Goal: Information Seeking & Learning: Compare options

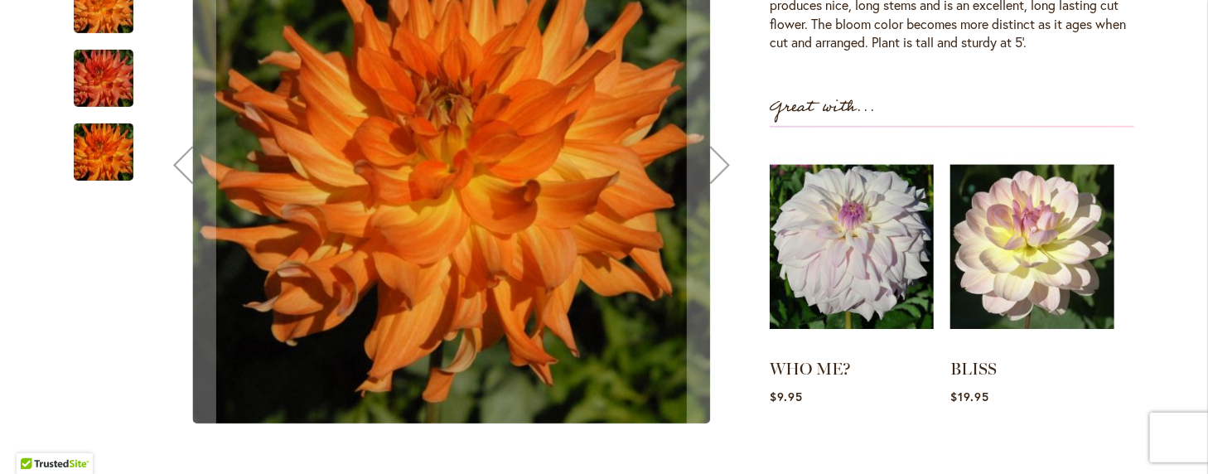
scroll to position [497, 0]
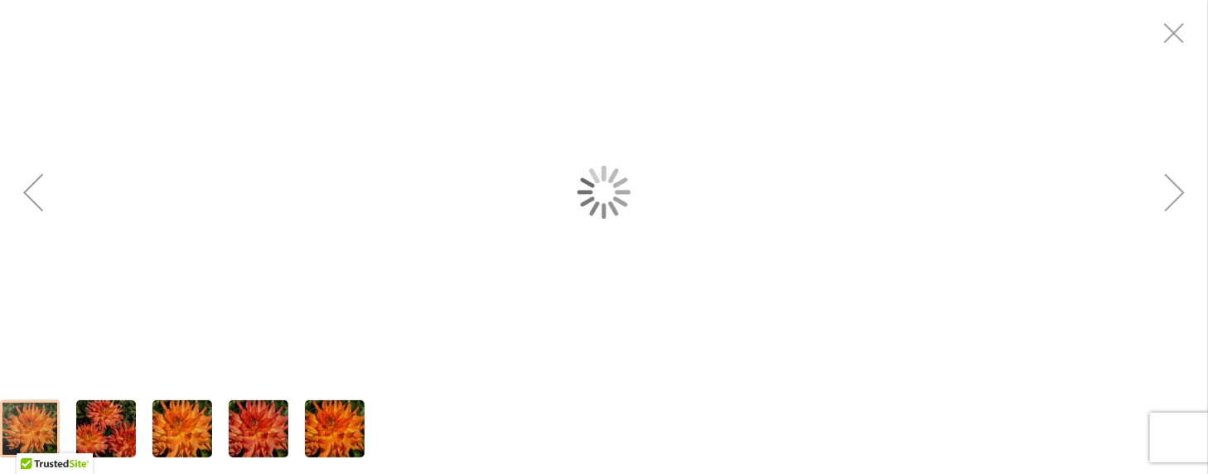
click at [491, 233] on div "AZTECA" at bounding box center [604, 192] width 1208 height 384
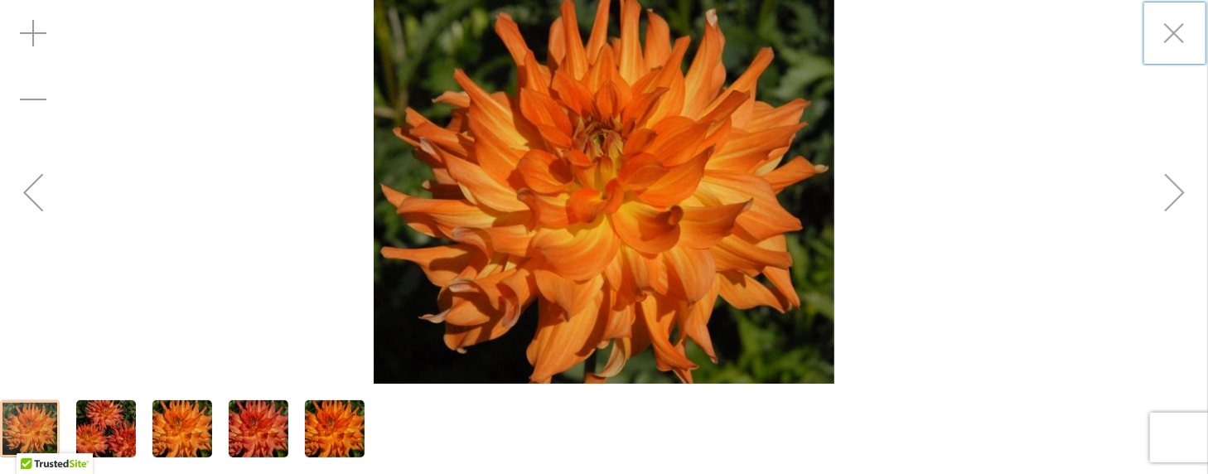
click at [925, 260] on div "AZTECA" at bounding box center [604, 192] width 1208 height 384
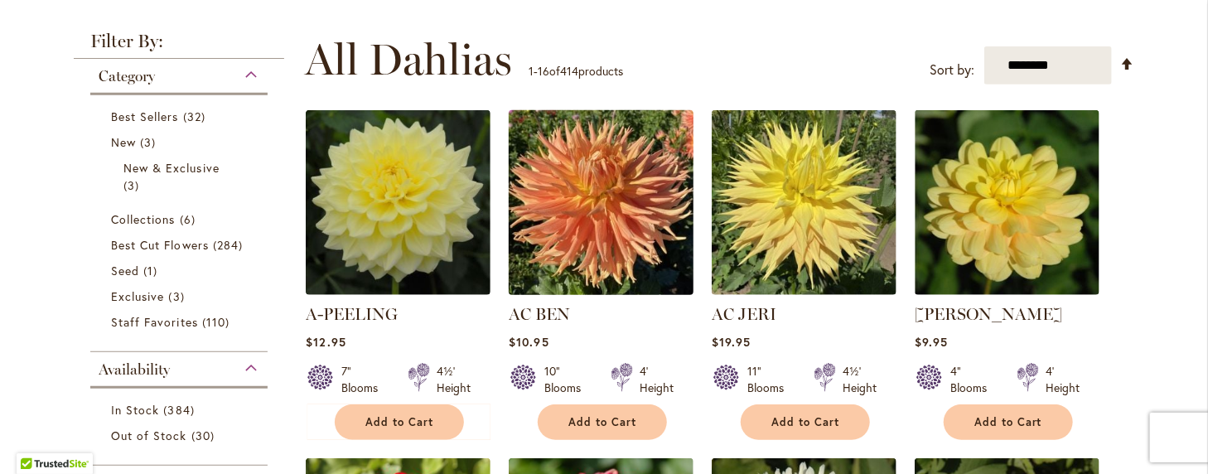
scroll to position [331, 0]
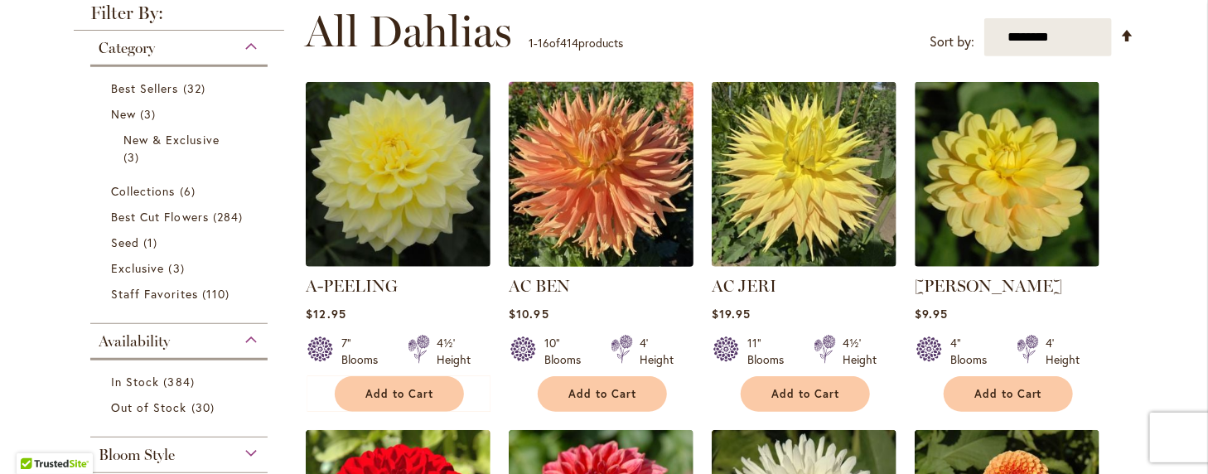
click at [598, 165] on img at bounding box center [602, 175] width 194 height 194
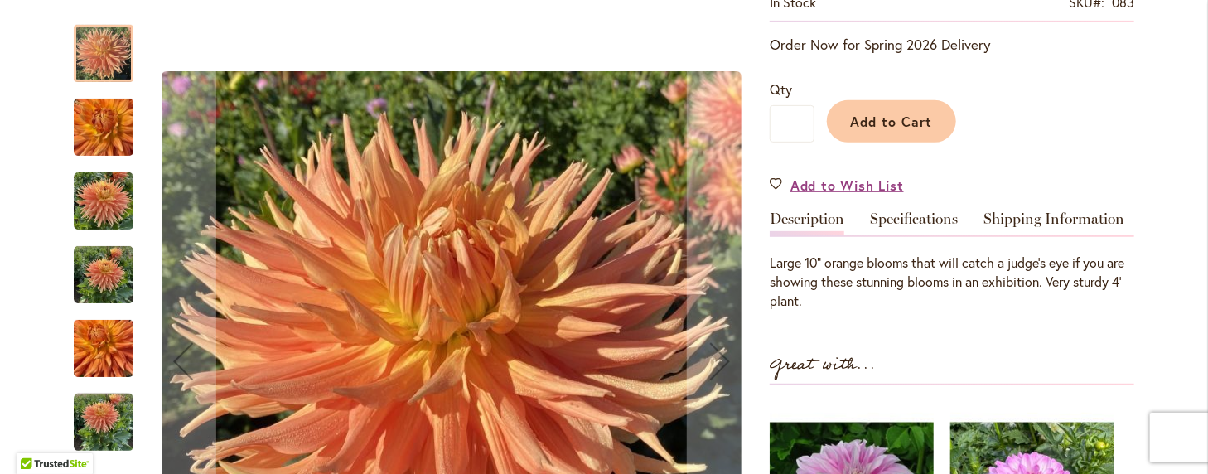
scroll to position [331, 0]
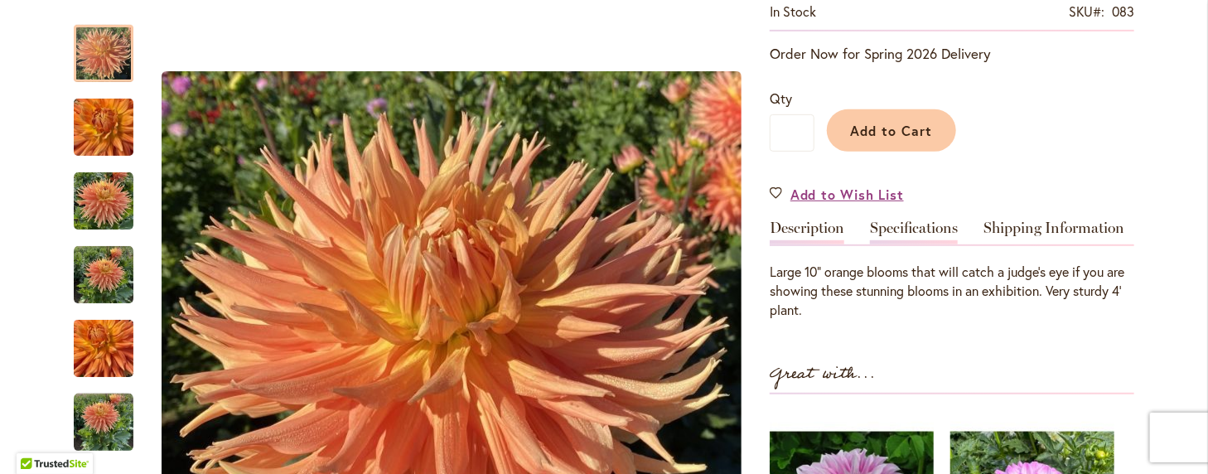
click at [915, 227] on link "Specifications" at bounding box center [914, 232] width 88 height 24
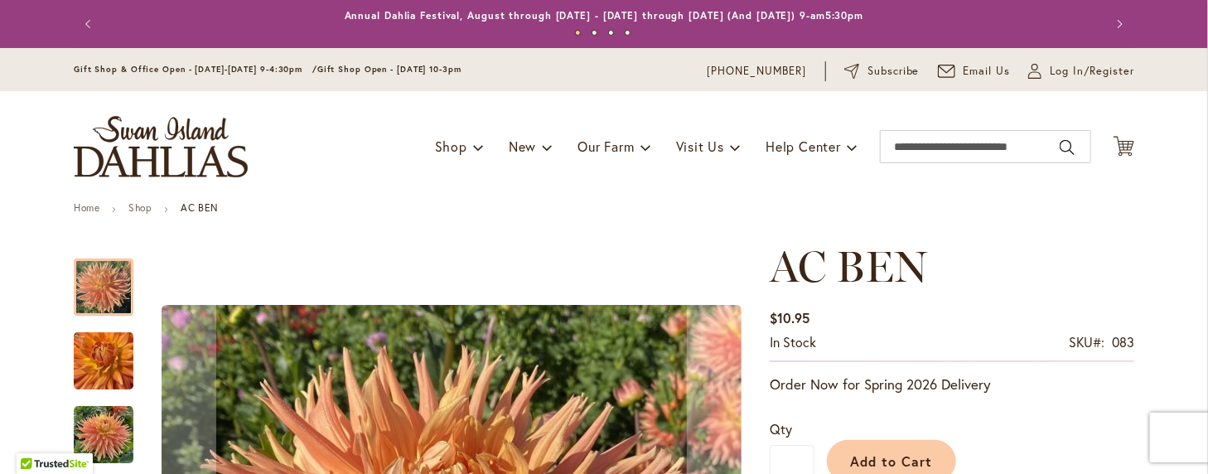
scroll to position [0, 0]
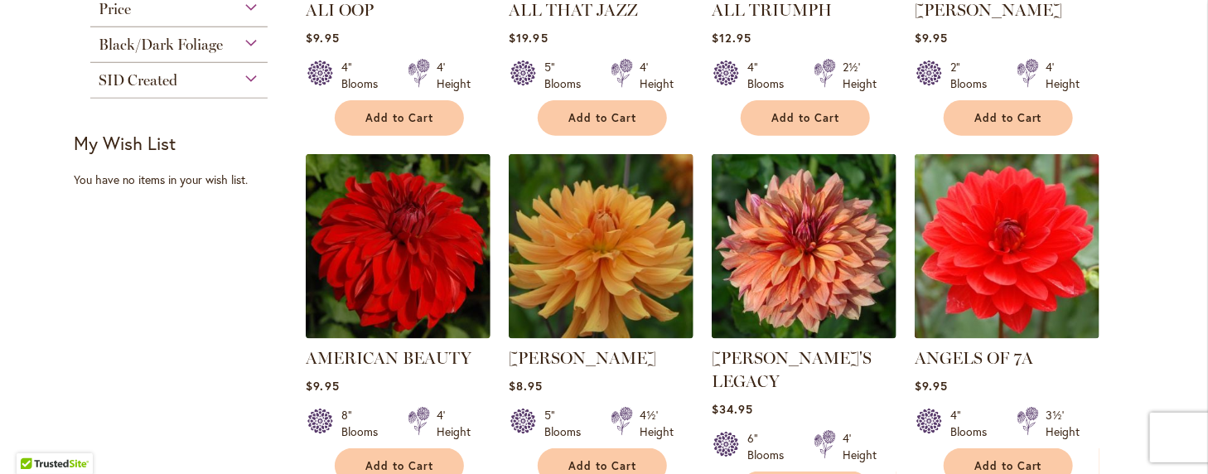
scroll to position [994, 0]
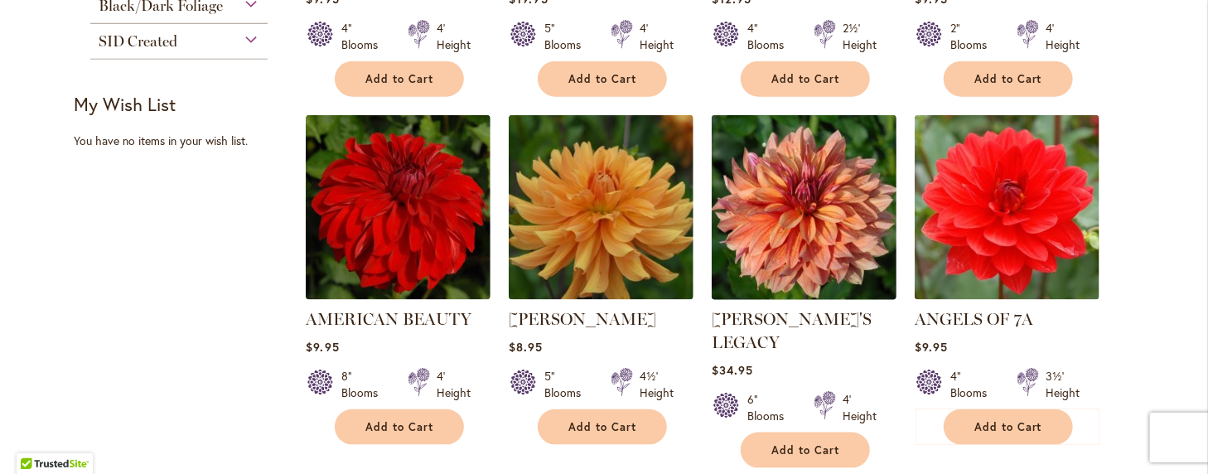
click at [795, 214] on img at bounding box center [805, 208] width 194 height 194
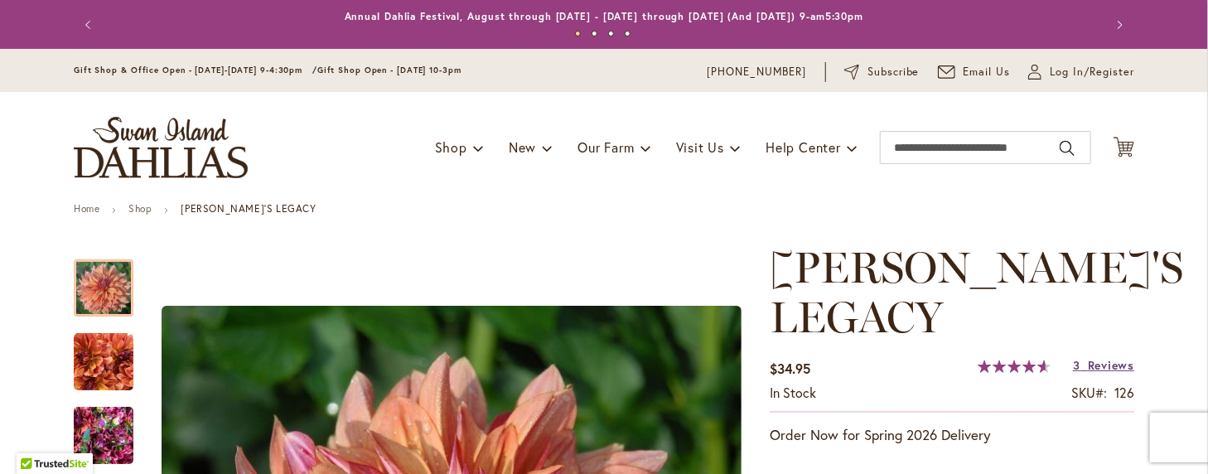
click at [1093, 357] on span "Reviews" at bounding box center [1111, 365] width 46 height 16
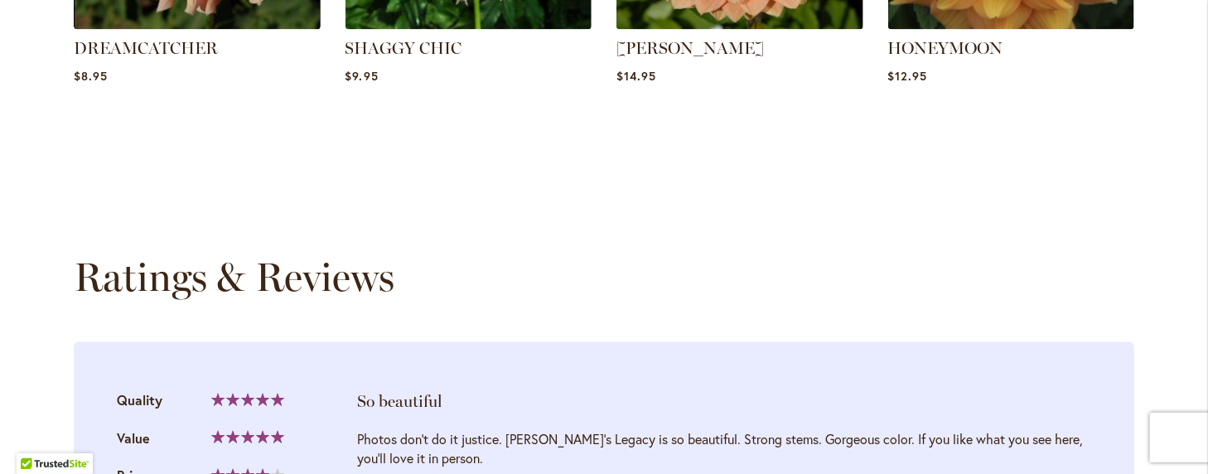
scroll to position [1527, 0]
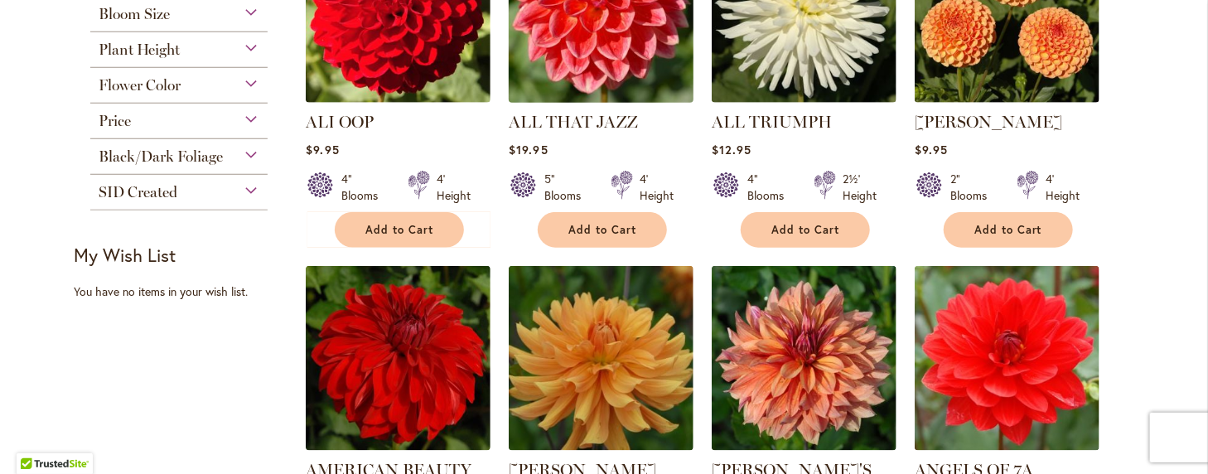
scroll to position [911, 0]
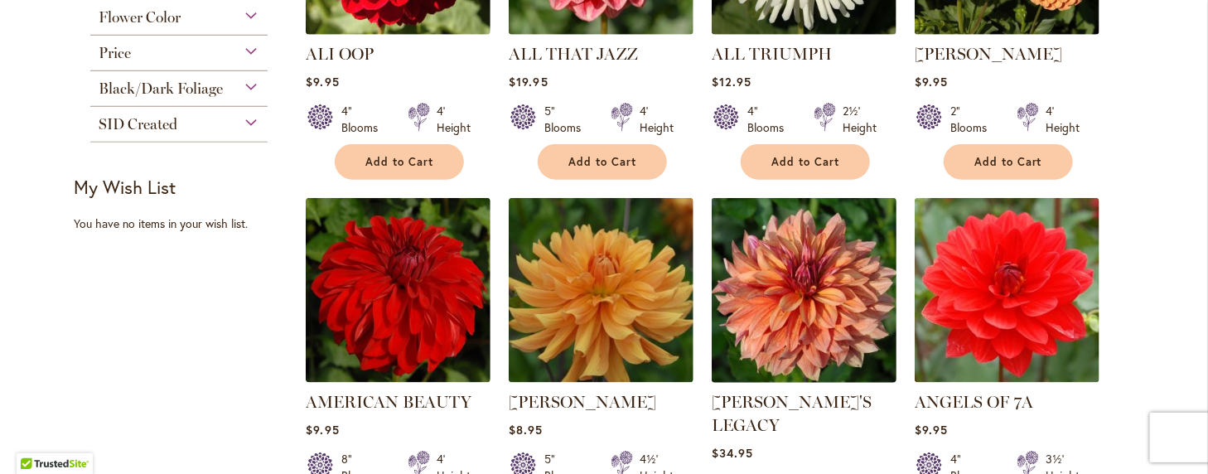
click at [791, 294] on img at bounding box center [805, 291] width 194 height 194
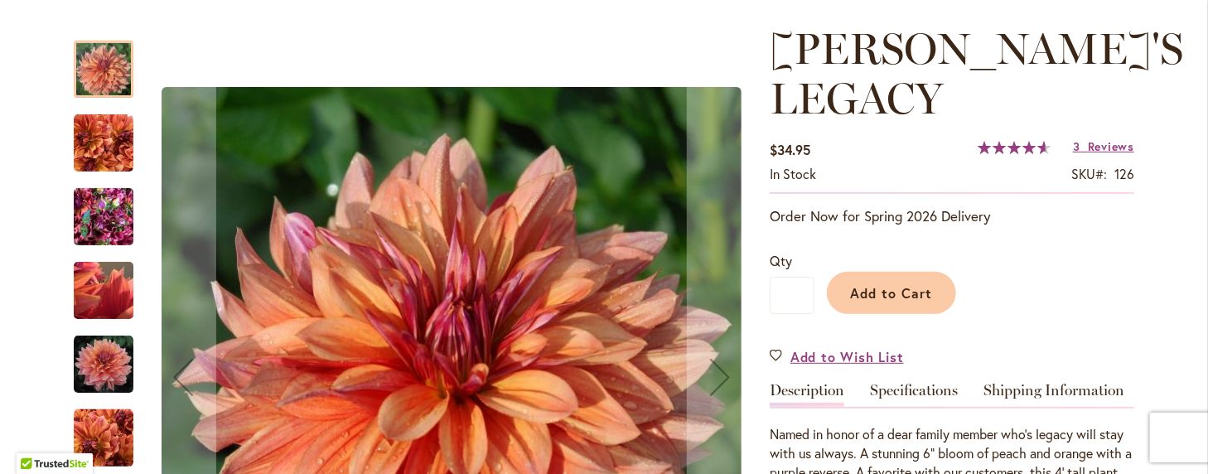
scroll to position [249, 0]
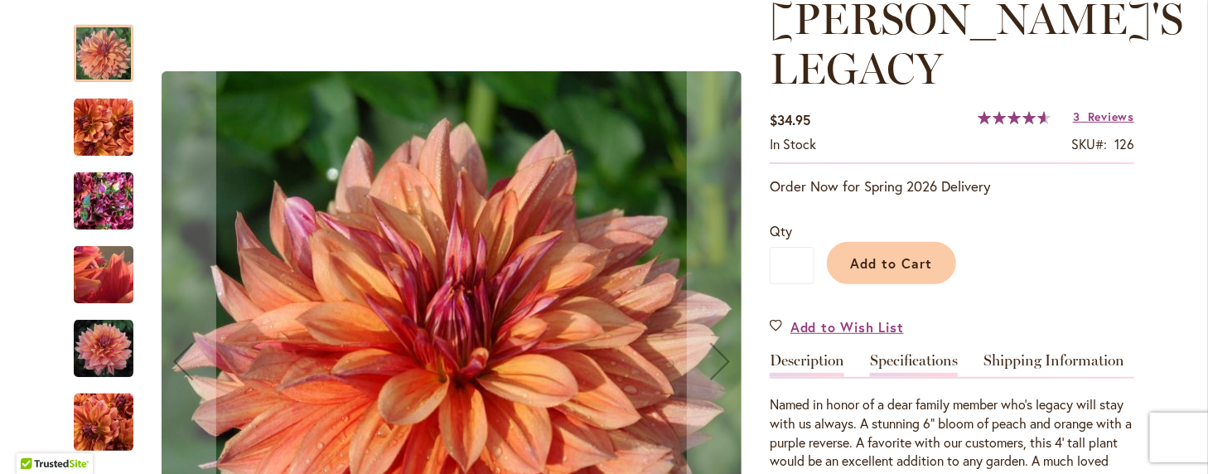
click at [912, 353] on link "Specifications" at bounding box center [914, 365] width 88 height 24
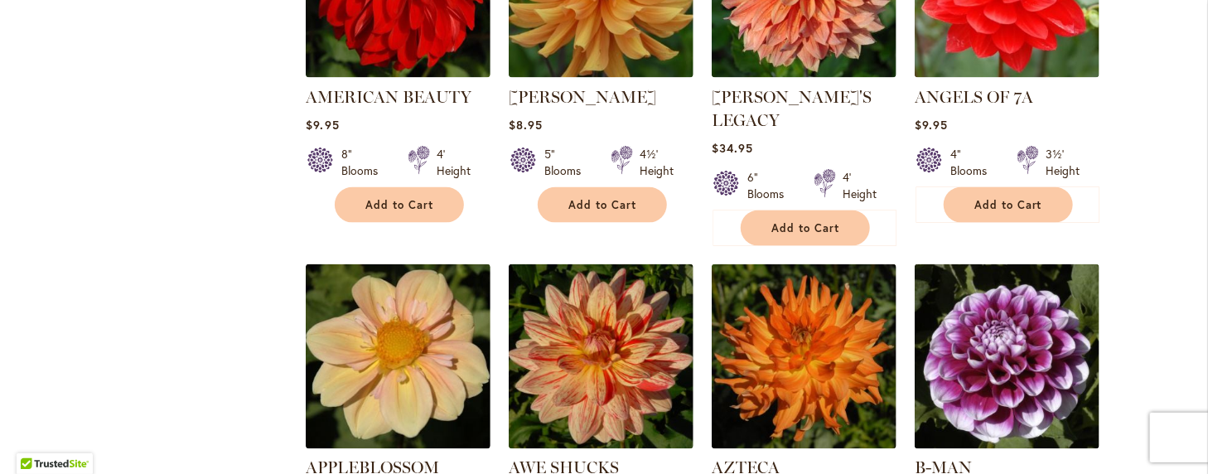
scroll to position [1243, 0]
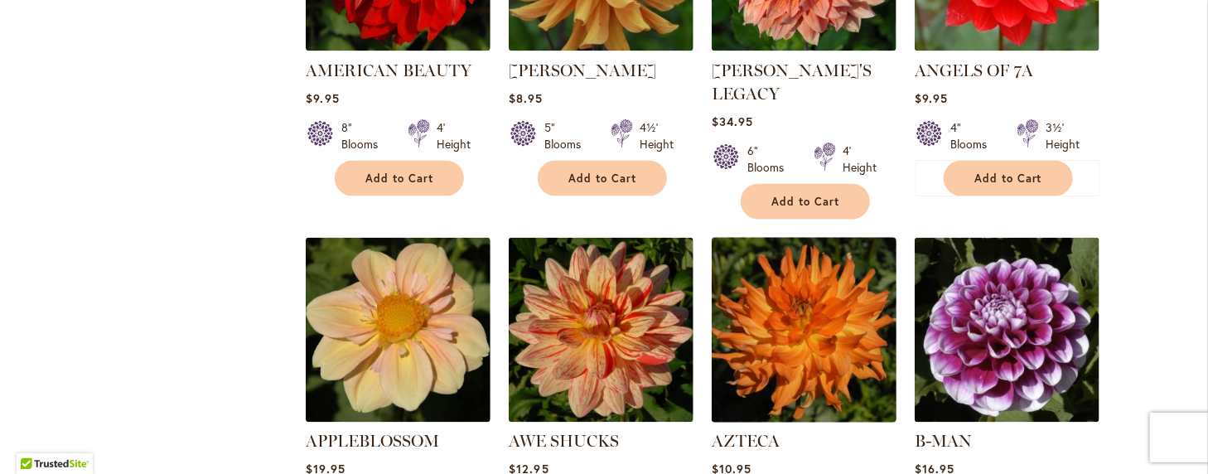
click at [793, 313] on img at bounding box center [805, 331] width 194 height 194
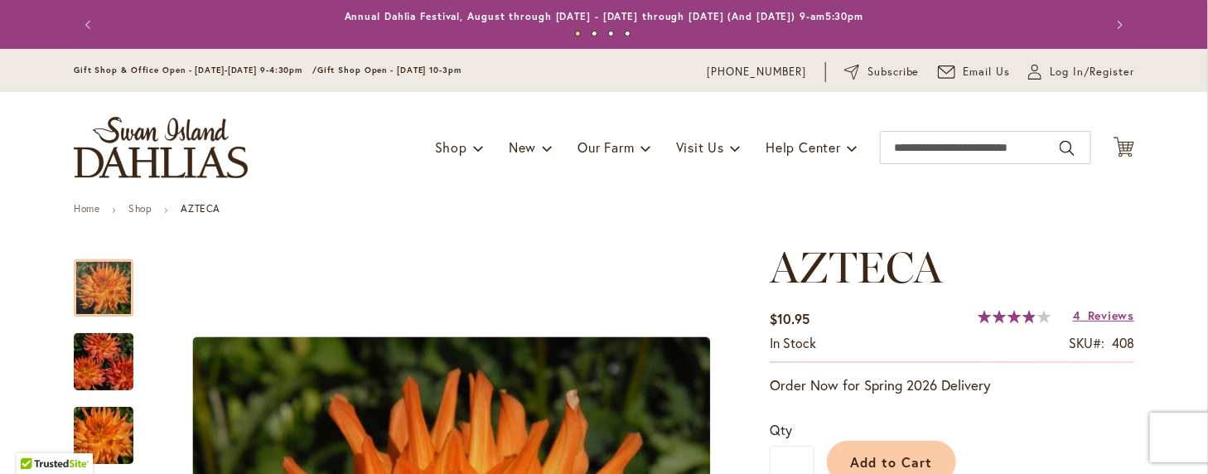
click at [1099, 317] on span "Reviews" at bounding box center [1111, 315] width 46 height 16
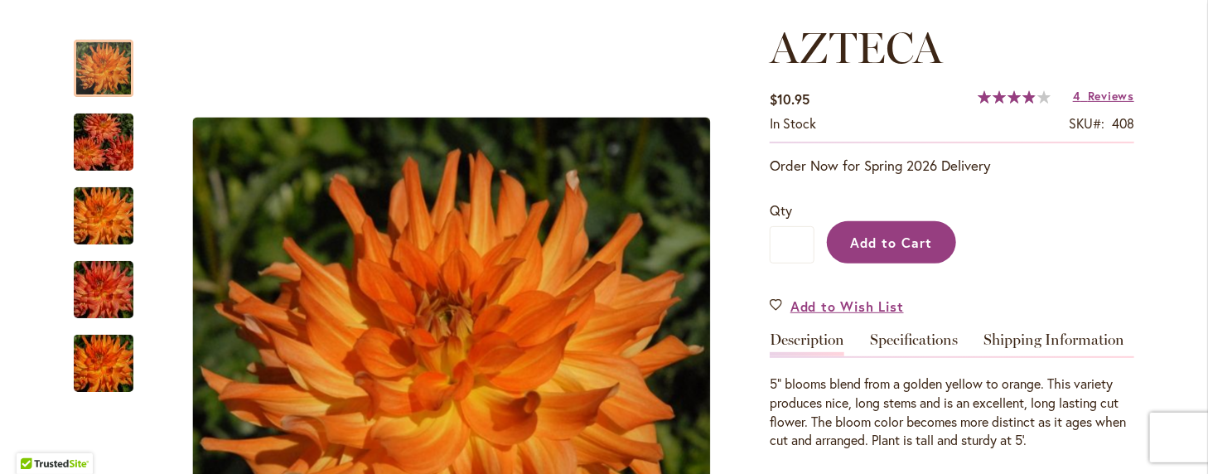
scroll to position [249, 0]
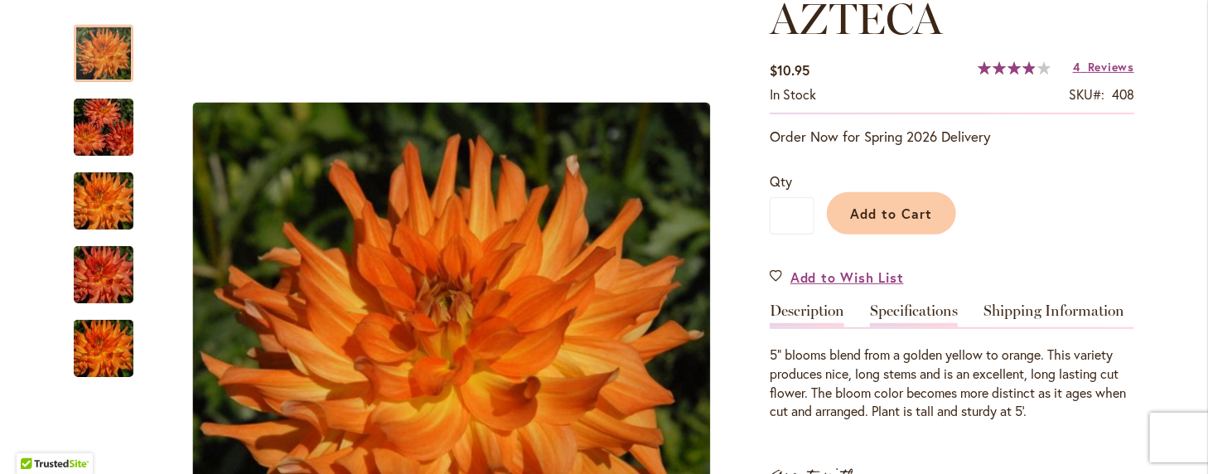
click at [892, 308] on link "Specifications" at bounding box center [914, 315] width 88 height 24
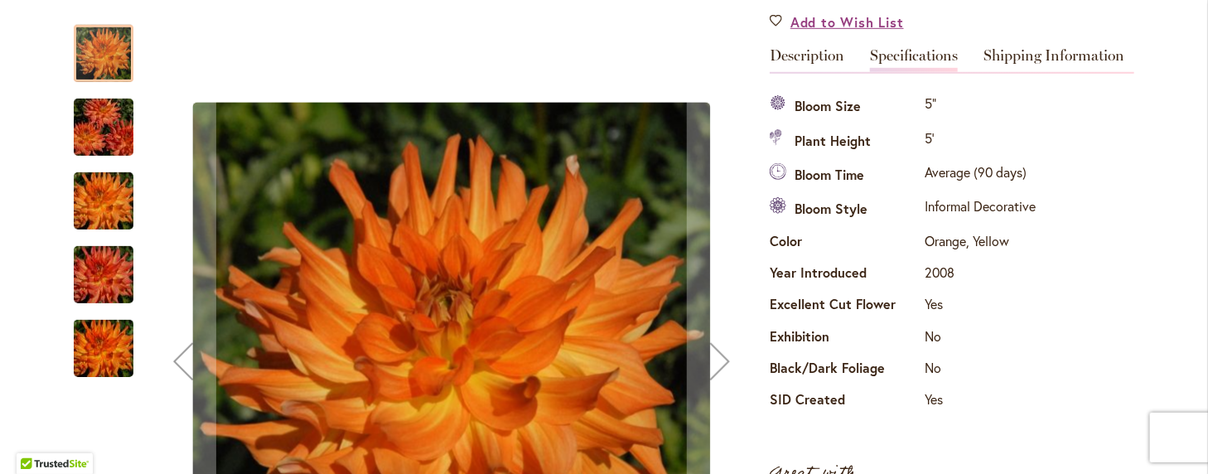
scroll to position [467, 0]
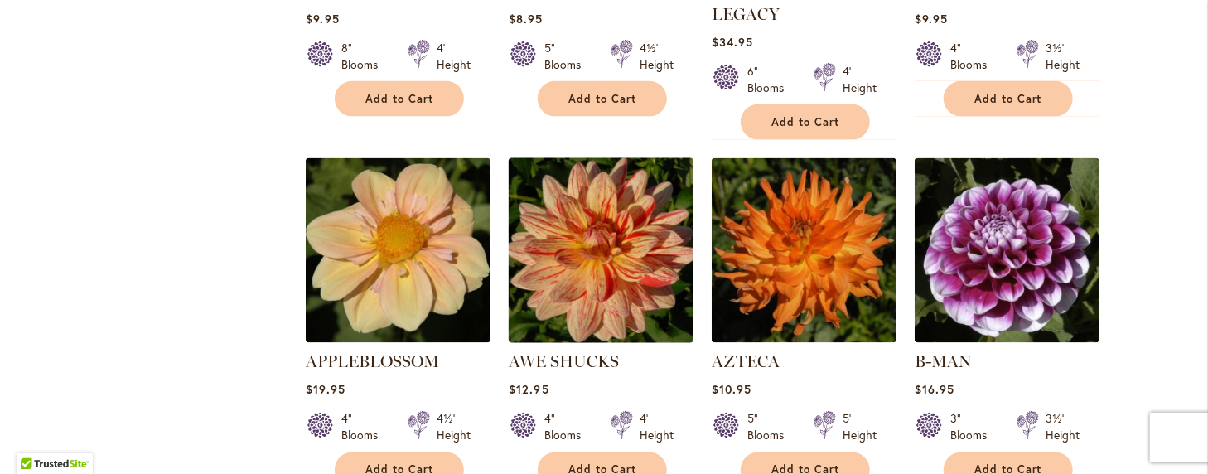
scroll to position [1326, 0]
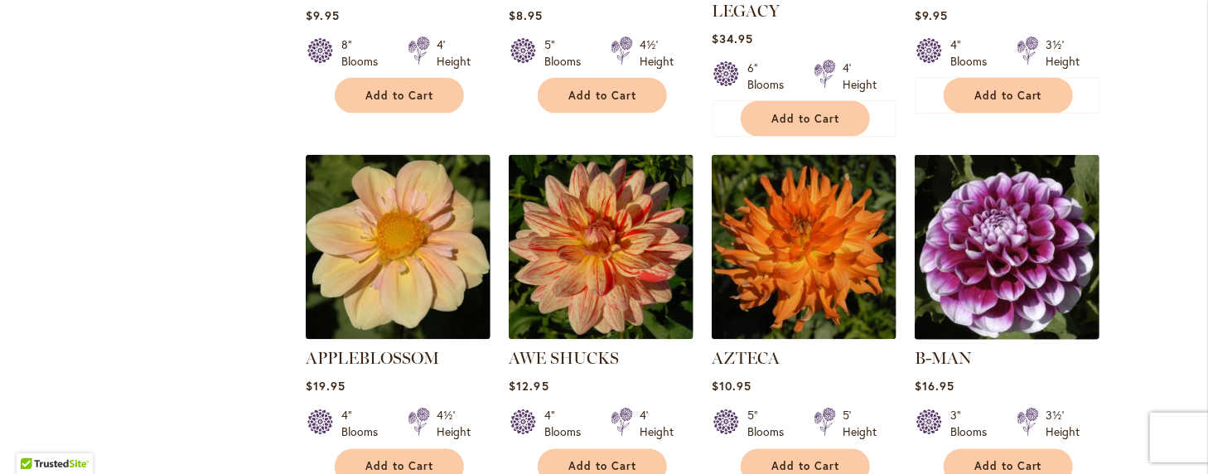
click at [1006, 229] on img at bounding box center [1008, 248] width 194 height 194
click at [1003, 231] on img at bounding box center [1008, 248] width 194 height 194
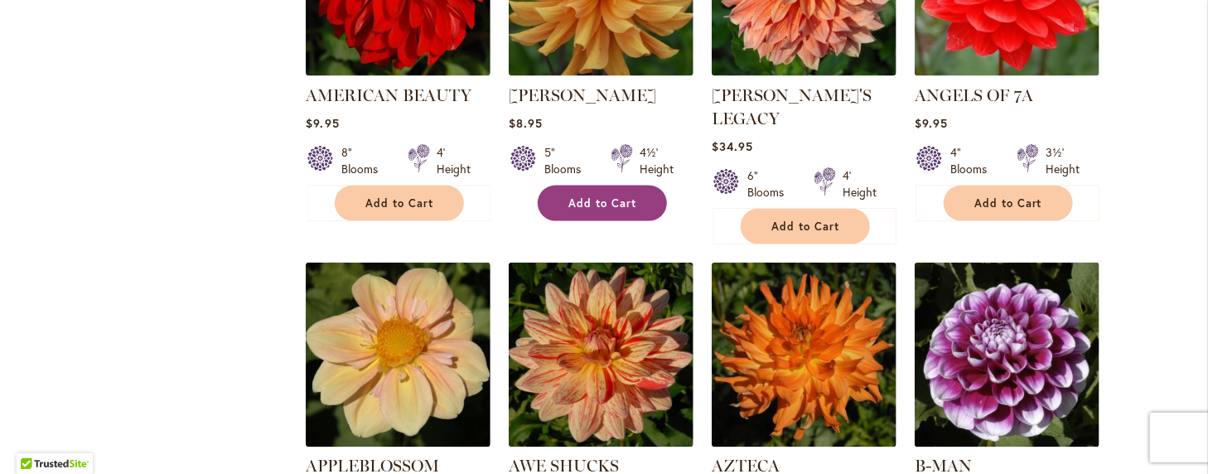
scroll to position [1243, 0]
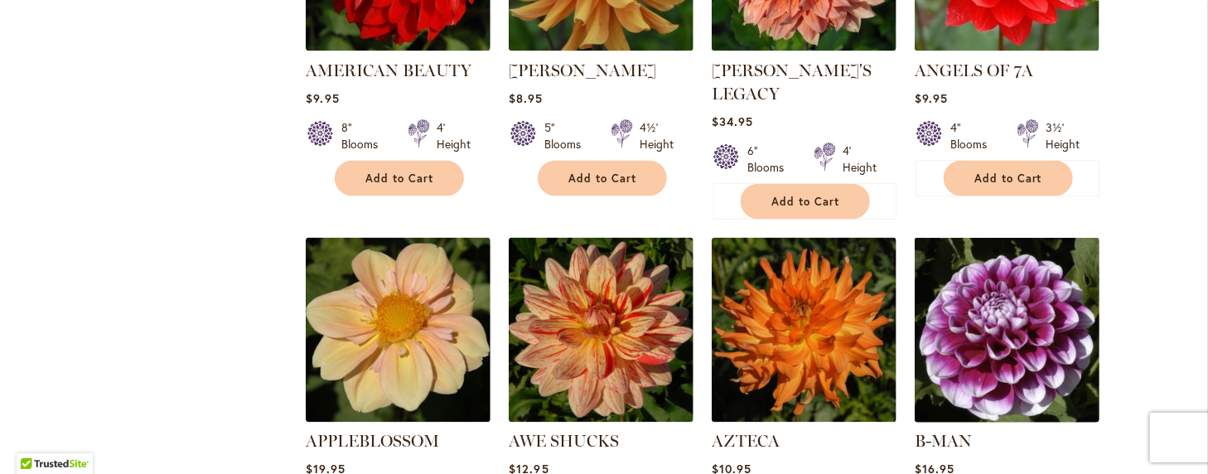
click at [1021, 322] on img at bounding box center [1008, 331] width 194 height 194
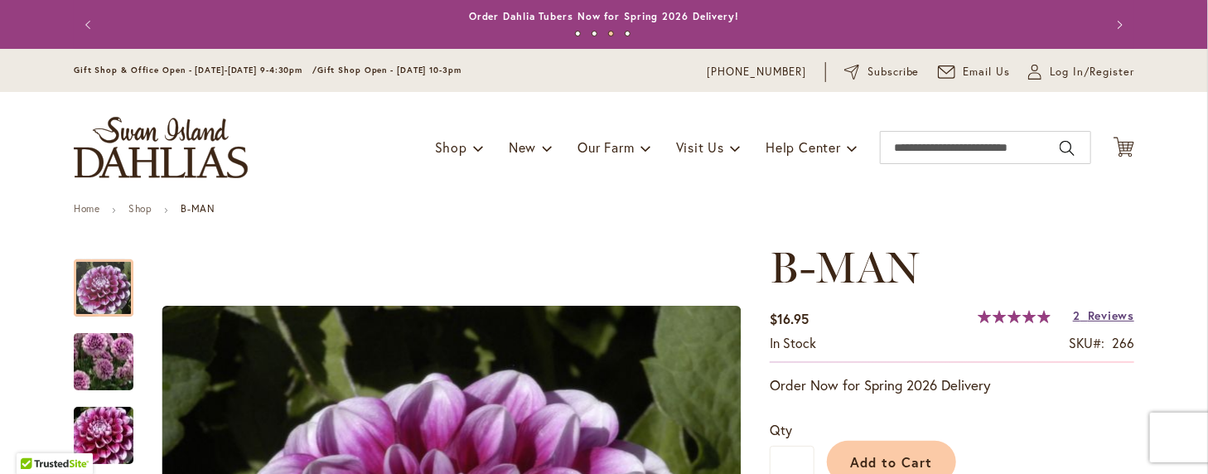
click at [1094, 316] on span "Reviews" at bounding box center [1111, 315] width 46 height 16
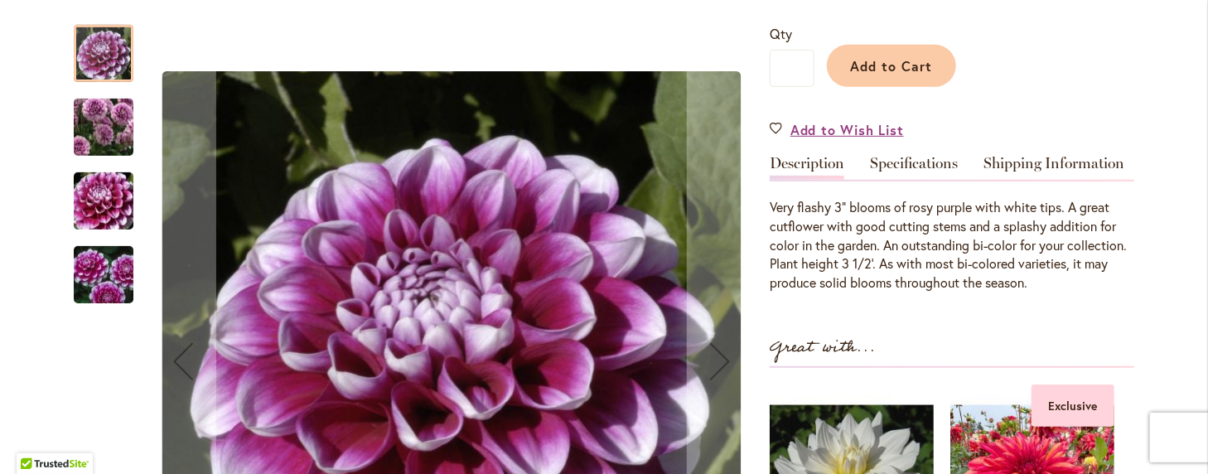
scroll to position [390, 0]
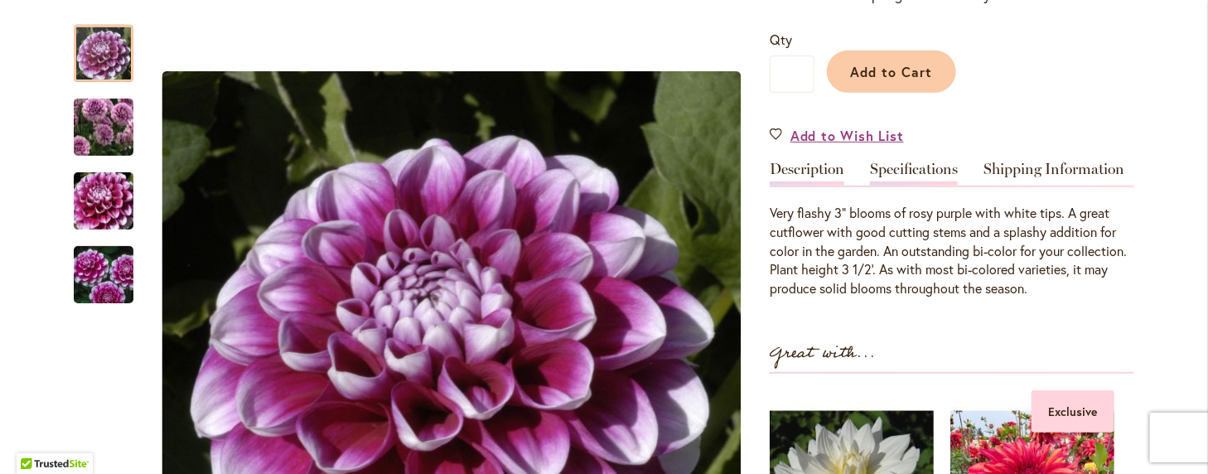
click at [907, 165] on link "Specifications" at bounding box center [914, 174] width 88 height 24
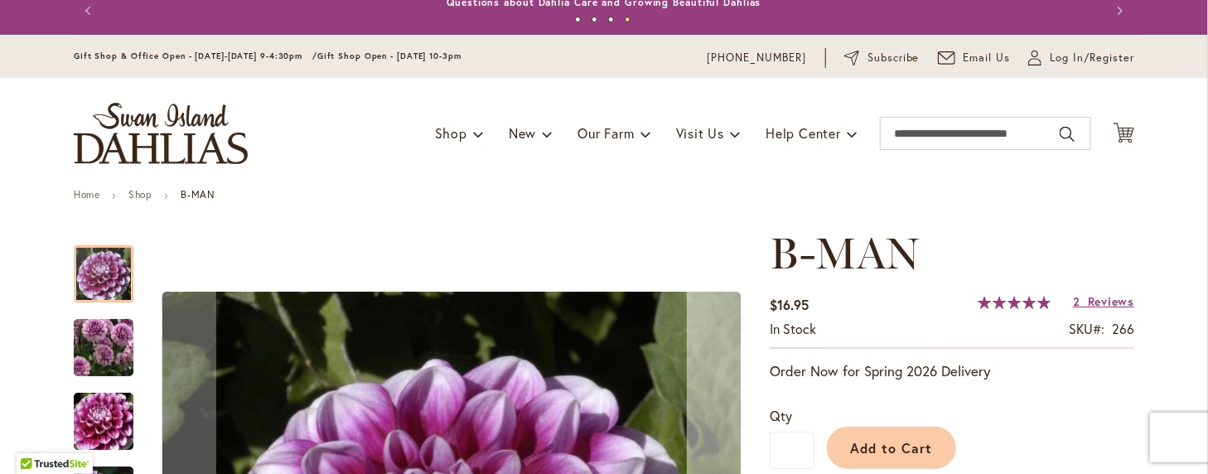
scroll to position [0, 0]
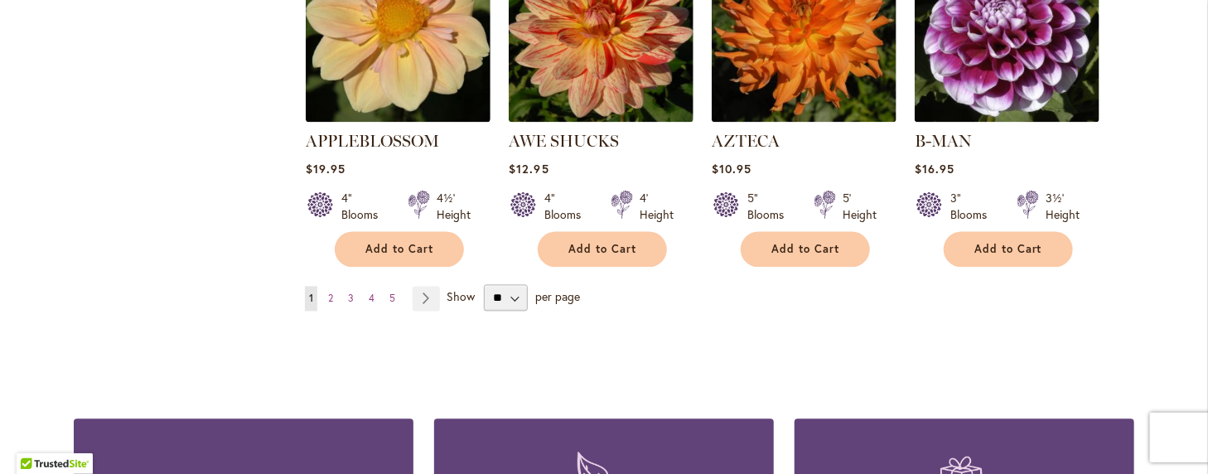
scroll to position [1532, 0]
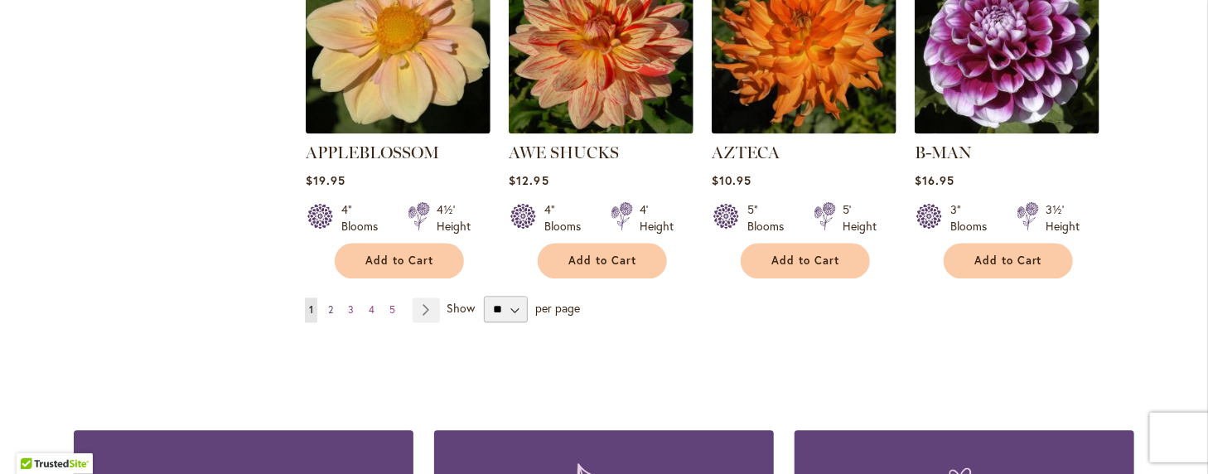
click at [328, 303] on span "2" at bounding box center [330, 309] width 5 height 12
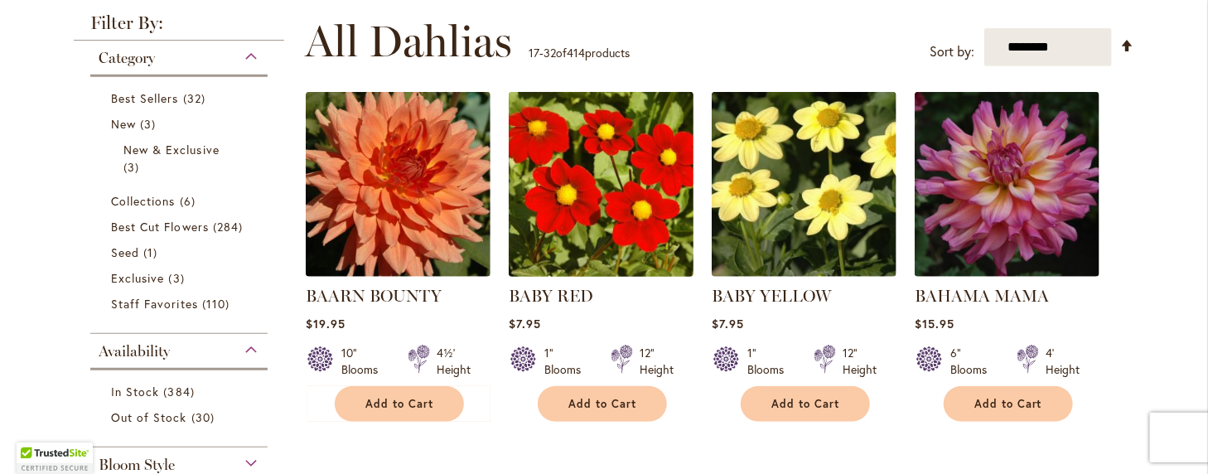
scroll to position [331, 0]
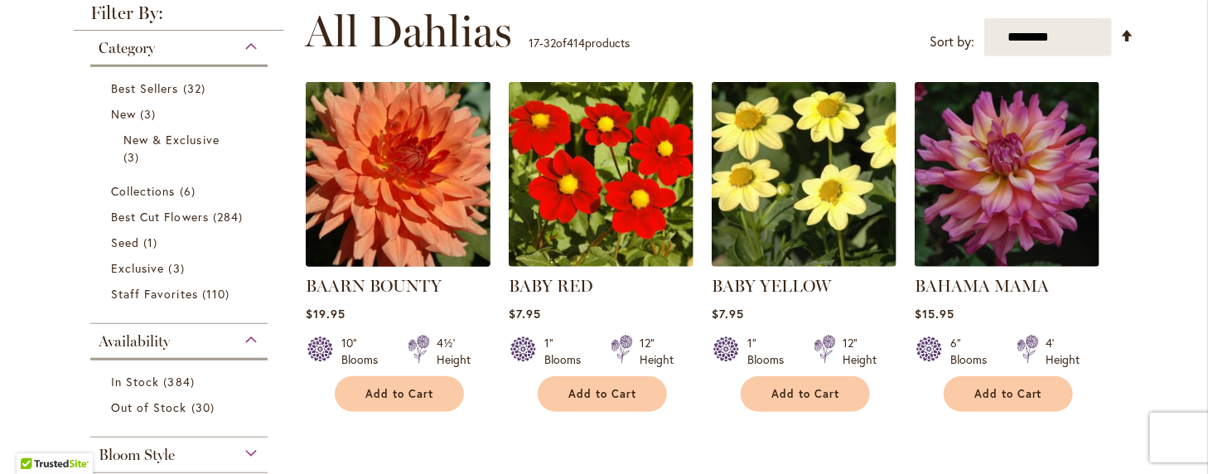
click at [391, 186] on img at bounding box center [399, 175] width 194 height 194
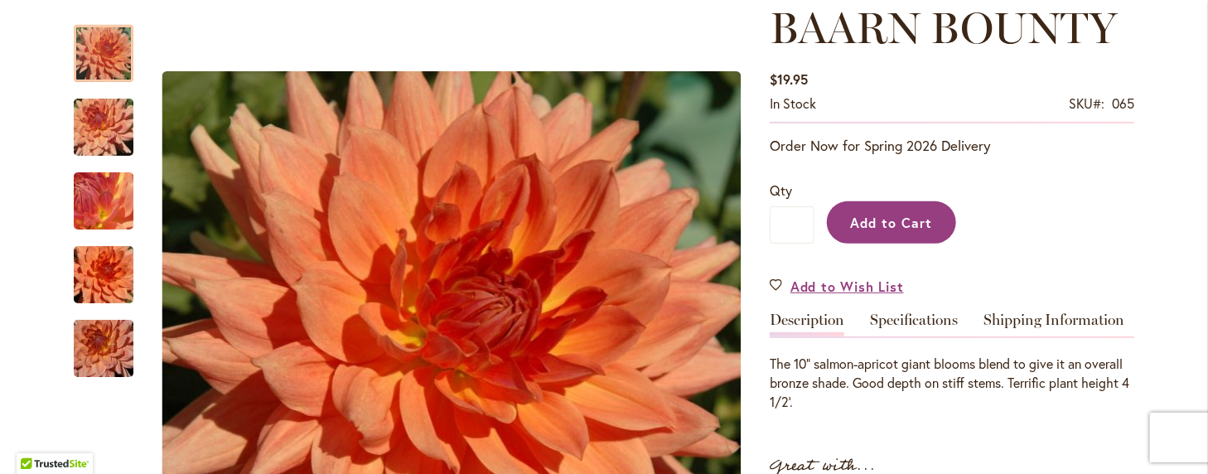
scroll to position [331, 0]
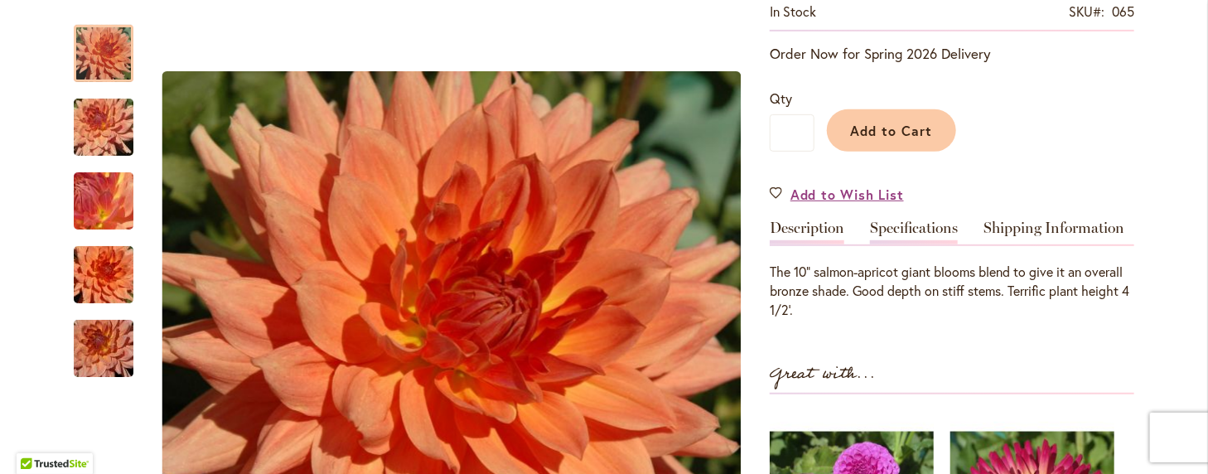
click at [896, 228] on link "Specifications" at bounding box center [914, 232] width 88 height 24
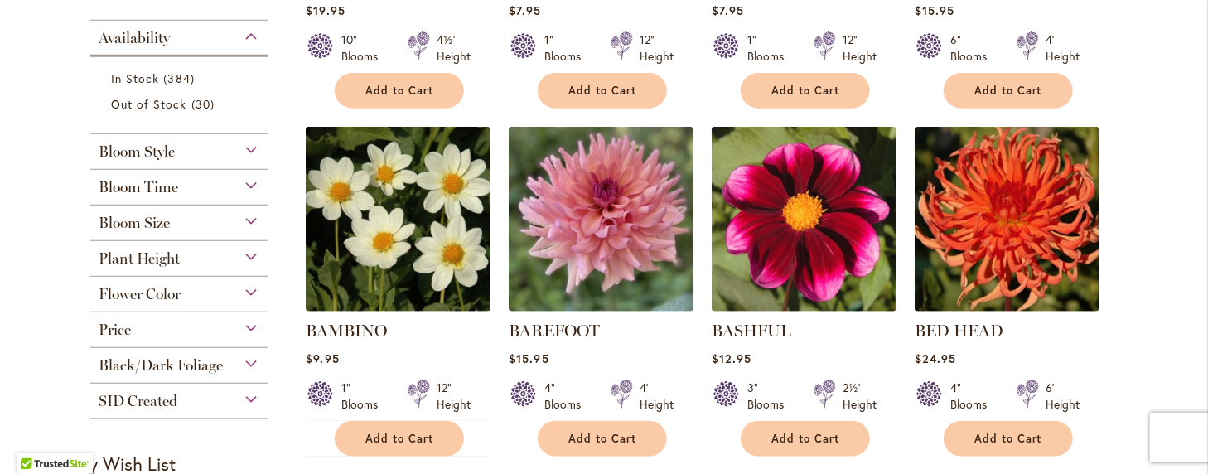
scroll to position [663, 0]
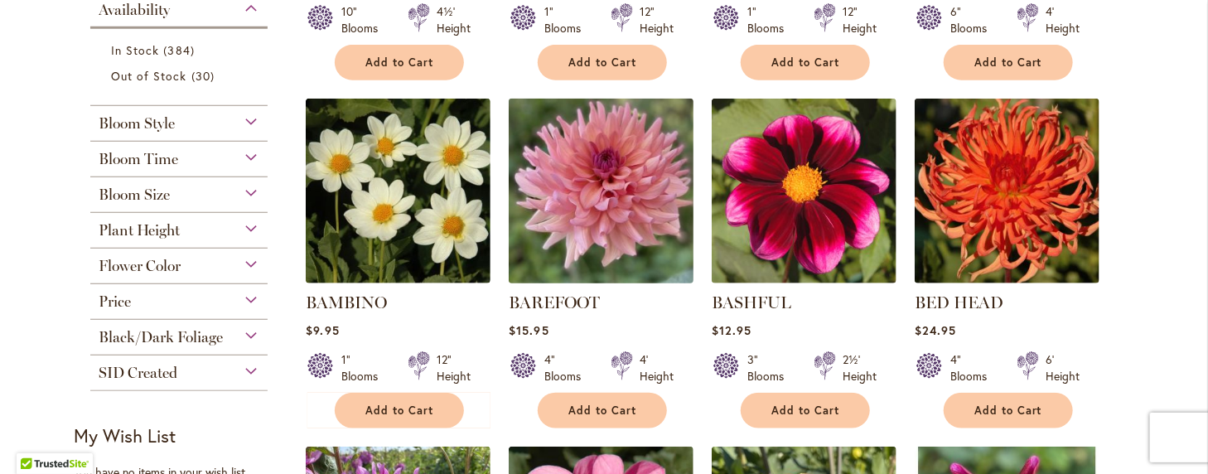
click at [600, 172] on img at bounding box center [602, 191] width 194 height 194
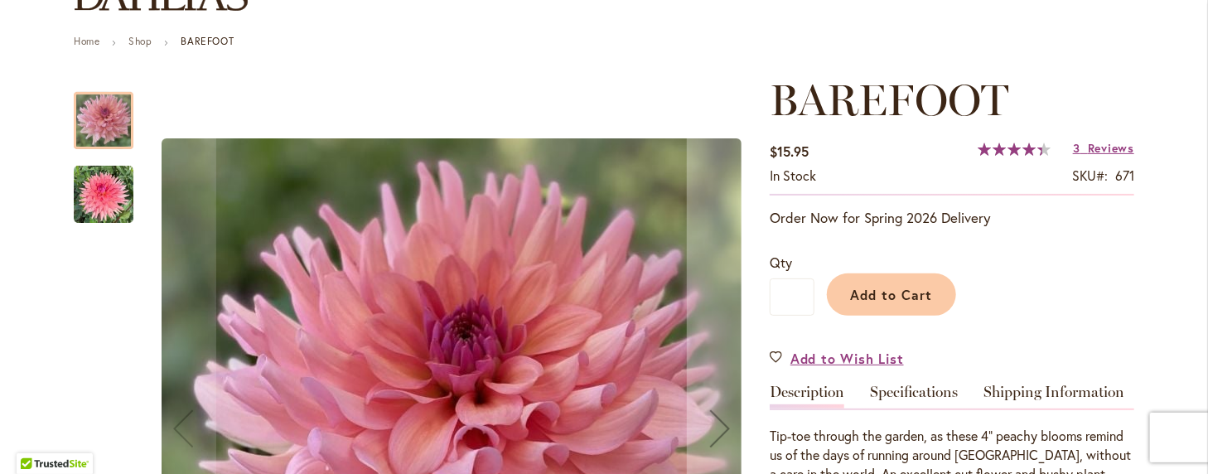
scroll to position [166, 0]
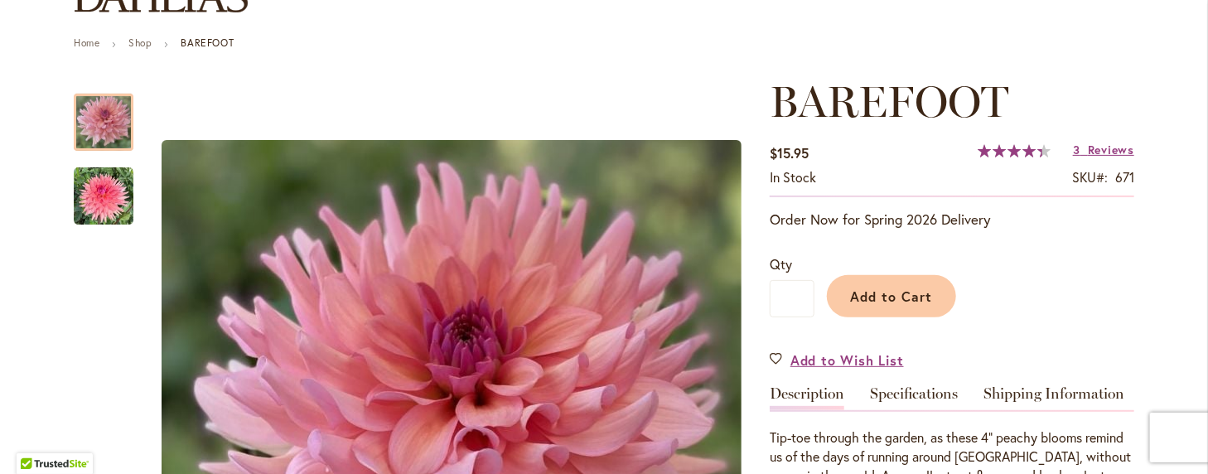
click at [1004, 149] on span "89 % of 100" at bounding box center [1010, 150] width 65 height 13
click at [1088, 148] on span "Reviews" at bounding box center [1111, 150] width 46 height 16
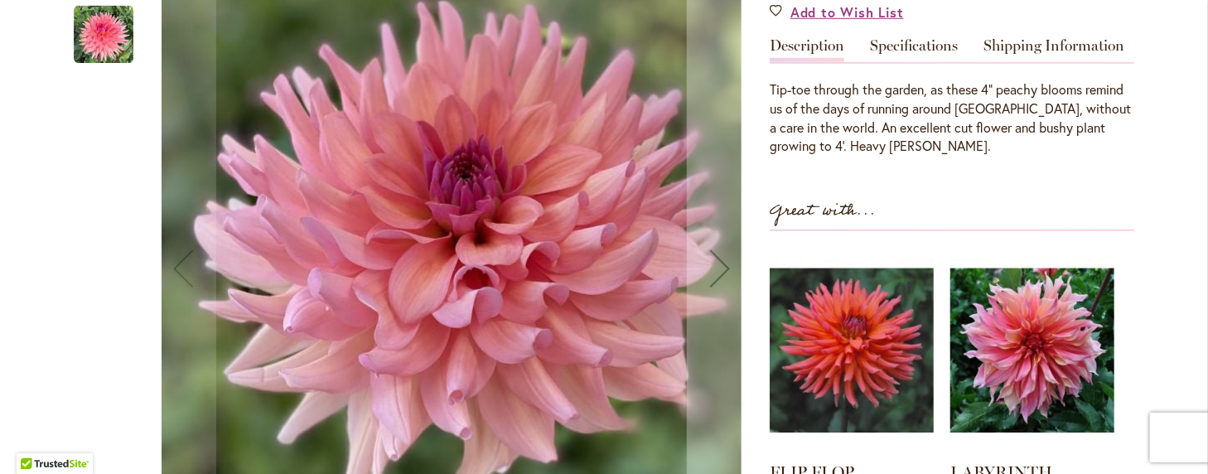
scroll to position [514, 0]
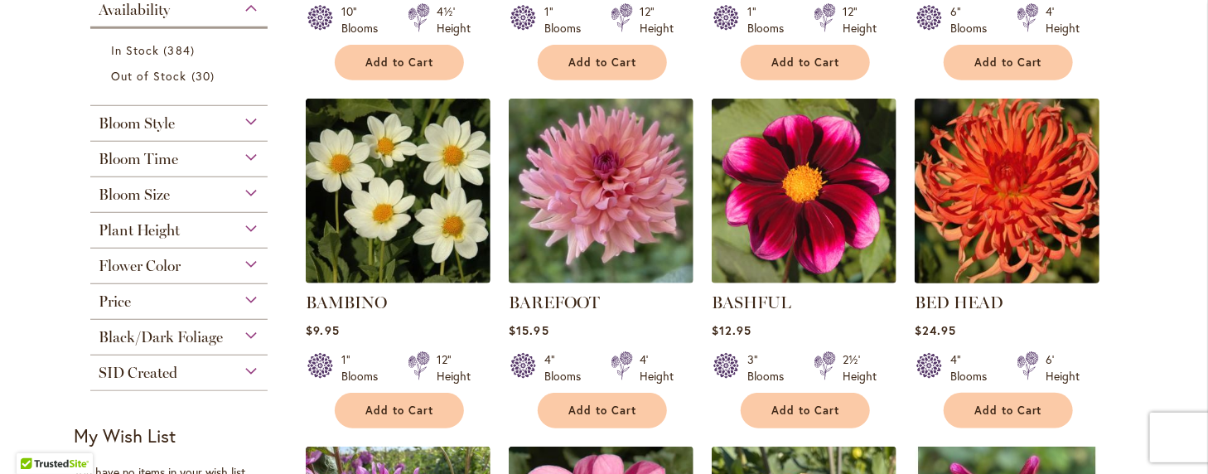
scroll to position [746, 0]
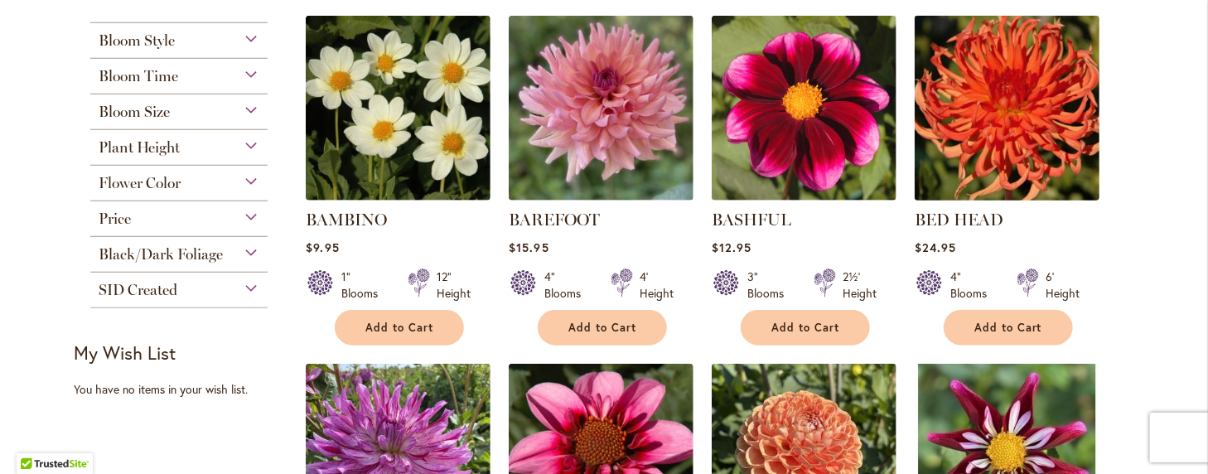
click at [1003, 93] on img at bounding box center [1008, 109] width 194 height 194
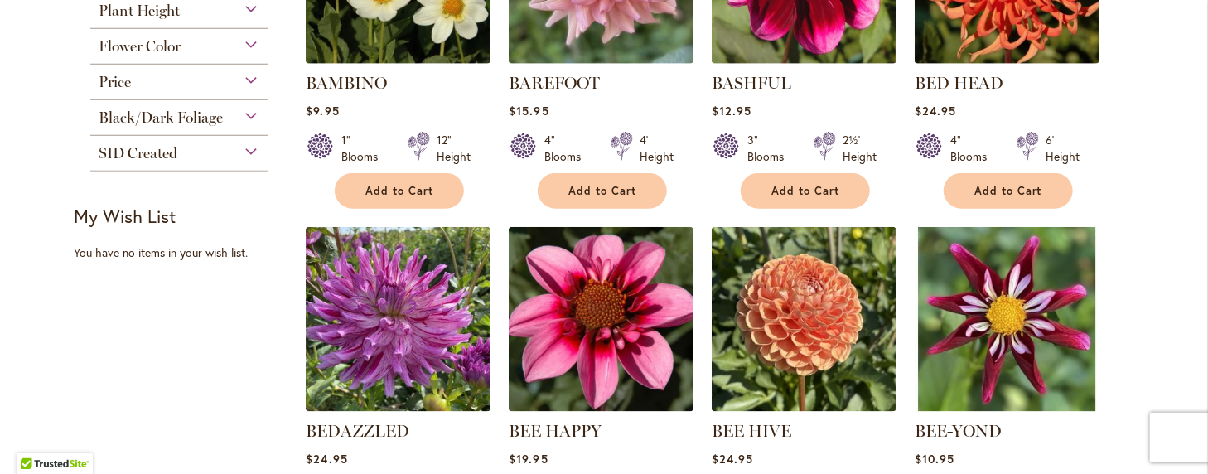
scroll to position [911, 0]
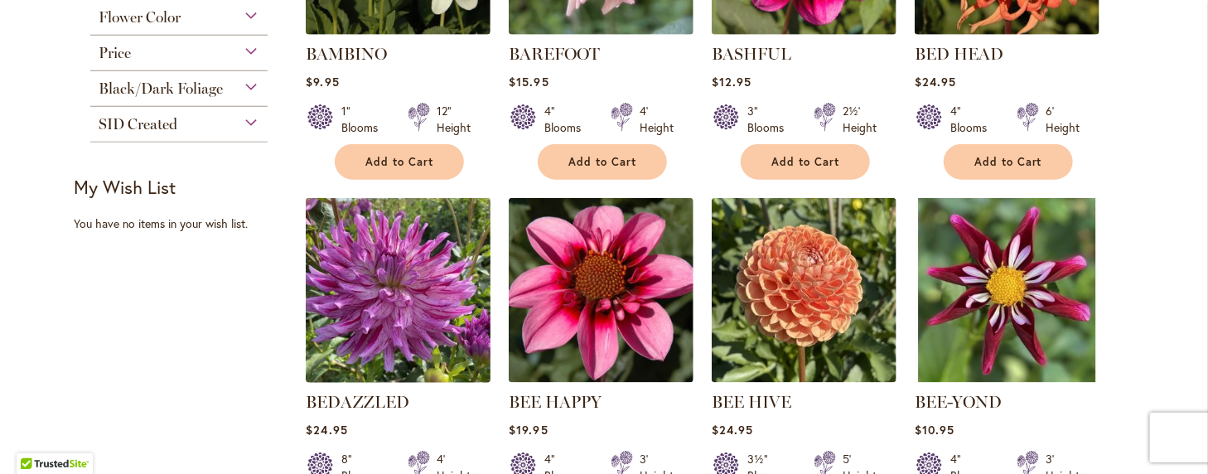
click at [374, 278] on img at bounding box center [399, 291] width 194 height 194
click at [371, 278] on img at bounding box center [399, 291] width 194 height 194
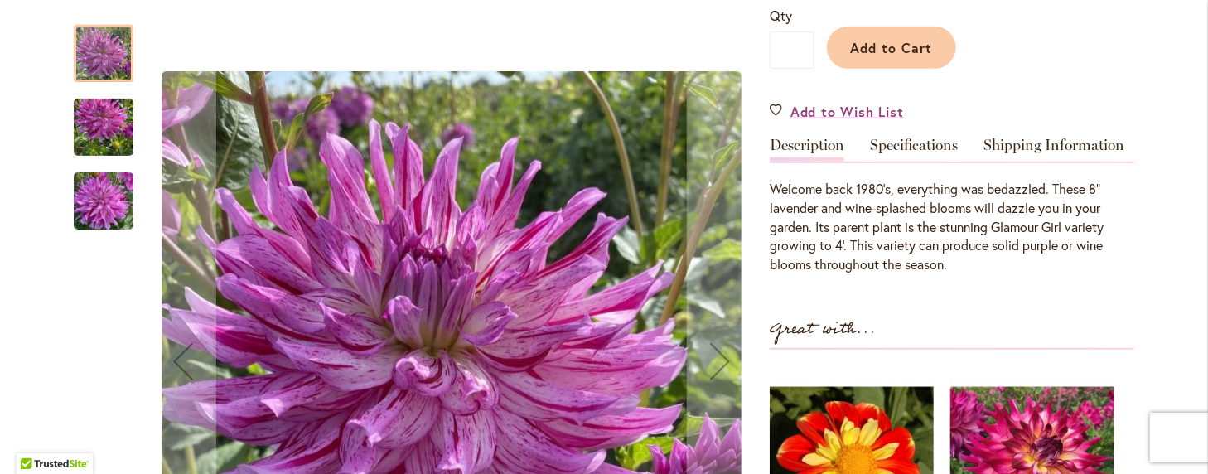
scroll to position [331, 0]
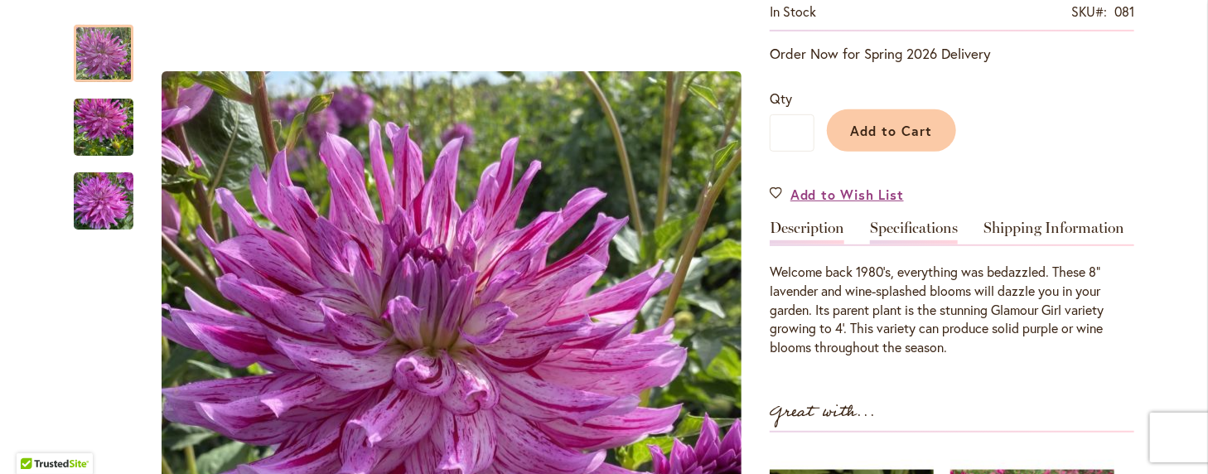
click at [892, 223] on link "Specifications" at bounding box center [914, 232] width 88 height 24
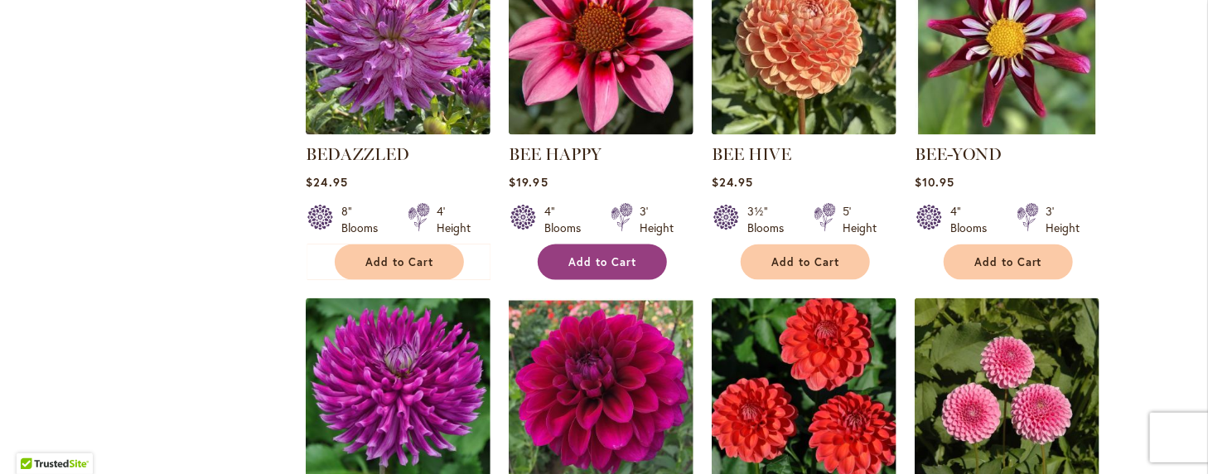
scroll to position [1243, 0]
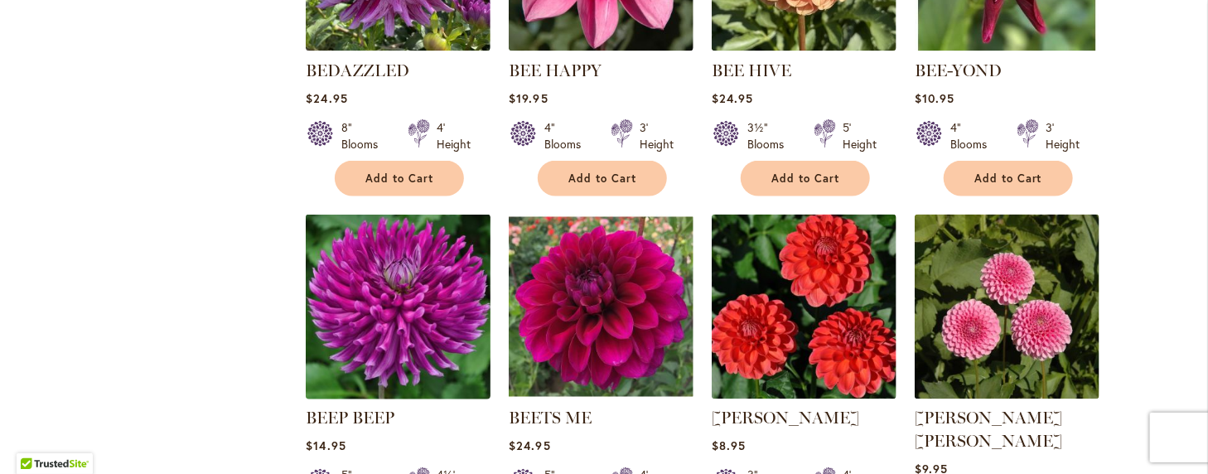
click at [405, 306] on img at bounding box center [399, 307] width 194 height 194
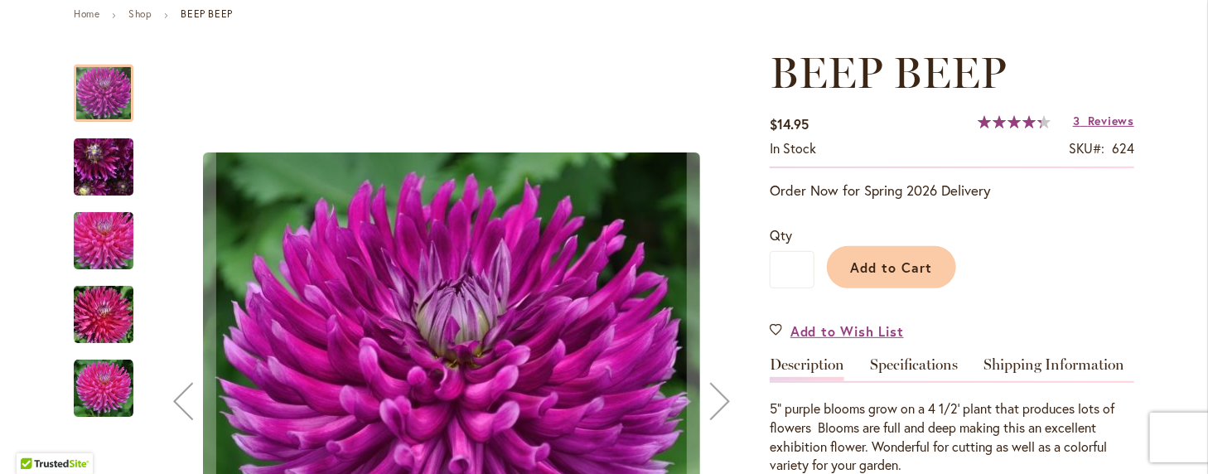
scroll to position [166, 0]
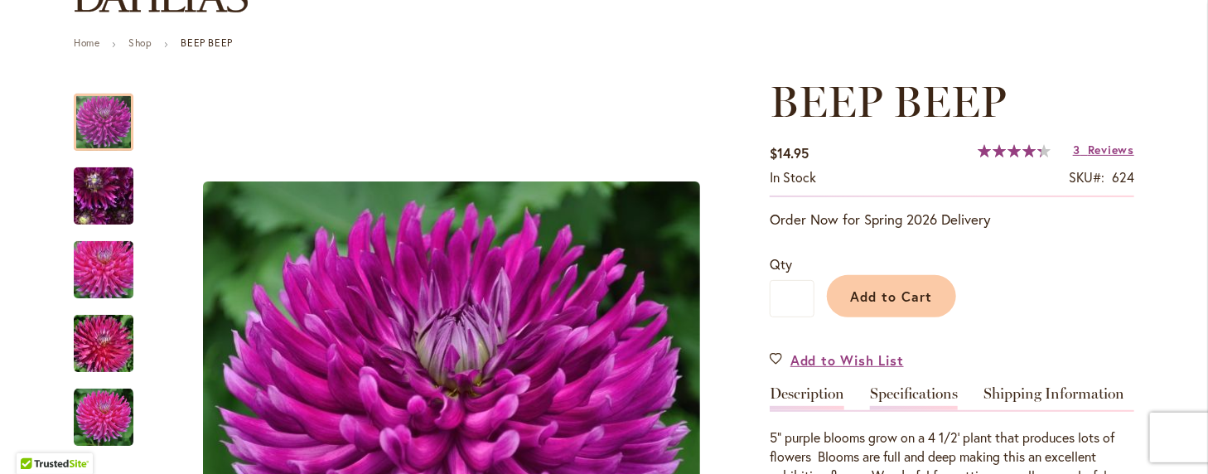
click at [908, 394] on link "Specifications" at bounding box center [914, 398] width 88 height 24
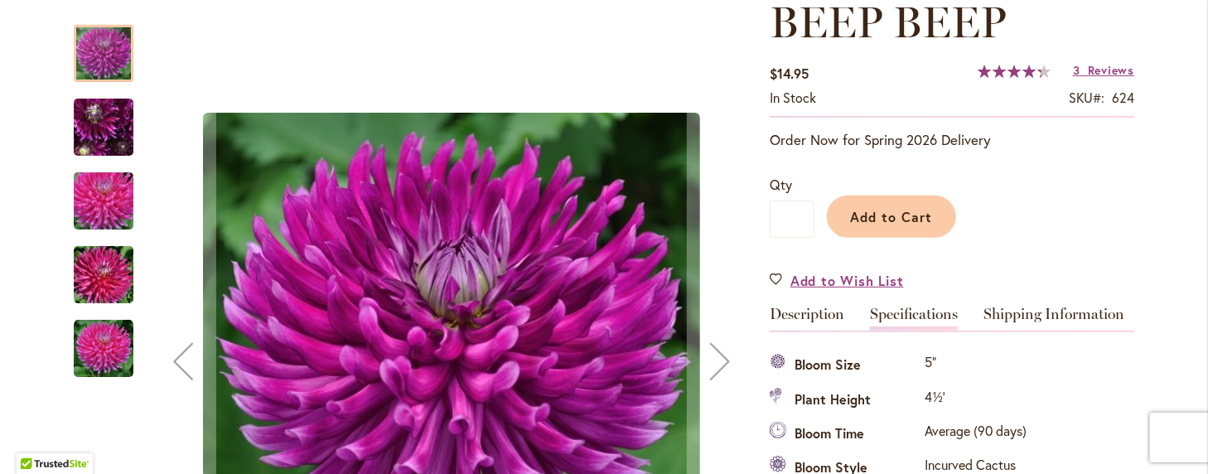
scroll to position [219, 0]
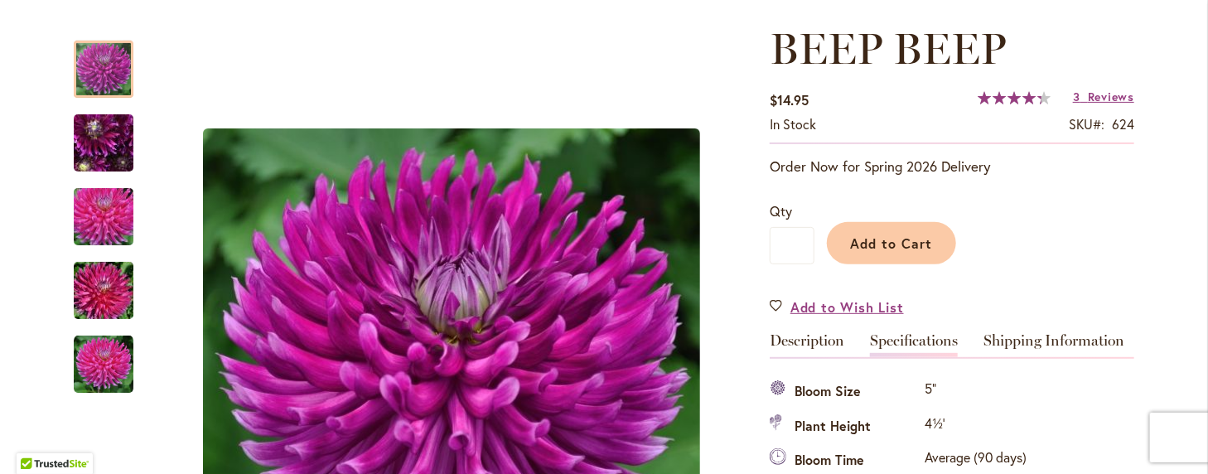
click at [1004, 95] on span "87 % of 100" at bounding box center [1010, 97] width 64 height 13
click at [1009, 92] on span "87 % of 100" at bounding box center [1010, 97] width 64 height 13
click at [1099, 95] on span "Reviews" at bounding box center [1111, 97] width 46 height 16
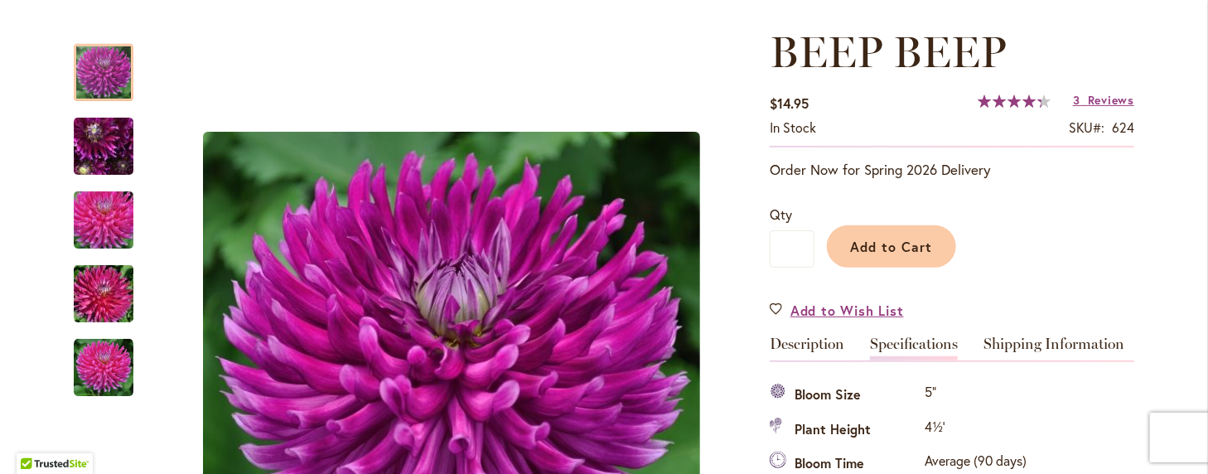
scroll to position [215, 0]
click at [917, 342] on link "Specifications" at bounding box center [914, 348] width 88 height 24
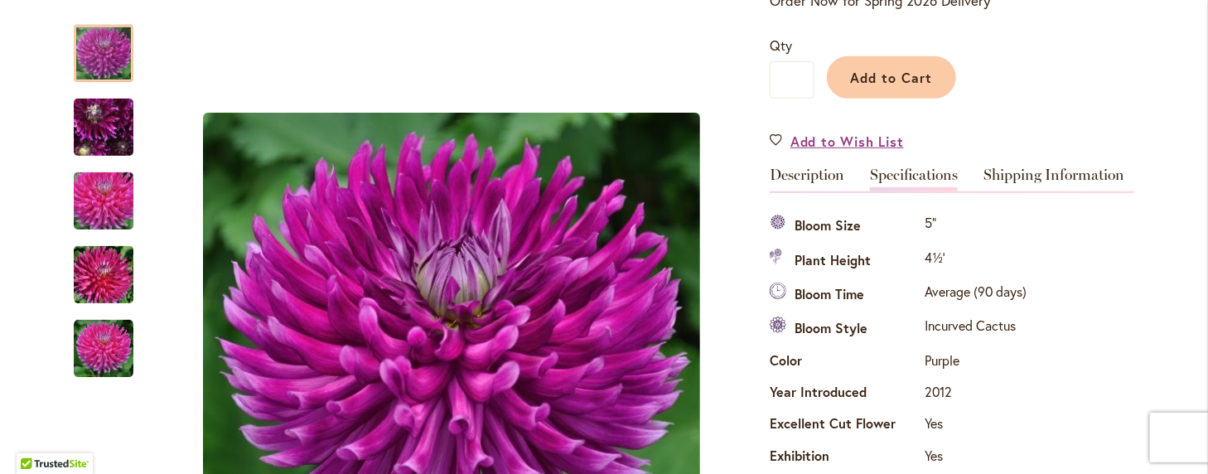
scroll to position [467, 0]
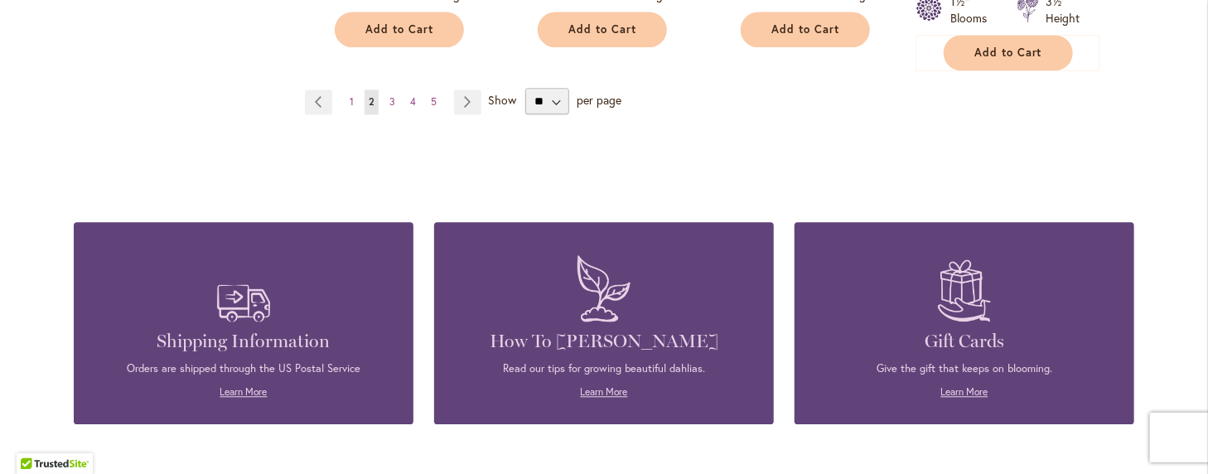
scroll to position [1657, 0]
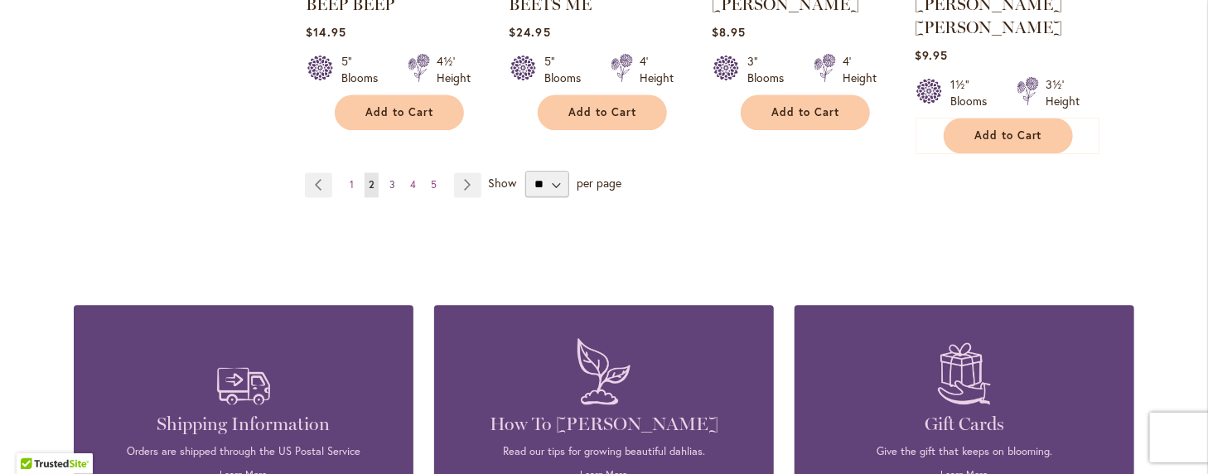
click at [389, 178] on span "3" at bounding box center [392, 184] width 6 height 12
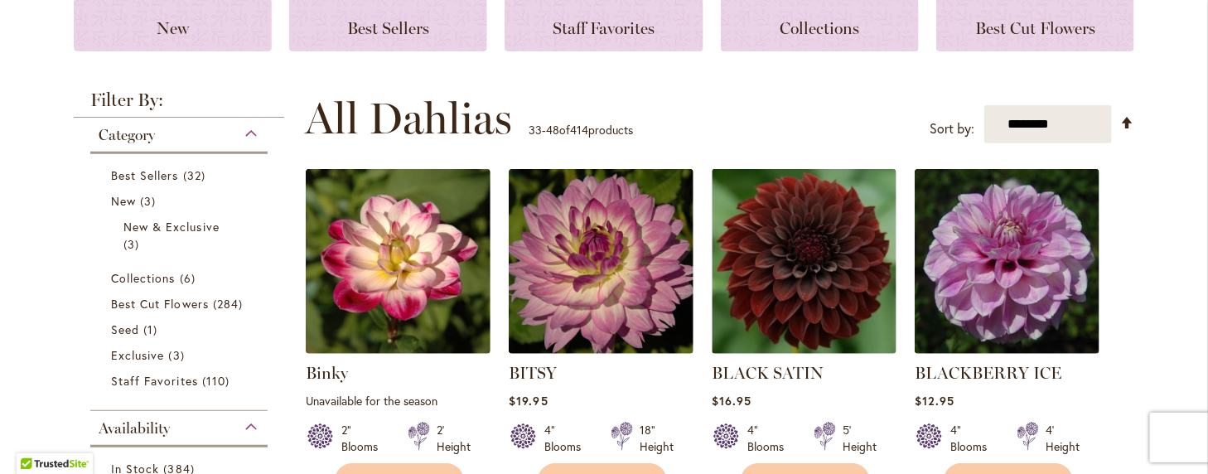
scroll to position [249, 0]
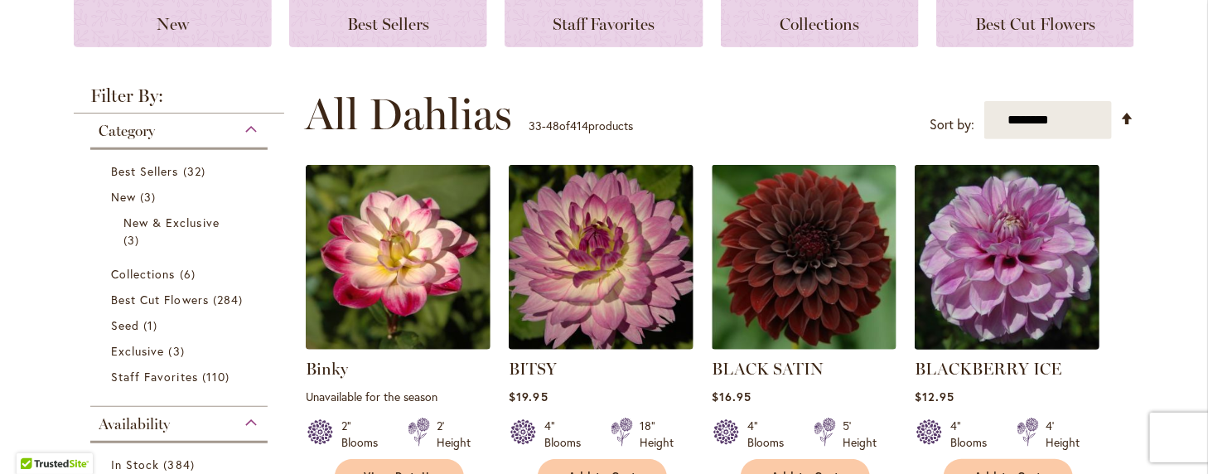
click at [1001, 257] on img at bounding box center [1008, 258] width 194 height 194
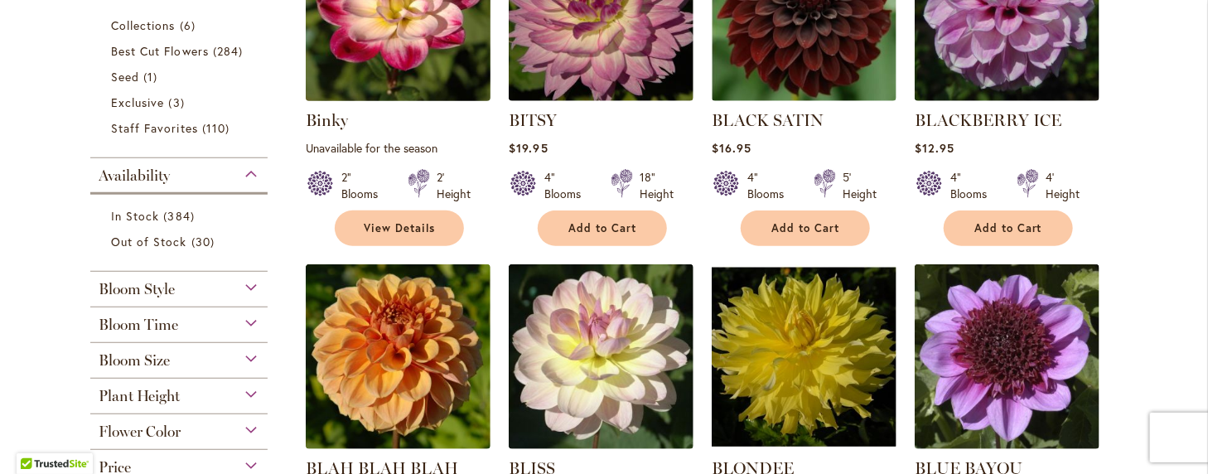
scroll to position [580, 0]
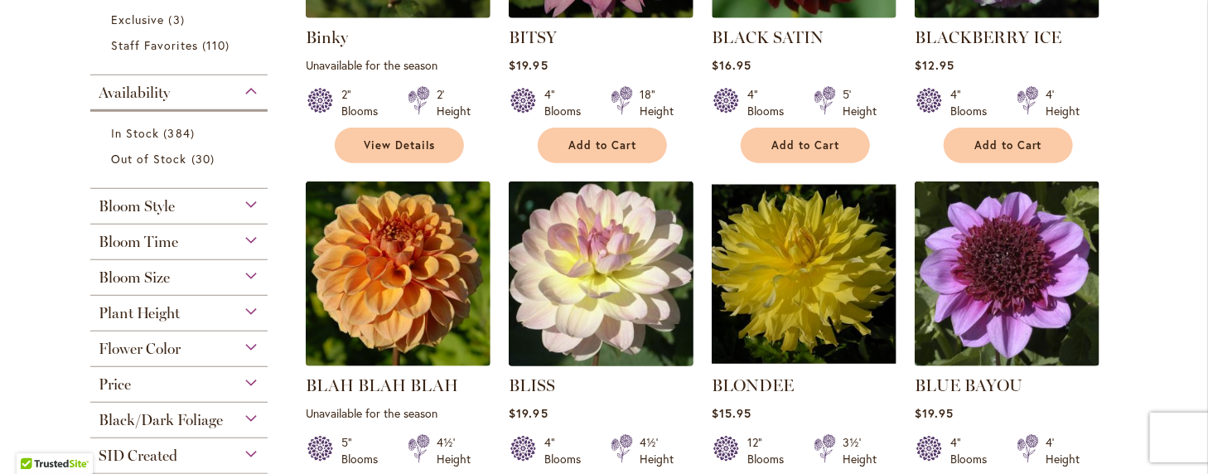
click at [599, 268] on img at bounding box center [602, 274] width 194 height 194
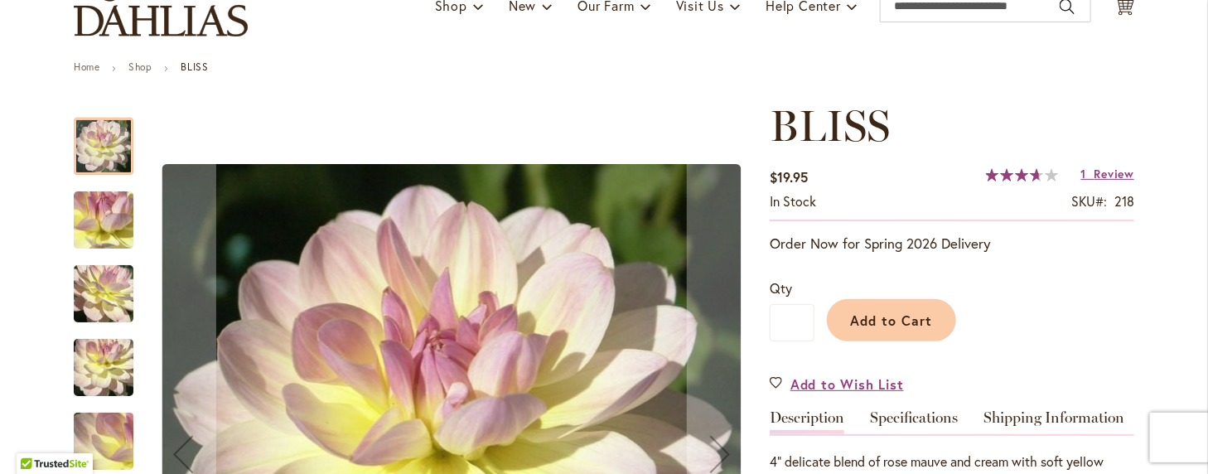
scroll to position [166, 0]
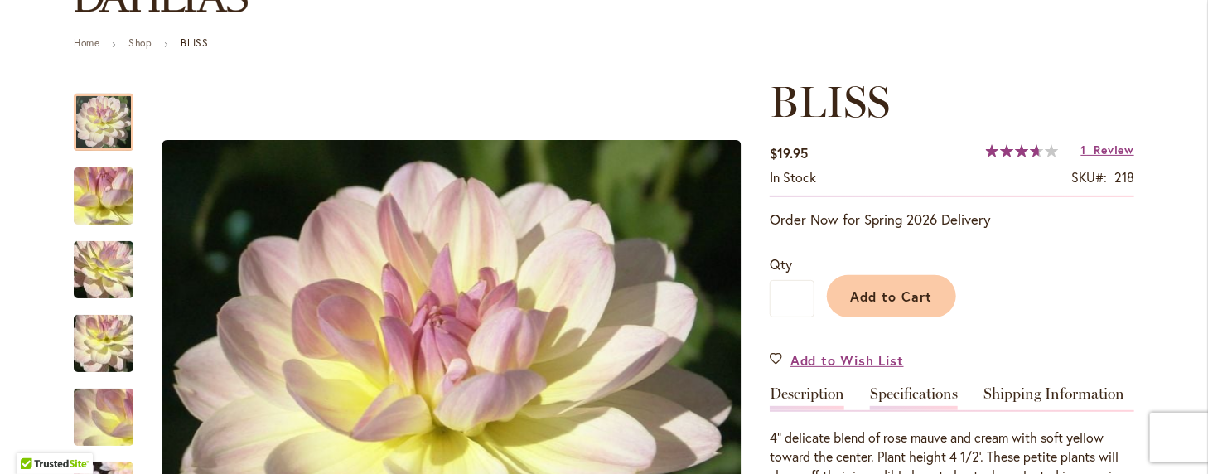
click at [918, 387] on link "Specifications" at bounding box center [914, 398] width 88 height 24
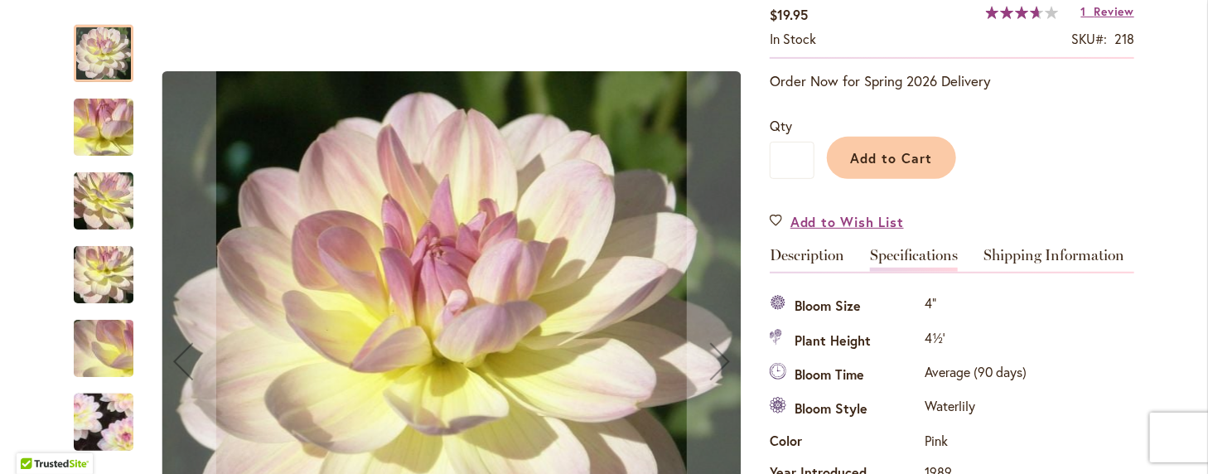
scroll to position [302, 0]
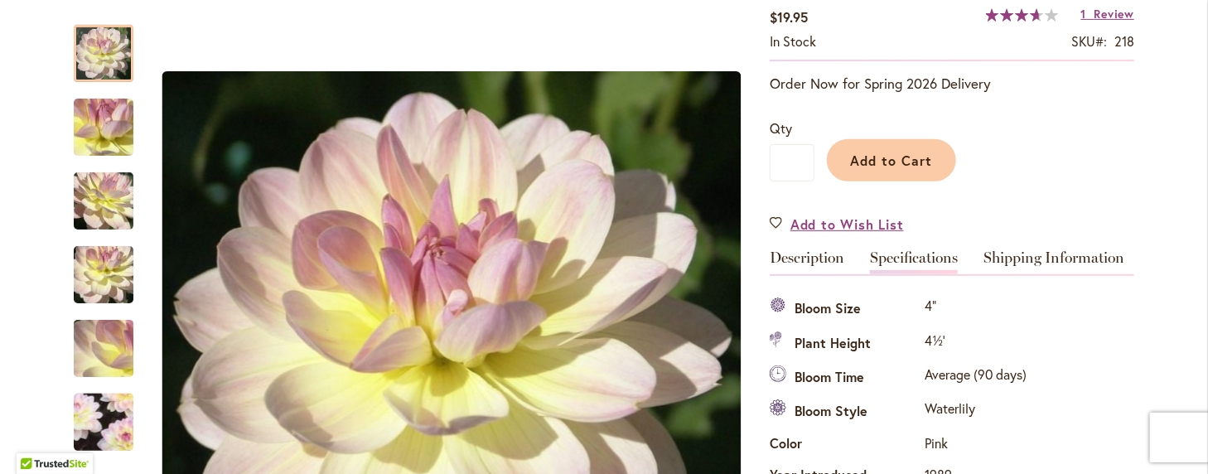
click at [1000, 12] on span "73 % of 100" at bounding box center [1012, 14] width 53 height 13
click at [1114, 18] on span "Review" at bounding box center [1114, 14] width 40 height 16
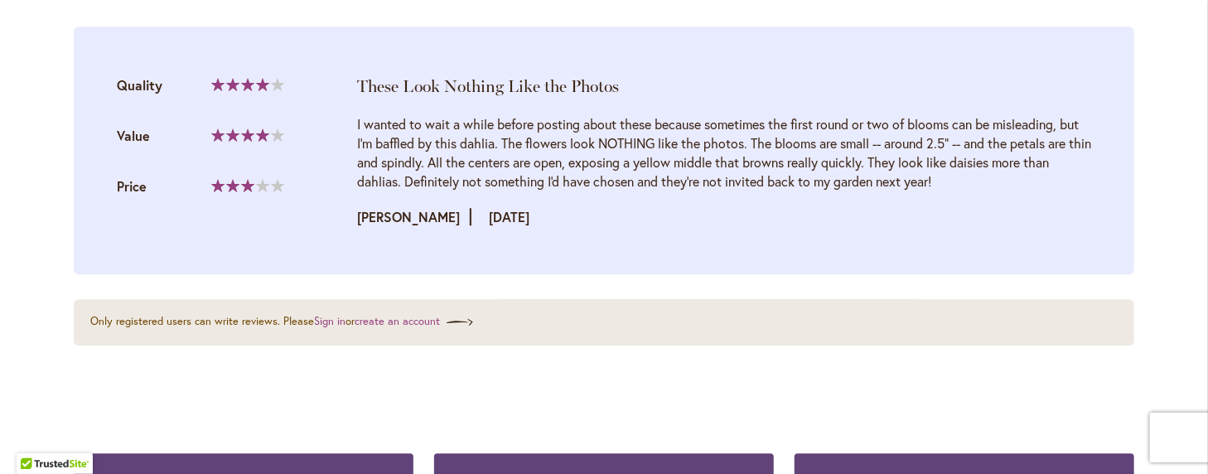
scroll to position [2038, 0]
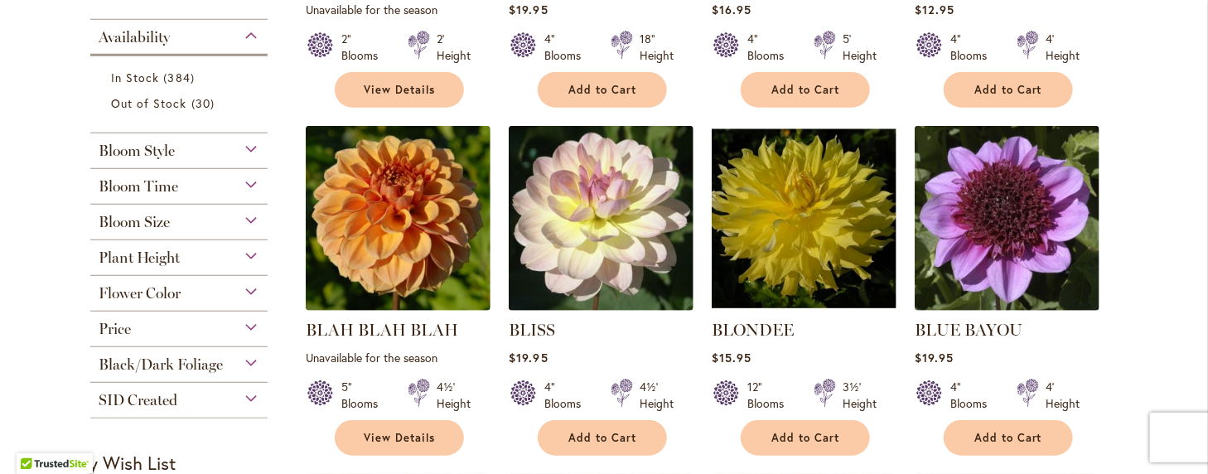
scroll to position [663, 0]
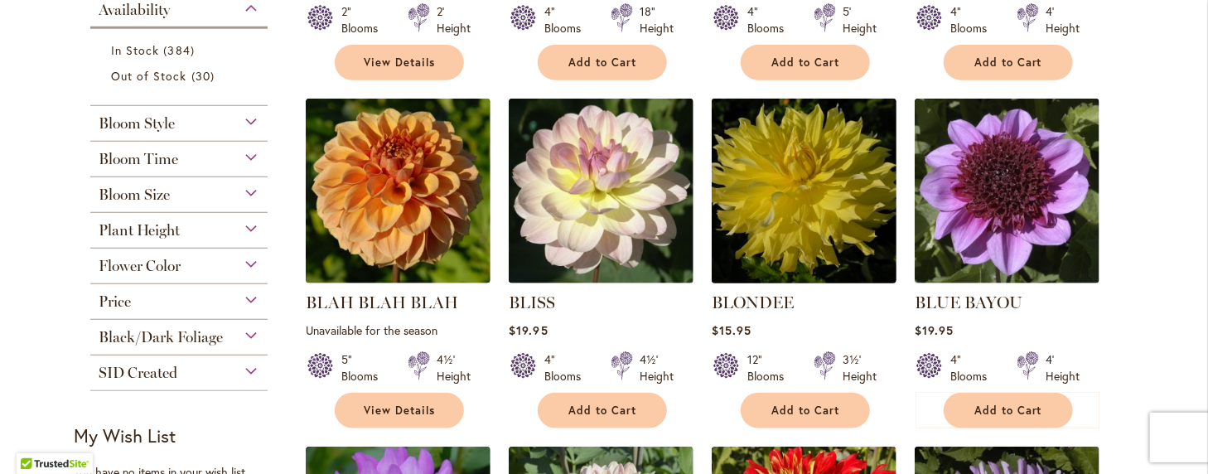
click at [780, 191] on img at bounding box center [805, 191] width 194 height 194
click at [780, 190] on img at bounding box center [805, 191] width 194 height 194
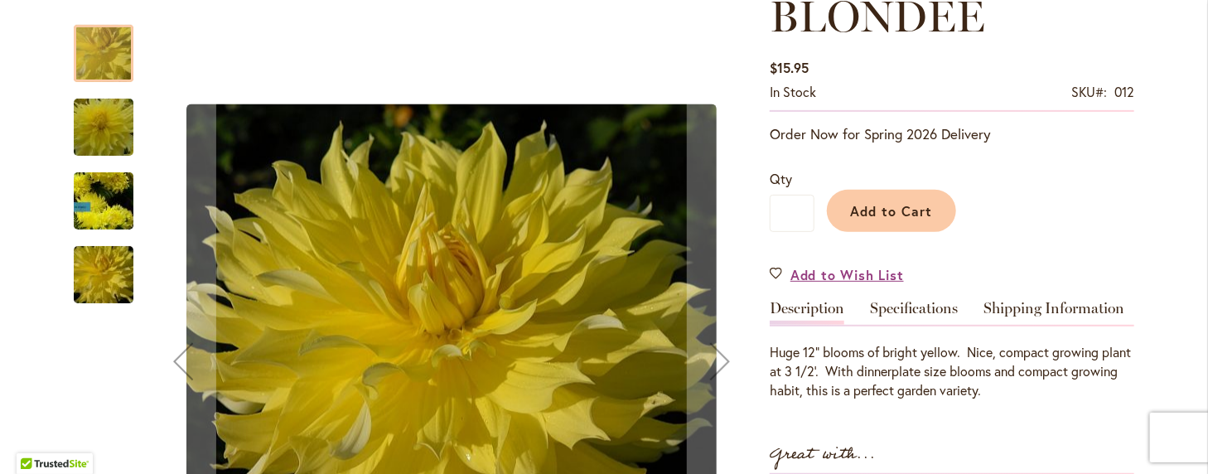
scroll to position [249, 0]
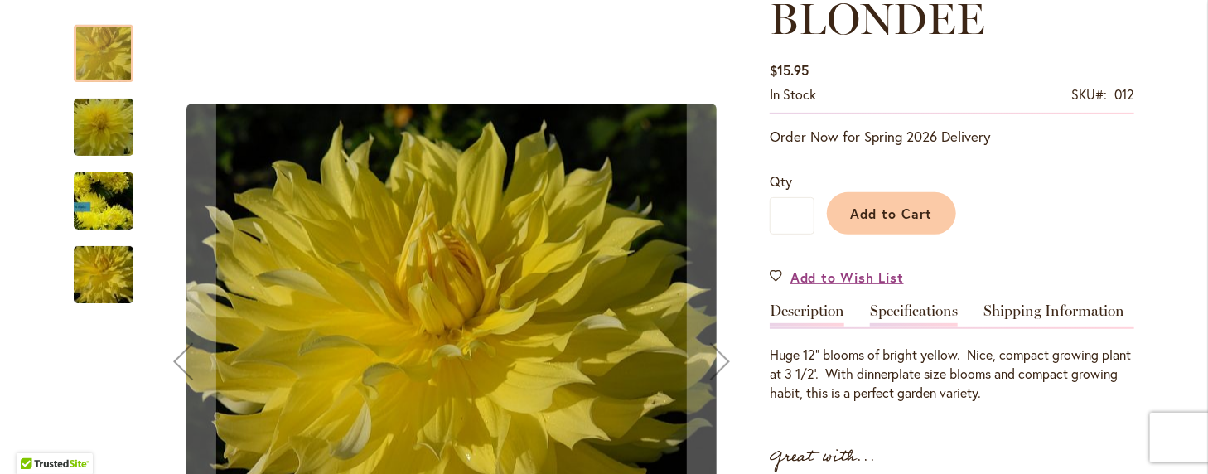
click at [901, 308] on link "Specifications" at bounding box center [914, 315] width 88 height 24
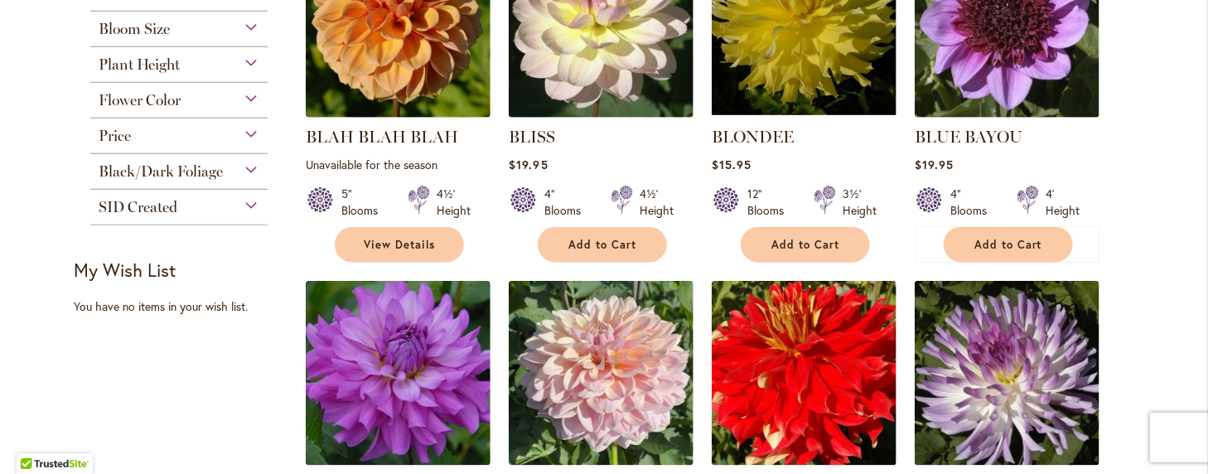
scroll to position [911, 0]
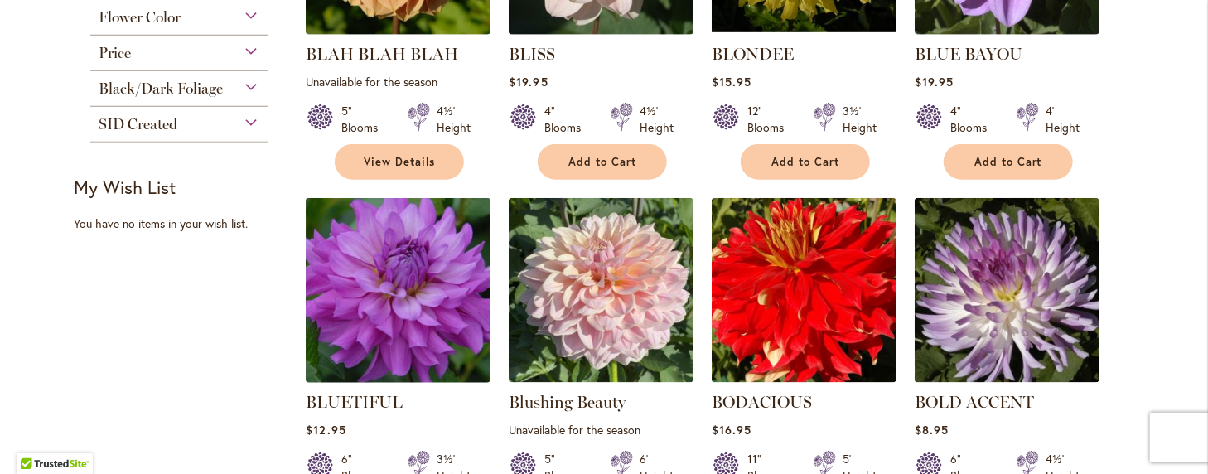
click at [394, 288] on img at bounding box center [399, 291] width 194 height 194
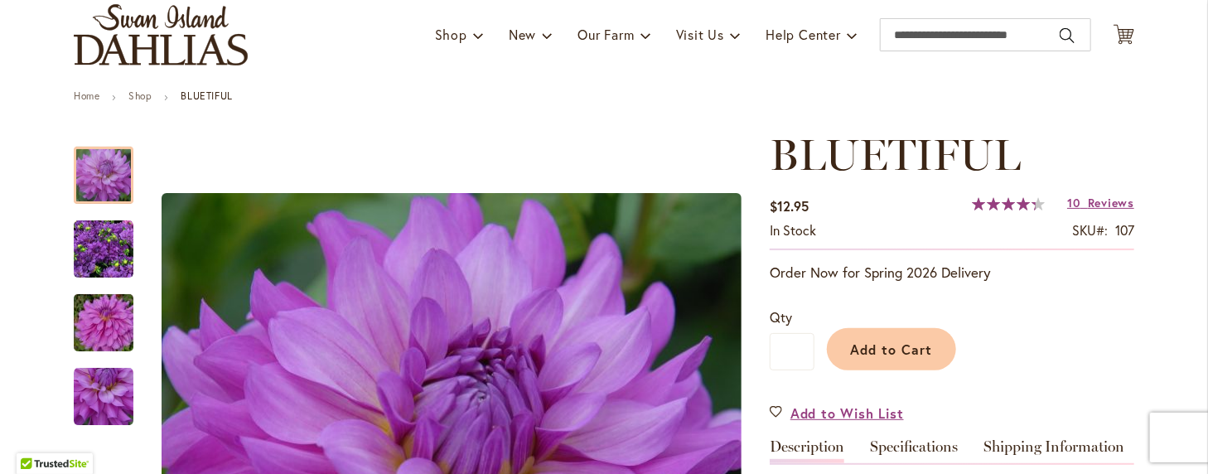
scroll to position [83, 0]
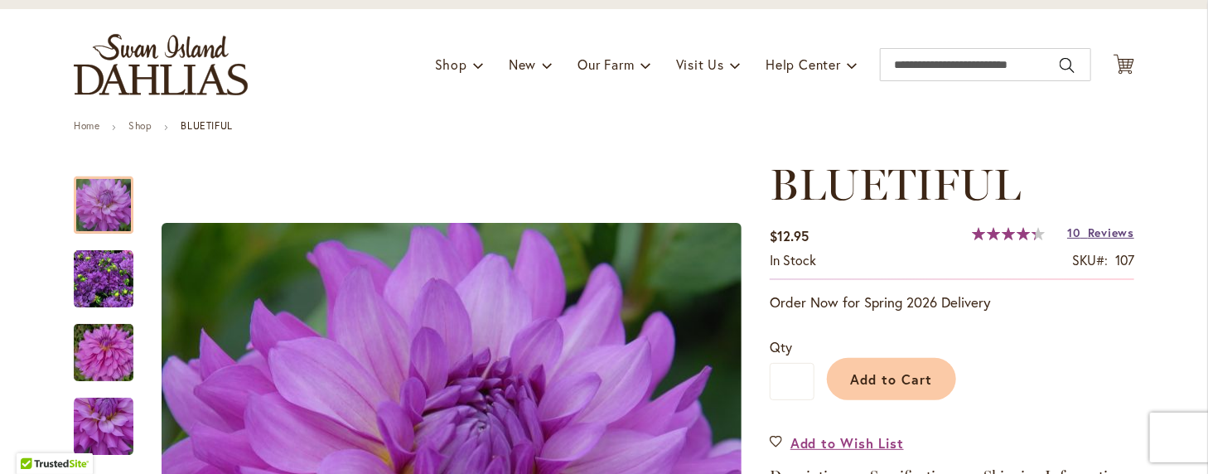
click at [1082, 231] on link "10 Reviews" at bounding box center [1100, 233] width 67 height 16
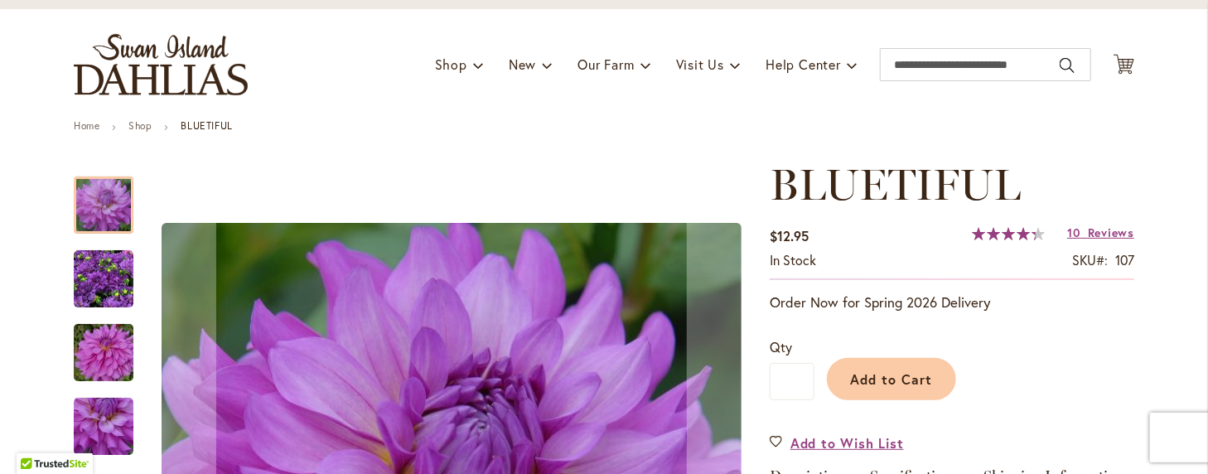
scroll to position [166, 0]
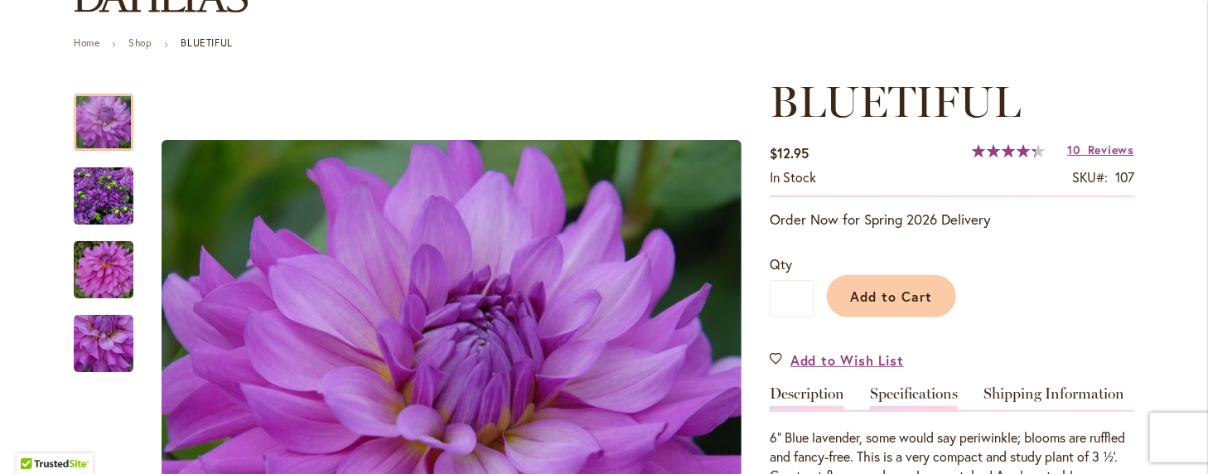
click at [901, 394] on link "Specifications" at bounding box center [914, 398] width 88 height 24
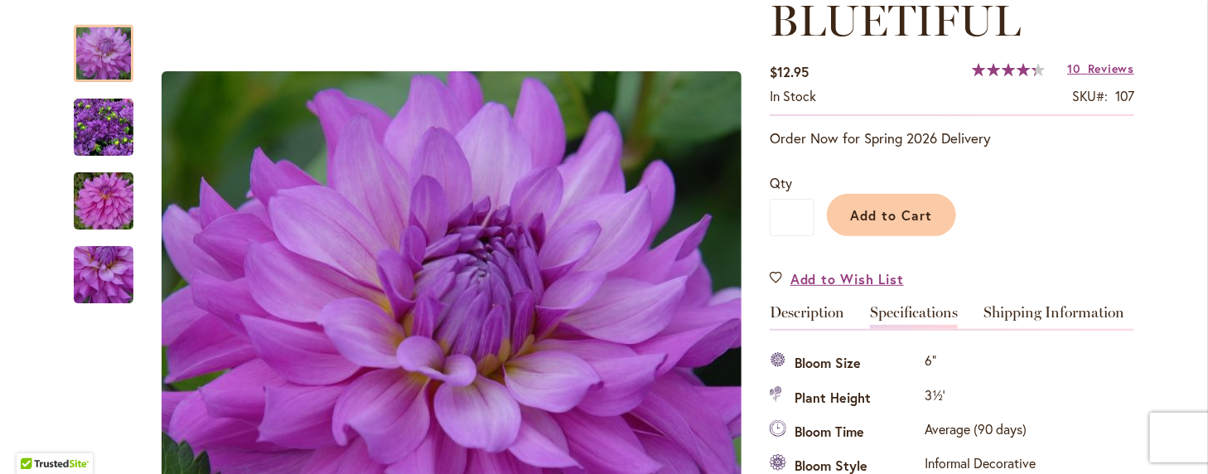
scroll to position [219, 0]
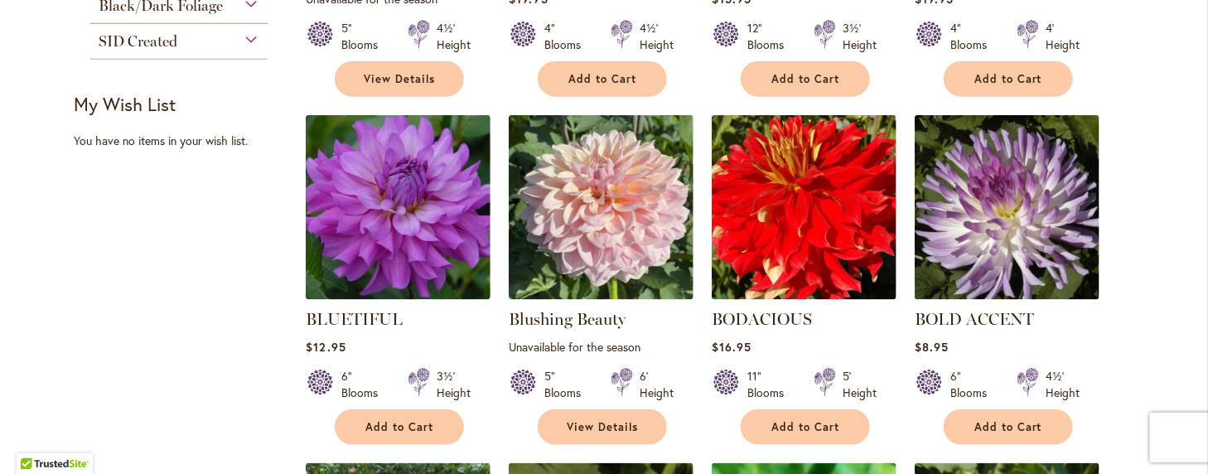
scroll to position [994, 0]
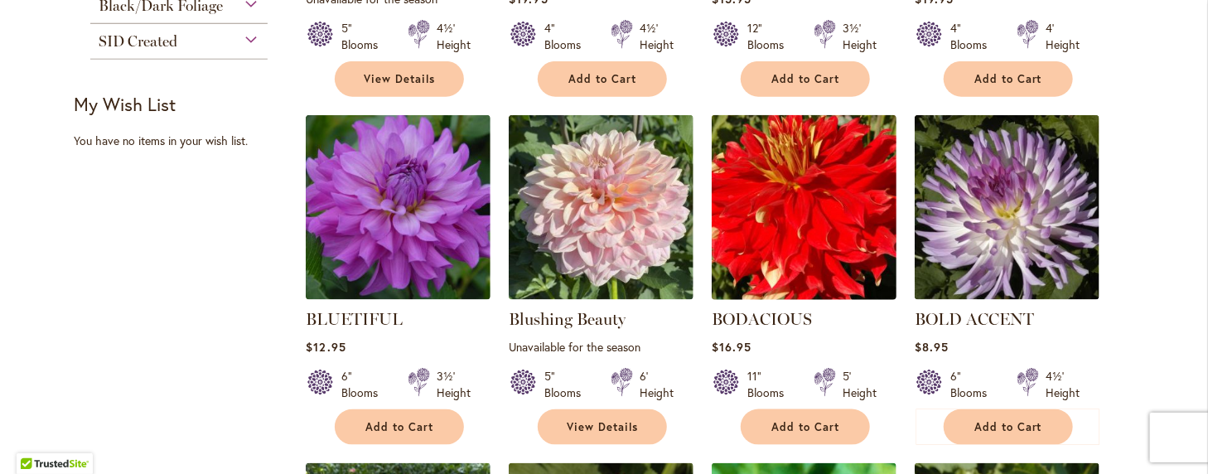
click at [793, 201] on img at bounding box center [805, 208] width 194 height 194
click at [792, 201] on img at bounding box center [805, 208] width 194 height 194
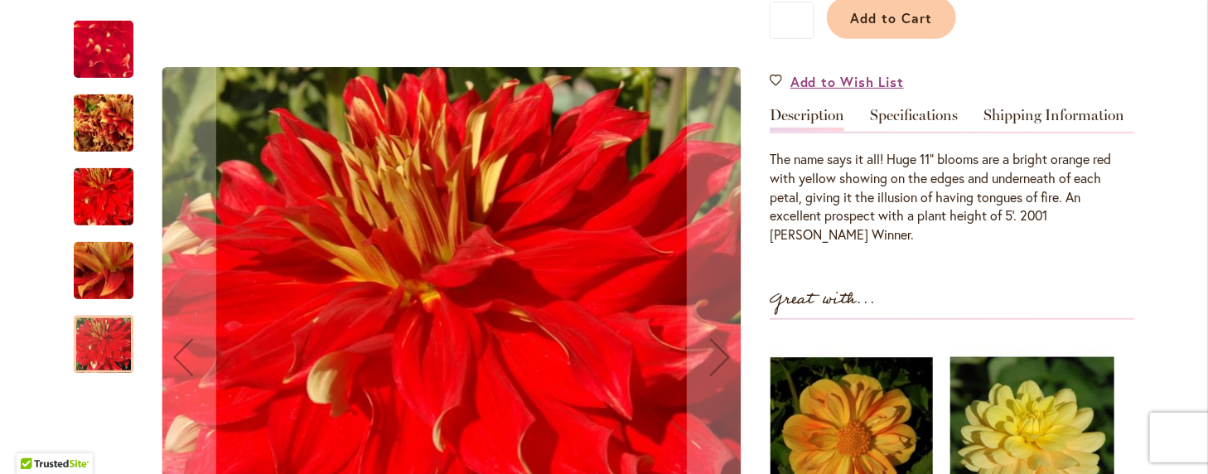
scroll to position [414, 0]
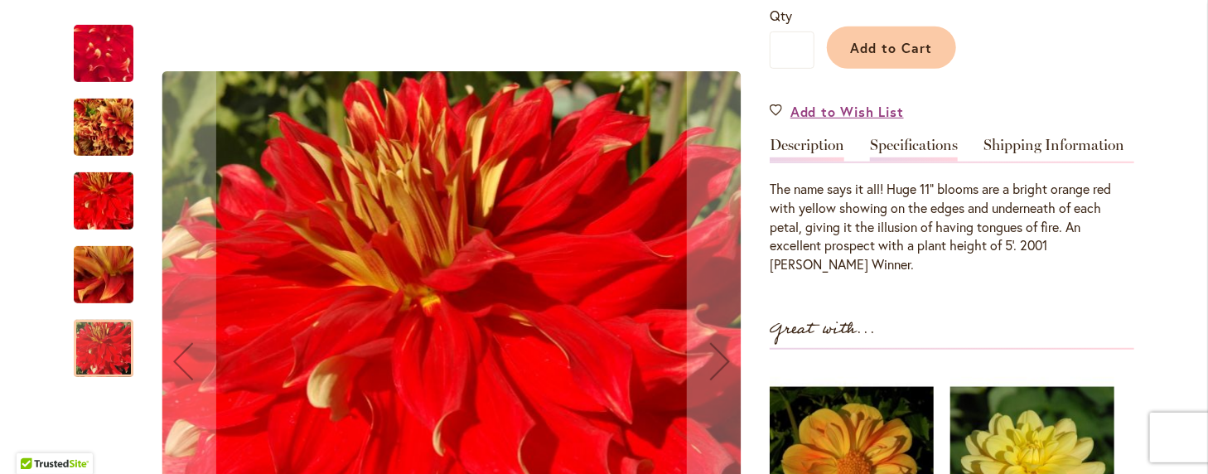
click at [911, 140] on link "Specifications" at bounding box center [914, 150] width 88 height 24
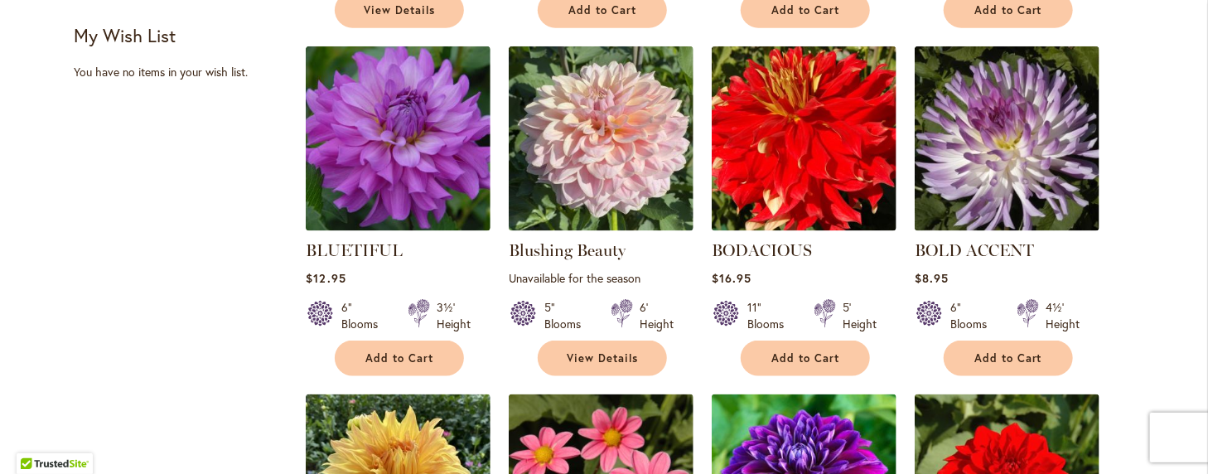
scroll to position [1077, 0]
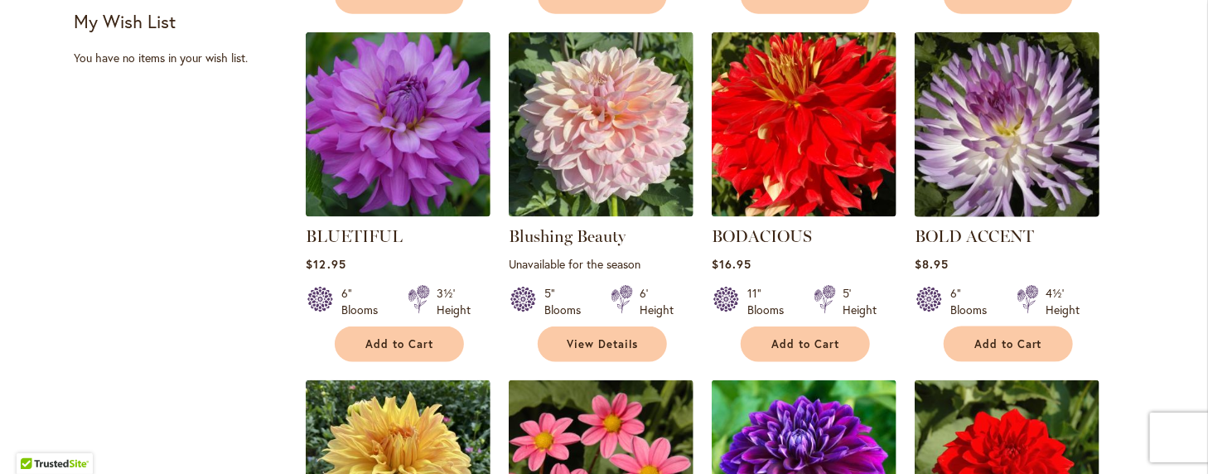
click at [984, 116] on img at bounding box center [1008, 125] width 194 height 194
click at [983, 118] on img at bounding box center [1008, 125] width 194 height 194
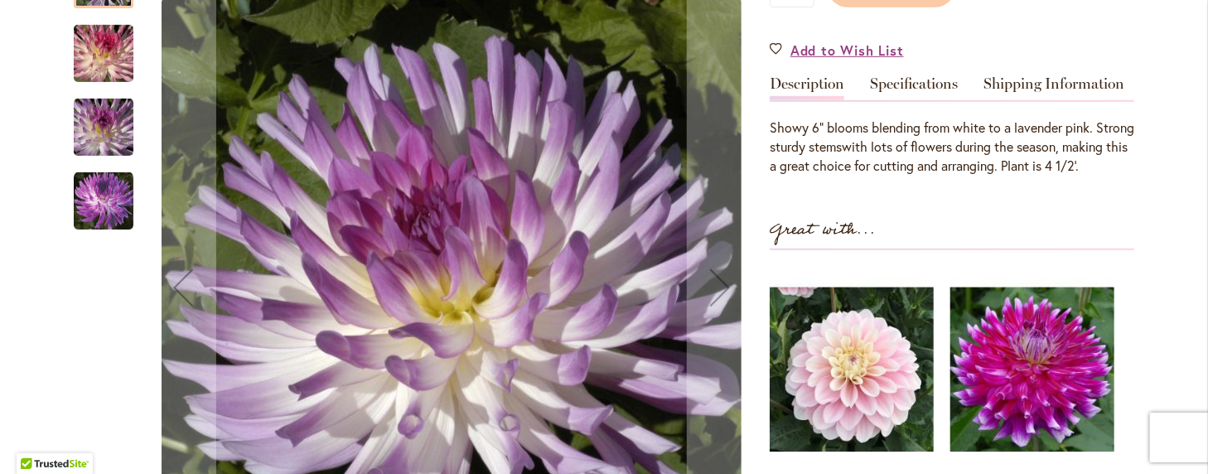
scroll to position [414, 0]
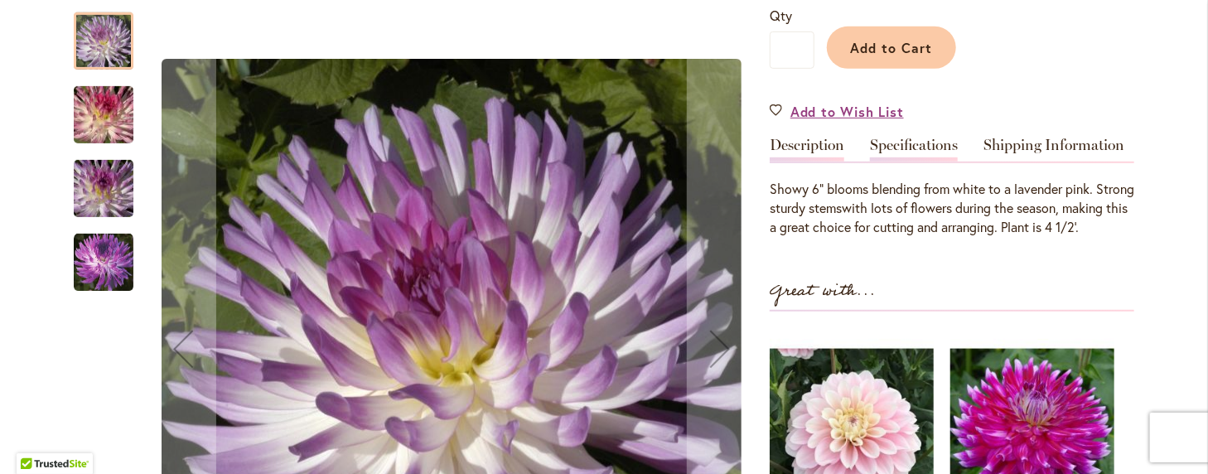
click at [908, 147] on link "Specifications" at bounding box center [914, 150] width 88 height 24
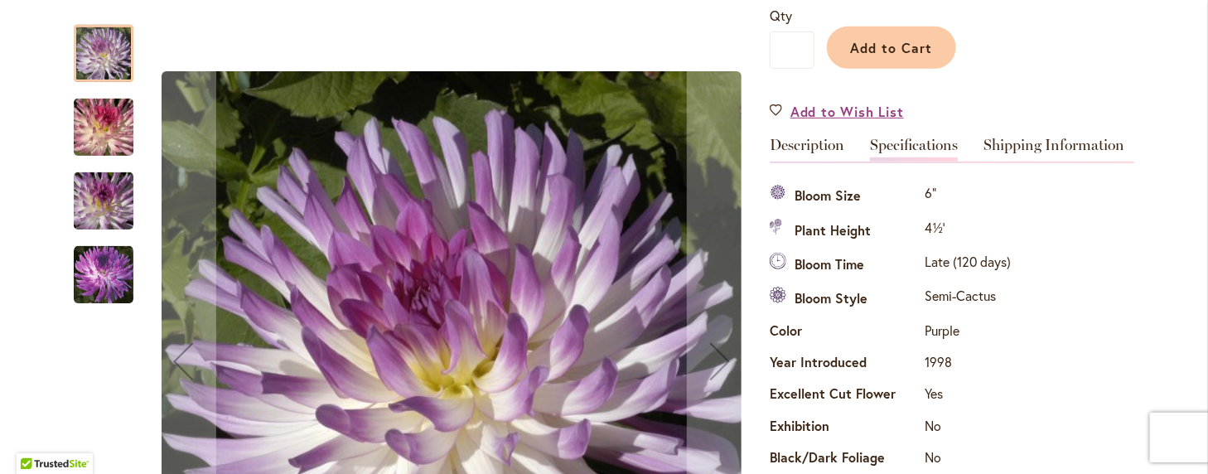
scroll to position [550, 0]
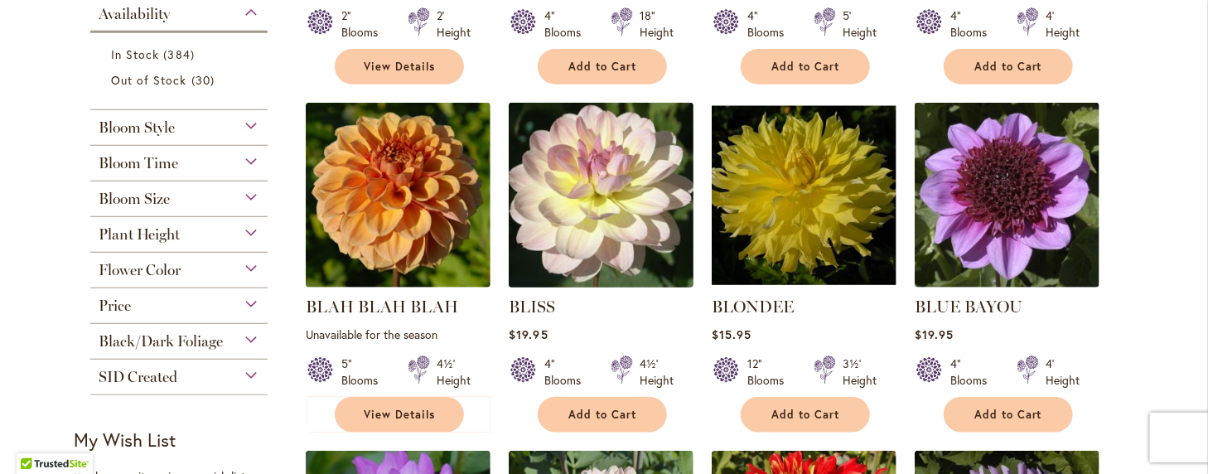
scroll to position [663, 0]
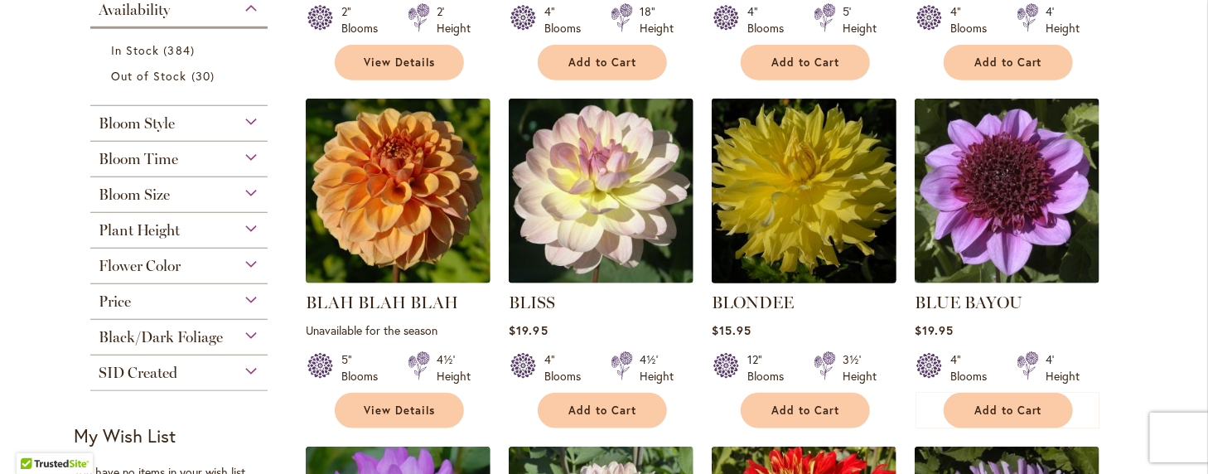
click at [792, 173] on img at bounding box center [805, 191] width 194 height 194
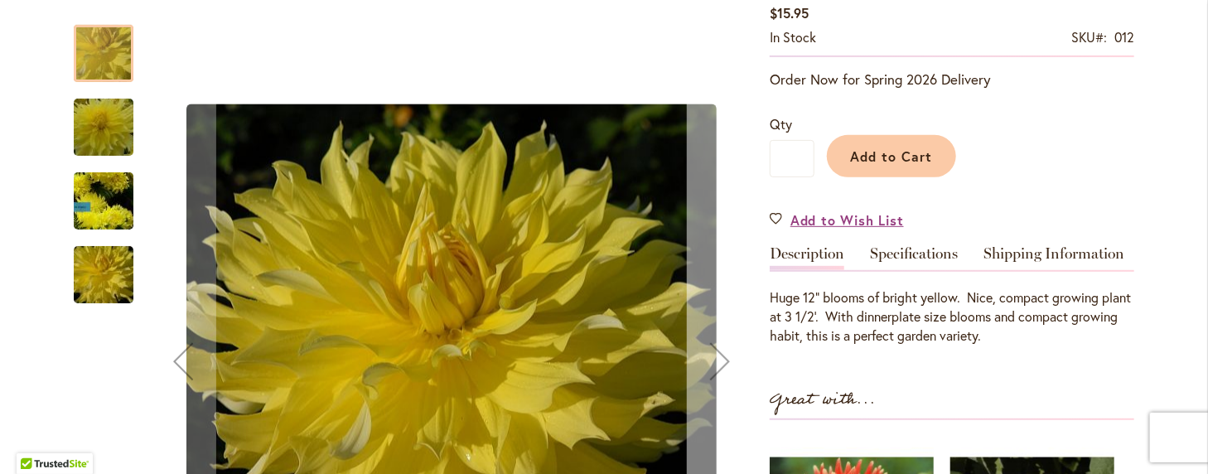
scroll to position [331, 0]
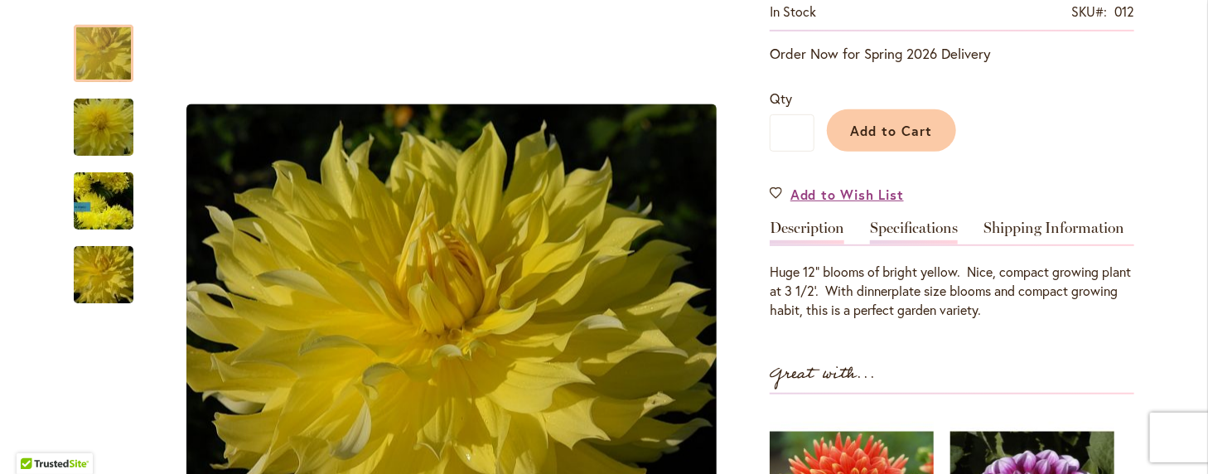
click at [902, 225] on link "Specifications" at bounding box center [914, 232] width 88 height 24
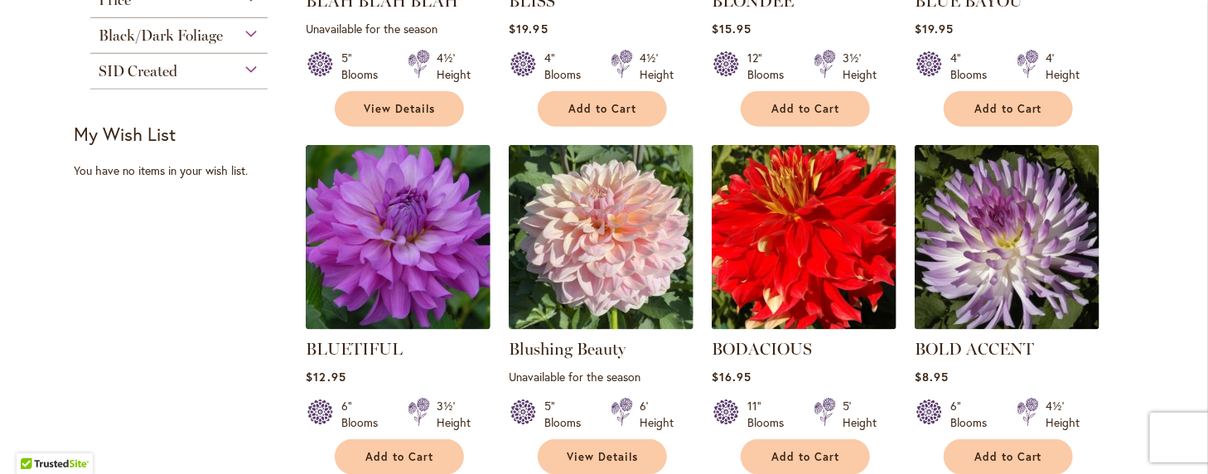
scroll to position [994, 0]
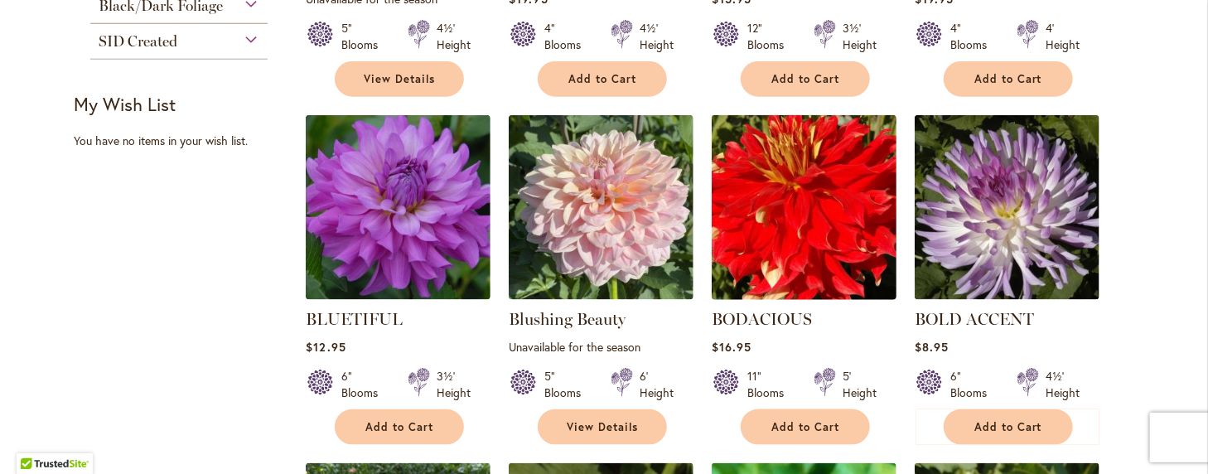
click at [800, 191] on img at bounding box center [805, 208] width 194 height 194
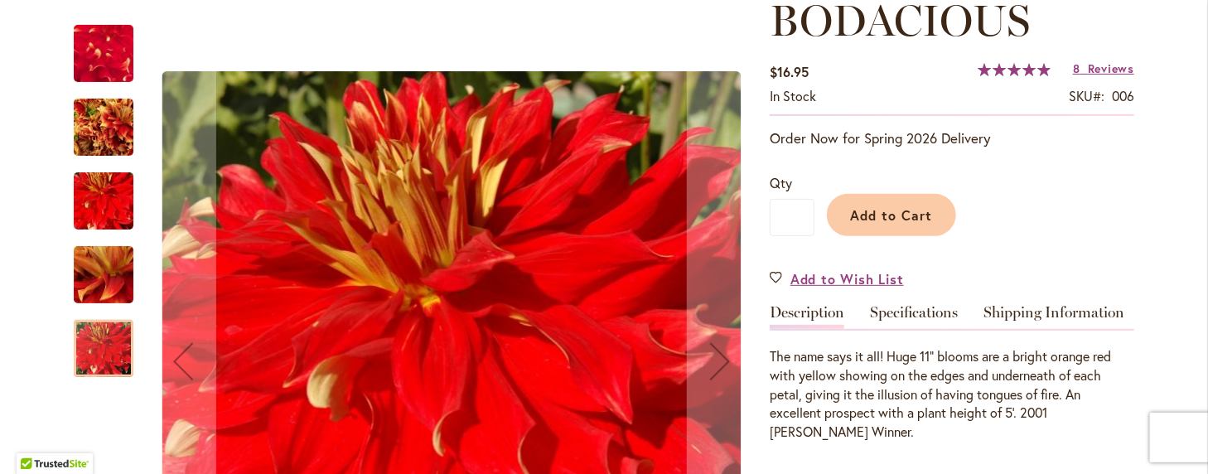
scroll to position [249, 0]
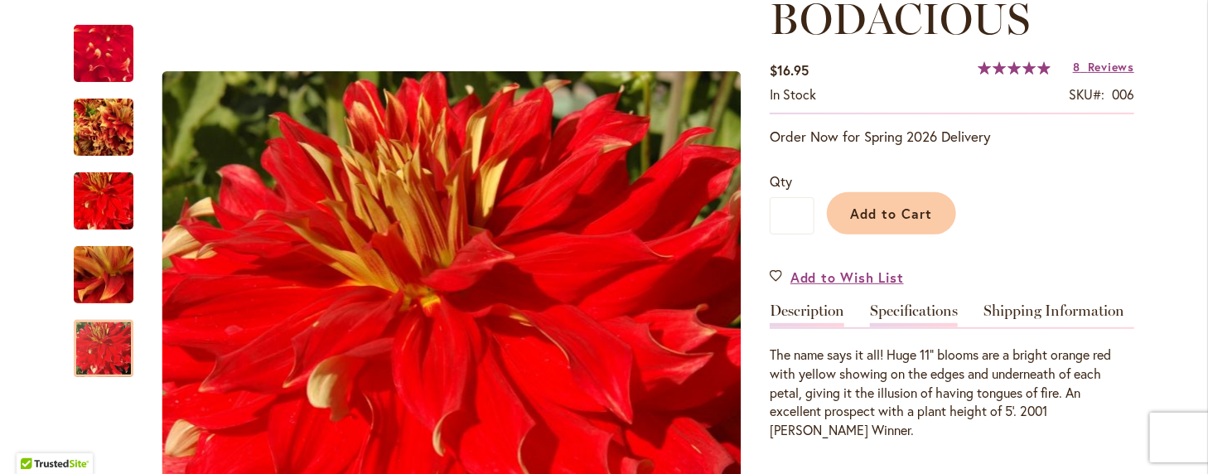
click at [905, 310] on link "Specifications" at bounding box center [914, 315] width 88 height 24
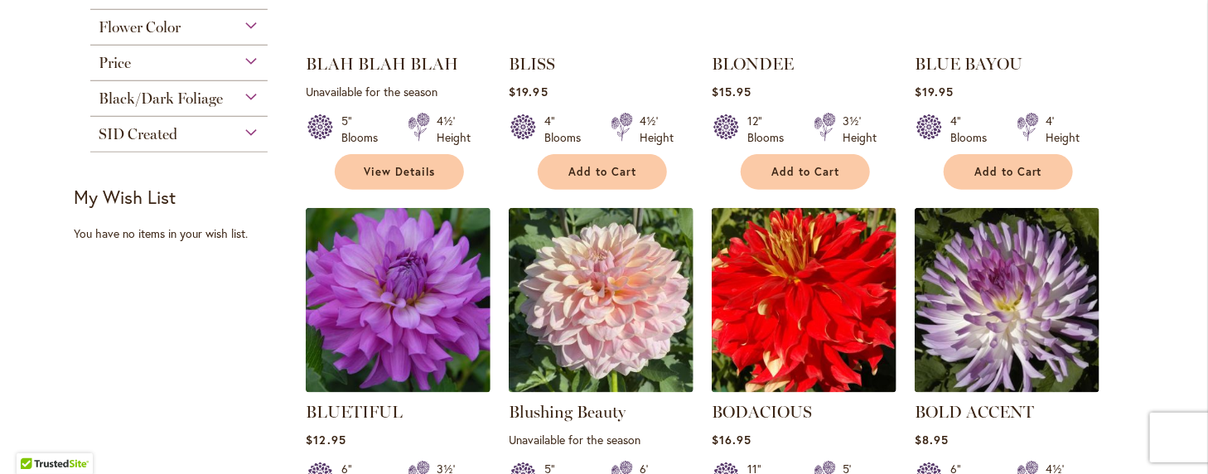
scroll to position [994, 0]
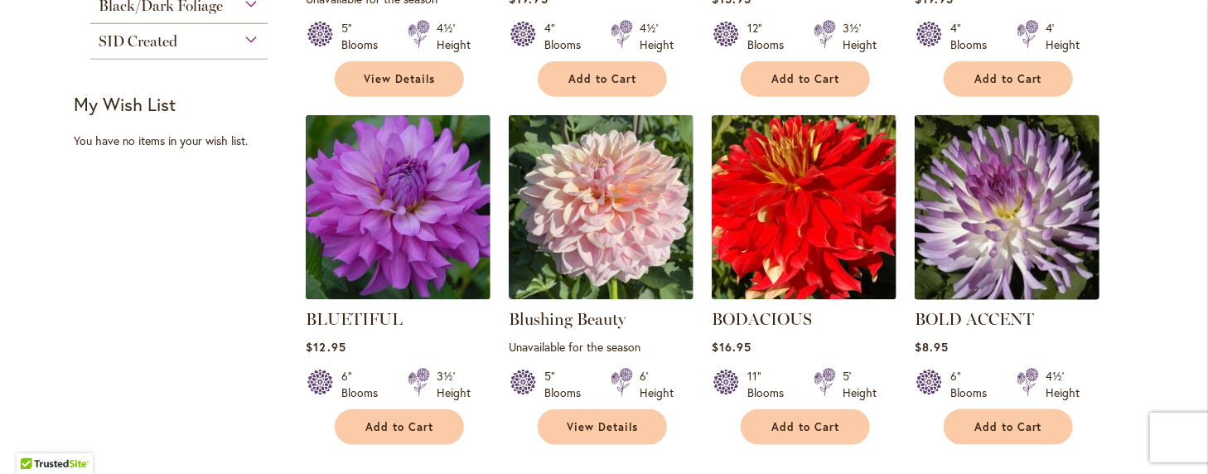
click at [1031, 191] on img at bounding box center [1008, 208] width 194 height 194
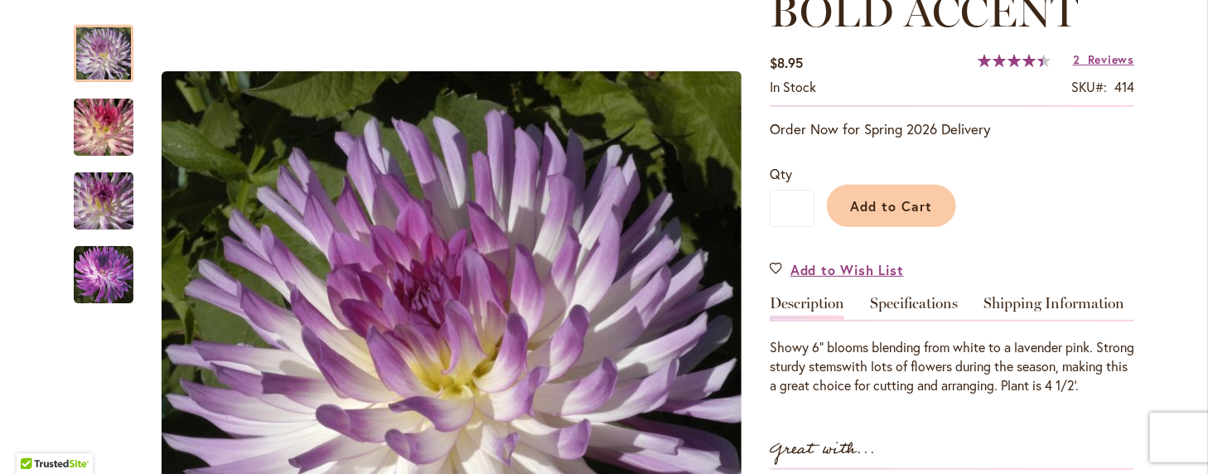
scroll to position [249, 0]
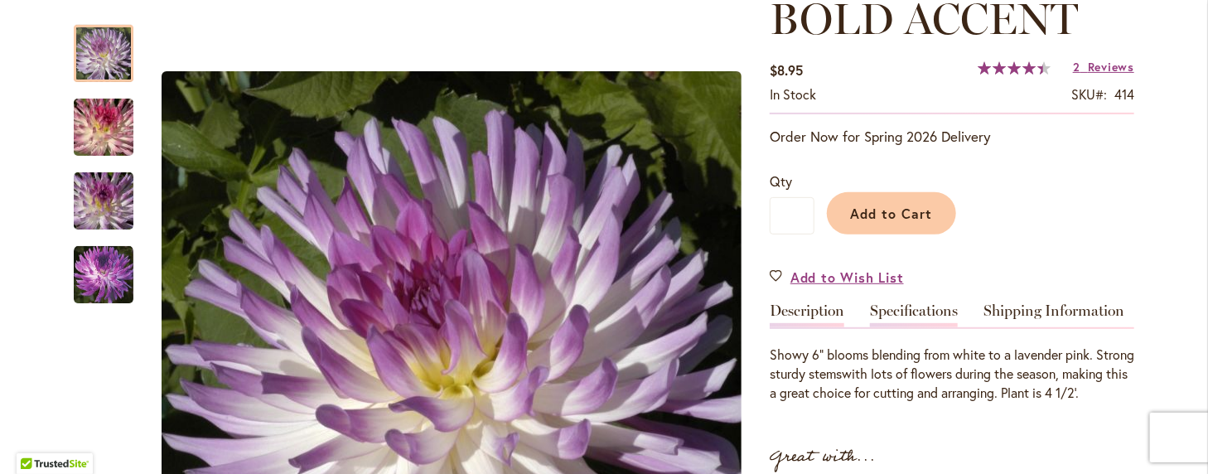
click at [917, 307] on link "Specifications" at bounding box center [914, 315] width 88 height 24
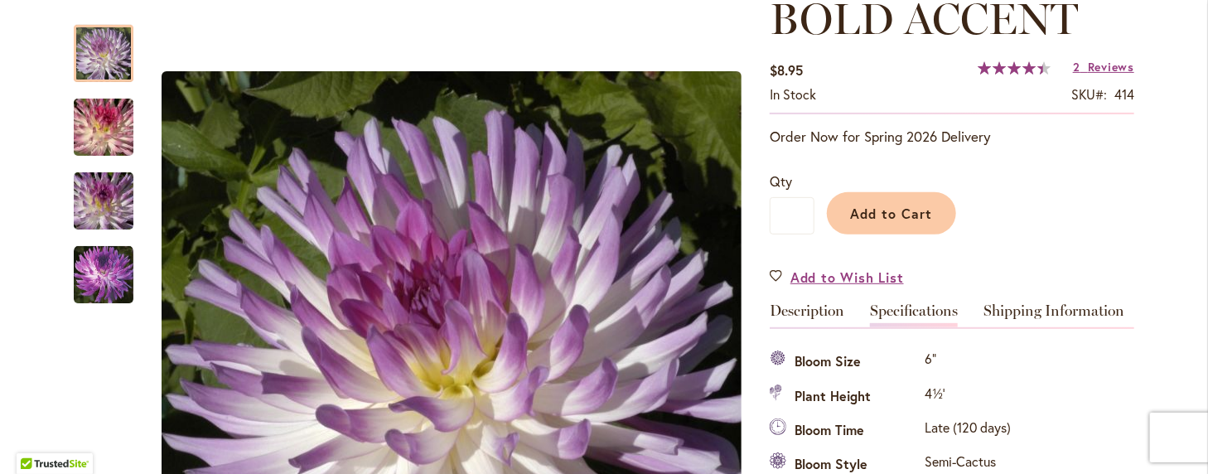
scroll to position [550, 0]
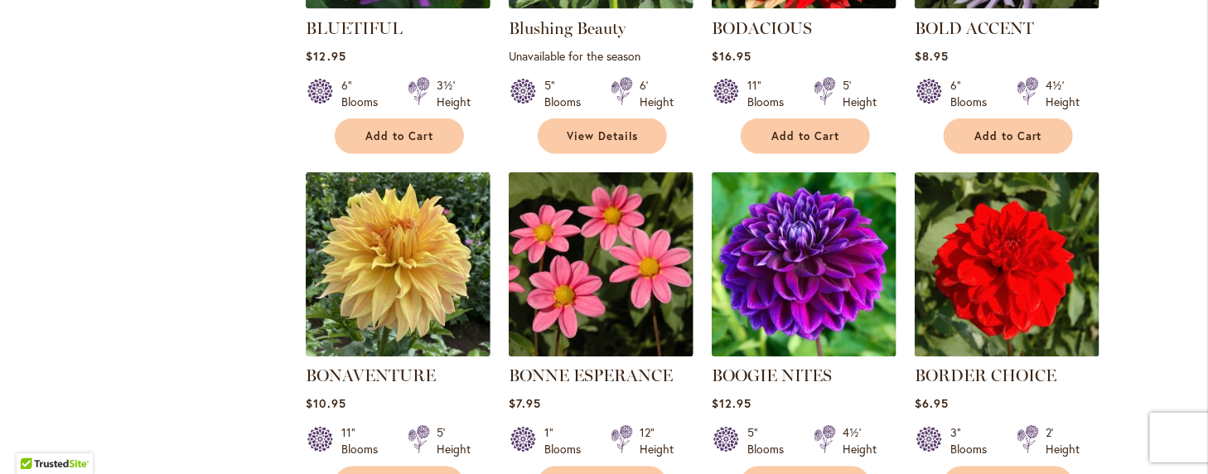
scroll to position [1326, 0]
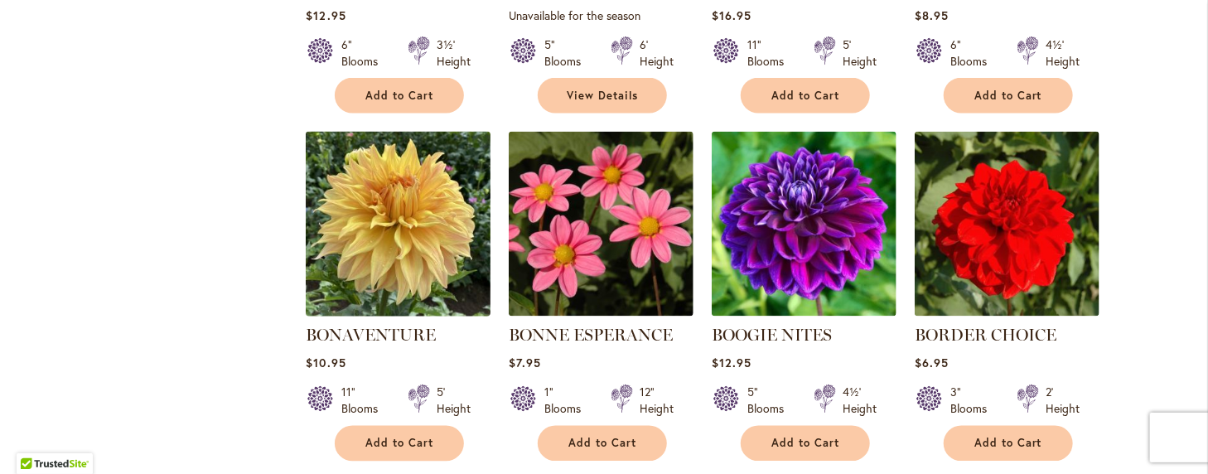
click at [379, 229] on img at bounding box center [399, 225] width 194 height 194
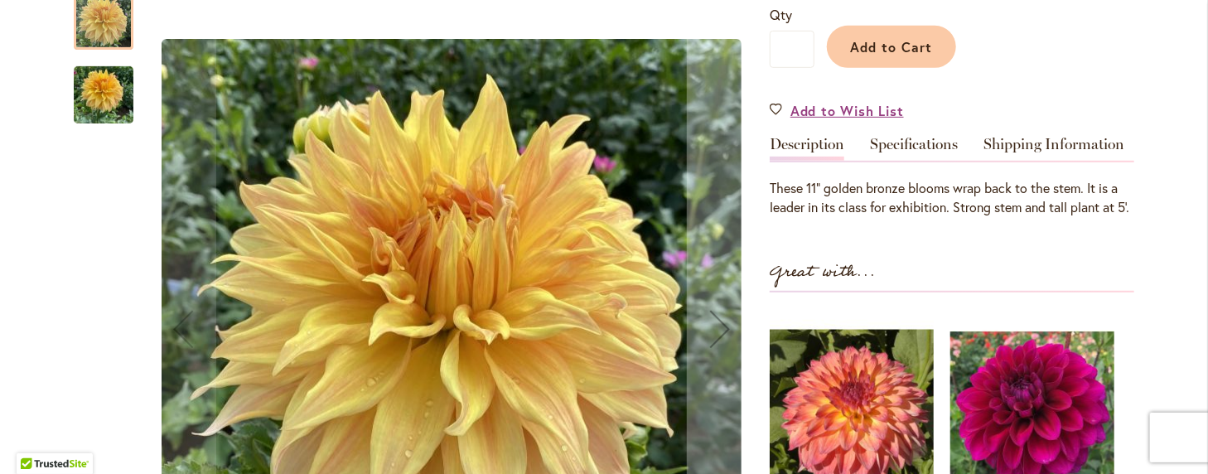
scroll to position [414, 0]
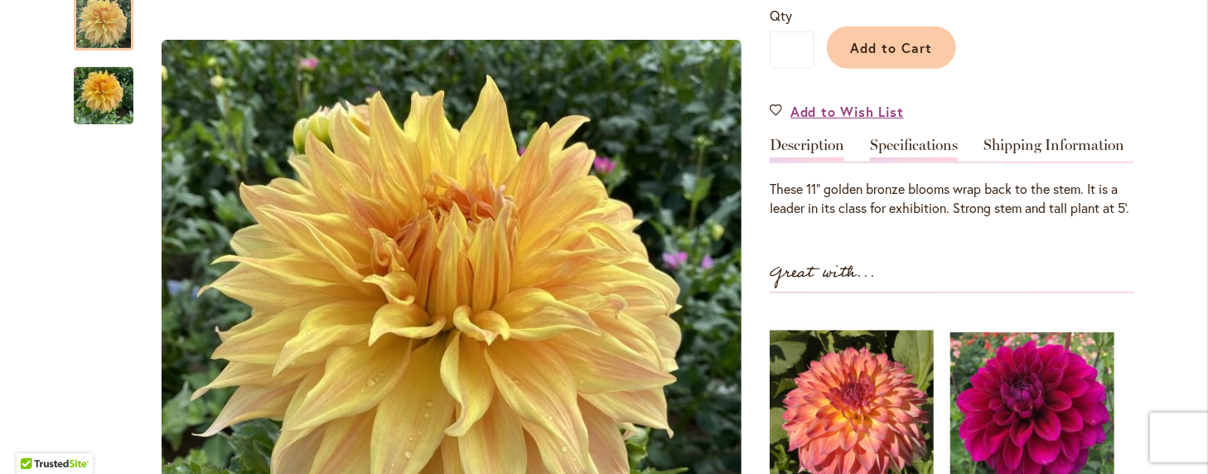
click at [898, 141] on link "Specifications" at bounding box center [914, 150] width 88 height 24
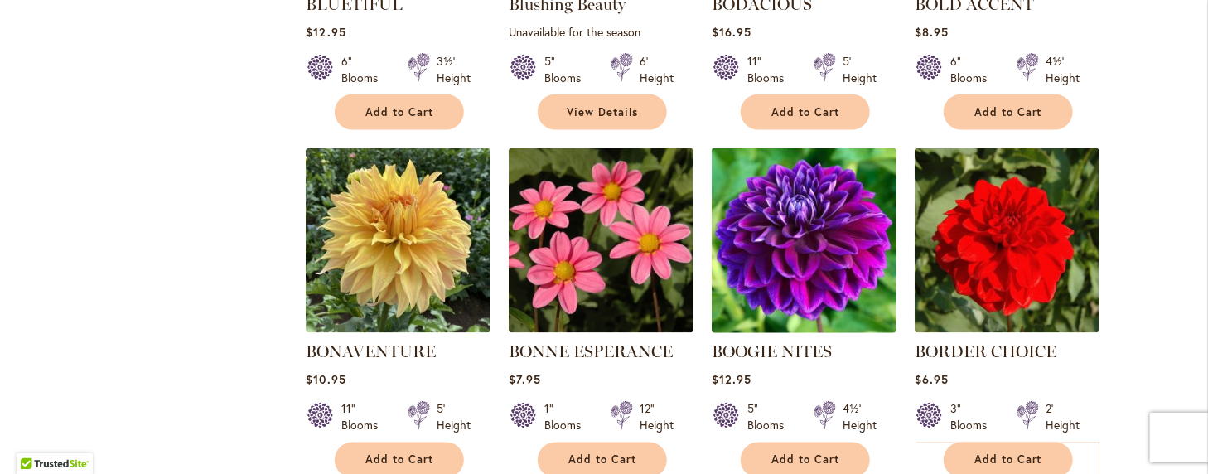
scroll to position [1326, 0]
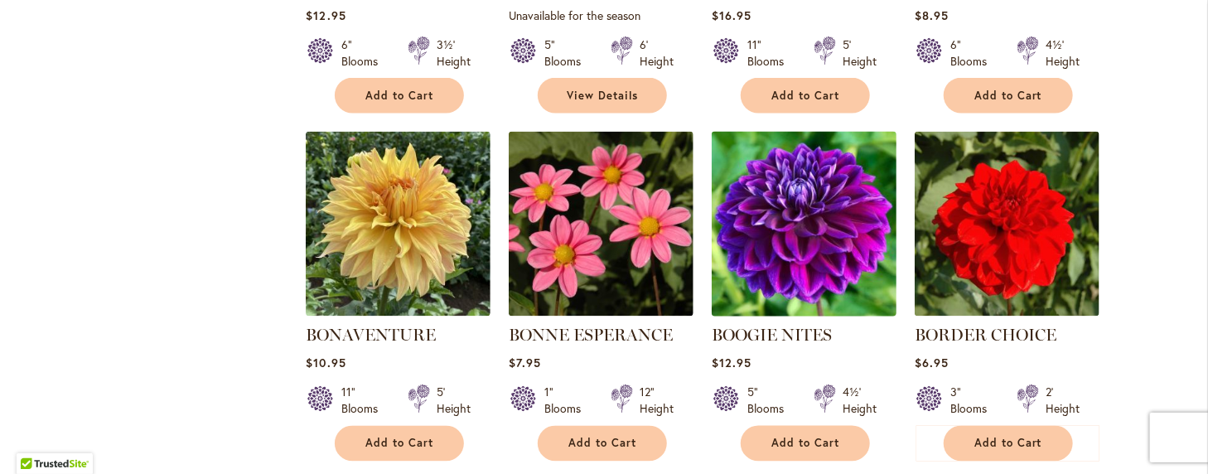
click at [796, 209] on img at bounding box center [805, 225] width 194 height 194
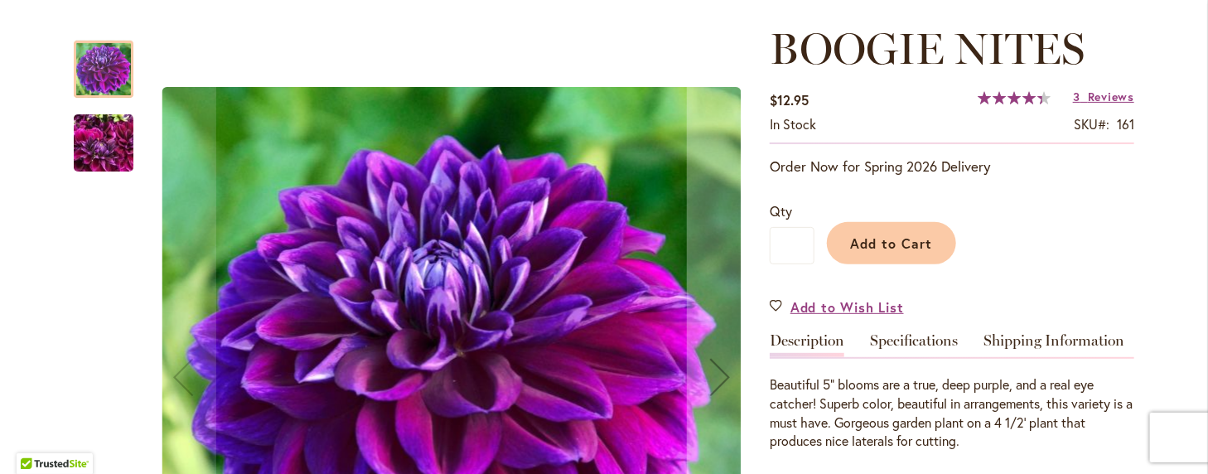
scroll to position [249, 0]
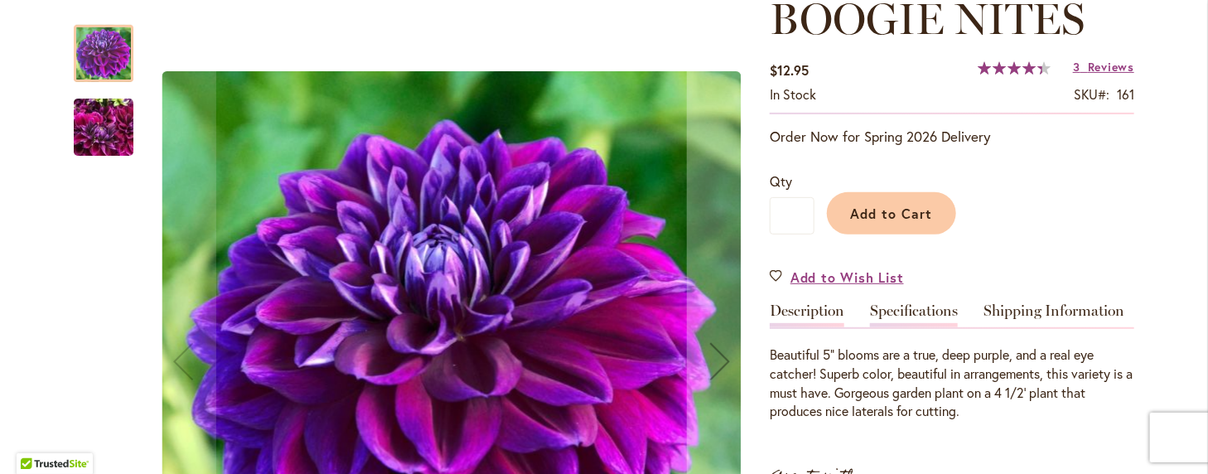
click at [905, 309] on link "Specifications" at bounding box center [914, 315] width 88 height 24
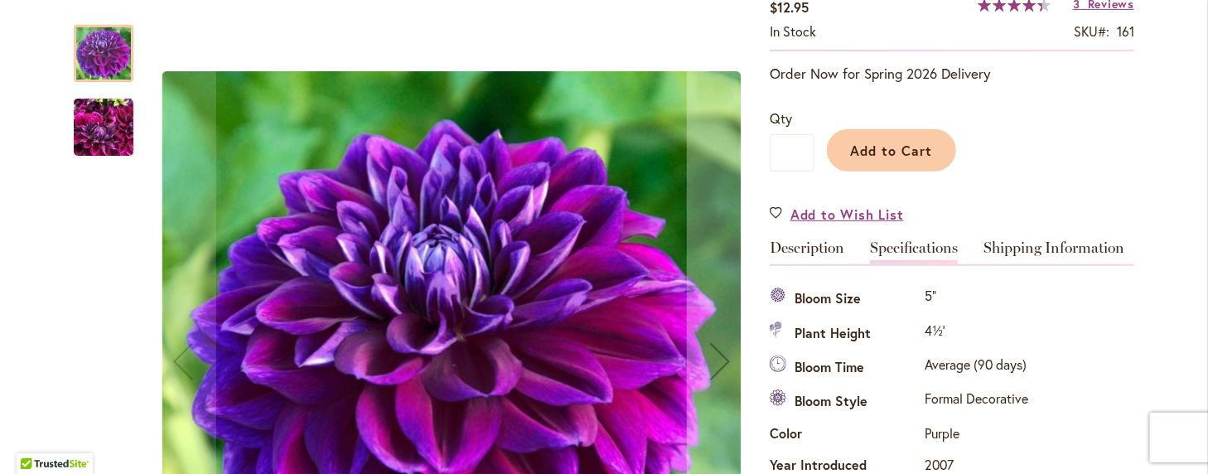
scroll to position [219, 0]
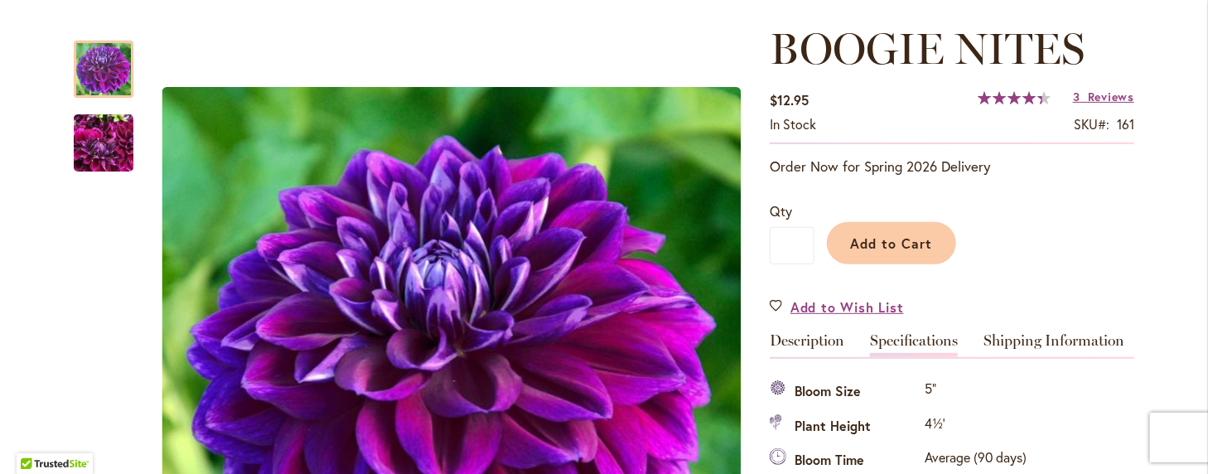
click at [1088, 92] on span "Reviews" at bounding box center [1111, 97] width 46 height 16
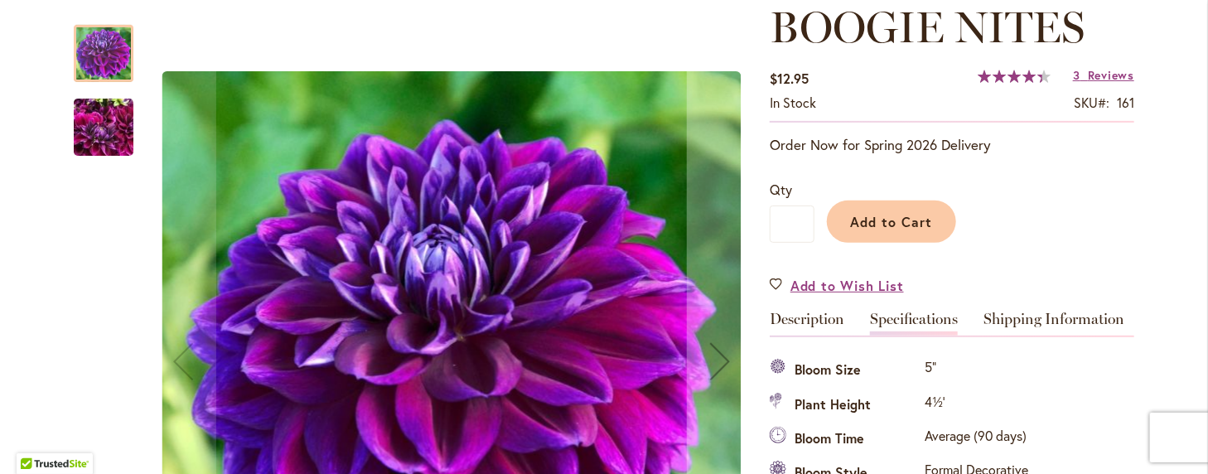
scroll to position [133, 0]
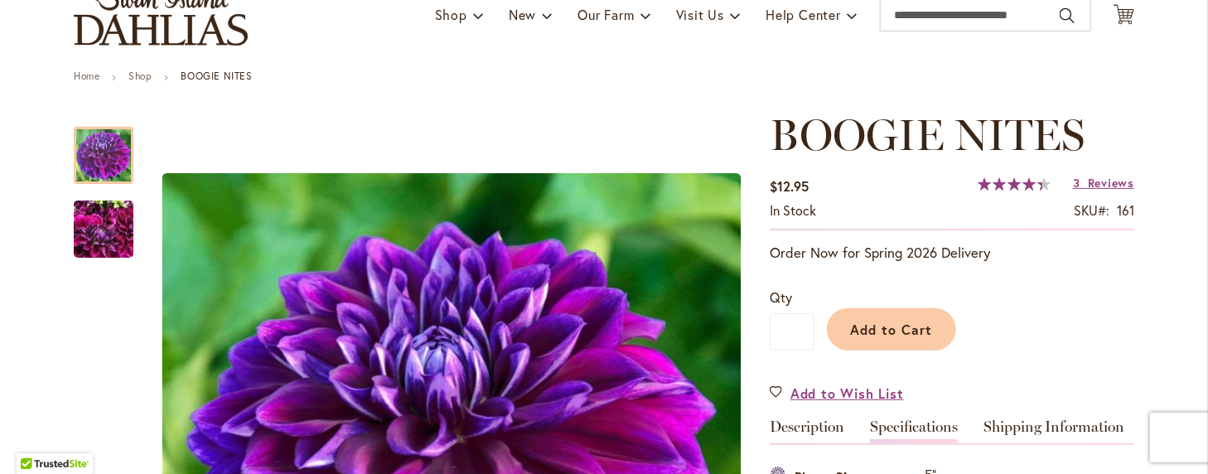
click at [907, 424] on link "Specifications" at bounding box center [914, 431] width 88 height 24
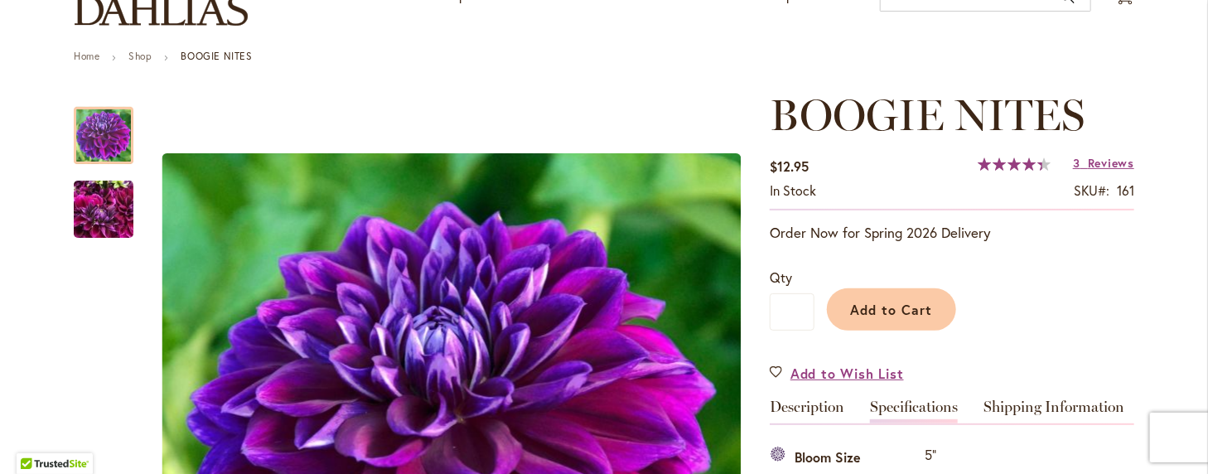
scroll to position [53, 0]
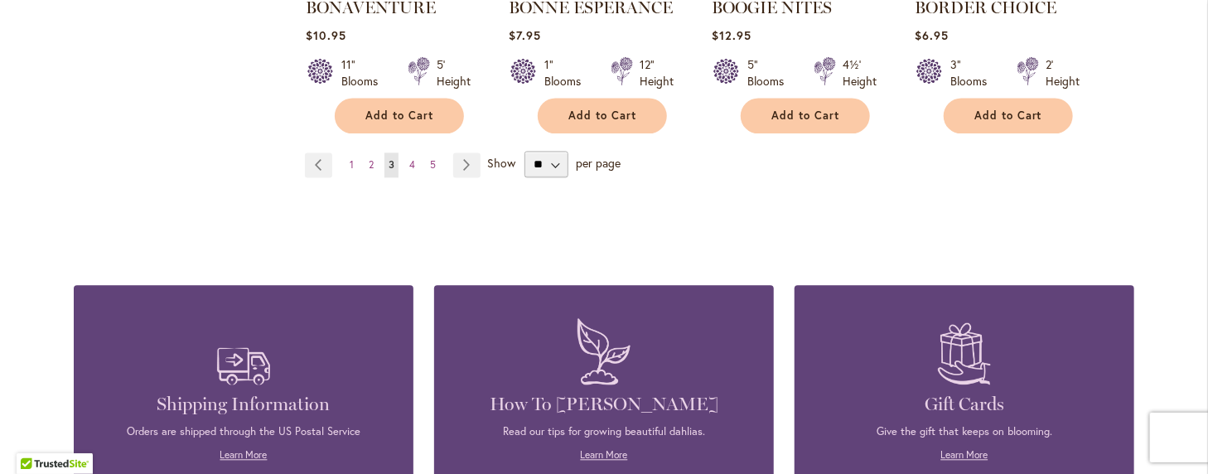
scroll to position [1657, 0]
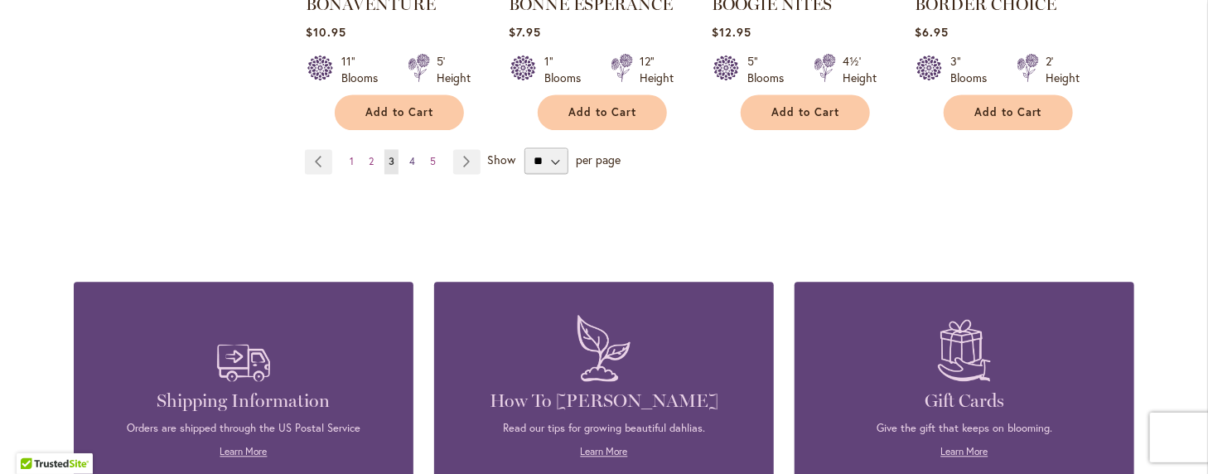
click at [409, 162] on span "4" at bounding box center [412, 161] width 6 height 12
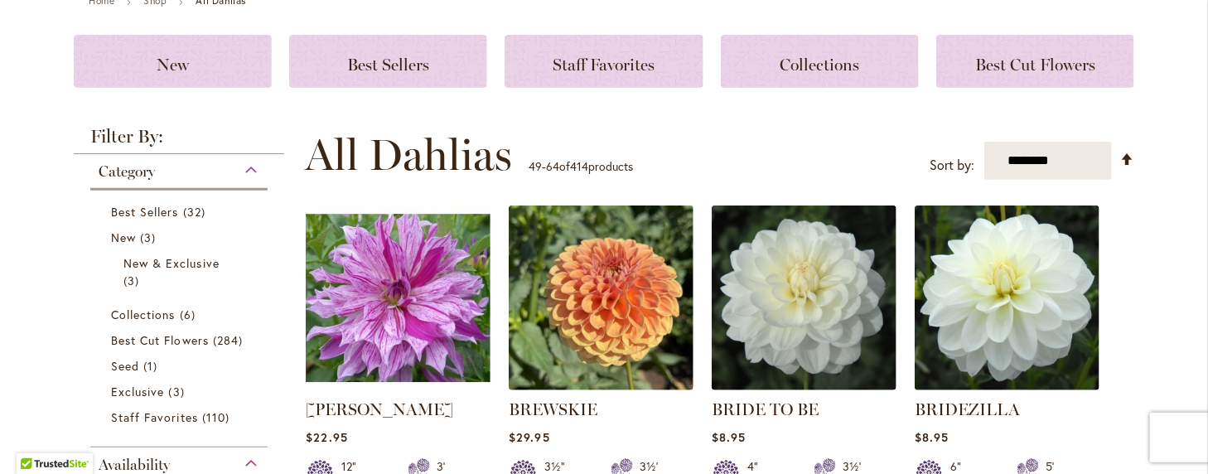
scroll to position [249, 0]
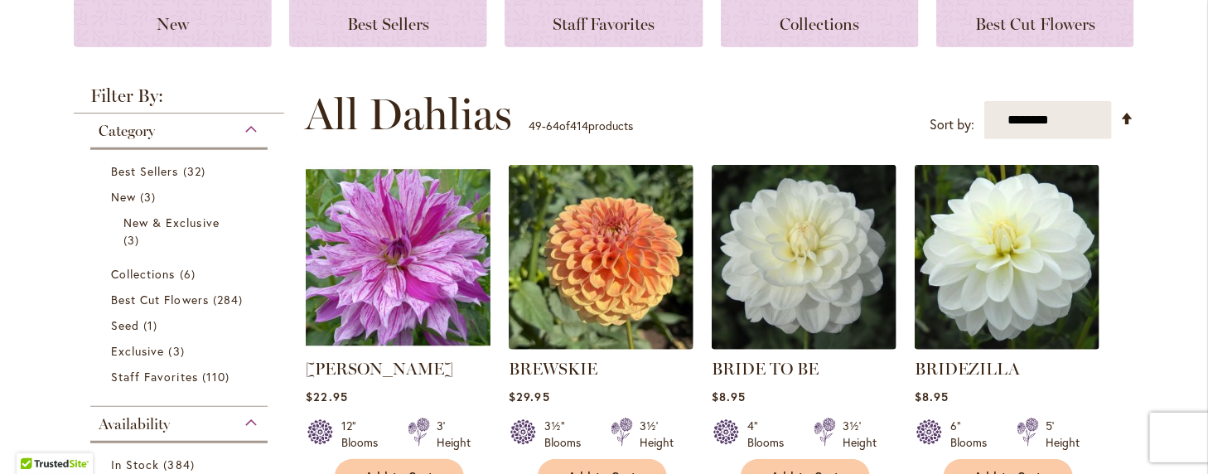
click at [399, 239] on img at bounding box center [399, 258] width 194 height 194
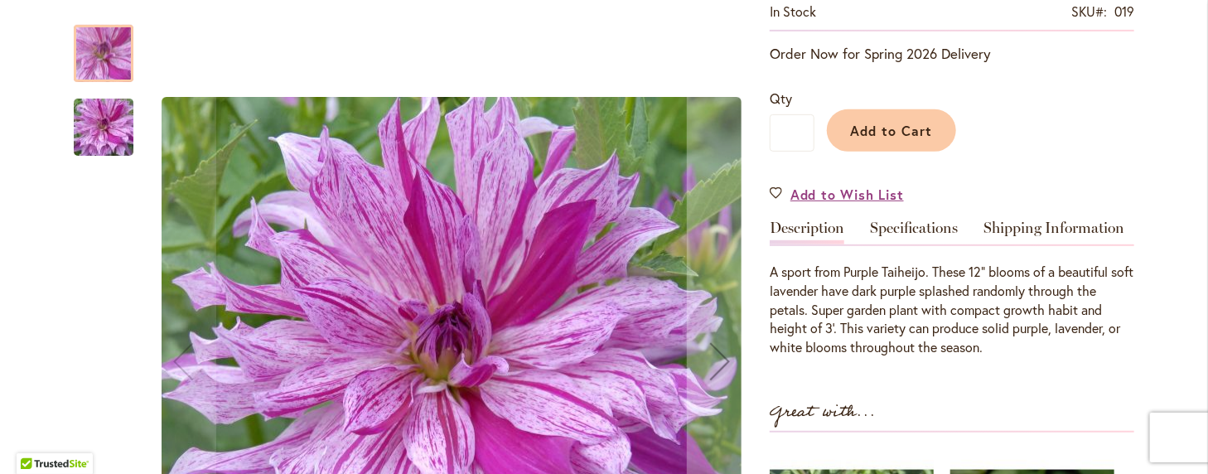
scroll to position [414, 0]
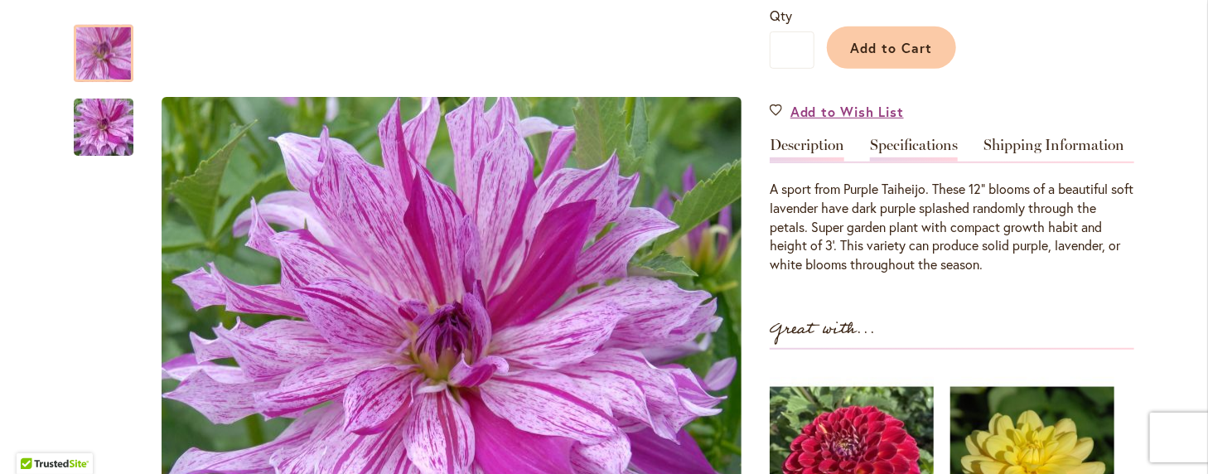
click at [885, 162] on link "Specifications" at bounding box center [914, 150] width 88 height 24
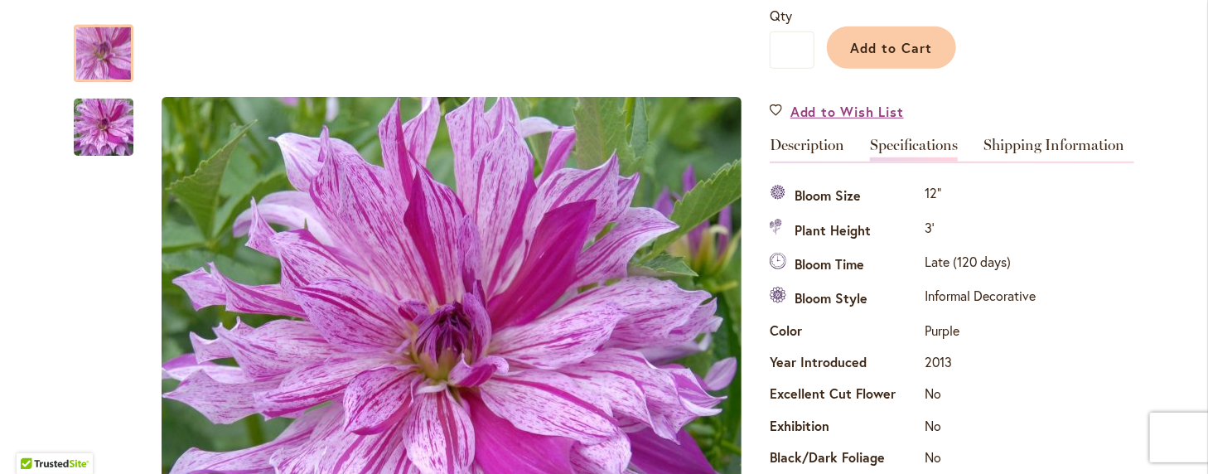
scroll to position [600, 0]
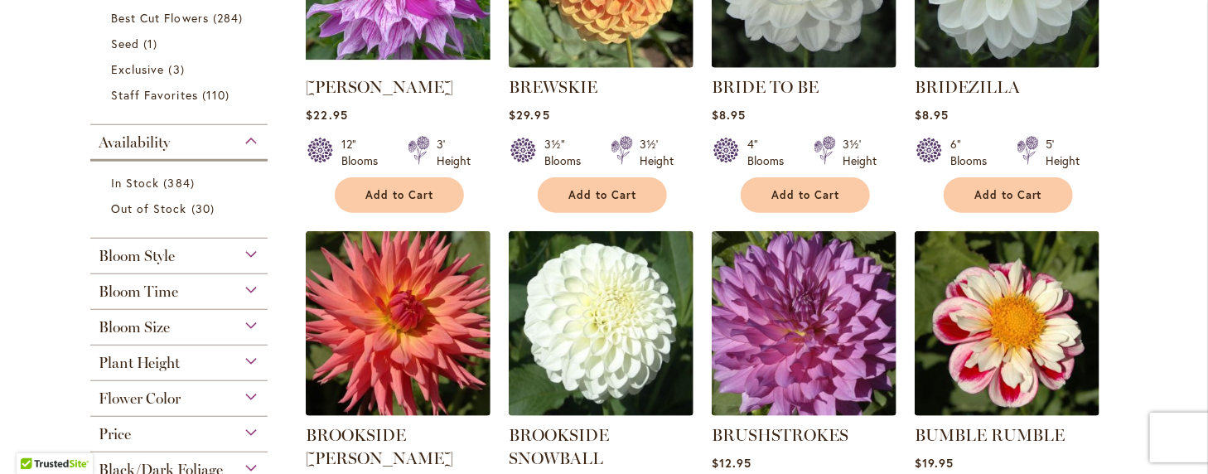
scroll to position [580, 0]
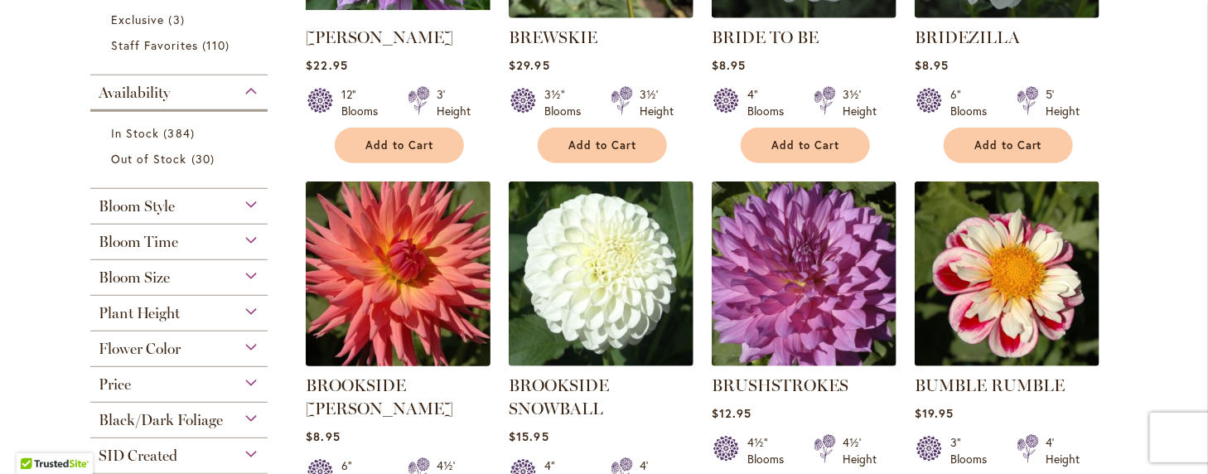
click at [396, 258] on img at bounding box center [399, 274] width 194 height 194
click at [398, 258] on img at bounding box center [399, 274] width 194 height 194
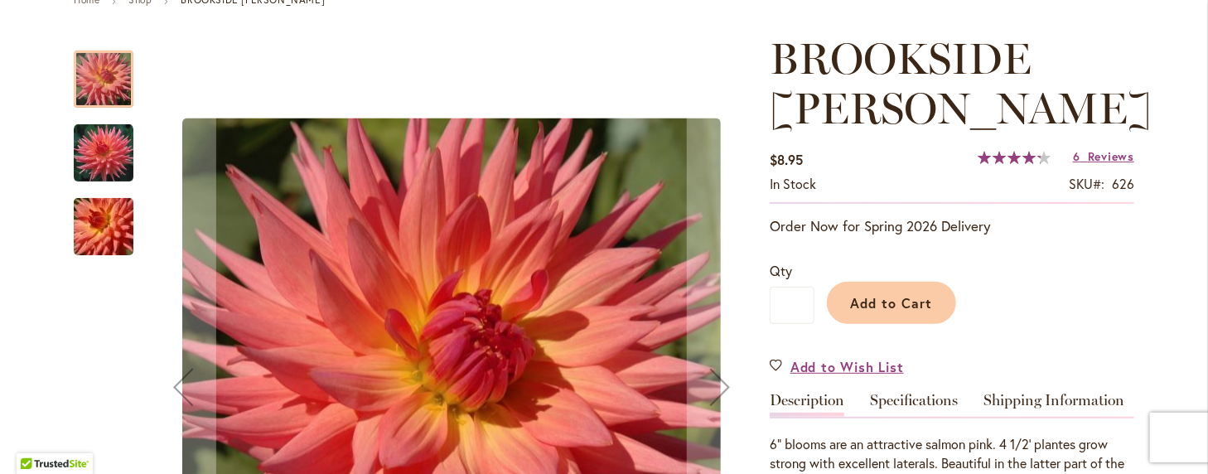
scroll to position [249, 0]
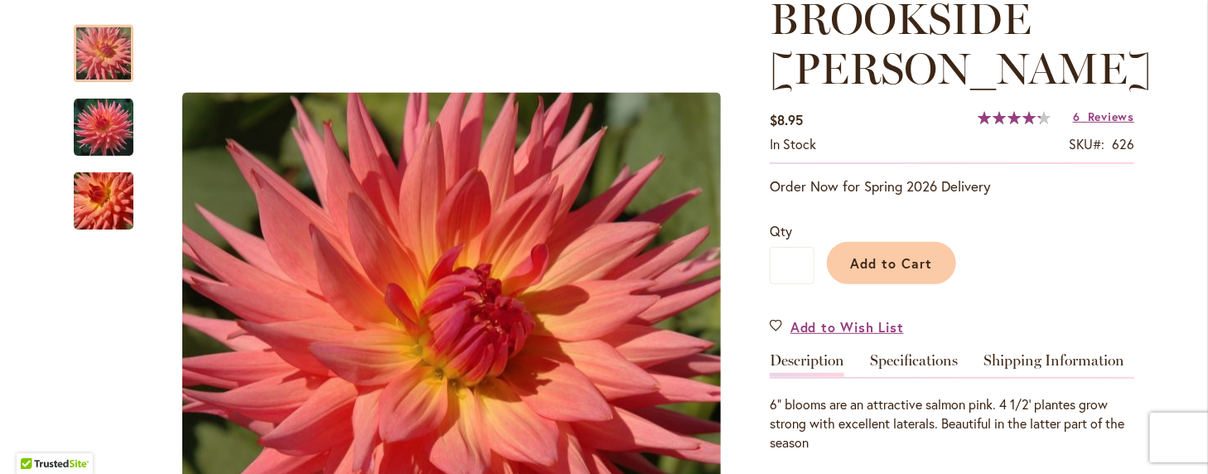
click at [893, 356] on link "Specifications" at bounding box center [914, 365] width 88 height 24
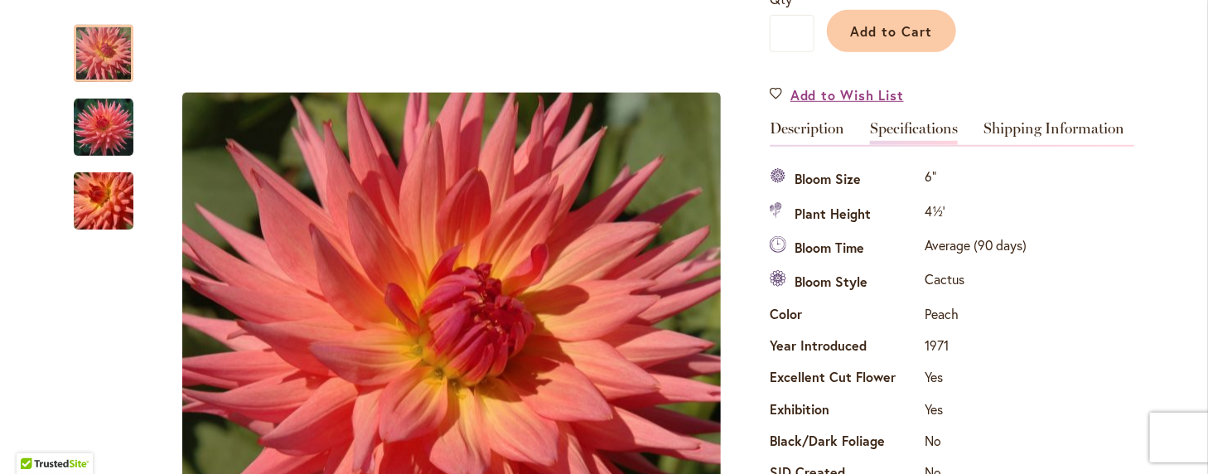
scroll to position [517, 0]
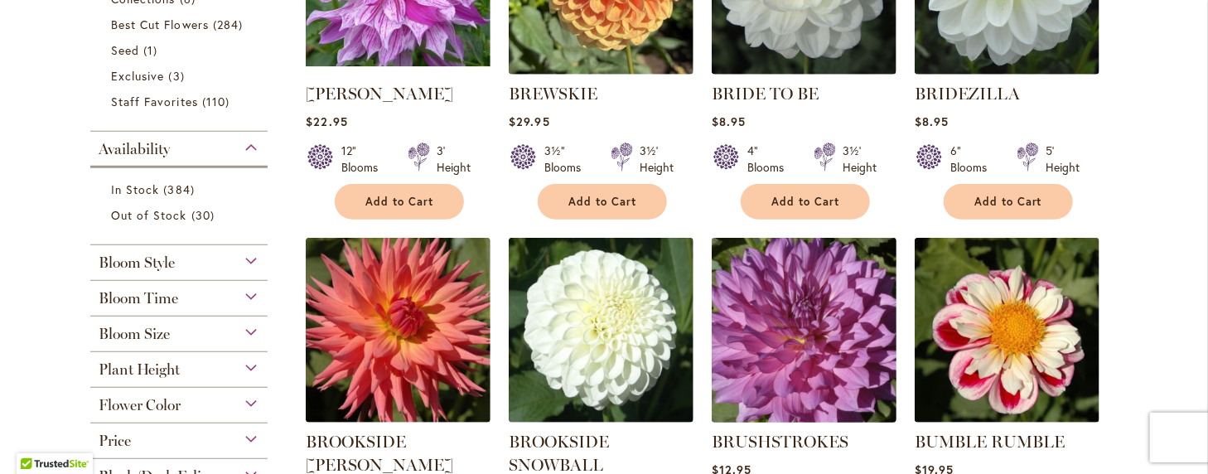
scroll to position [497, 0]
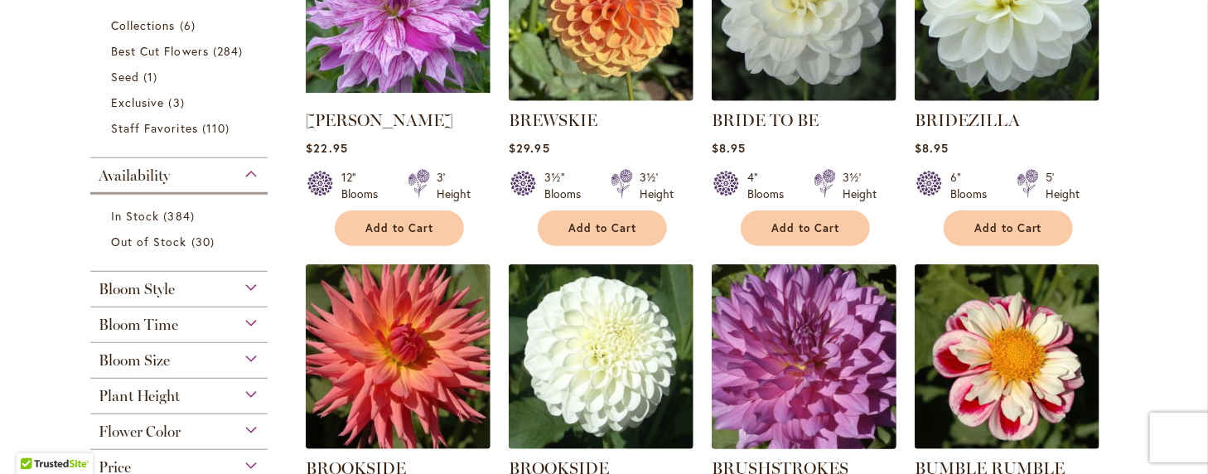
click at [796, 363] on img at bounding box center [805, 357] width 194 height 194
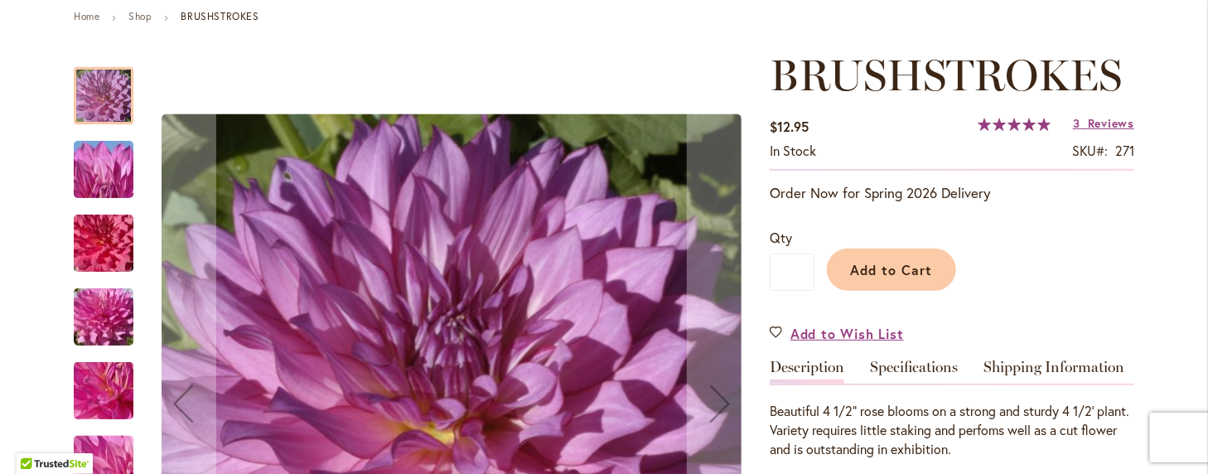
scroll to position [166, 0]
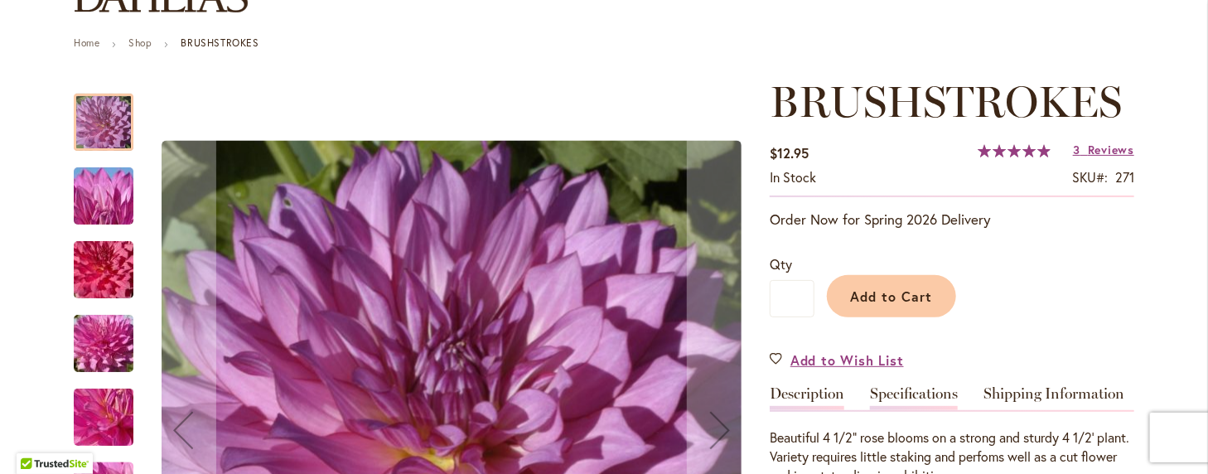
click at [928, 389] on link "Specifications" at bounding box center [914, 398] width 88 height 24
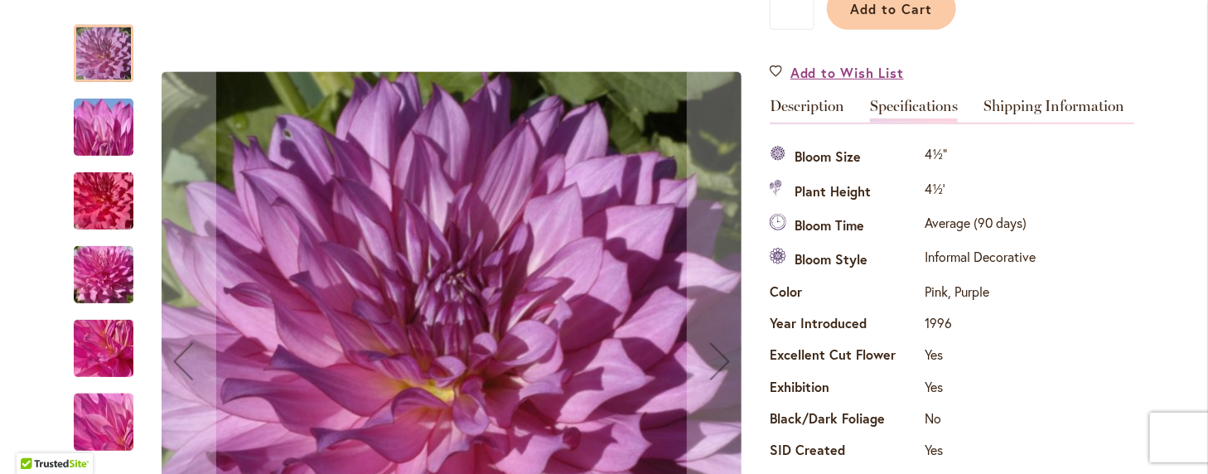
scroll to position [467, 0]
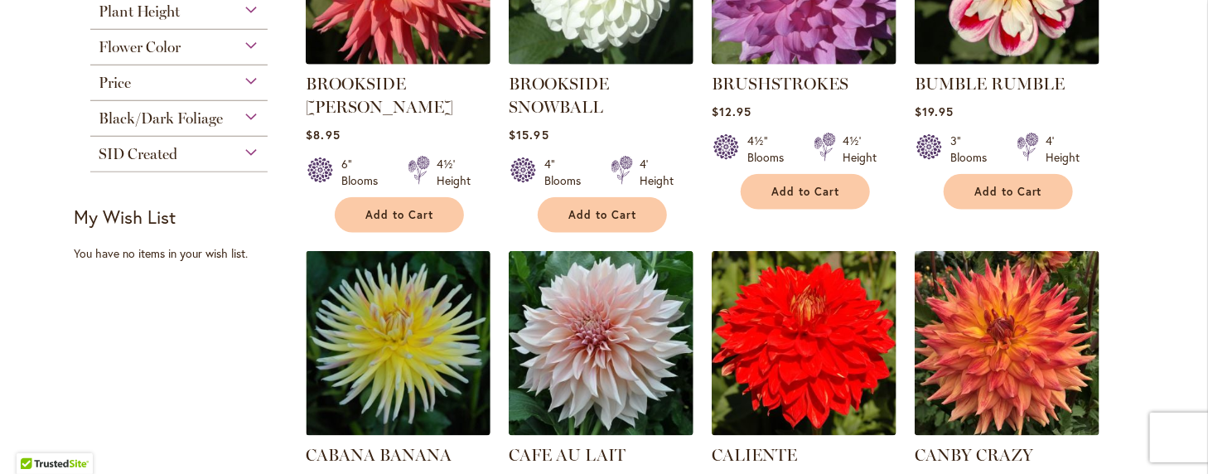
scroll to position [911, 0]
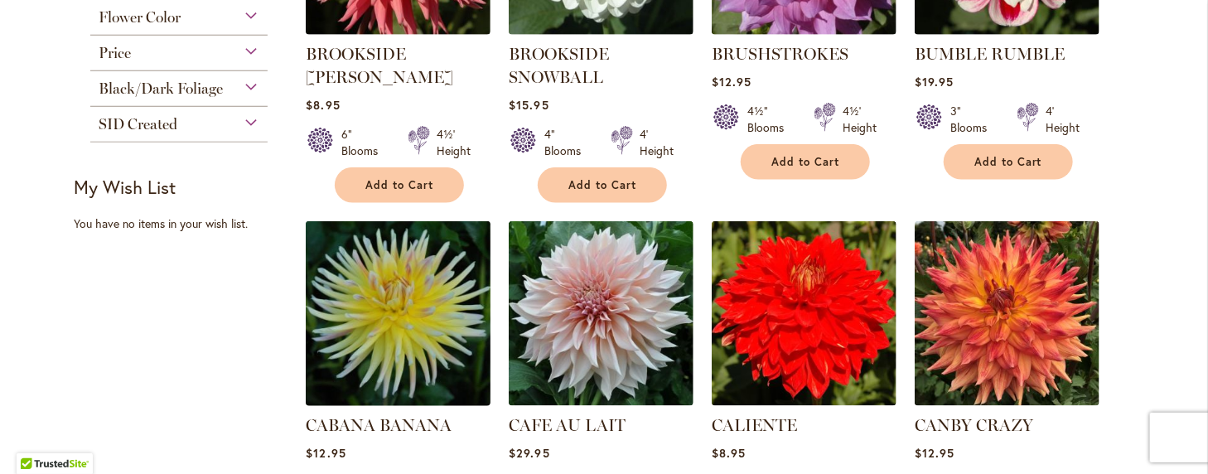
click at [394, 301] on img at bounding box center [399, 314] width 194 height 194
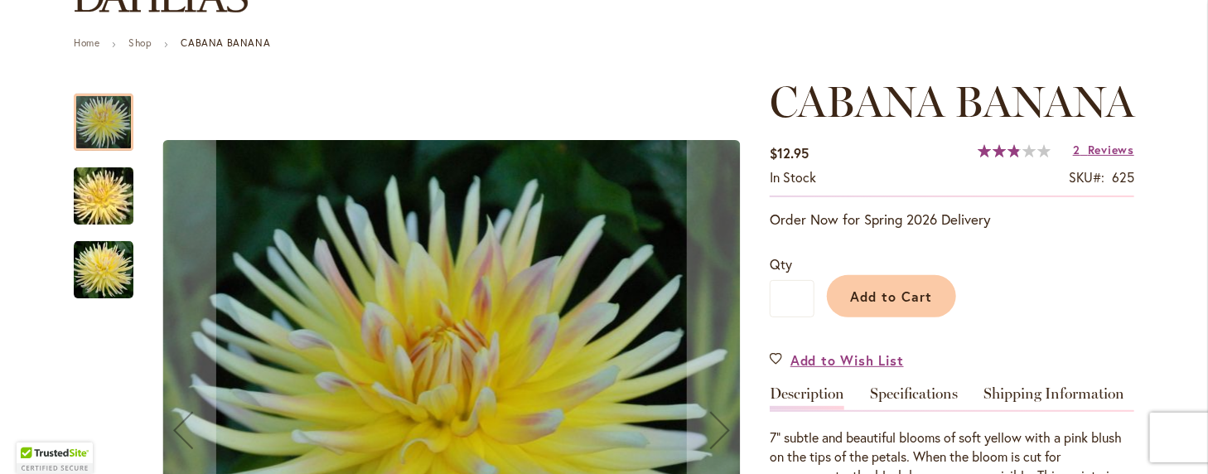
scroll to position [249, 0]
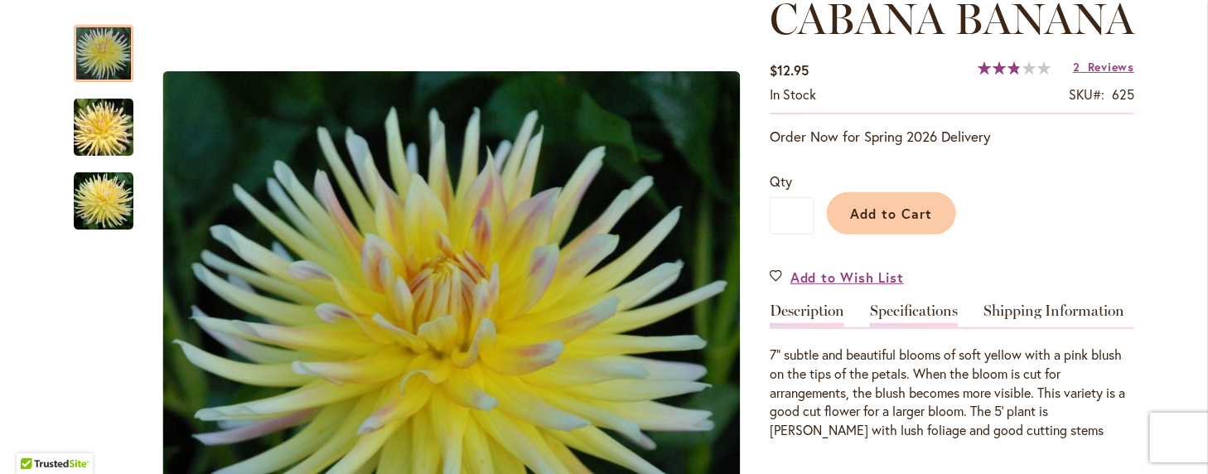
click at [901, 327] on link "Specifications" at bounding box center [914, 315] width 88 height 24
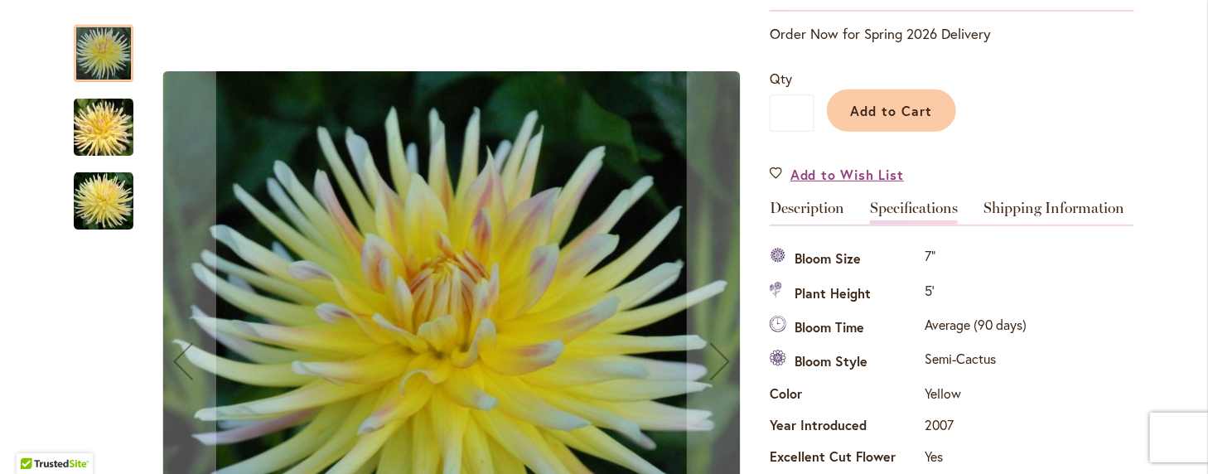
scroll to position [186, 0]
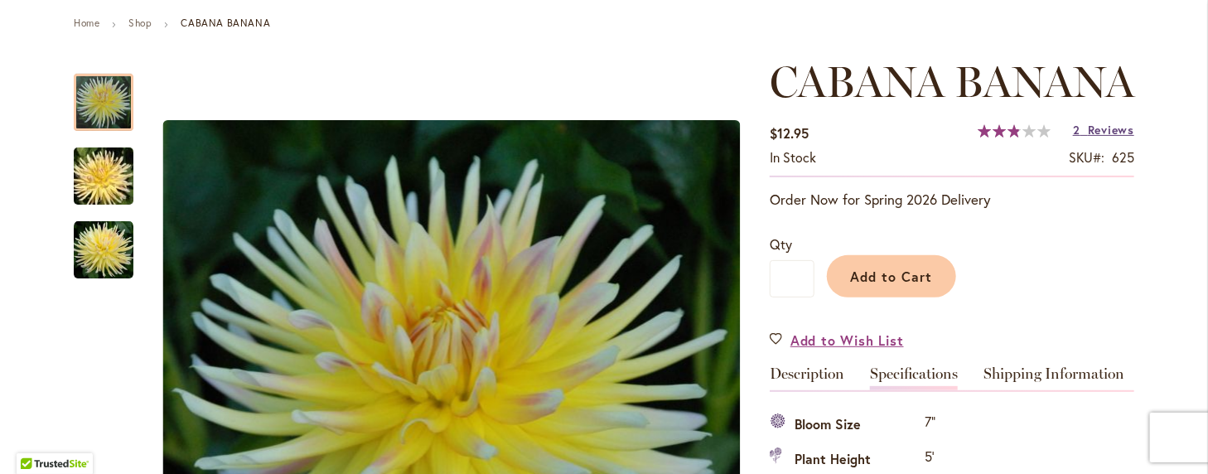
click at [1088, 138] on span "Reviews" at bounding box center [1111, 130] width 46 height 16
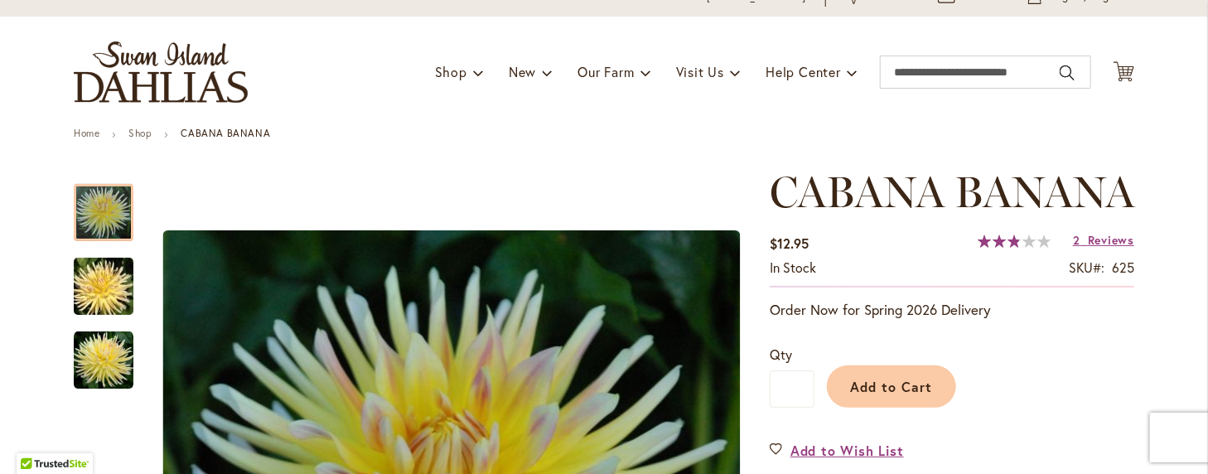
scroll to position [50, 0]
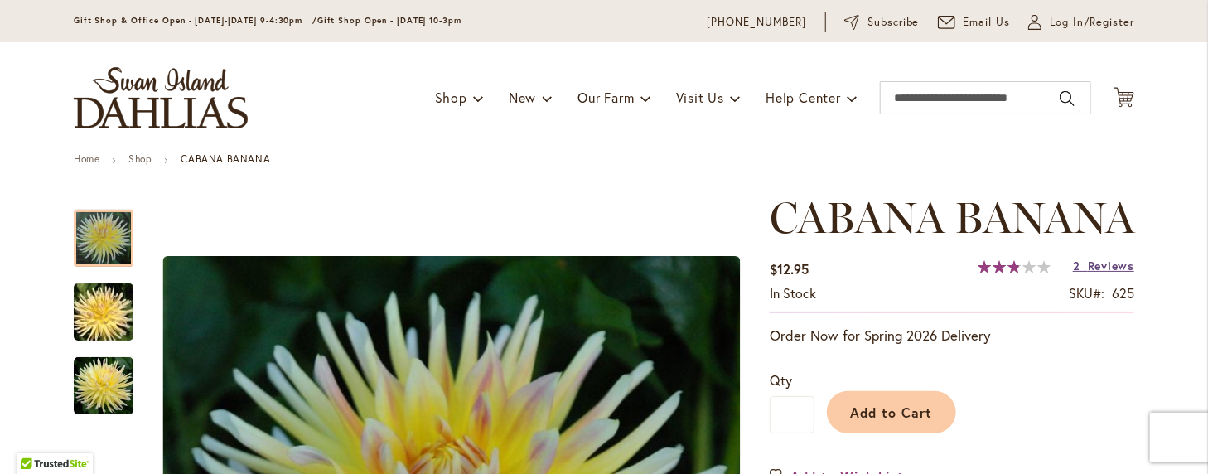
click at [1088, 273] on span "Reviews" at bounding box center [1111, 266] width 46 height 16
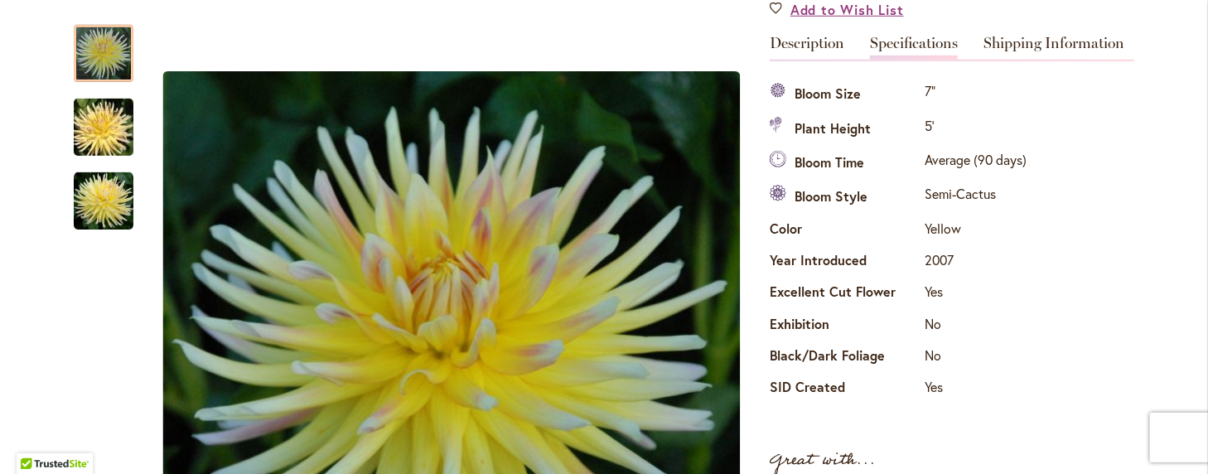
scroll to position [517, 0]
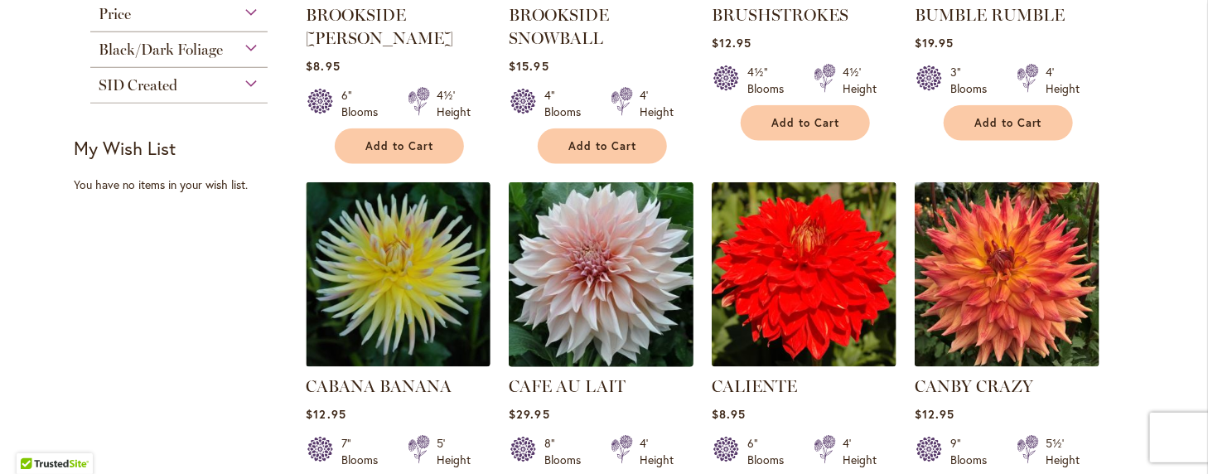
scroll to position [994, 0]
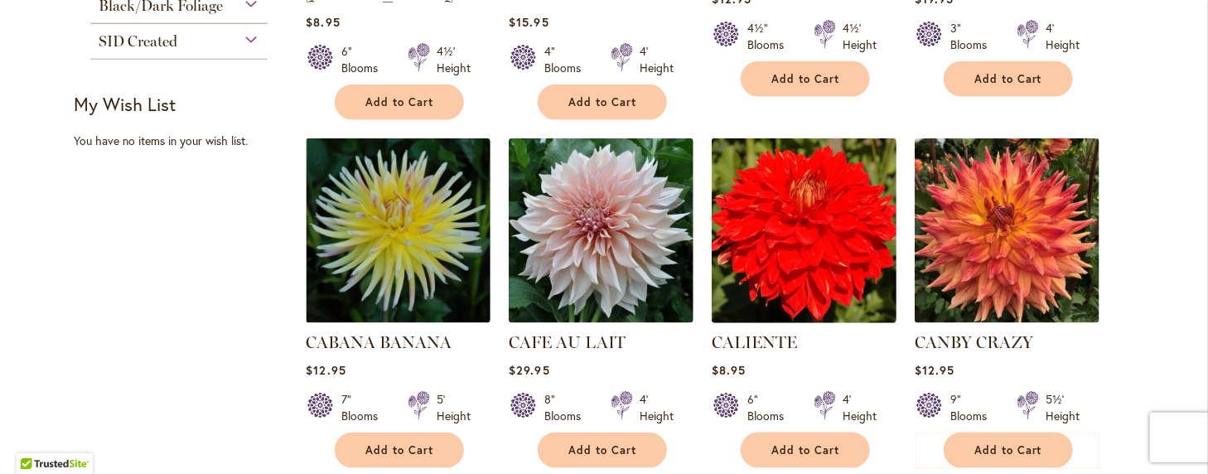
click at [804, 237] on img at bounding box center [805, 231] width 194 height 194
click at [803, 237] on img at bounding box center [805, 231] width 194 height 194
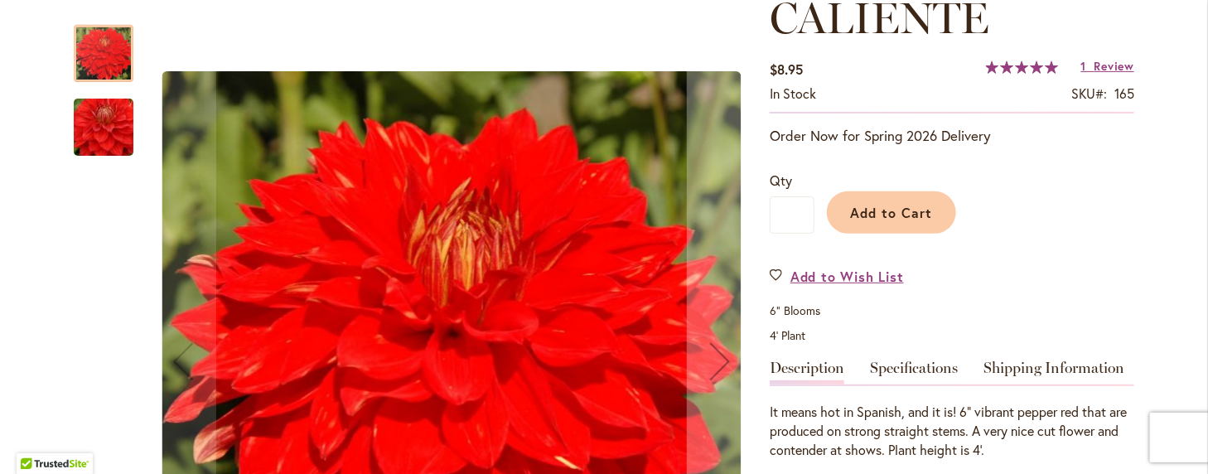
scroll to position [249, 0]
click at [1094, 62] on span "Review" at bounding box center [1114, 67] width 40 height 16
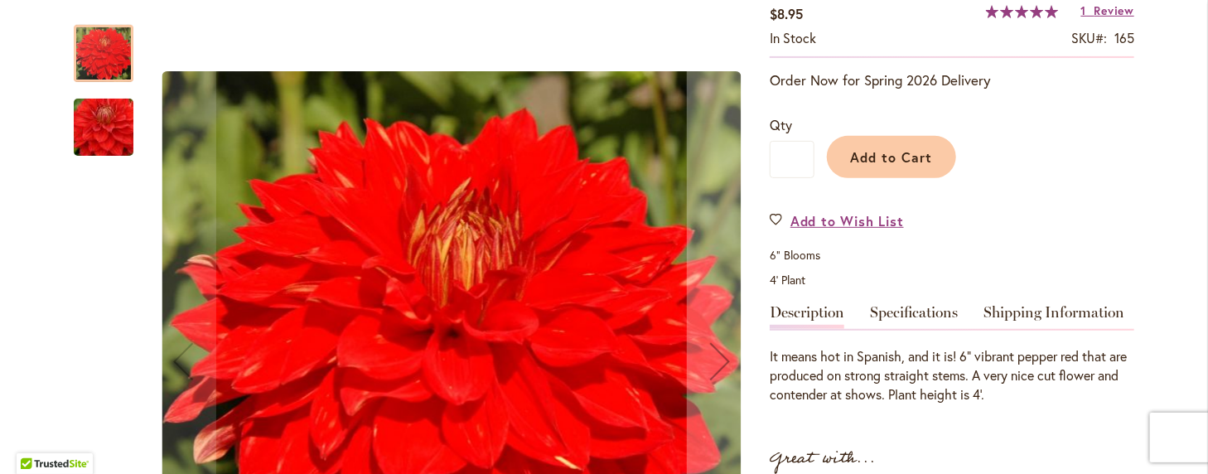
scroll to position [304, 0]
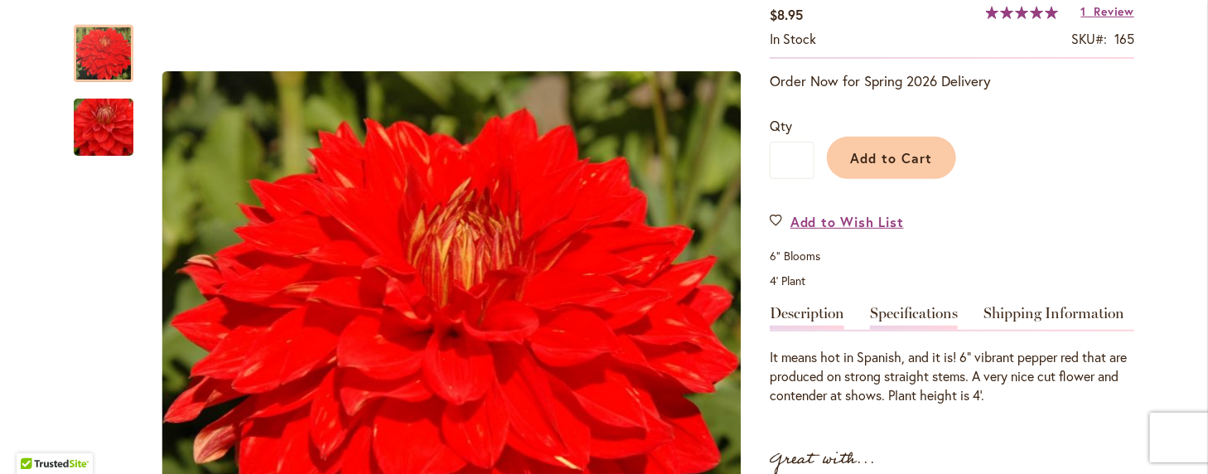
click at [899, 311] on link "Specifications" at bounding box center [914, 318] width 88 height 24
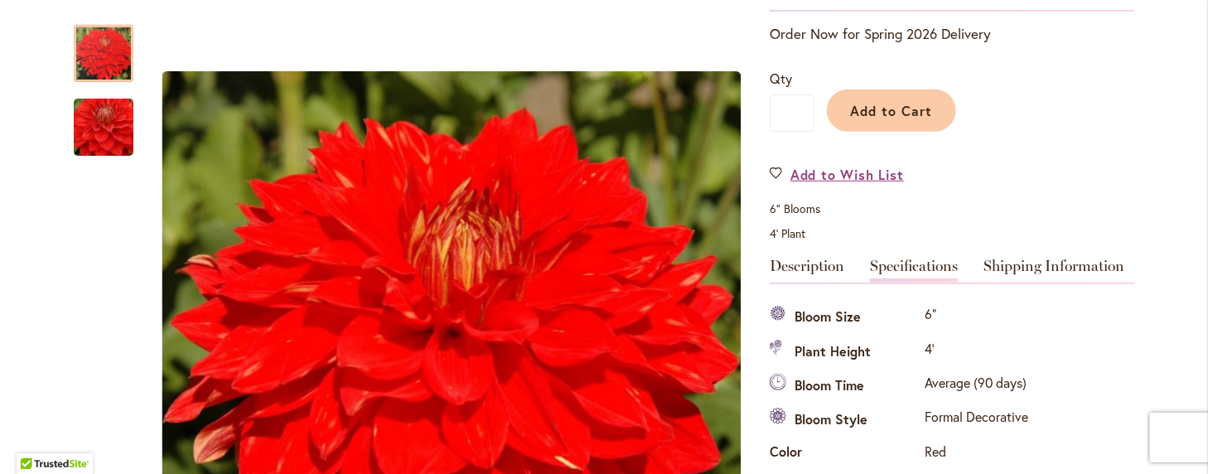
scroll to position [443, 0]
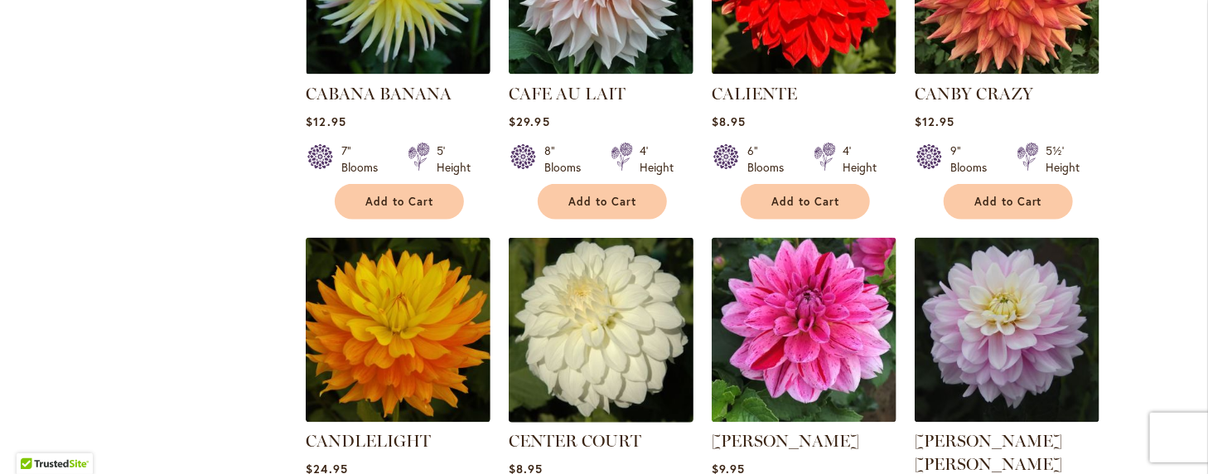
scroll to position [1326, 0]
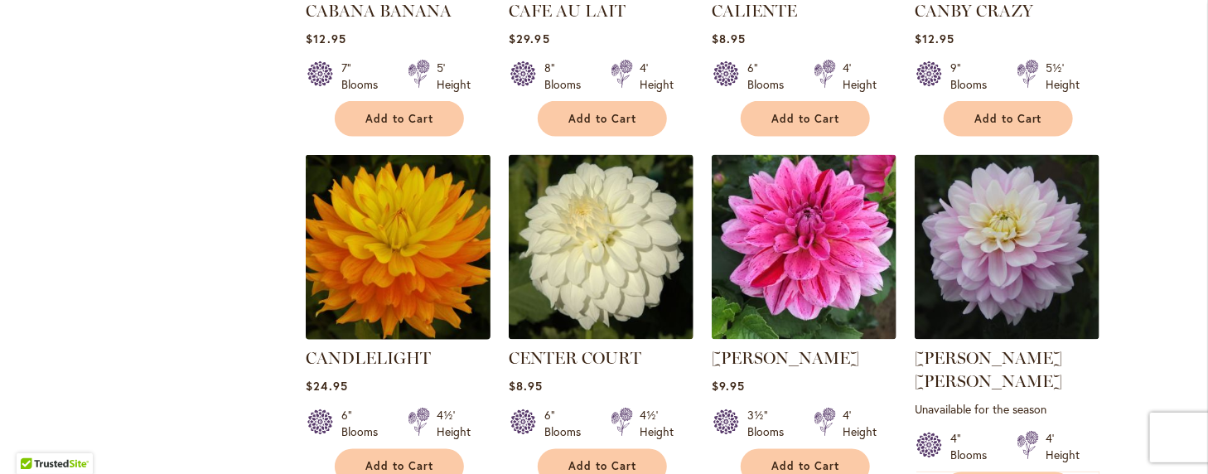
click at [397, 240] on img at bounding box center [399, 248] width 194 height 194
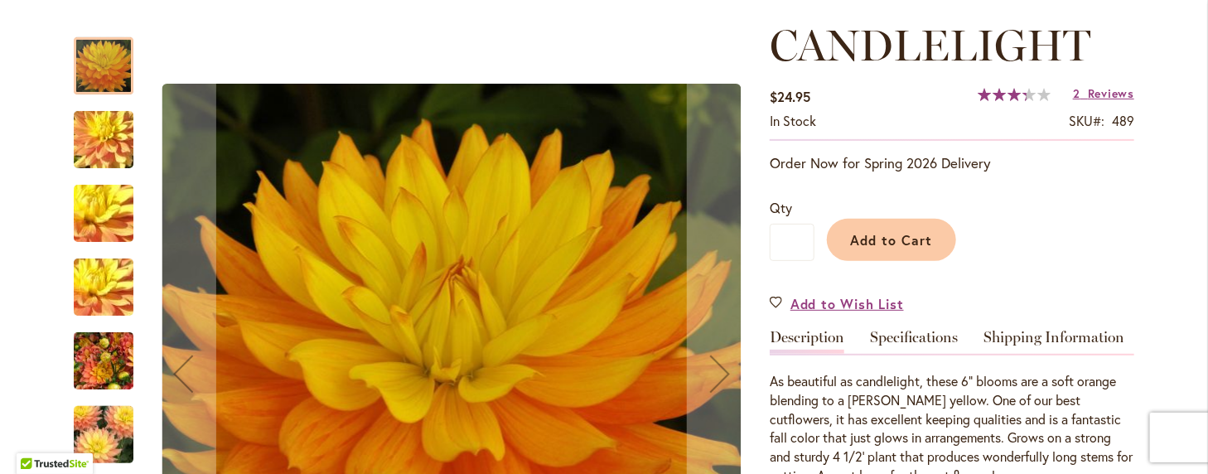
scroll to position [249, 0]
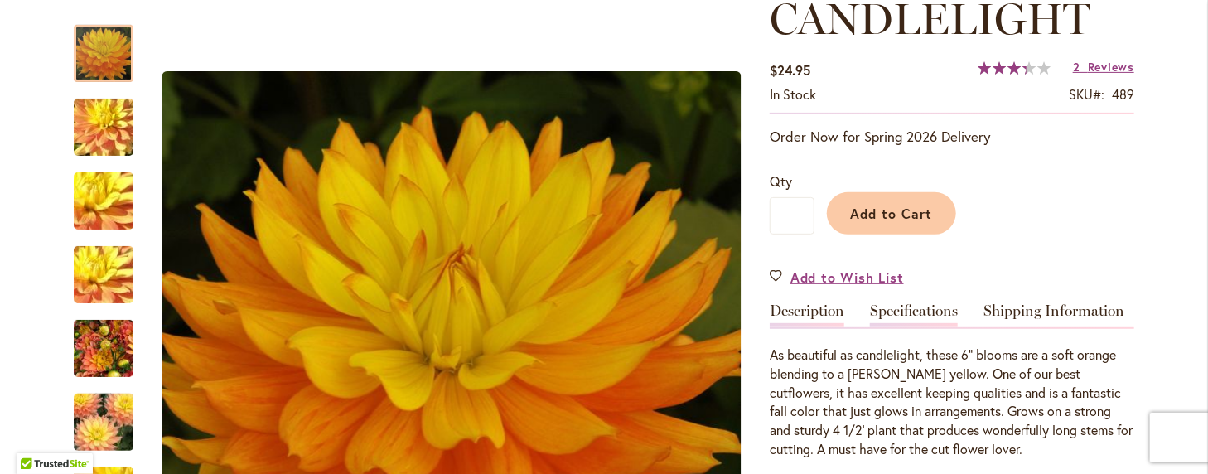
click at [895, 308] on link "Specifications" at bounding box center [914, 315] width 88 height 24
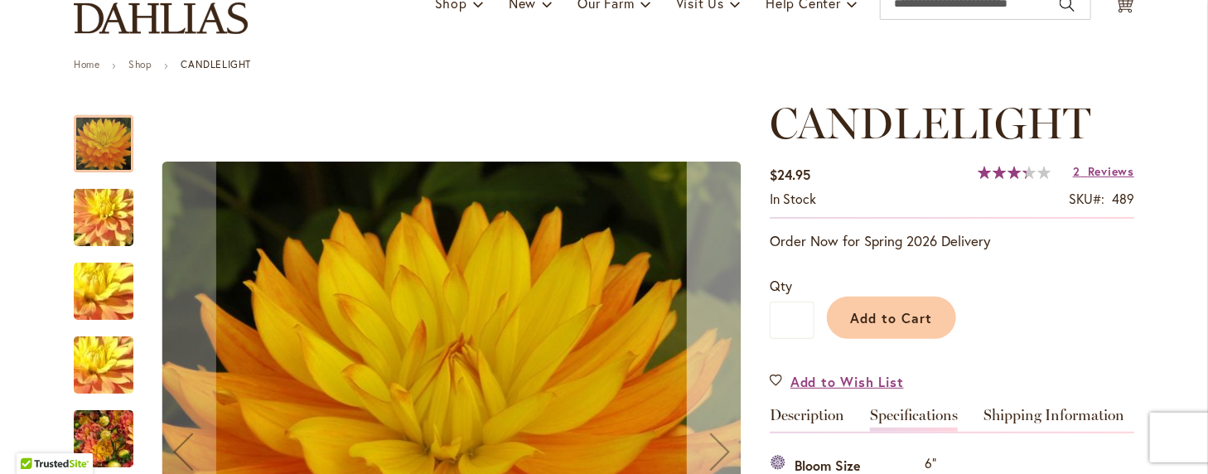
scroll to position [136, 0]
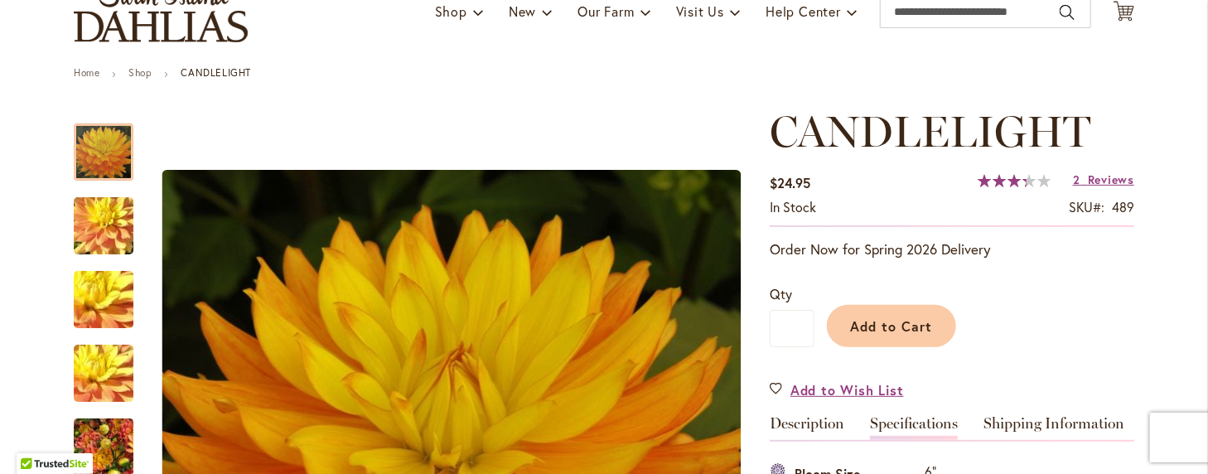
click at [998, 179] on span "67 % of 100" at bounding box center [1002, 180] width 49 height 13
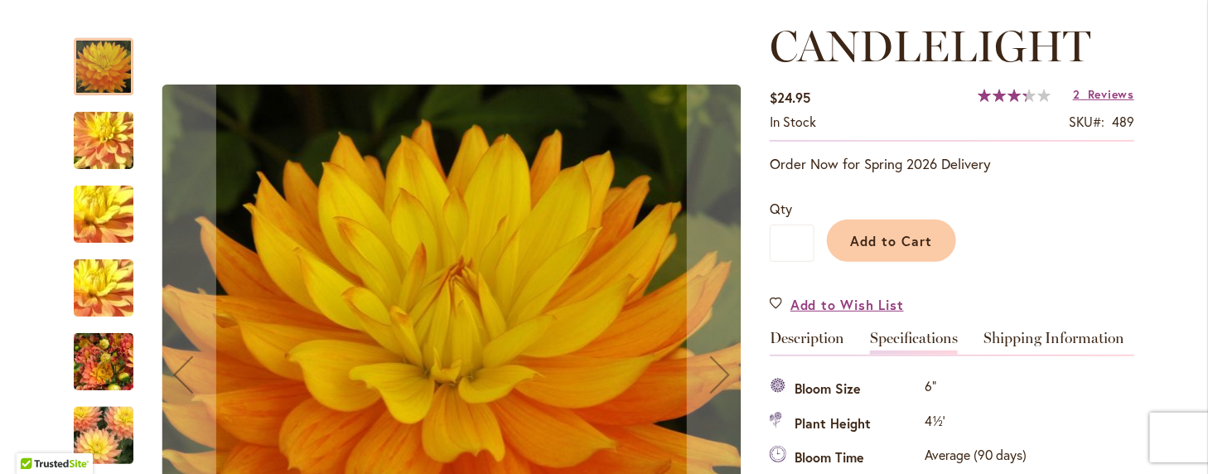
scroll to position [219, 0]
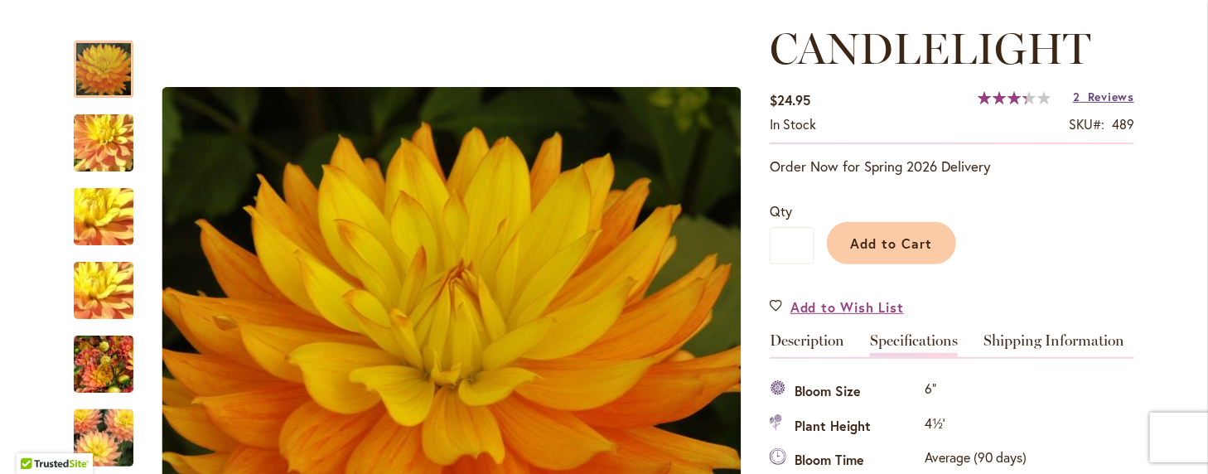
click at [1099, 94] on span "Reviews" at bounding box center [1111, 97] width 46 height 16
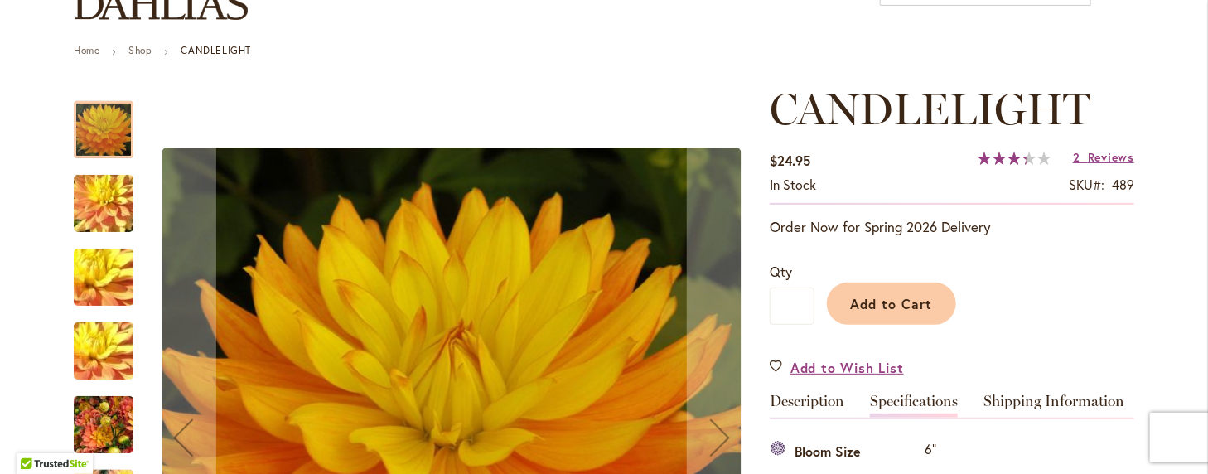
scroll to position [133, 0]
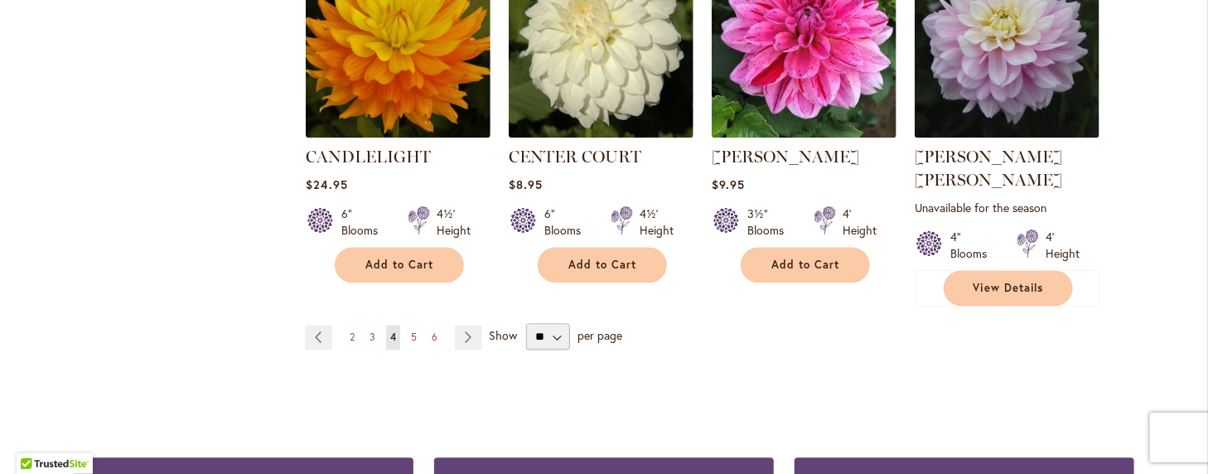
scroll to position [1491, 0]
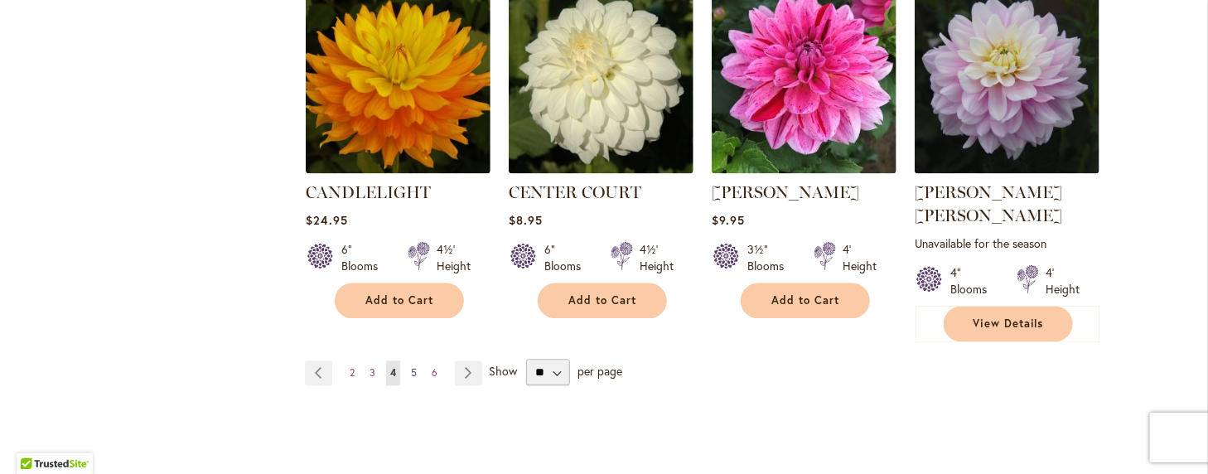
click at [411, 367] on span "5" at bounding box center [414, 373] width 6 height 12
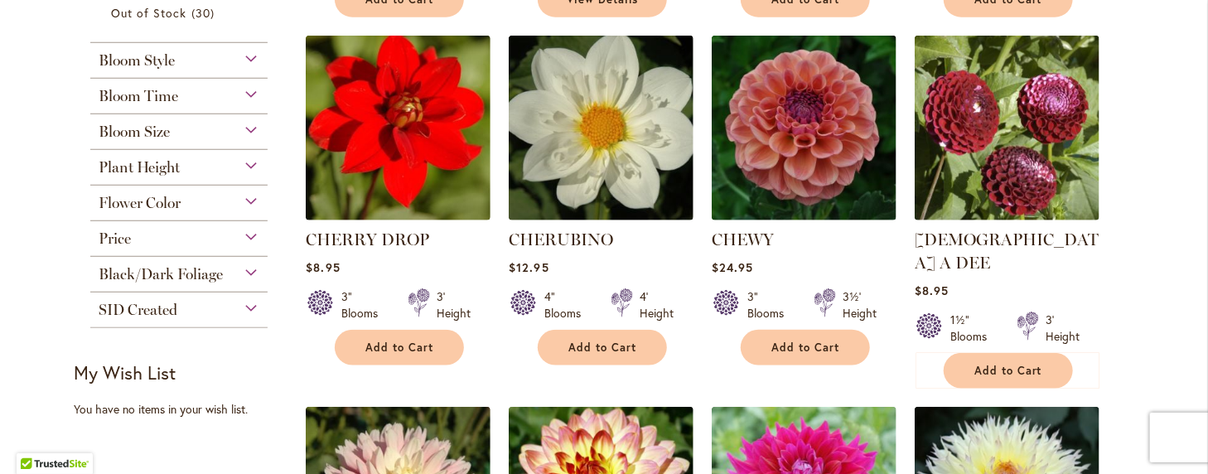
scroll to position [746, 0]
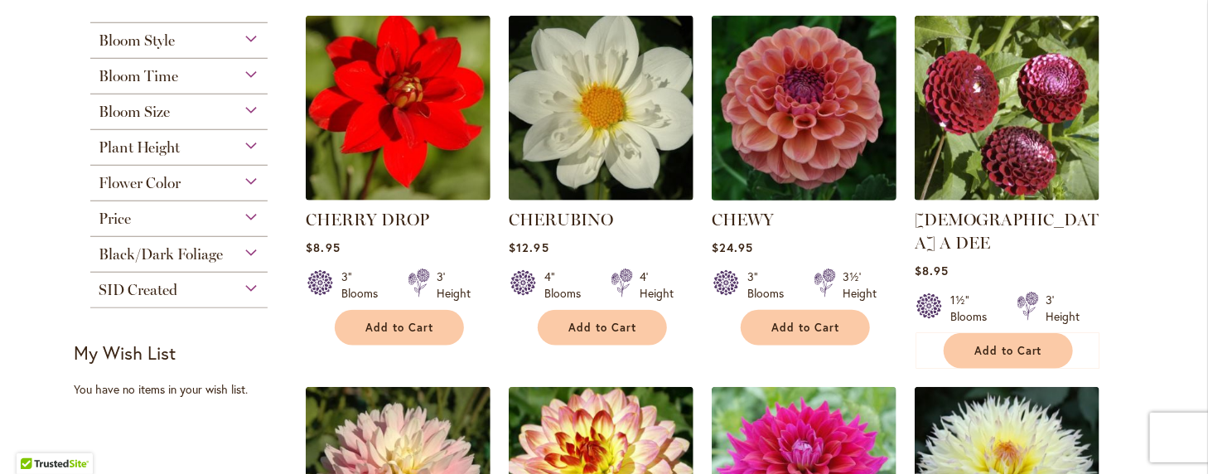
click at [795, 115] on img at bounding box center [805, 109] width 194 height 194
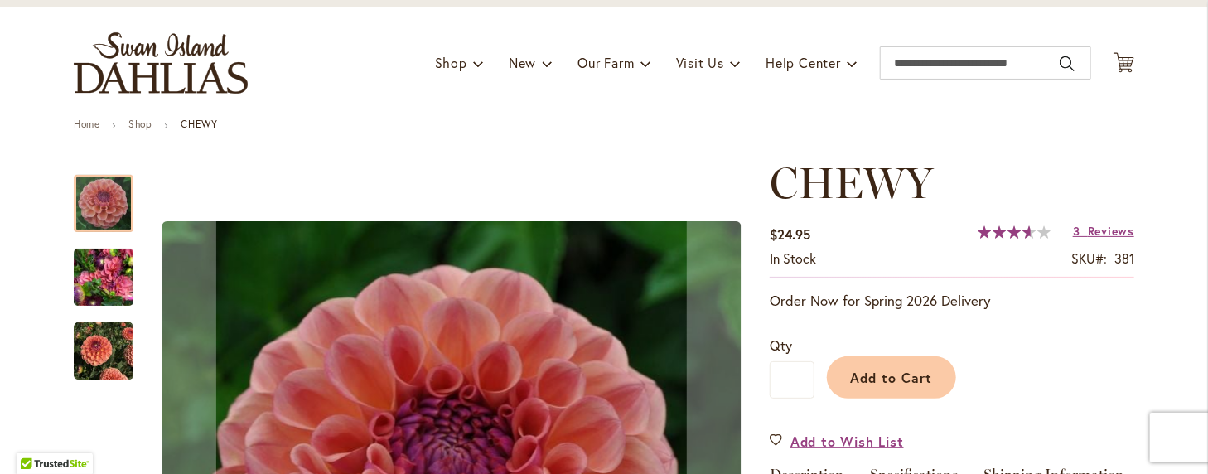
scroll to position [83, 0]
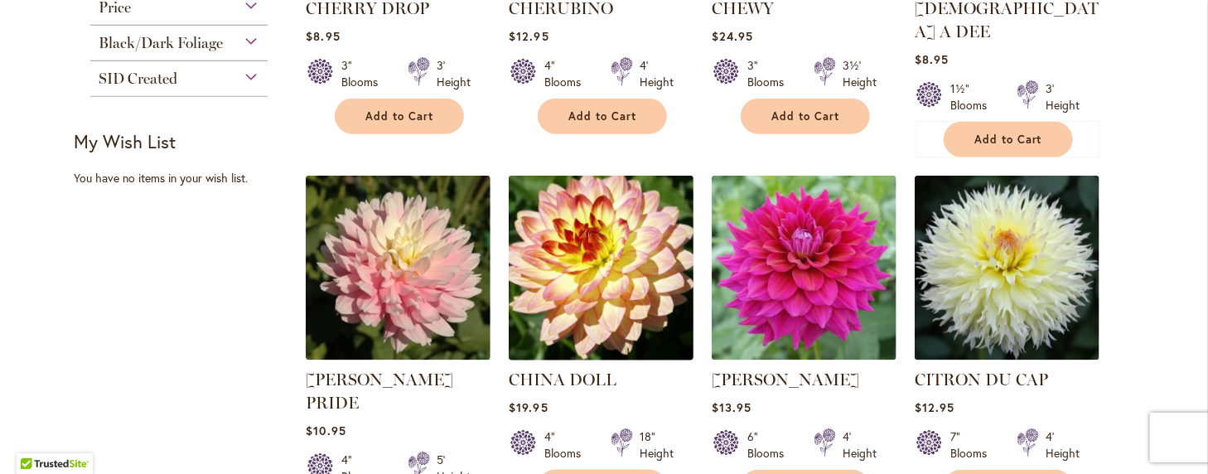
scroll to position [994, 0]
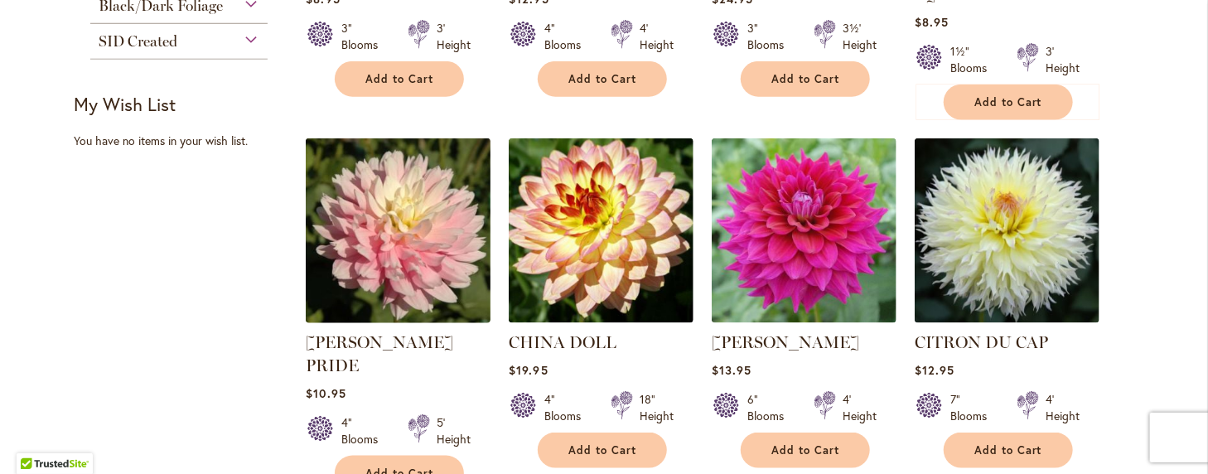
click at [395, 201] on img at bounding box center [399, 231] width 194 height 194
click at [394, 201] on img at bounding box center [399, 231] width 194 height 194
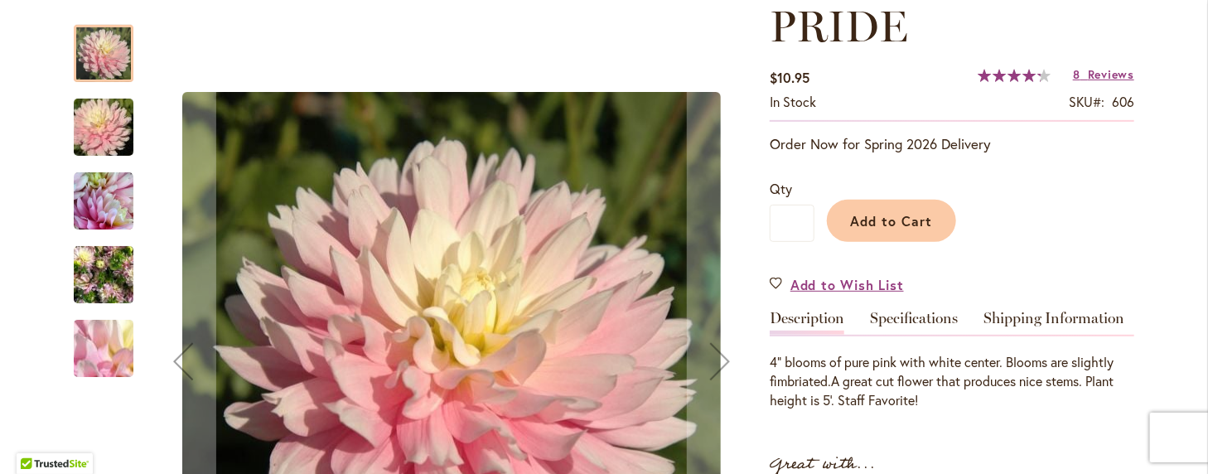
scroll to position [331, 0]
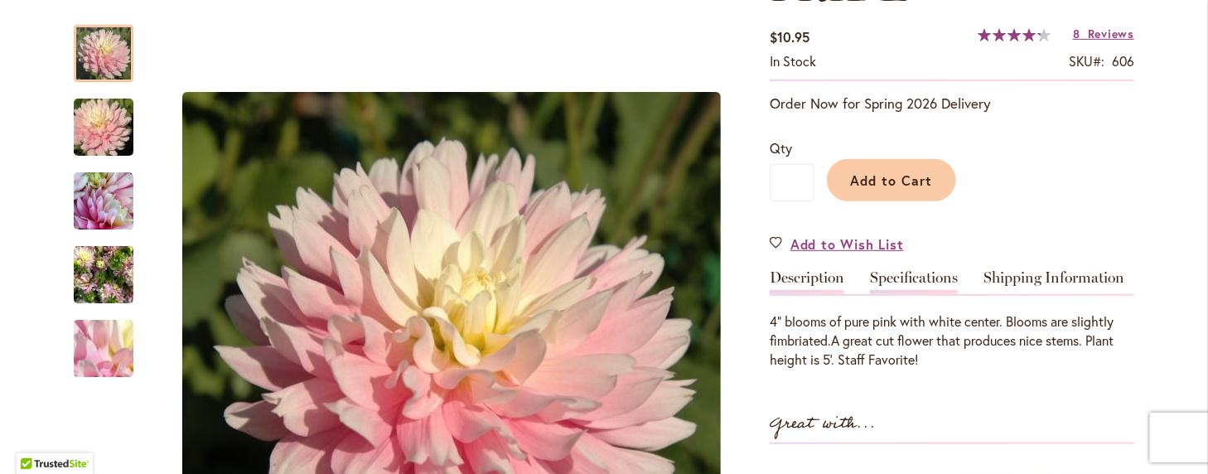
click at [906, 273] on link "Specifications" at bounding box center [914, 282] width 88 height 24
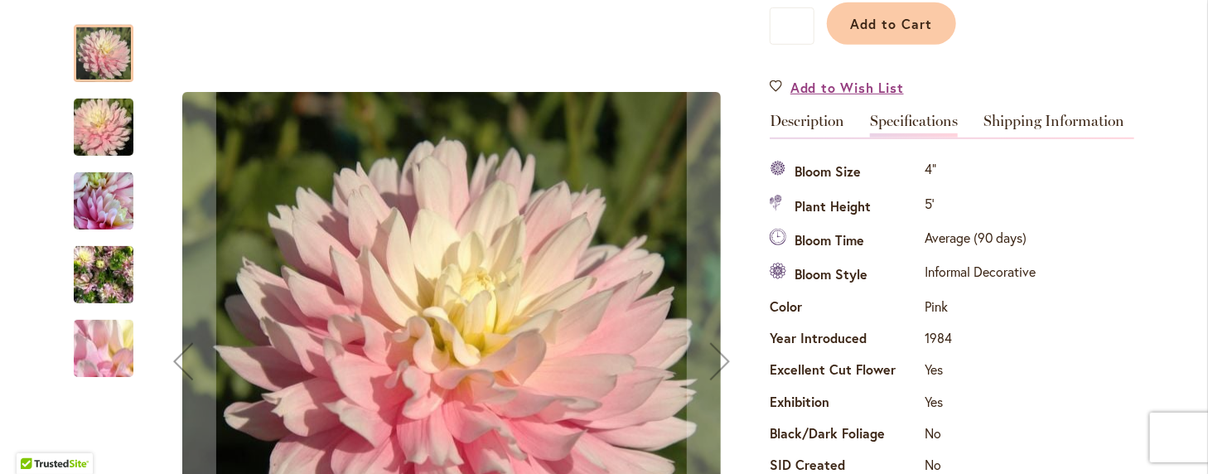
scroll to position [434, 0]
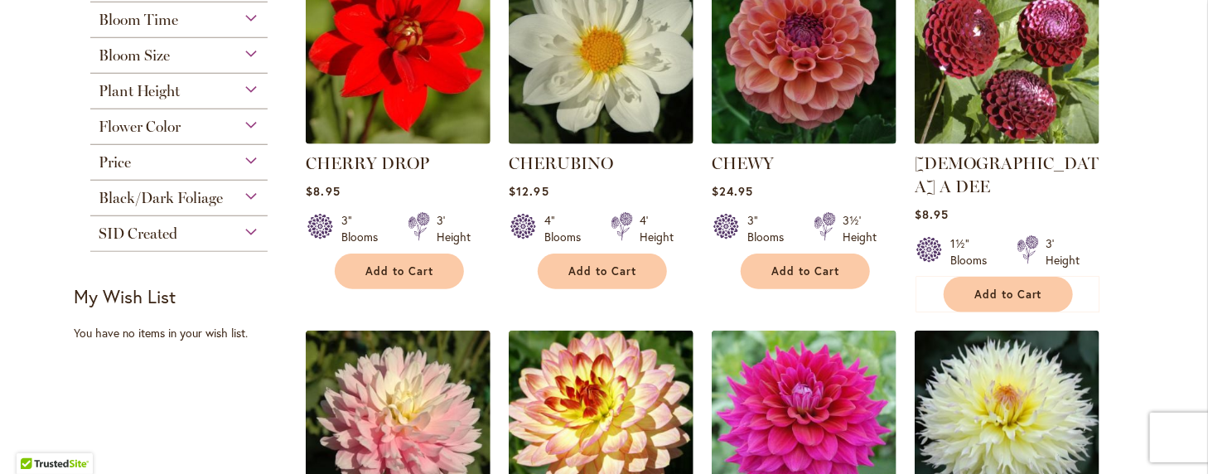
scroll to position [911, 0]
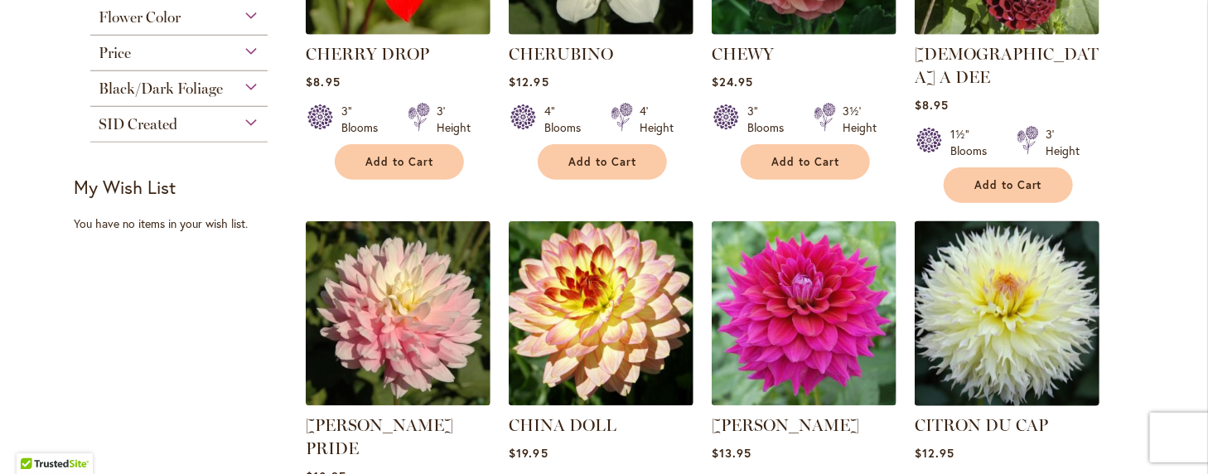
click at [973, 295] on img at bounding box center [1008, 314] width 194 height 194
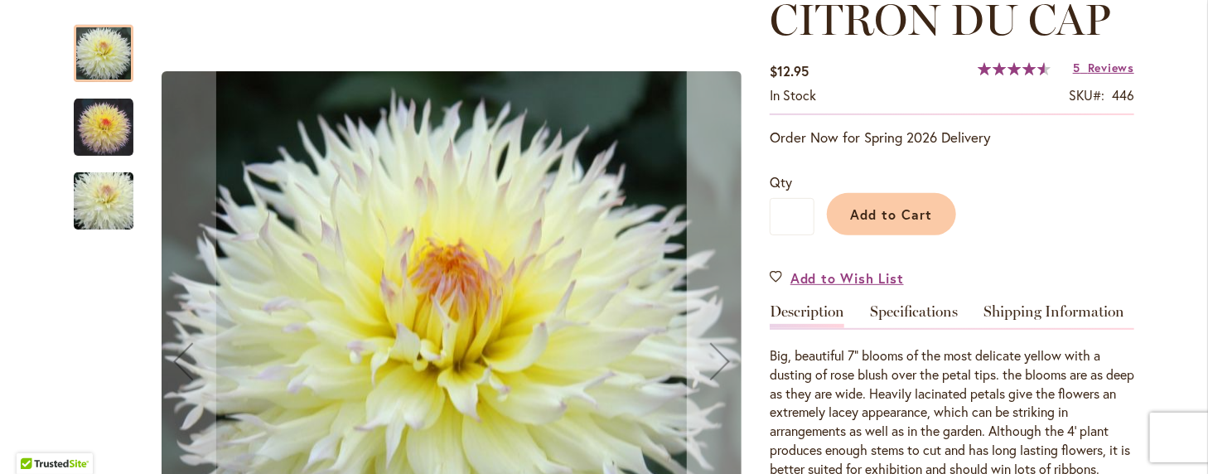
scroll to position [414, 0]
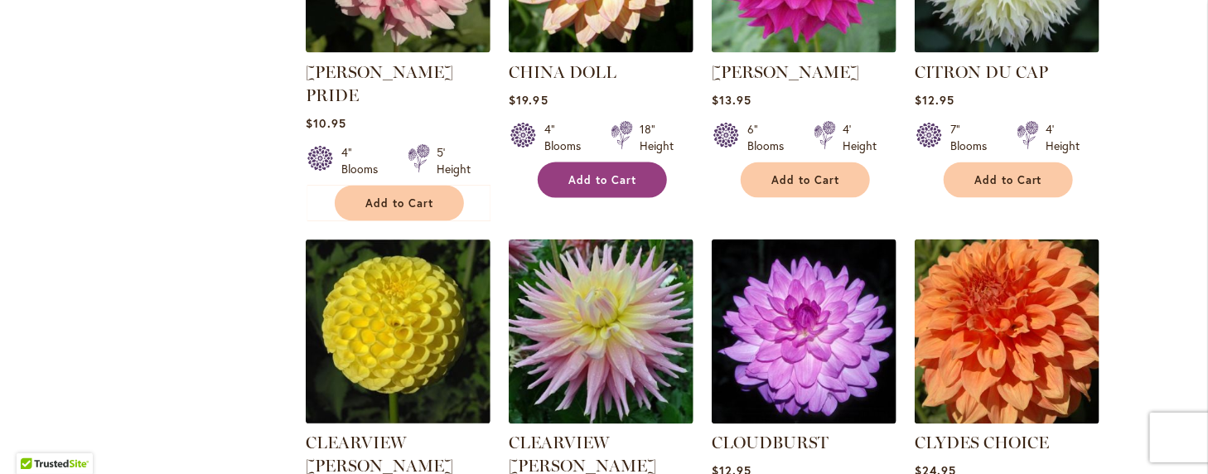
scroll to position [1326, 0]
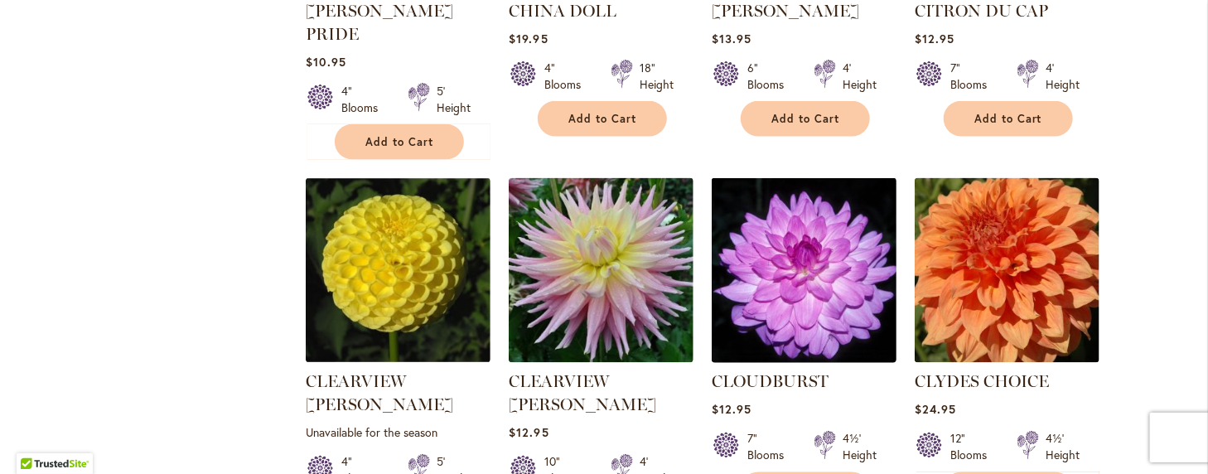
click at [803, 224] on img at bounding box center [805, 271] width 194 height 194
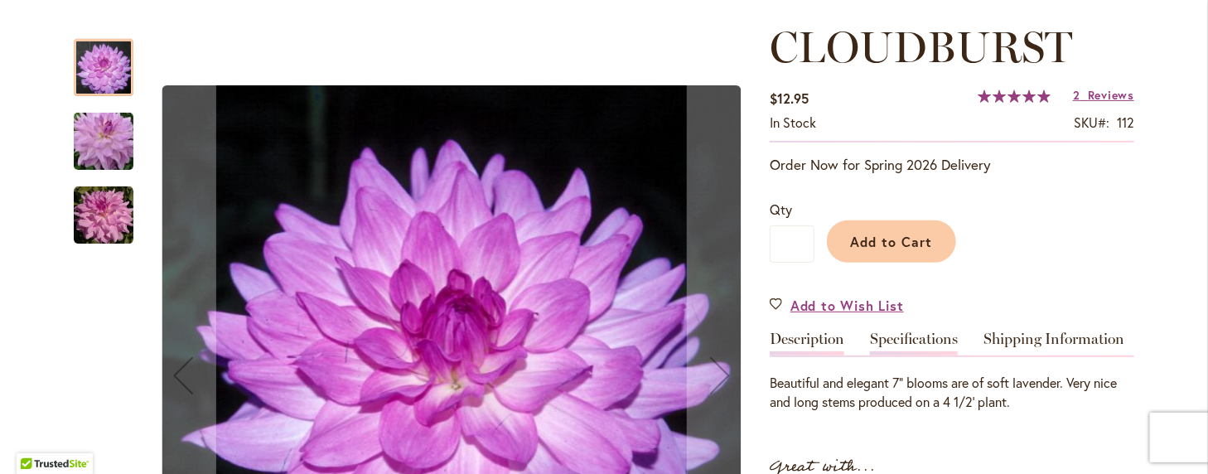
scroll to position [249, 0]
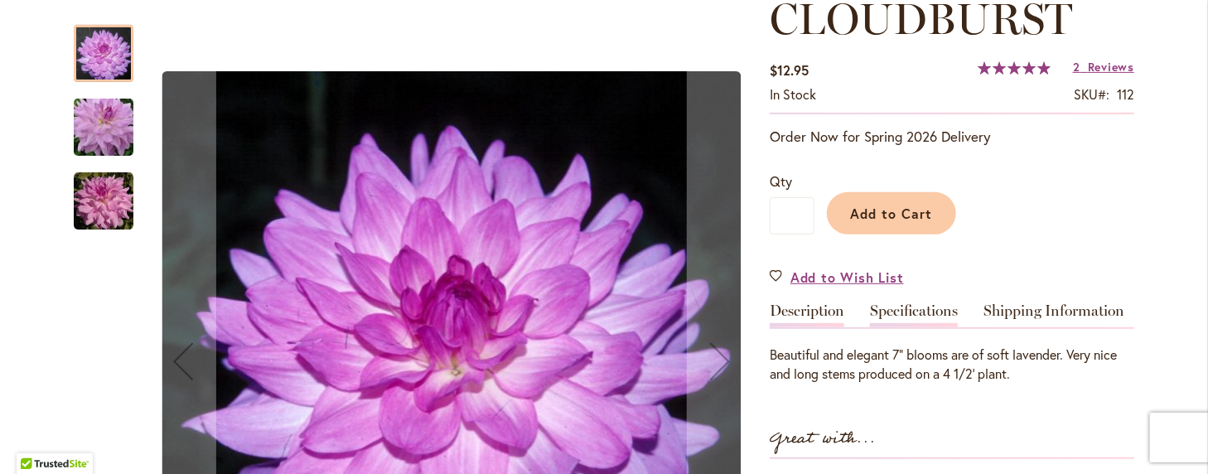
click at [910, 384] on div "CLOUDBURST $12.95 In stock SKU 112 Rating: 100 % of 100 2 Reviews Add Your Revi…" at bounding box center [952, 443] width 365 height 899
click at [902, 309] on link "Specifications" at bounding box center [914, 315] width 88 height 24
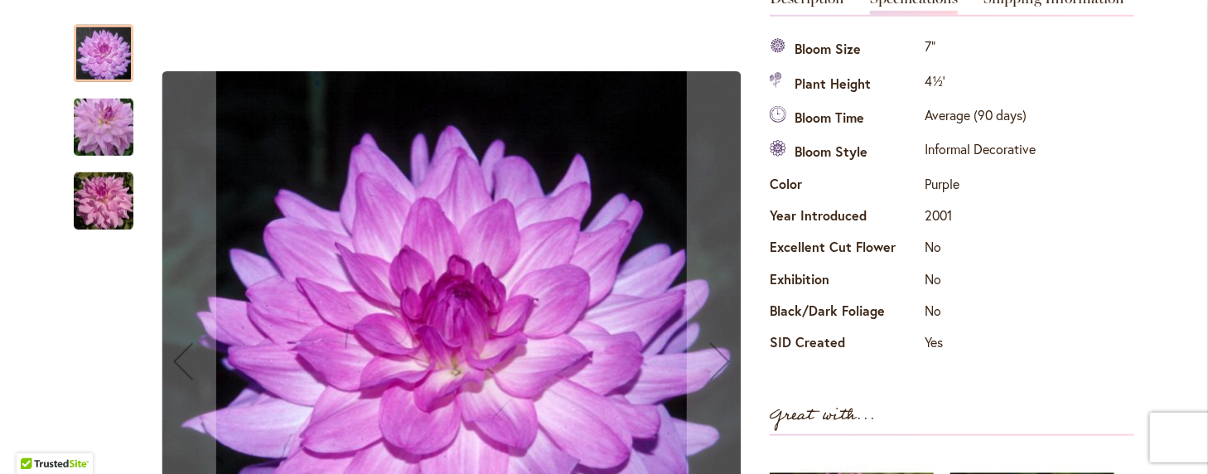
scroll to position [467, 0]
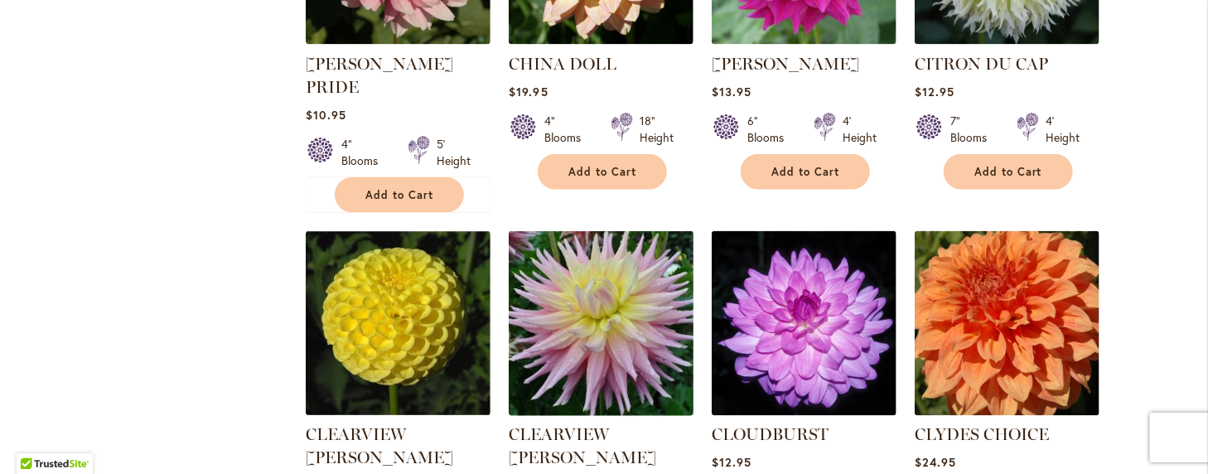
scroll to position [1326, 0]
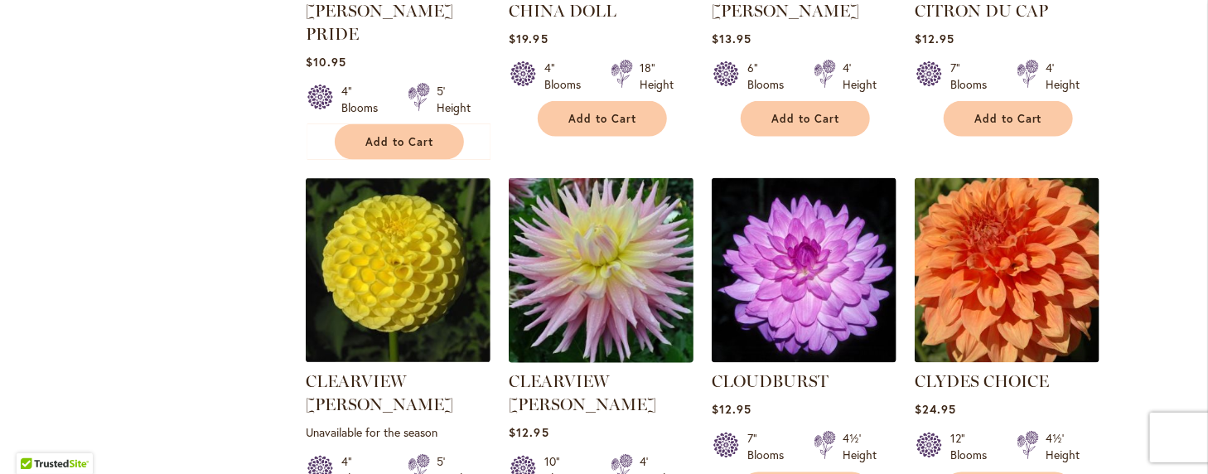
click at [588, 227] on img at bounding box center [602, 271] width 194 height 194
click at [585, 226] on img at bounding box center [602, 271] width 194 height 194
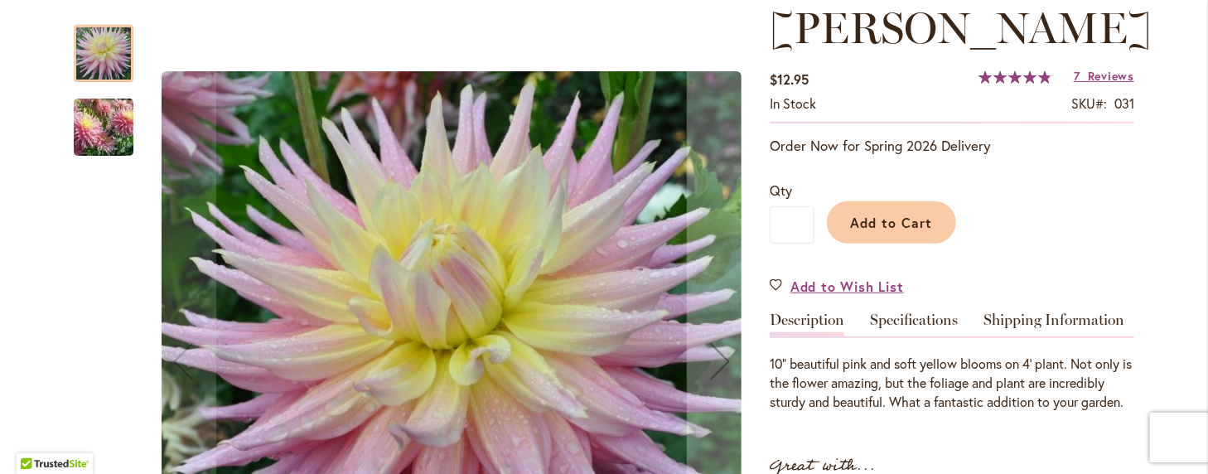
scroll to position [331, 0]
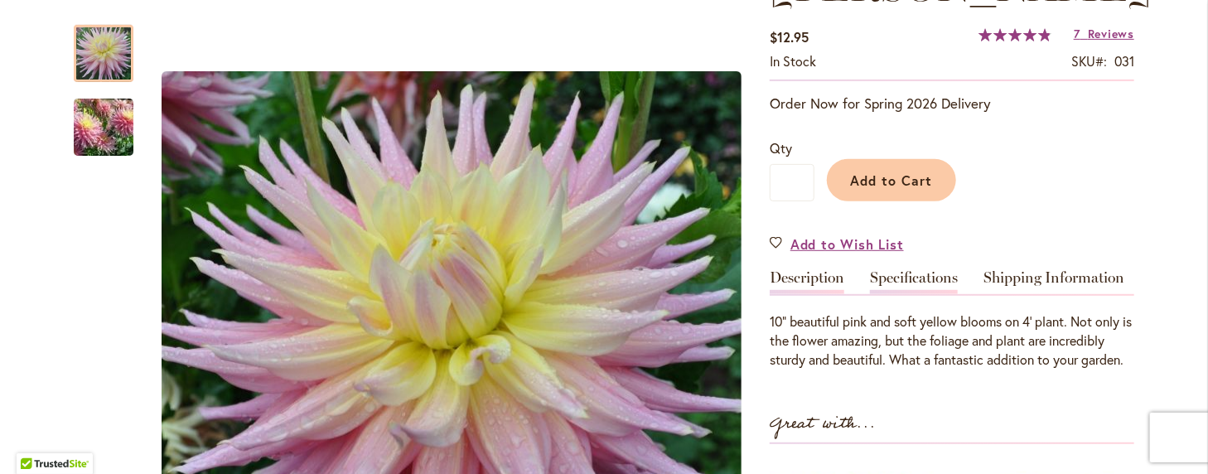
click at [888, 277] on link "Specifications" at bounding box center [914, 282] width 88 height 24
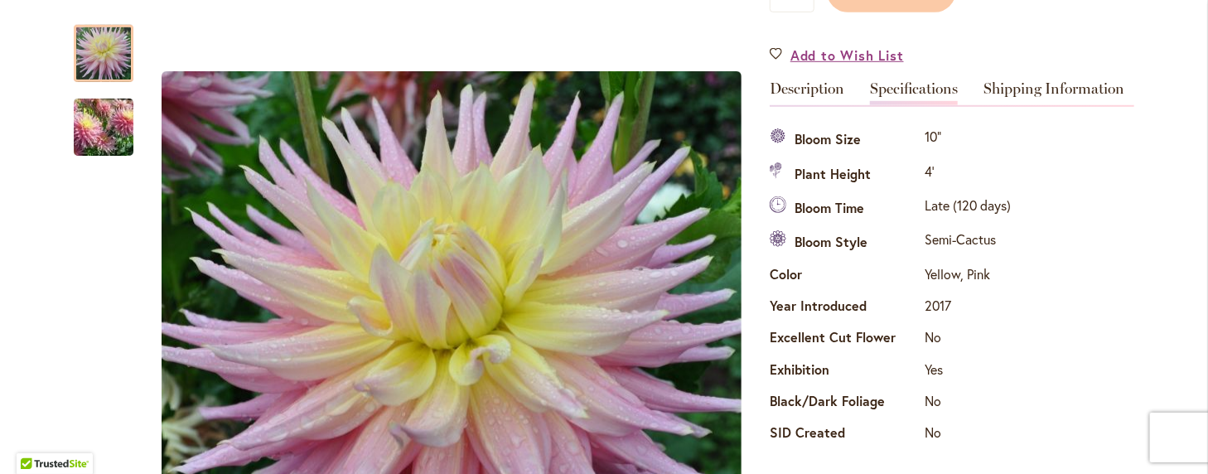
scroll to position [517, 0]
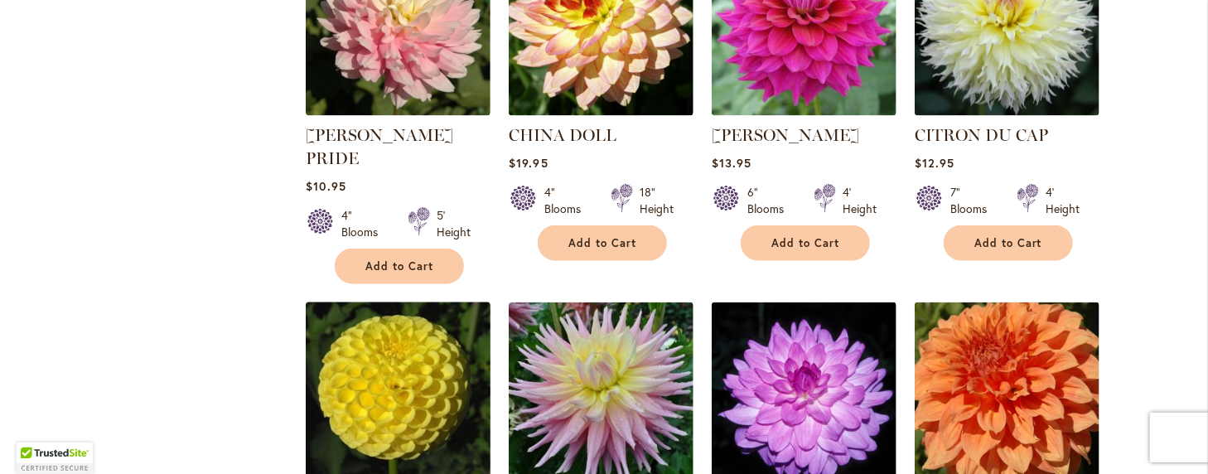
scroll to position [1243, 0]
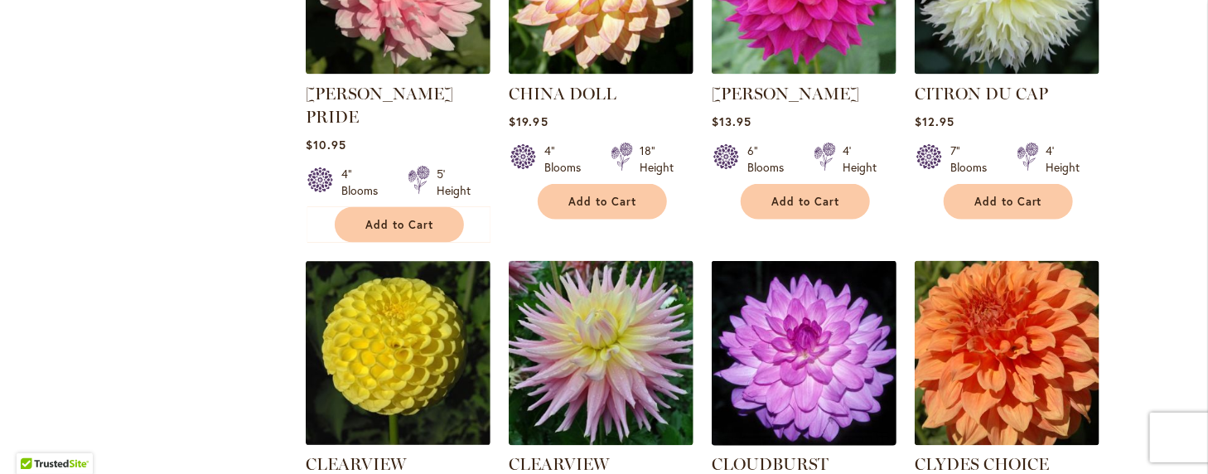
click at [785, 334] on img at bounding box center [805, 354] width 194 height 194
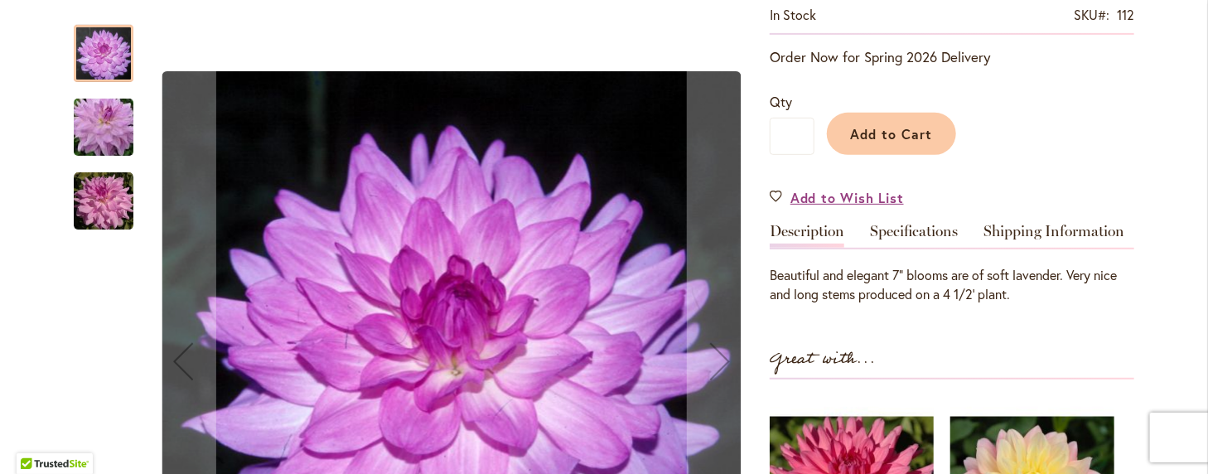
scroll to position [331, 0]
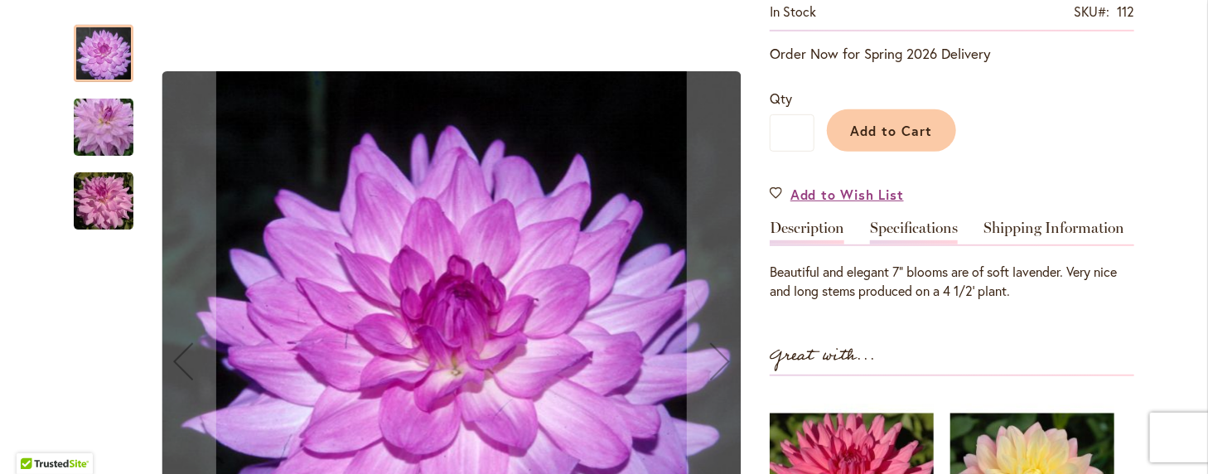
click at [898, 224] on link "Specifications" at bounding box center [914, 232] width 88 height 24
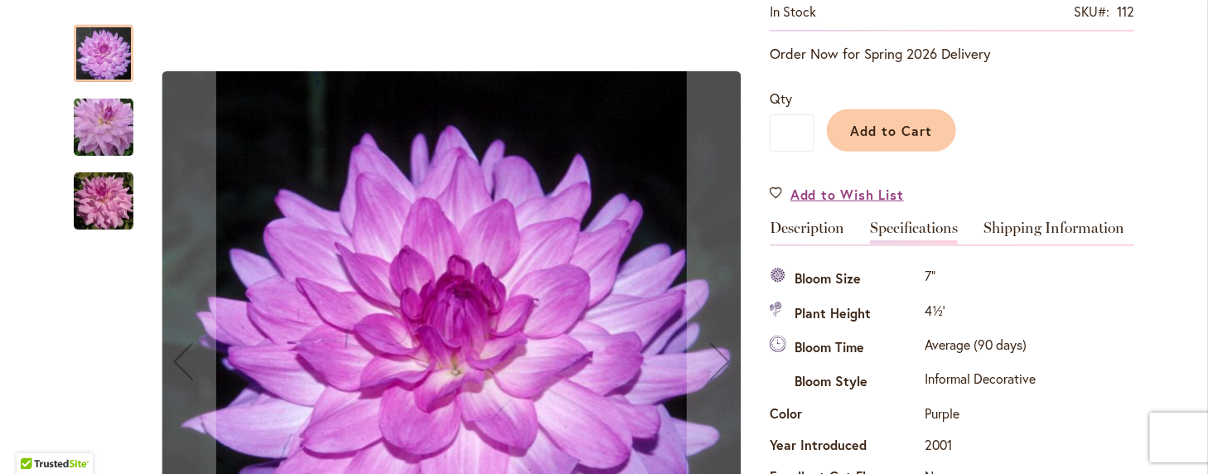
scroll to position [550, 0]
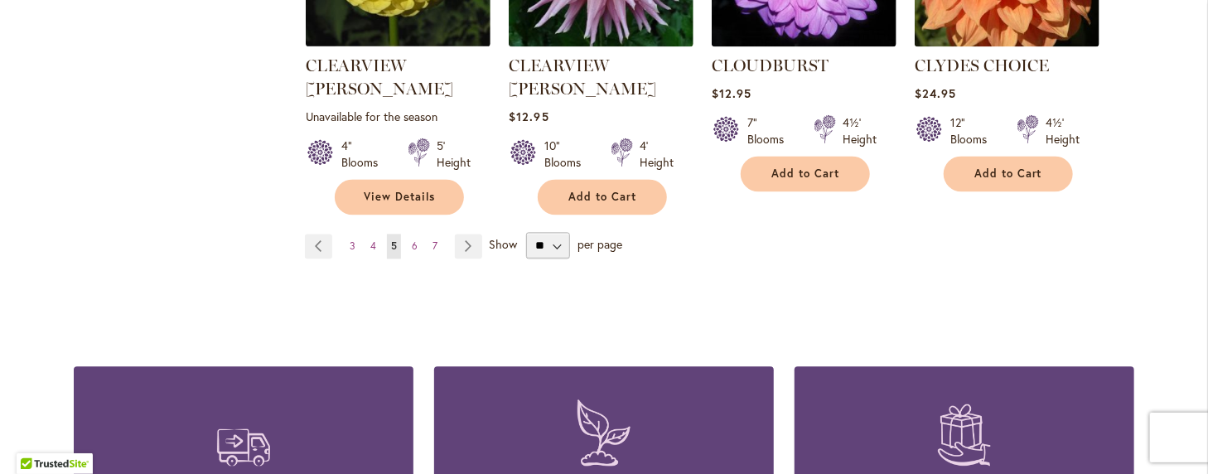
scroll to position [1657, 0]
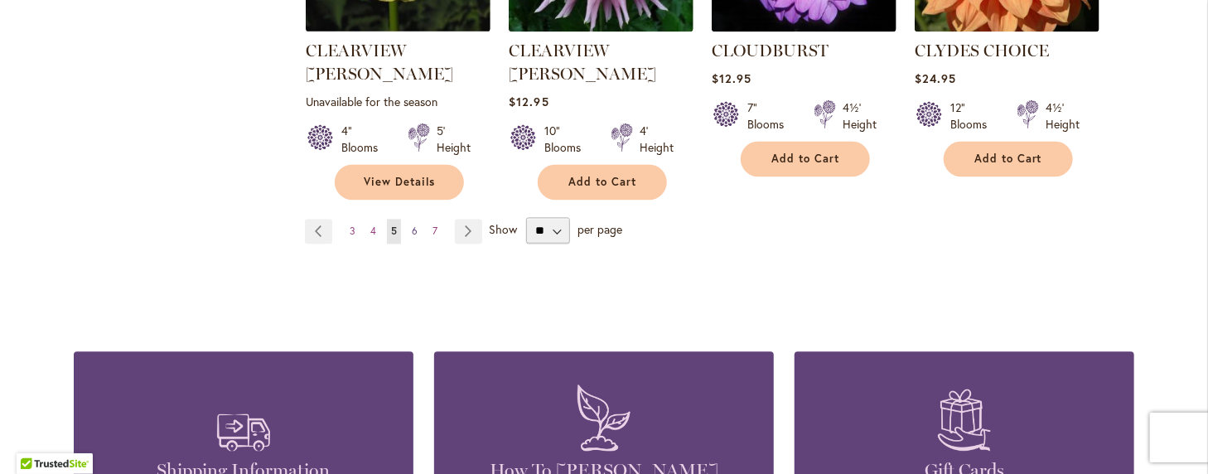
click at [412, 225] on span "6" at bounding box center [415, 231] width 6 height 12
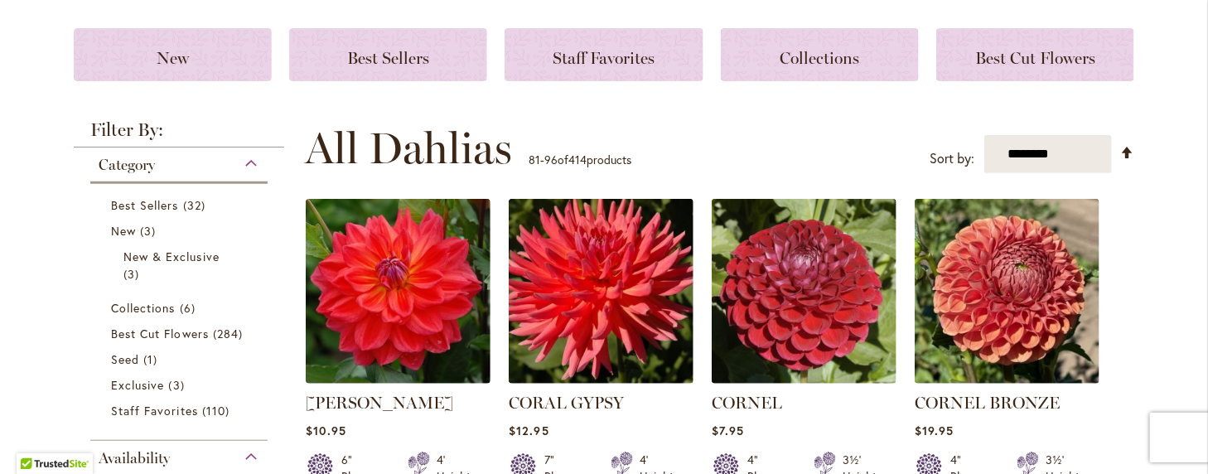
scroll to position [249, 0]
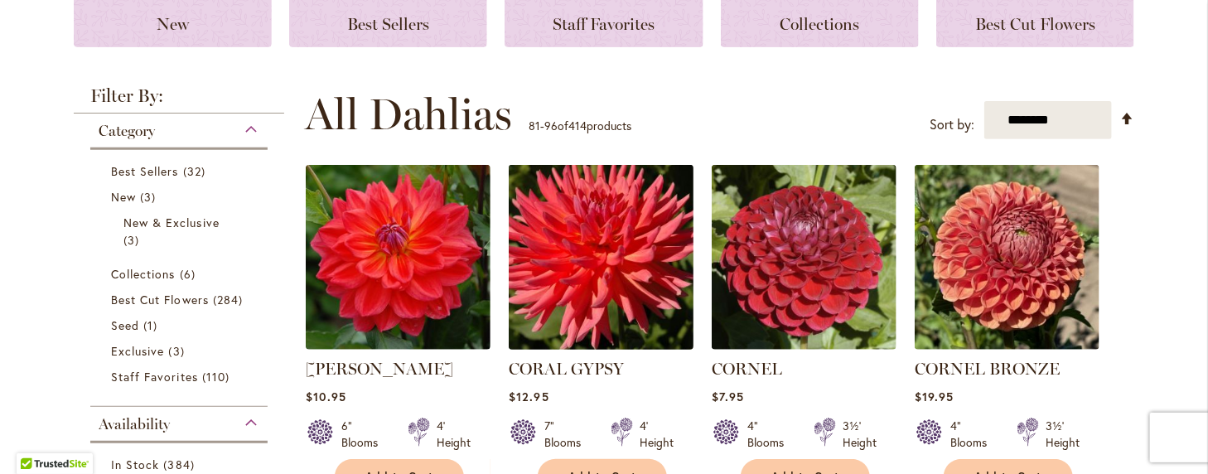
click at [585, 244] on img at bounding box center [602, 258] width 194 height 194
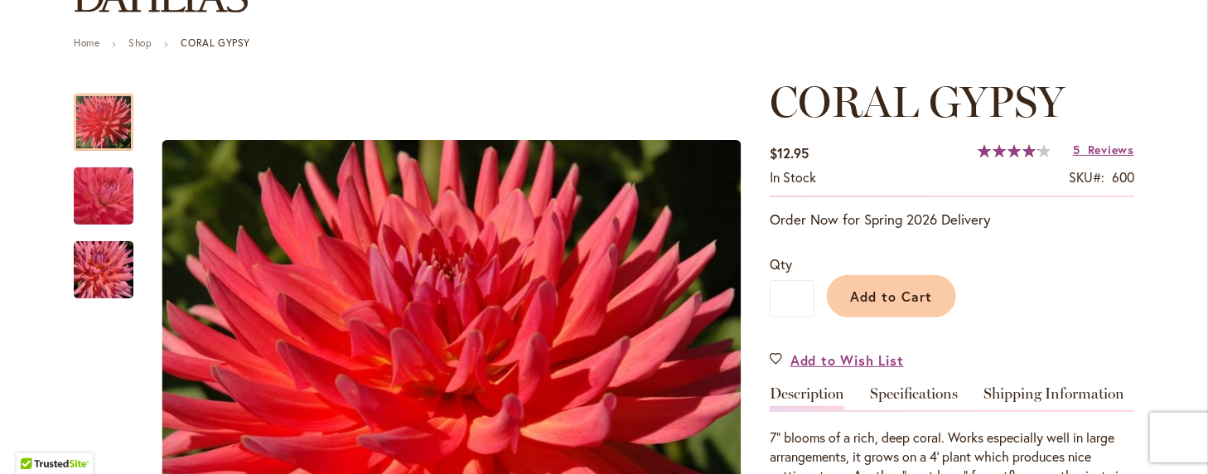
scroll to position [249, 0]
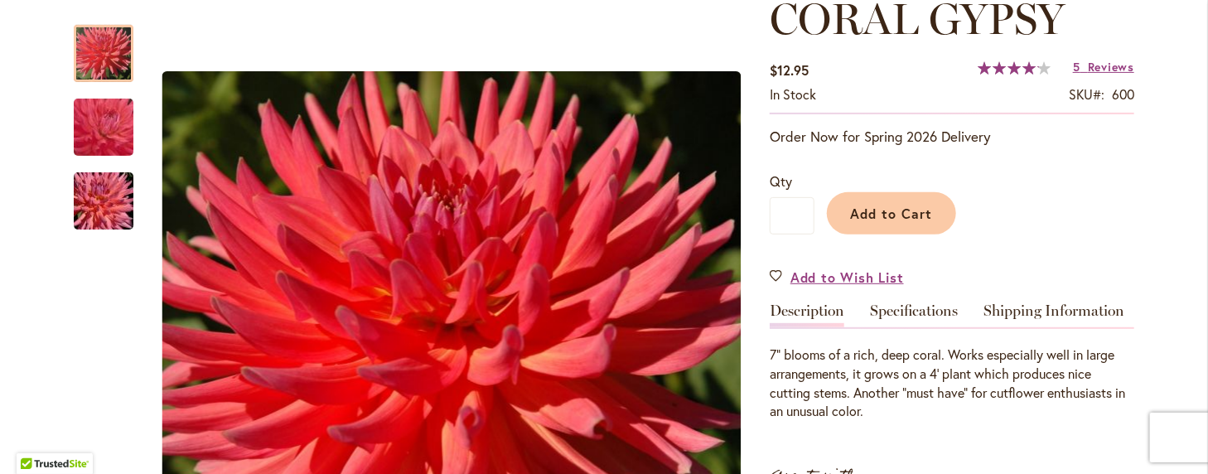
drag, startPoint x: 921, startPoint y: 312, endPoint x: 883, endPoint y: 314, distance: 37.3
click at [920, 312] on link "Specifications" at bounding box center [914, 315] width 88 height 24
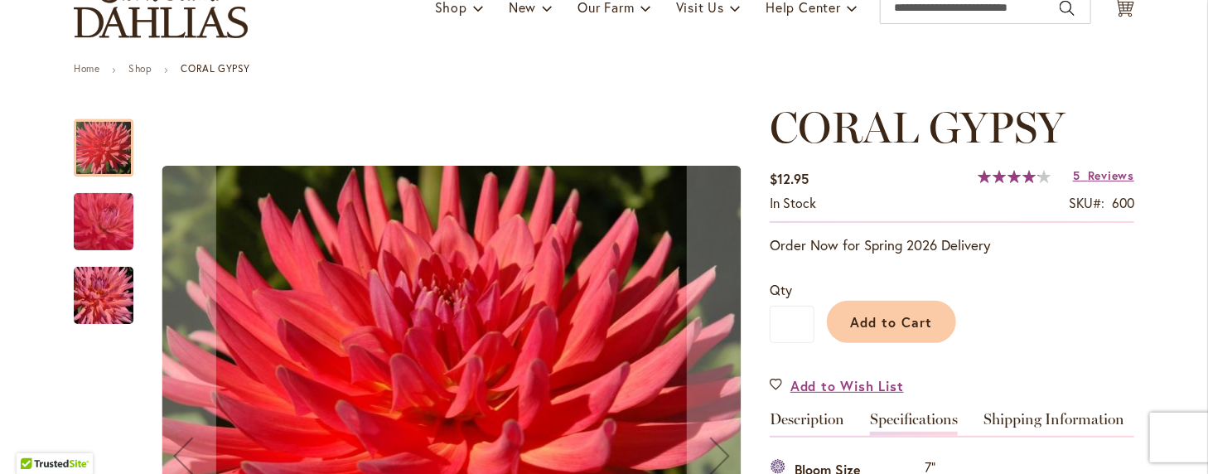
scroll to position [136, 0]
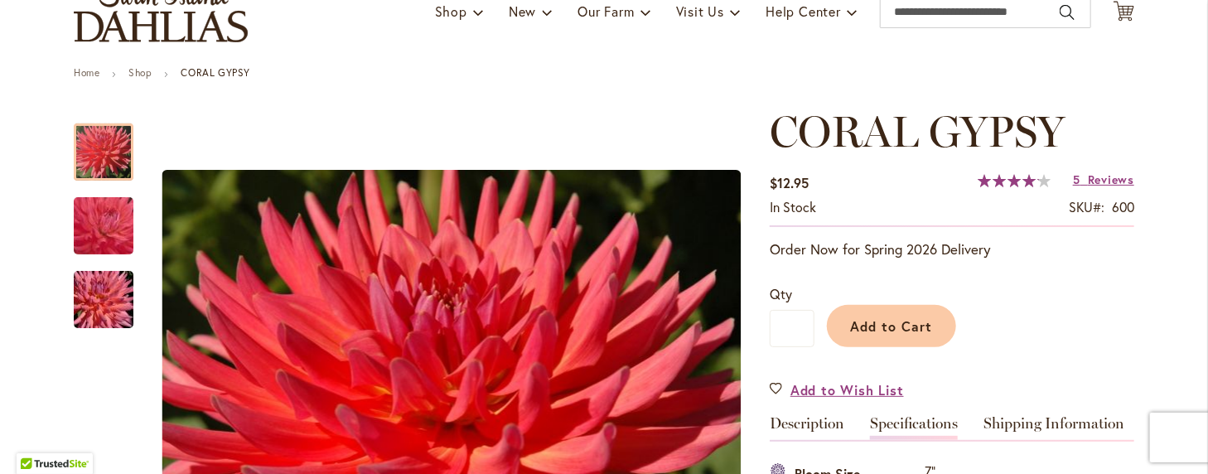
click at [985, 180] on span "84 % of 100" at bounding box center [1008, 180] width 61 height 13
click at [1088, 177] on span "Reviews" at bounding box center [1111, 180] width 46 height 16
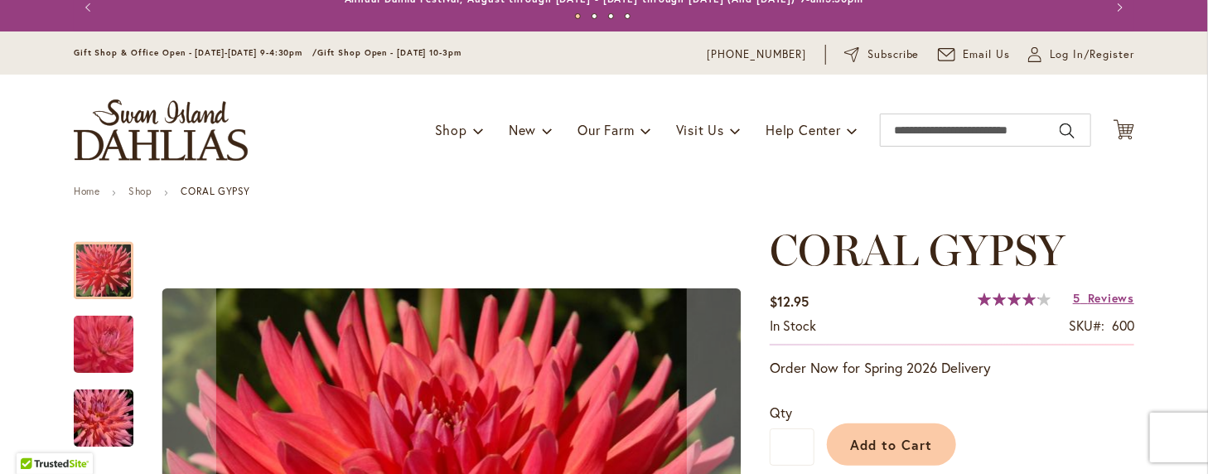
scroll to position [0, 0]
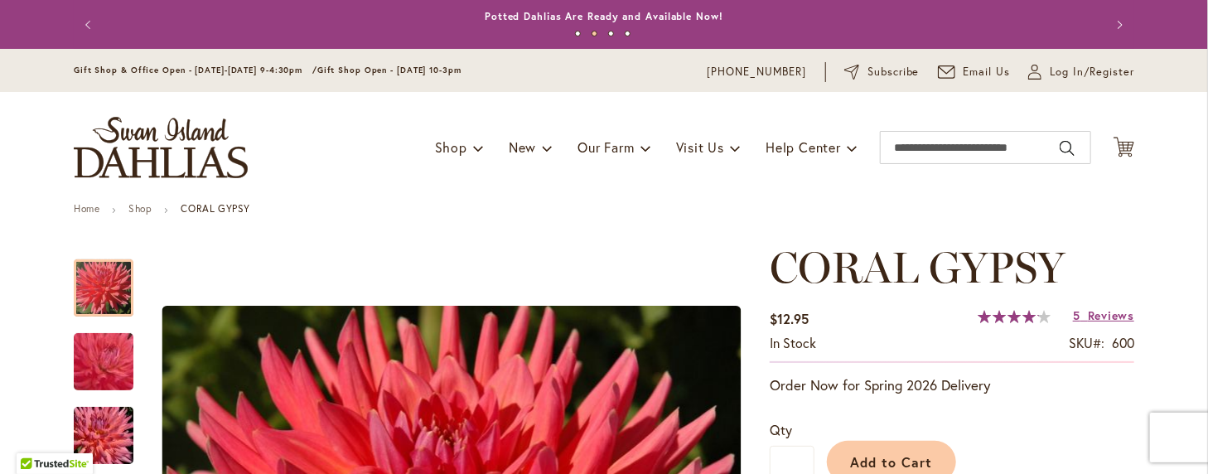
click at [1004, 314] on span "84 % of 100" at bounding box center [1008, 316] width 61 height 13
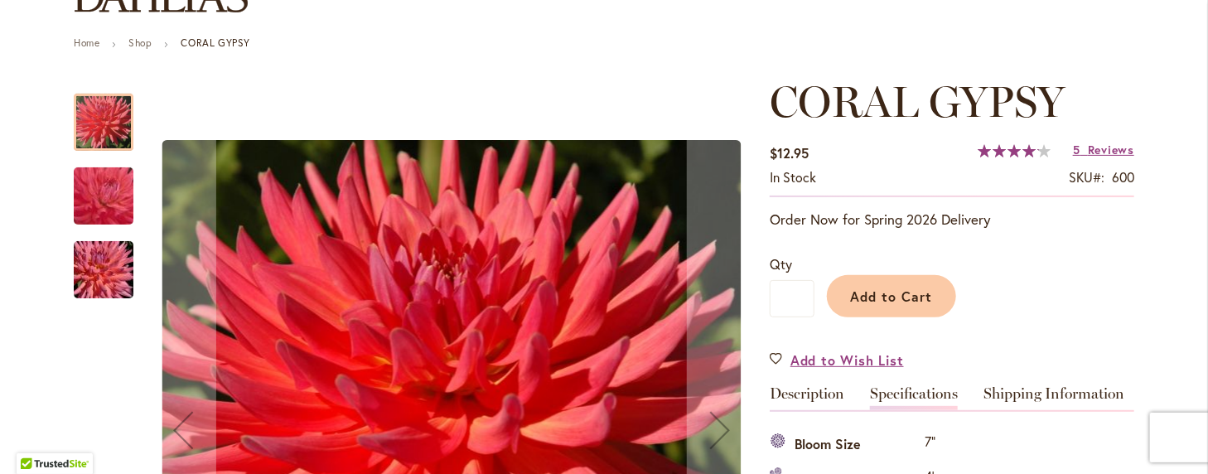
scroll to position [83, 0]
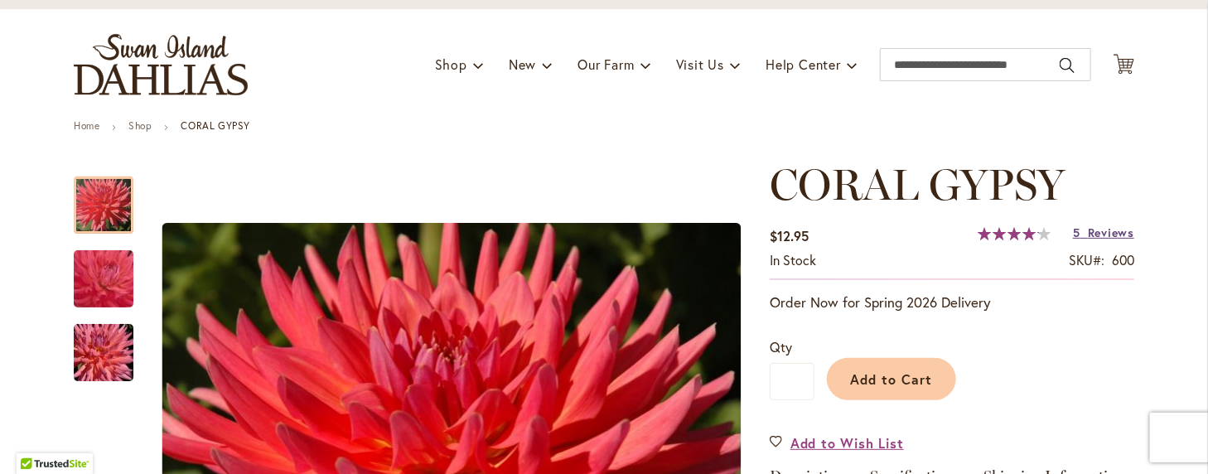
click at [1080, 230] on link "5 Reviews" at bounding box center [1103, 233] width 61 height 16
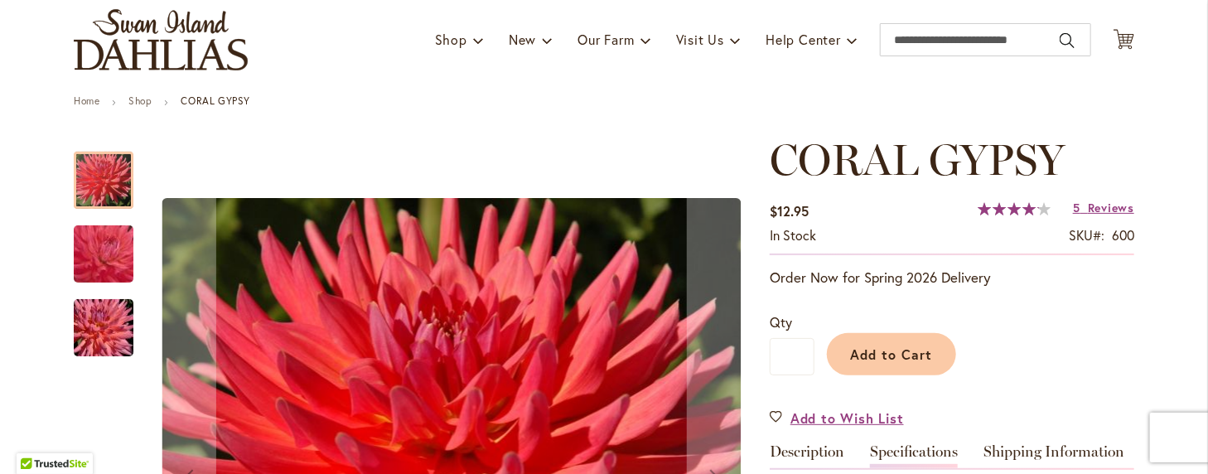
scroll to position [103, 0]
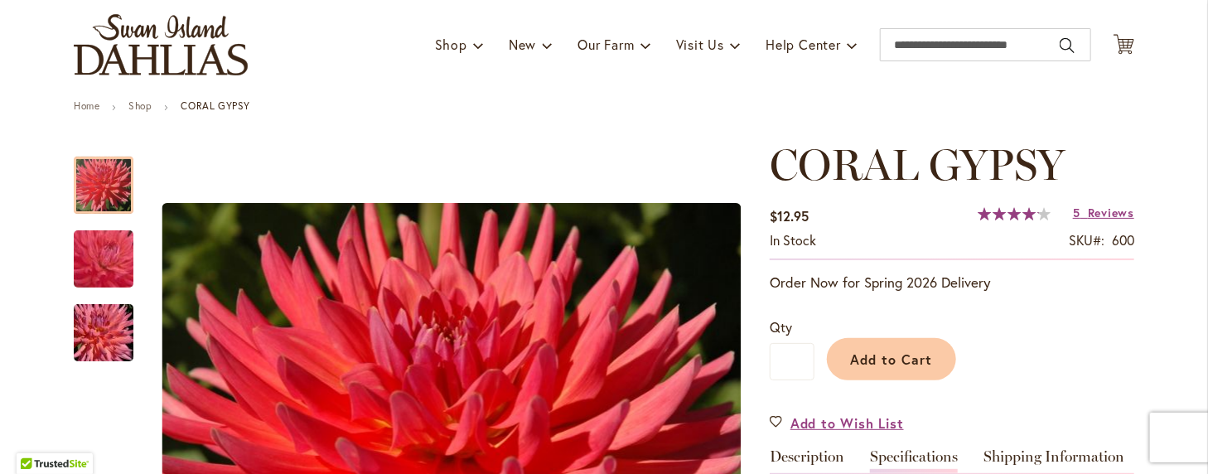
click at [886, 452] on link "Specifications" at bounding box center [914, 461] width 88 height 24
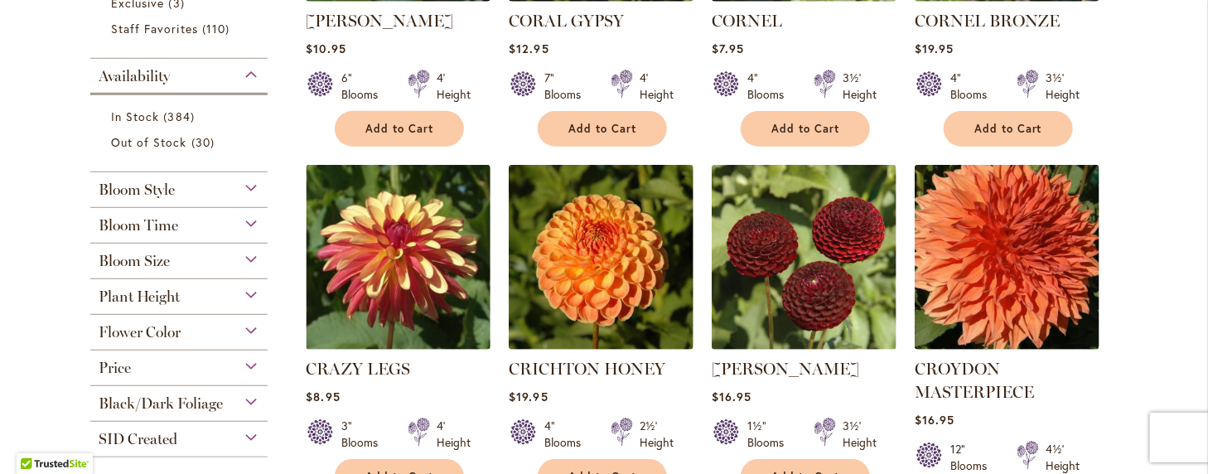
scroll to position [663, 0]
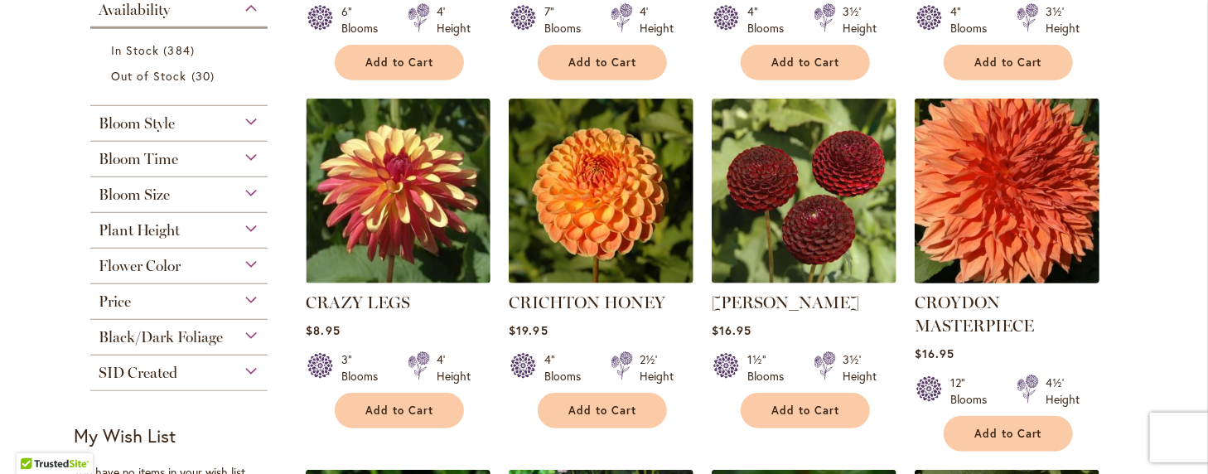
click at [998, 216] on img at bounding box center [1008, 191] width 194 height 194
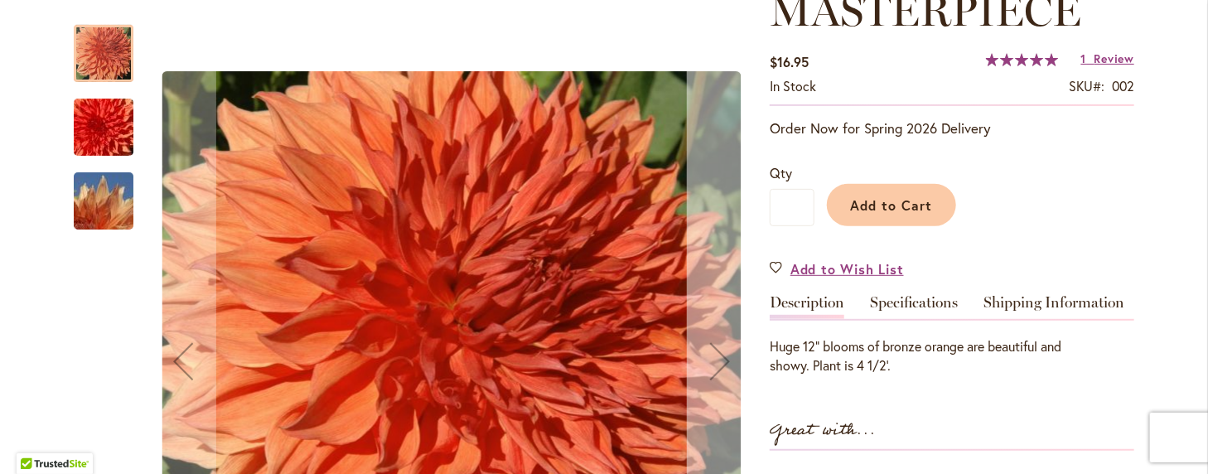
scroll to position [331, 0]
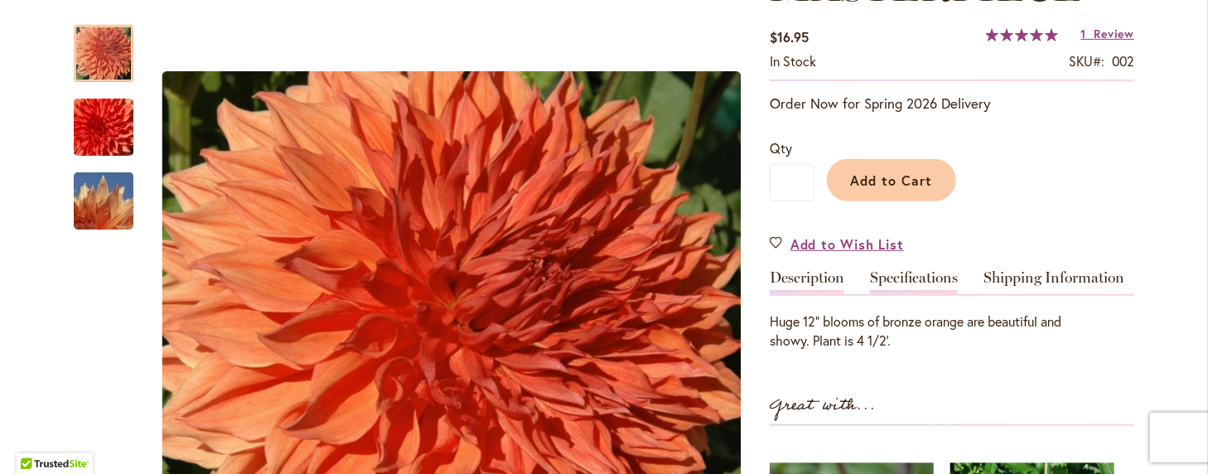
click at [921, 272] on link "Specifications" at bounding box center [914, 282] width 88 height 24
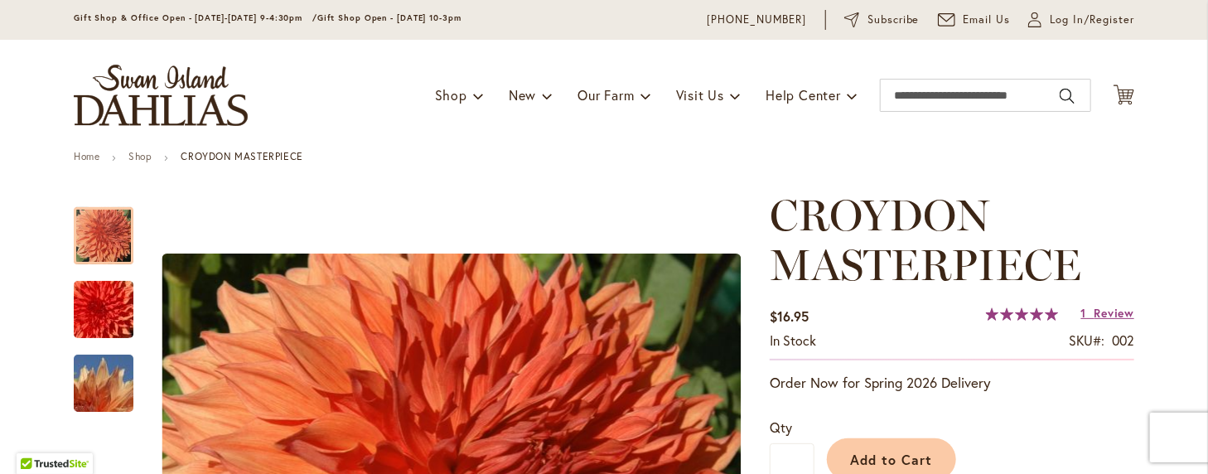
scroll to position [0, 0]
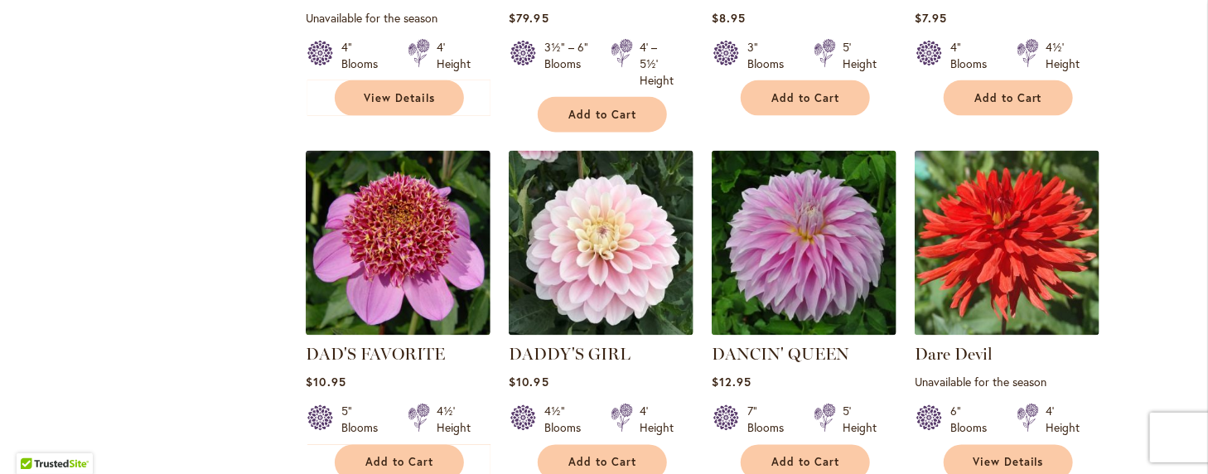
scroll to position [1409, 0]
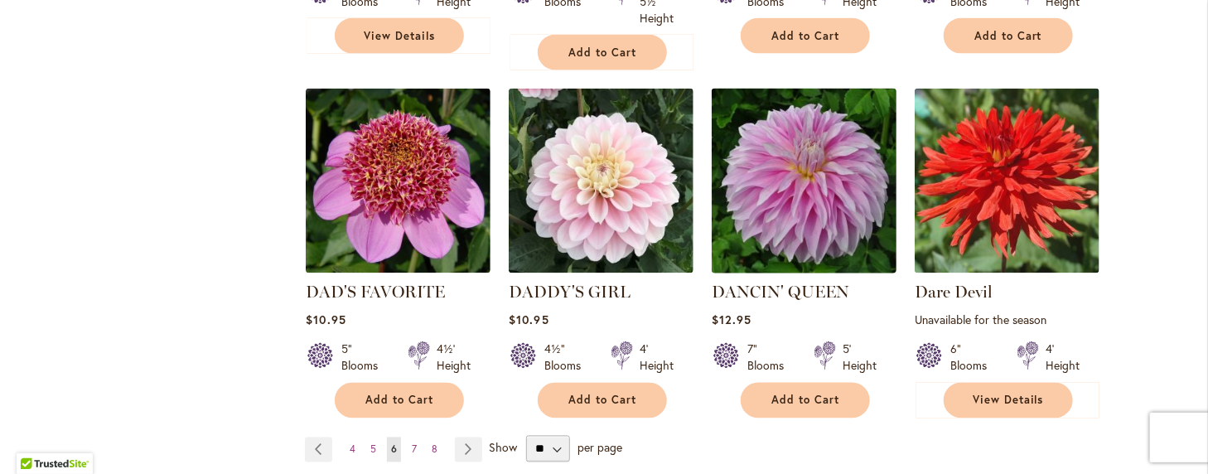
click at [794, 198] on img at bounding box center [805, 182] width 194 height 194
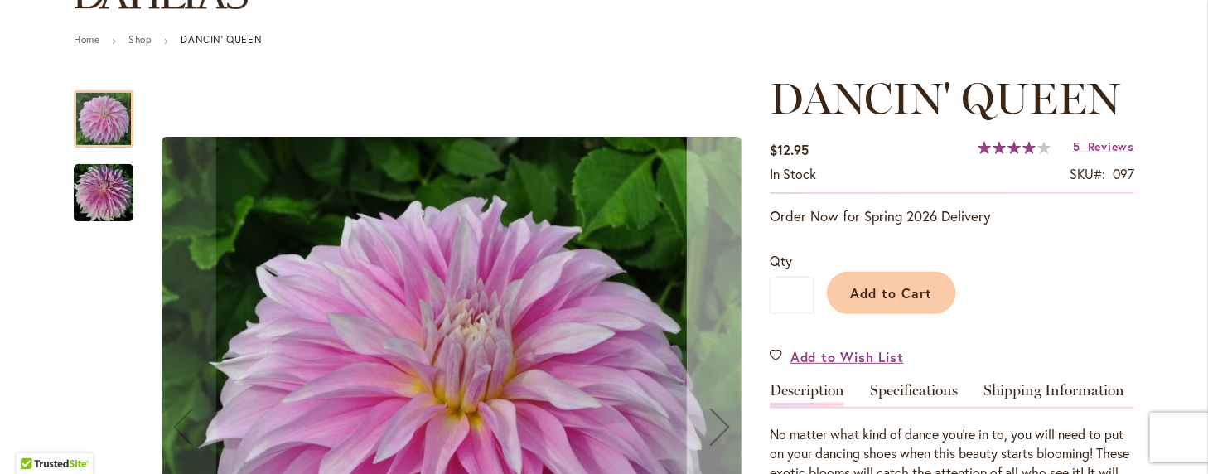
scroll to position [166, 0]
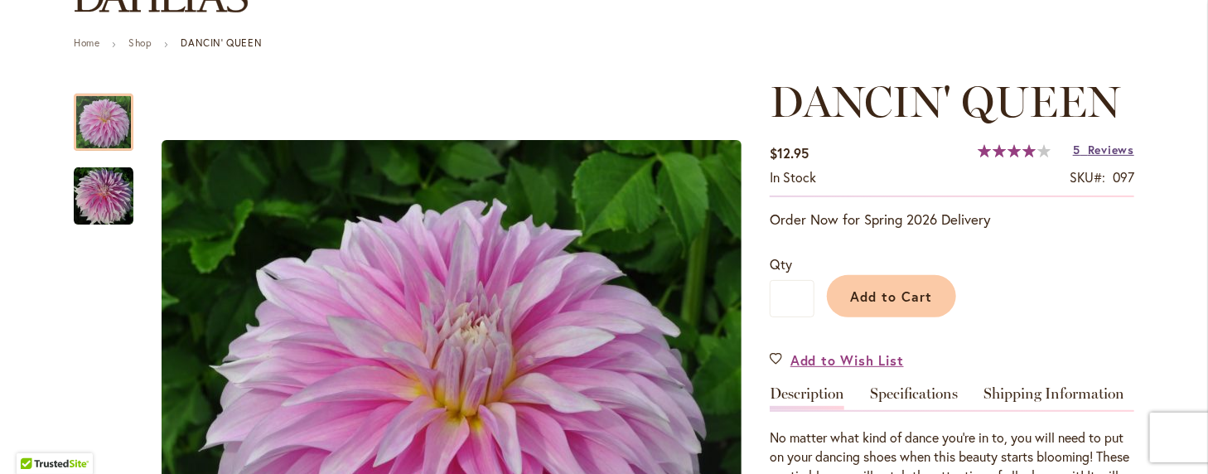
click at [1088, 147] on span "Reviews" at bounding box center [1111, 150] width 46 height 16
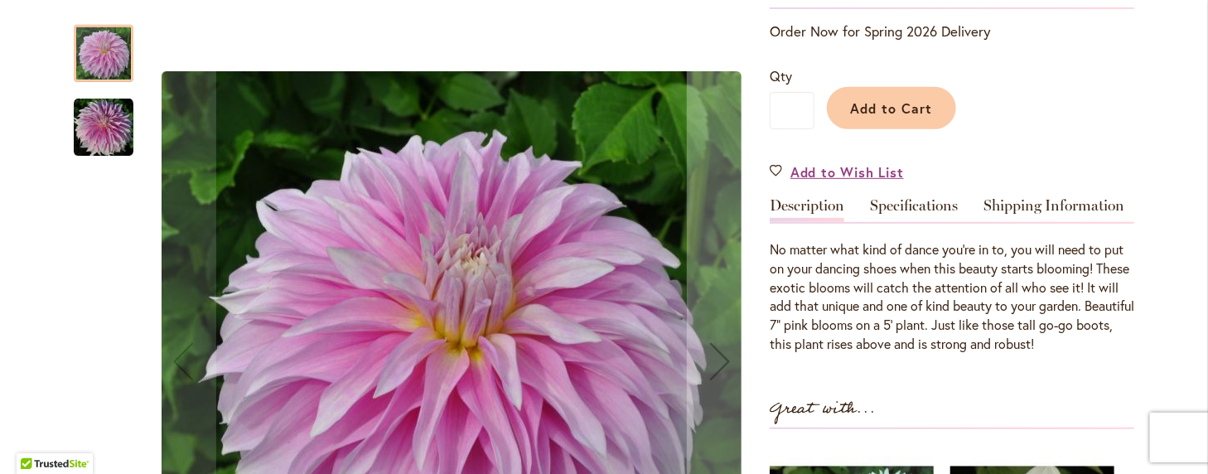
scroll to position [326, 0]
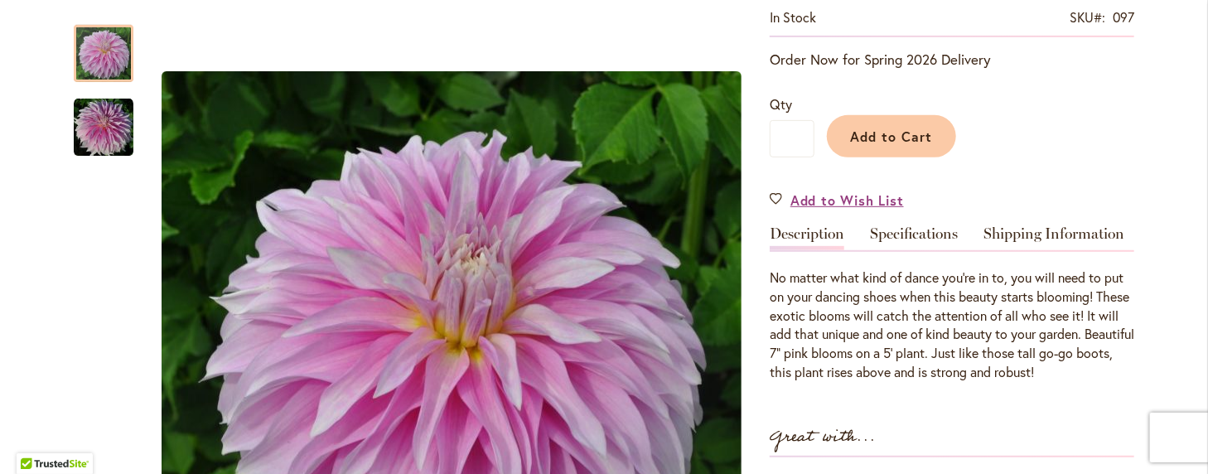
click at [901, 235] on link "Specifications" at bounding box center [914, 238] width 88 height 24
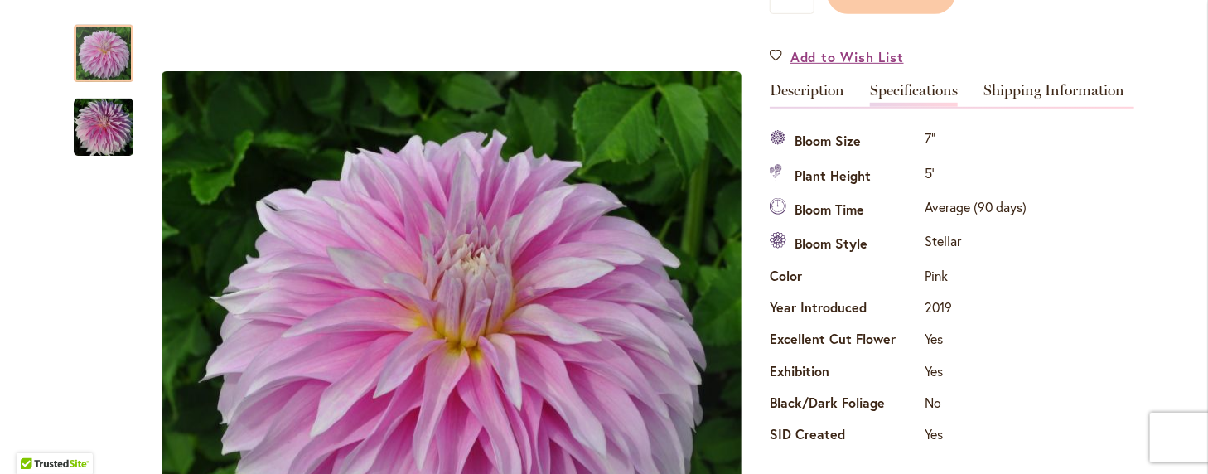
scroll to position [467, 0]
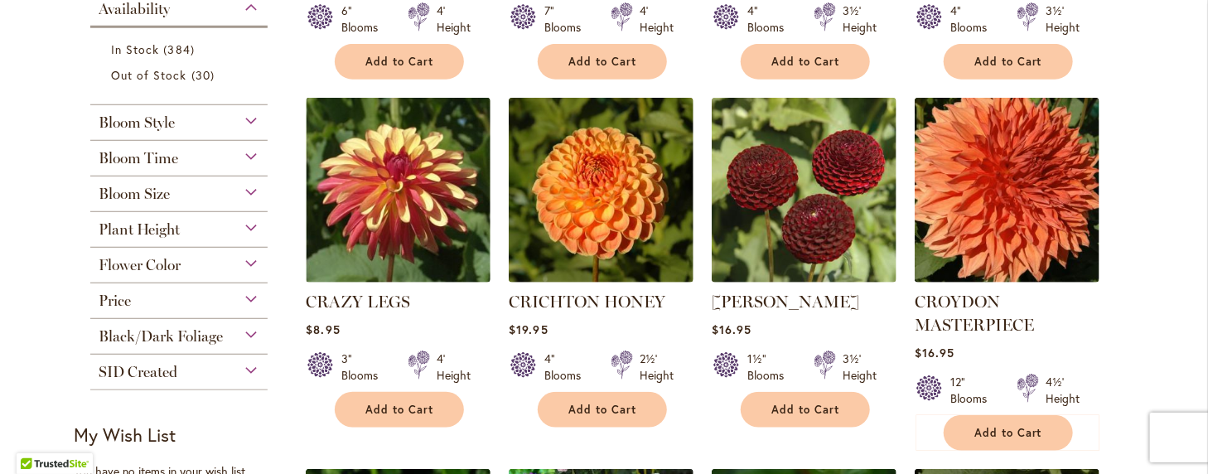
scroll to position [663, 0]
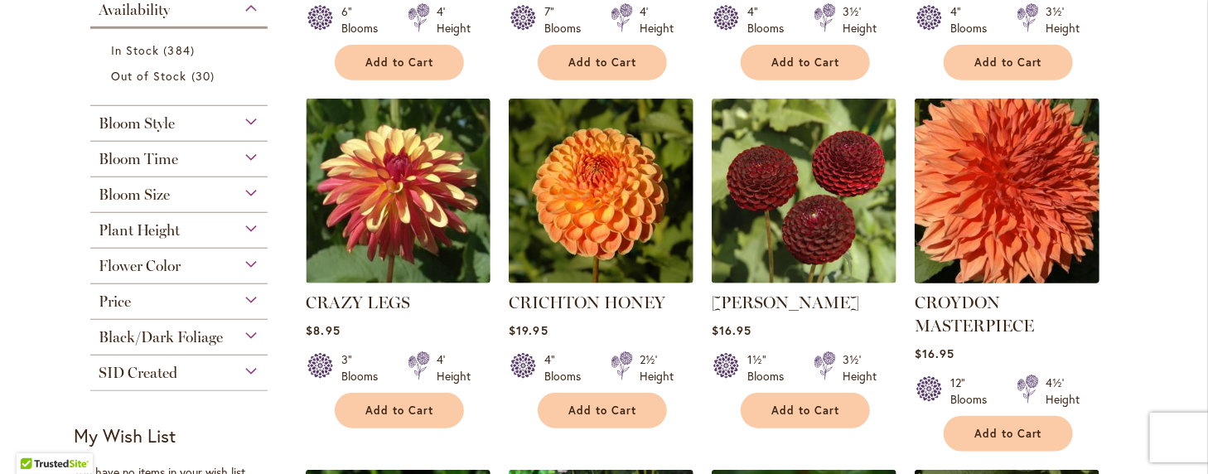
click at [1007, 175] on img at bounding box center [1008, 191] width 194 height 194
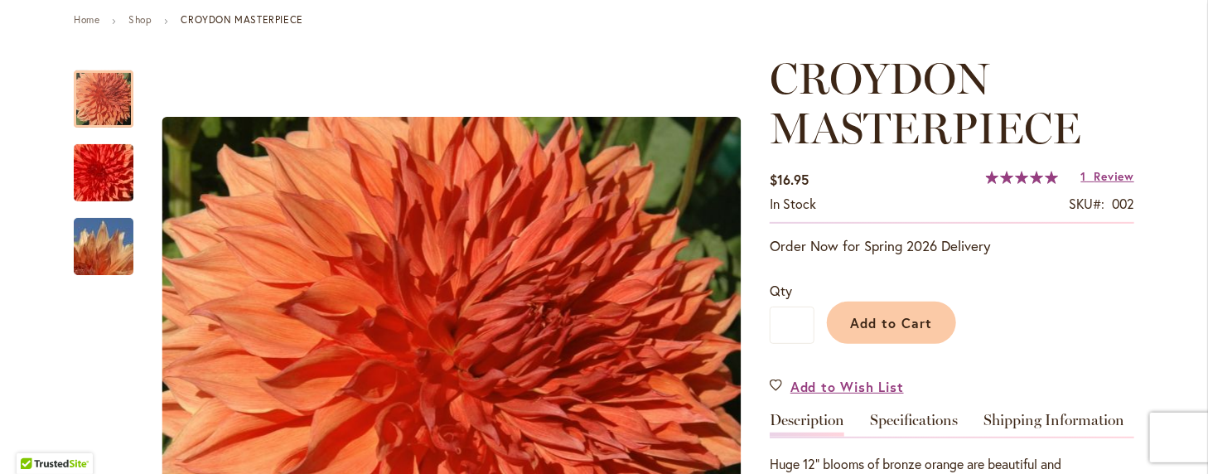
scroll to position [166, 0]
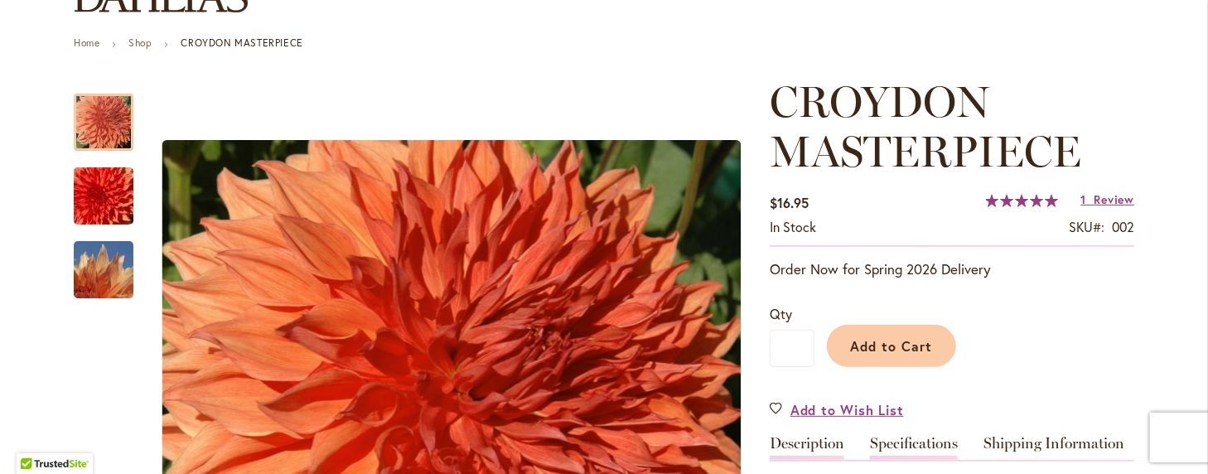
click at [891, 440] on link "Specifications" at bounding box center [914, 448] width 88 height 24
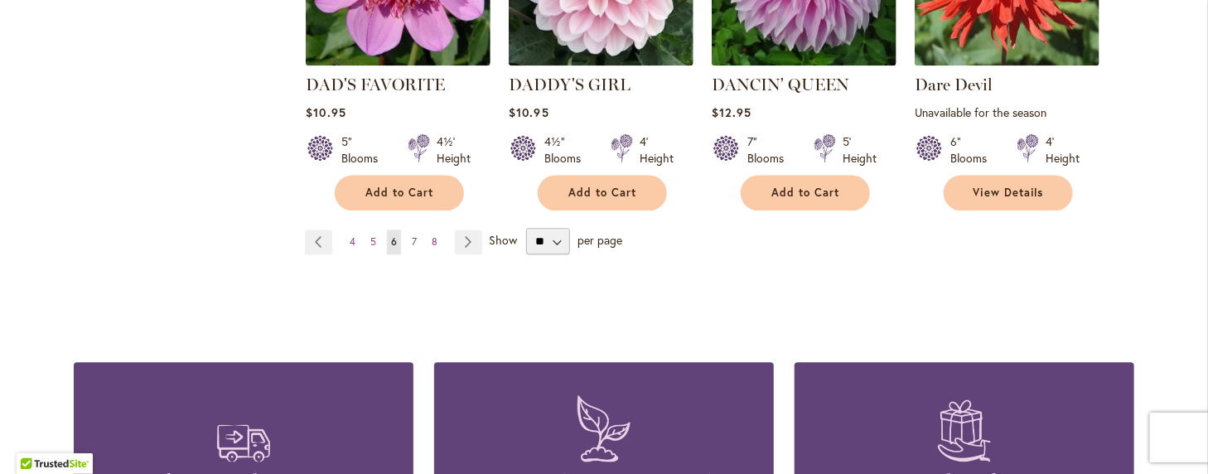
scroll to position [1657, 0]
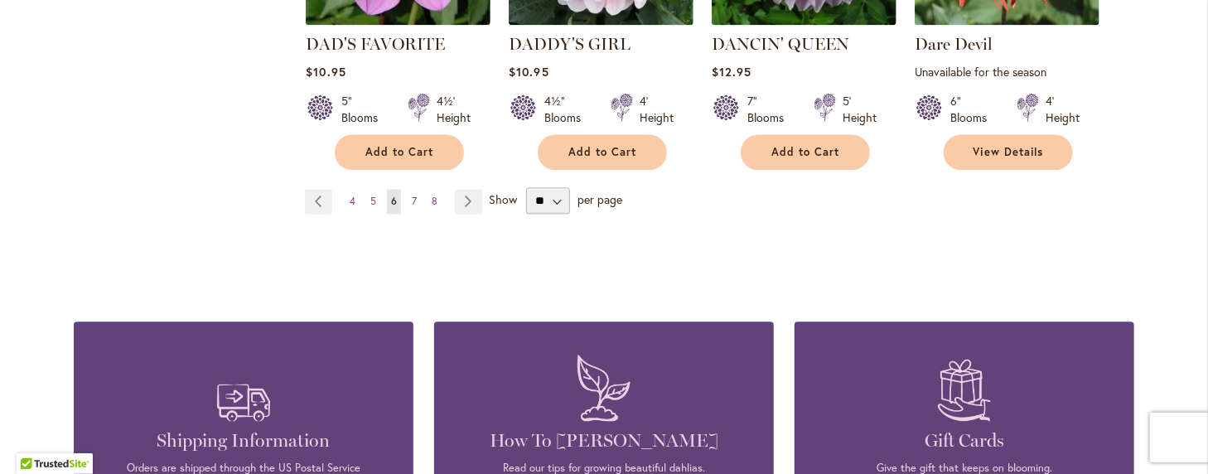
click at [412, 198] on span "7" at bounding box center [414, 201] width 5 height 12
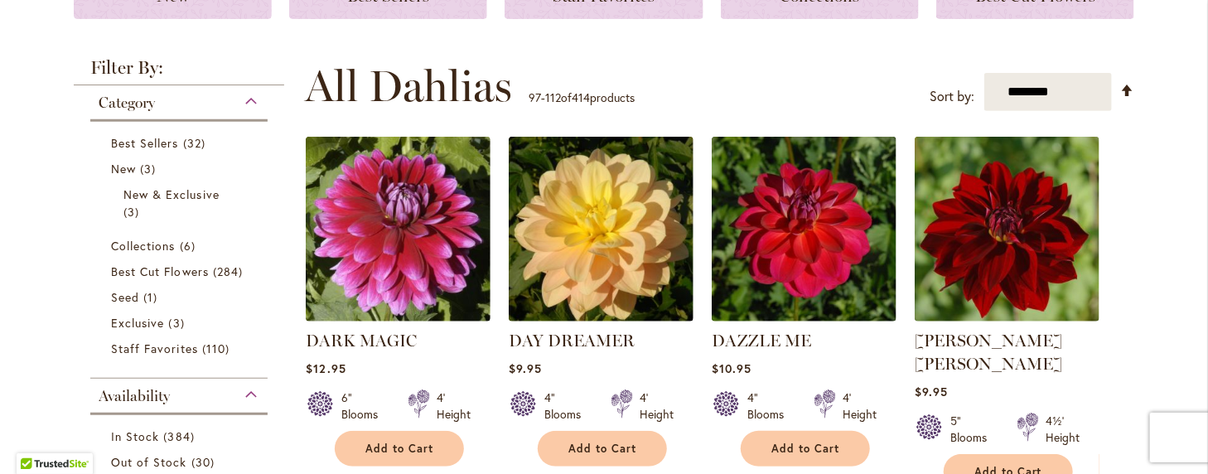
scroll to position [249, 0]
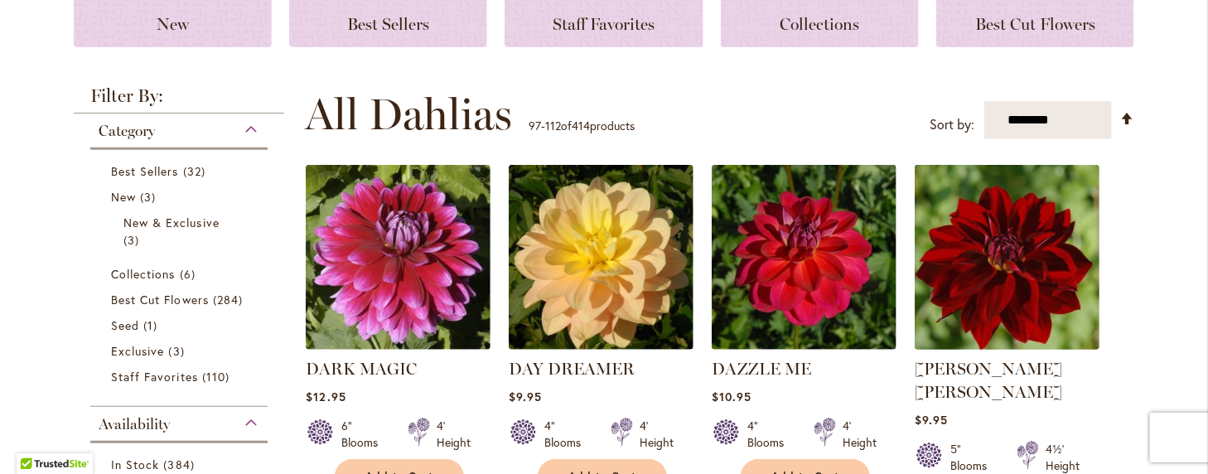
click at [1004, 280] on img at bounding box center [1008, 258] width 194 height 194
click at [1003, 279] on img at bounding box center [1008, 258] width 194 height 194
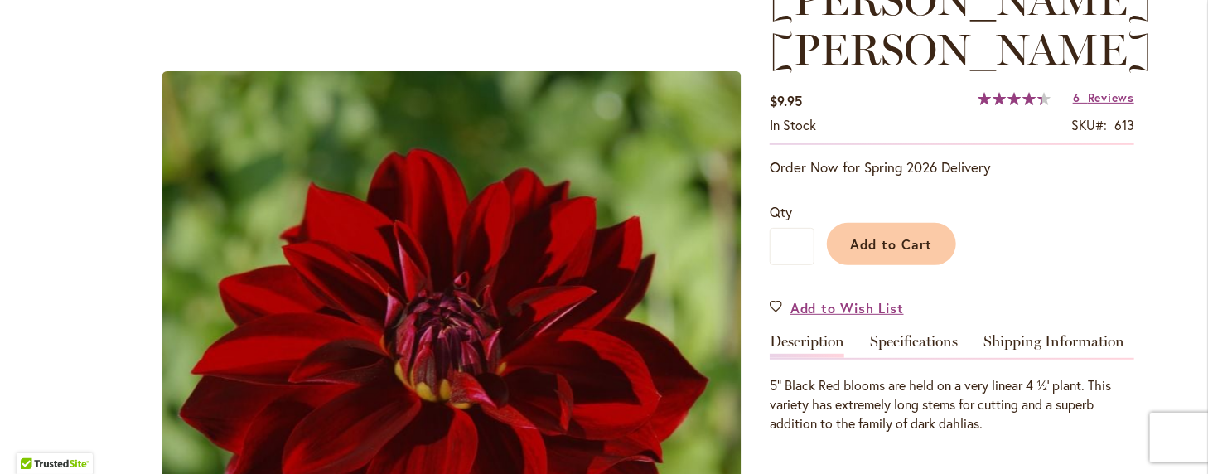
scroll to position [249, 0]
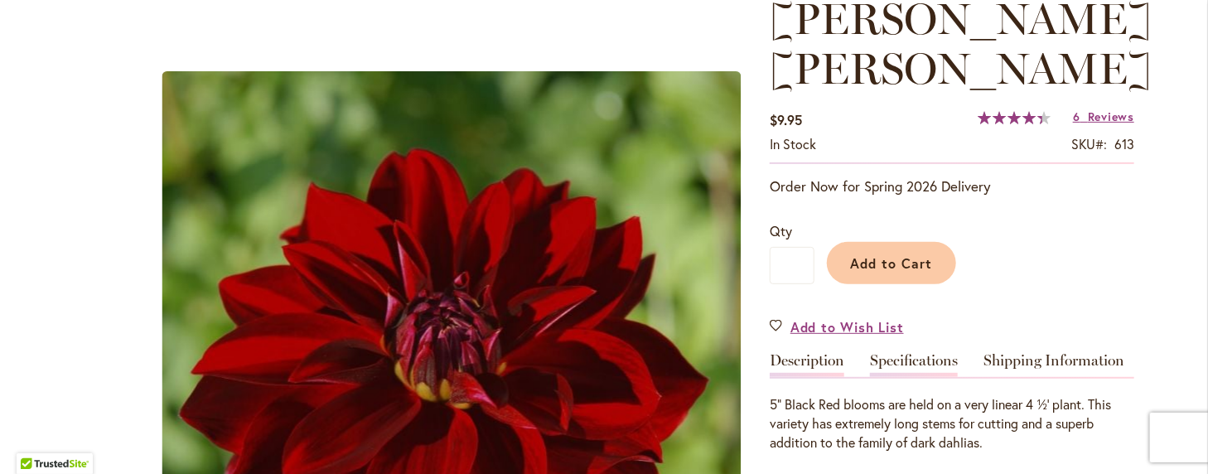
click at [909, 353] on link "Specifications" at bounding box center [914, 365] width 88 height 24
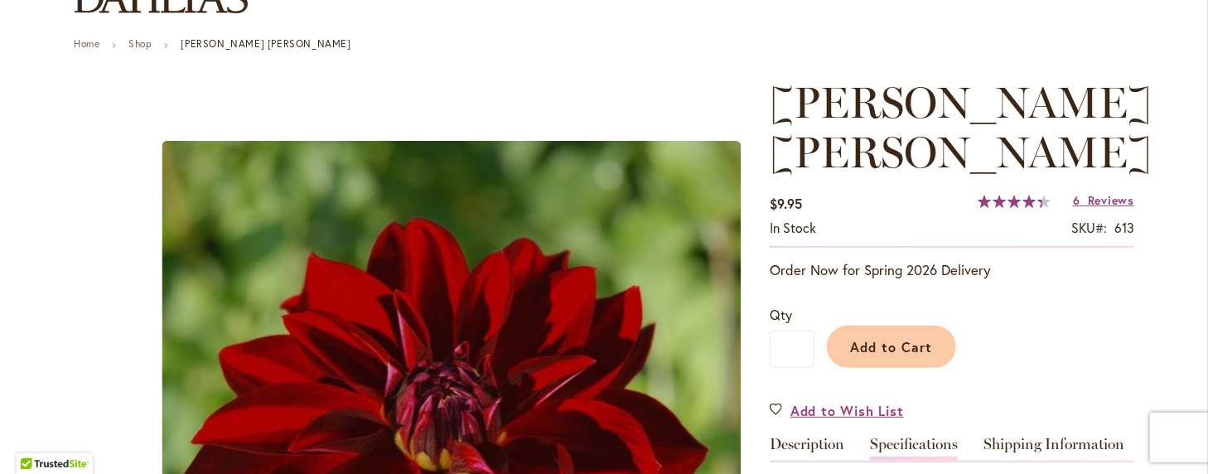
scroll to position [136, 0]
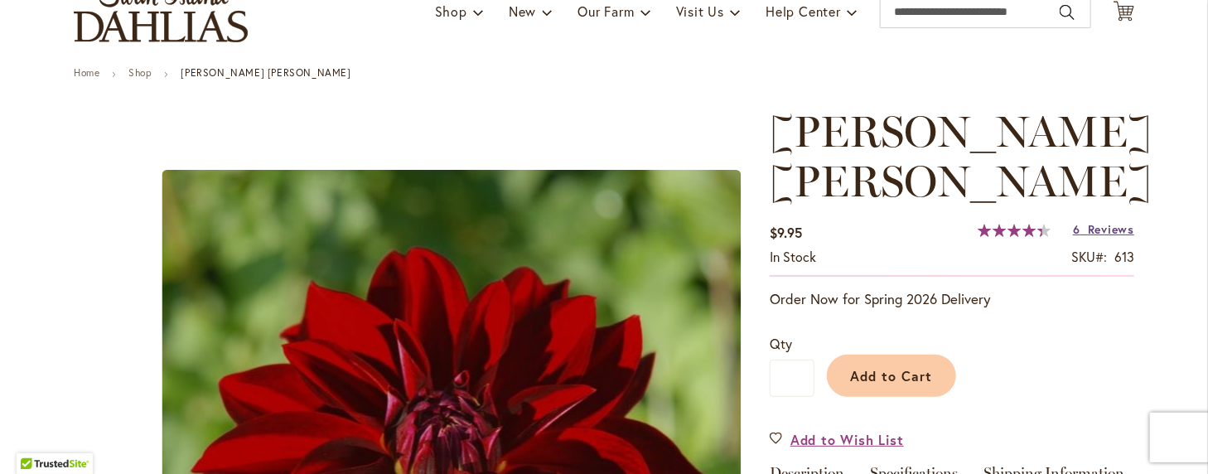
click at [1094, 221] on span "Reviews" at bounding box center [1111, 229] width 46 height 16
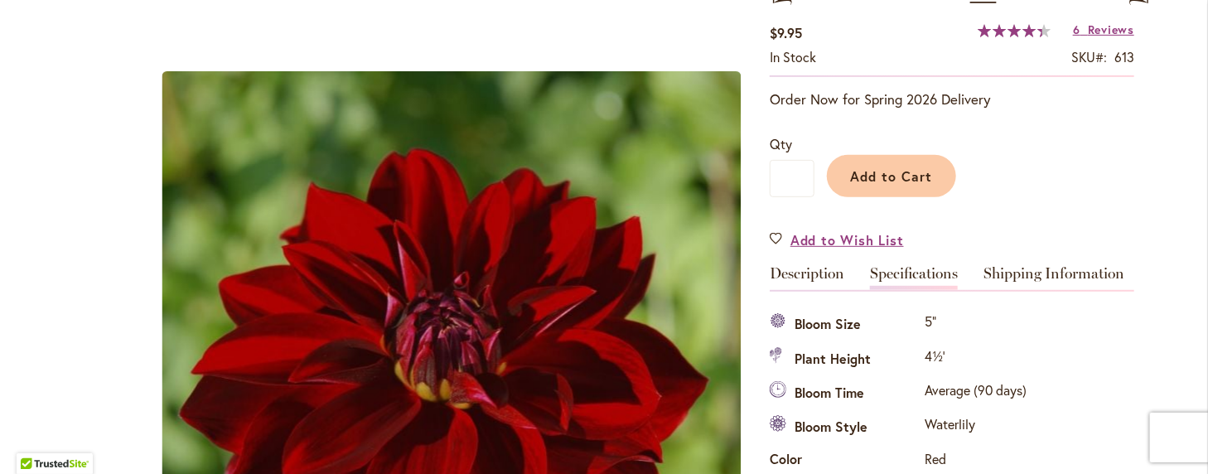
scroll to position [239, 0]
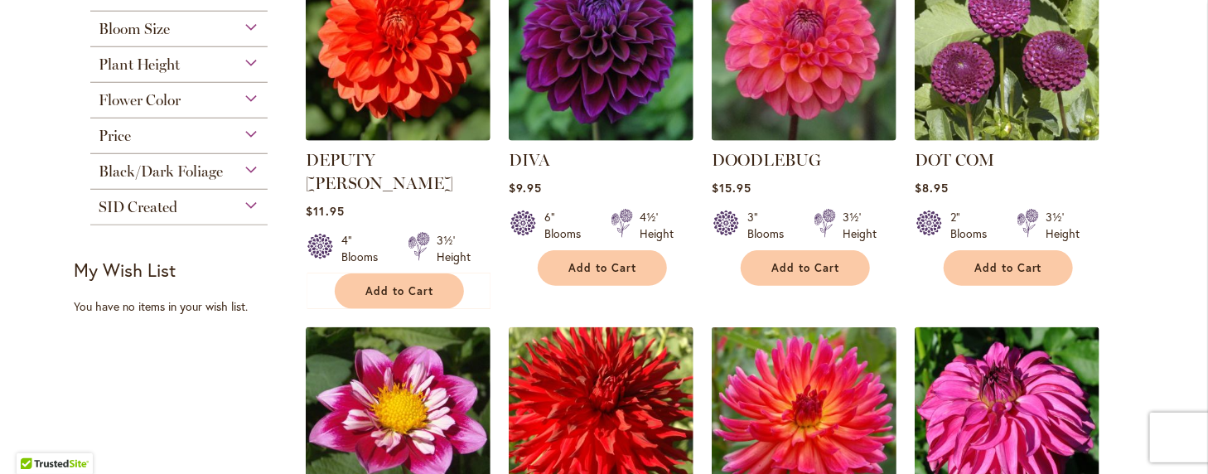
scroll to position [911, 0]
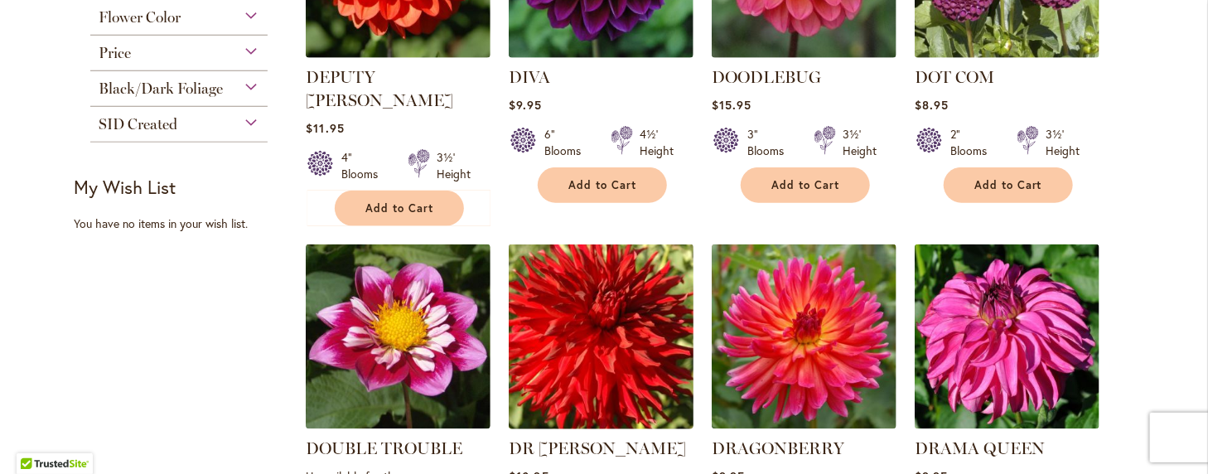
click at [579, 283] on img at bounding box center [602, 337] width 194 height 194
click at [580, 283] on img at bounding box center [602, 337] width 194 height 194
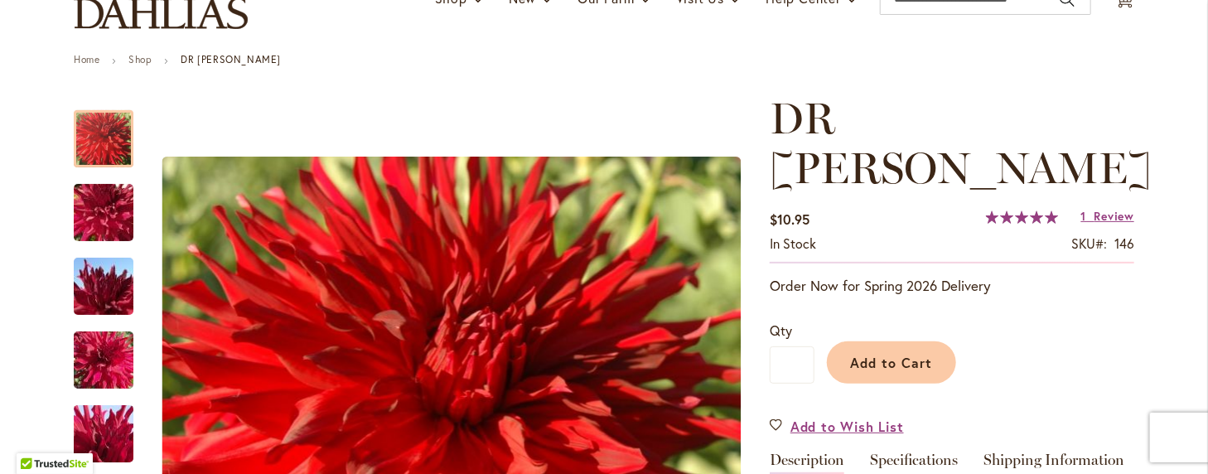
scroll to position [166, 0]
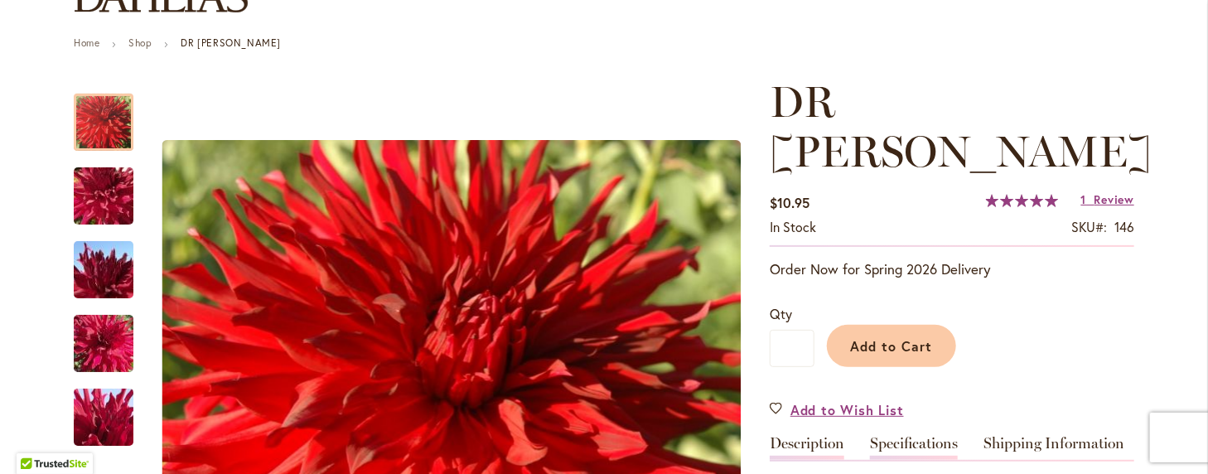
click at [927, 436] on link "Specifications" at bounding box center [914, 448] width 88 height 24
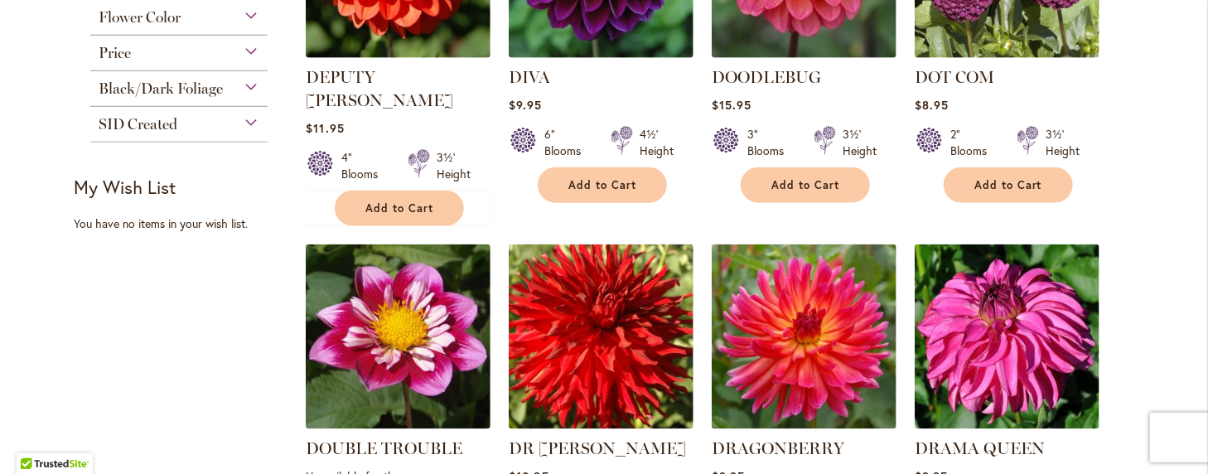
scroll to position [994, 0]
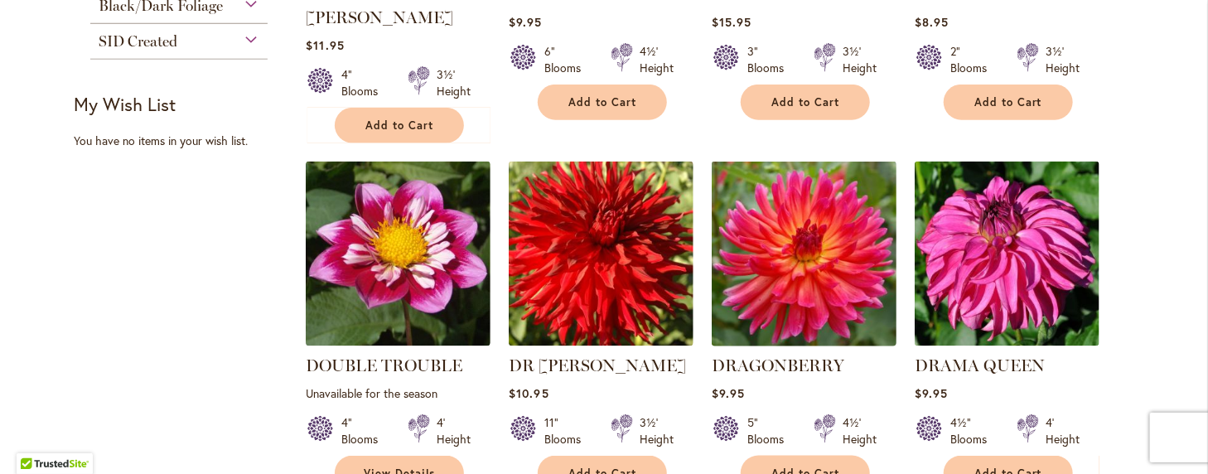
click at [795, 205] on img at bounding box center [805, 254] width 194 height 194
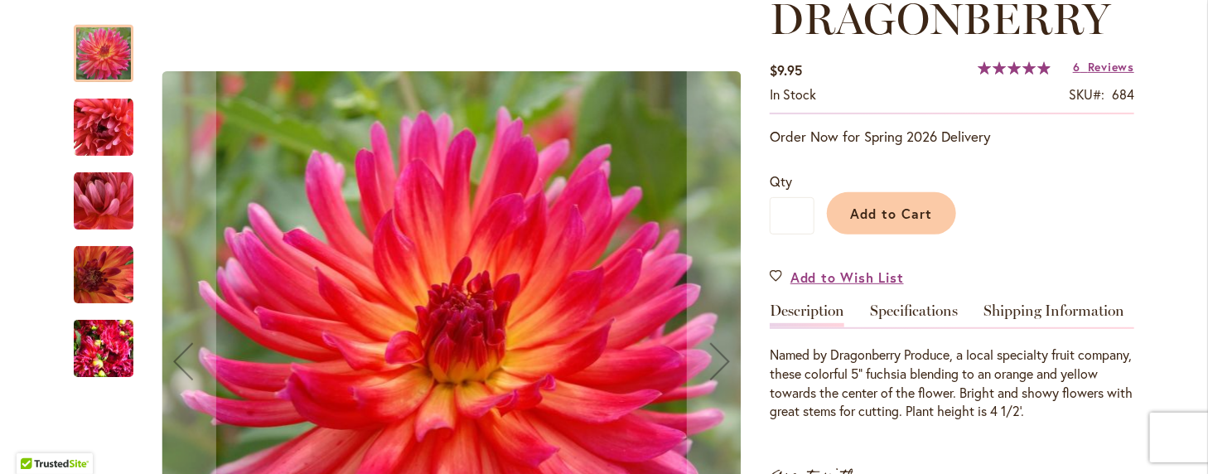
scroll to position [331, 0]
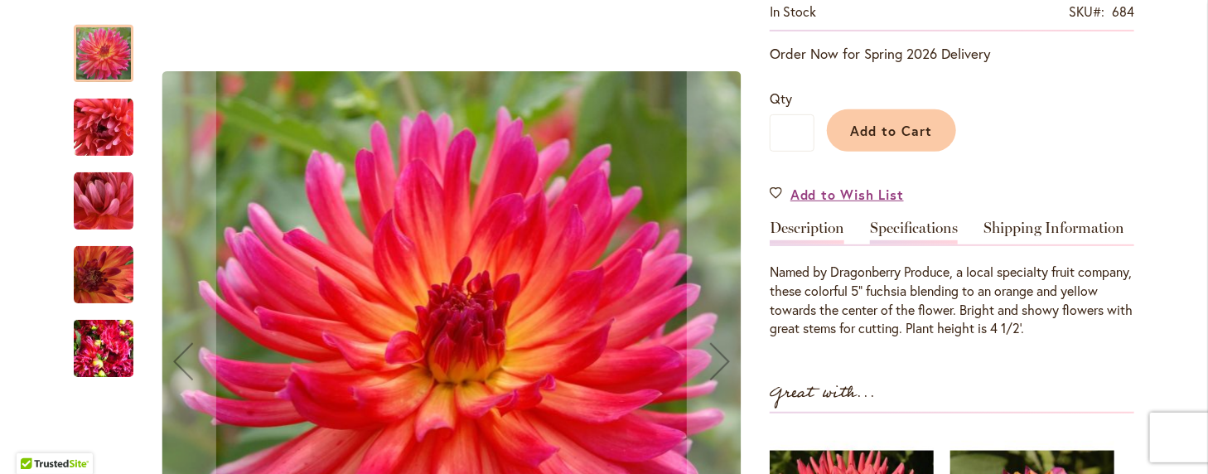
click at [895, 221] on link "Specifications" at bounding box center [914, 232] width 88 height 24
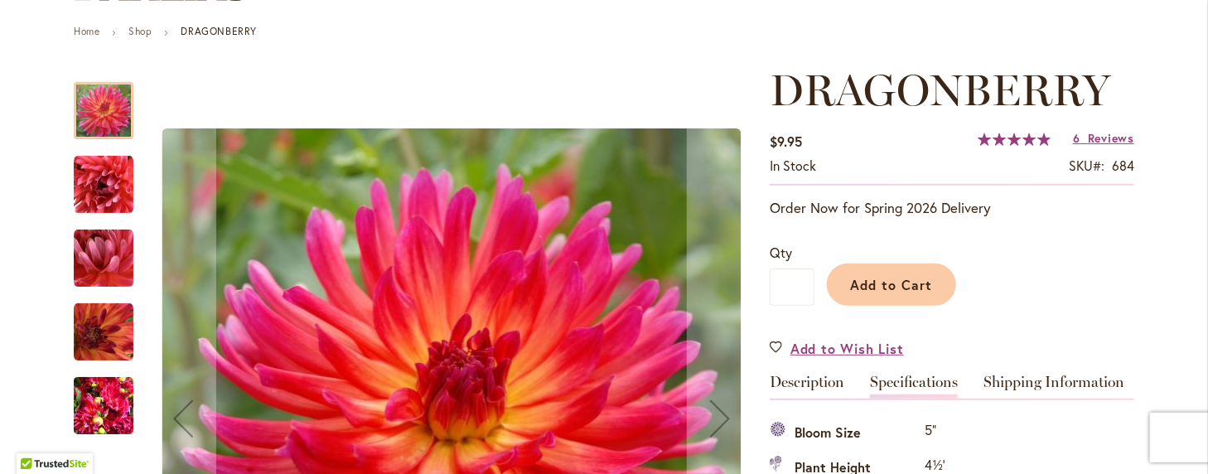
scroll to position [136, 0]
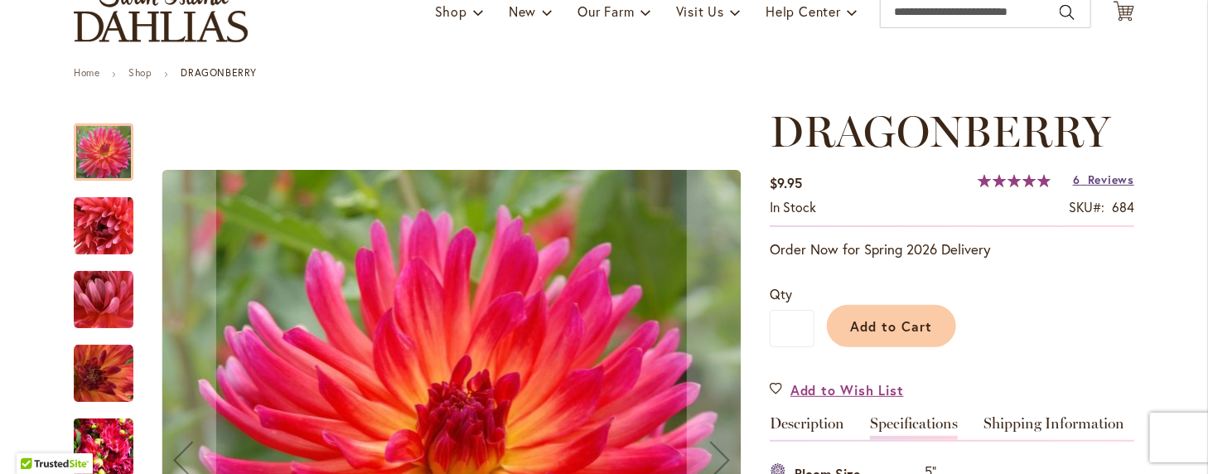
click at [1077, 175] on link "6 Reviews" at bounding box center [1103, 180] width 61 height 16
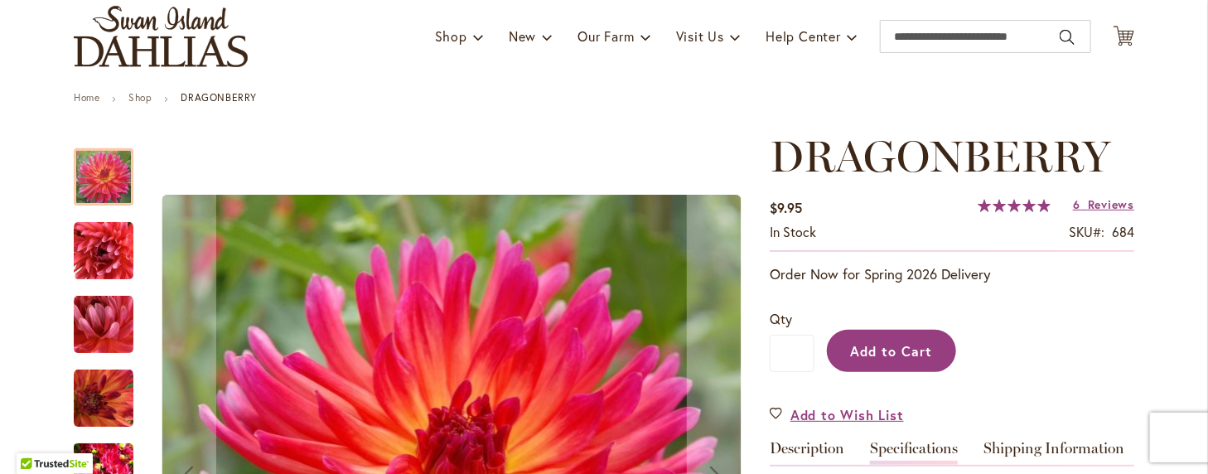
scroll to position [83, 0]
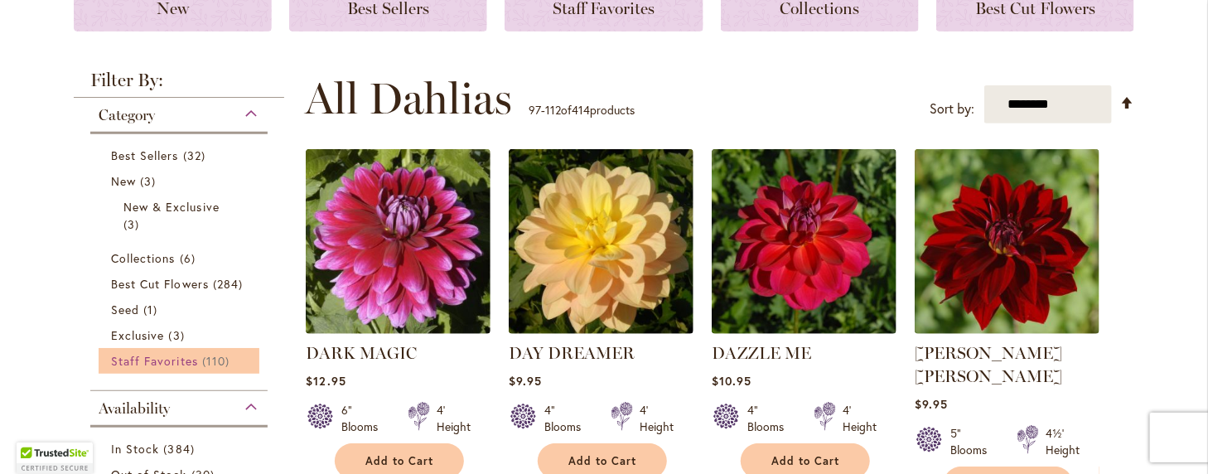
scroll to position [249, 0]
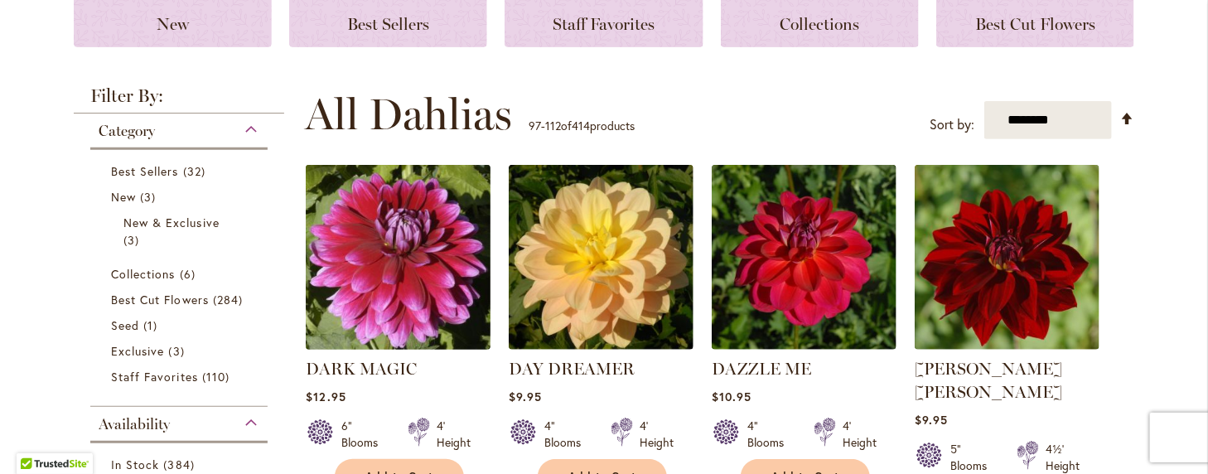
click at [390, 268] on img at bounding box center [399, 258] width 194 height 194
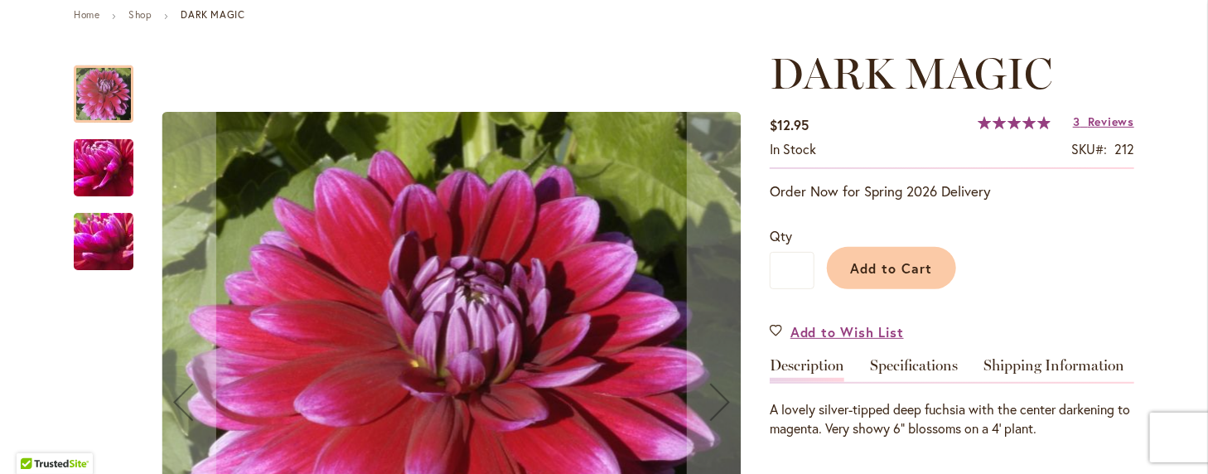
scroll to position [166, 0]
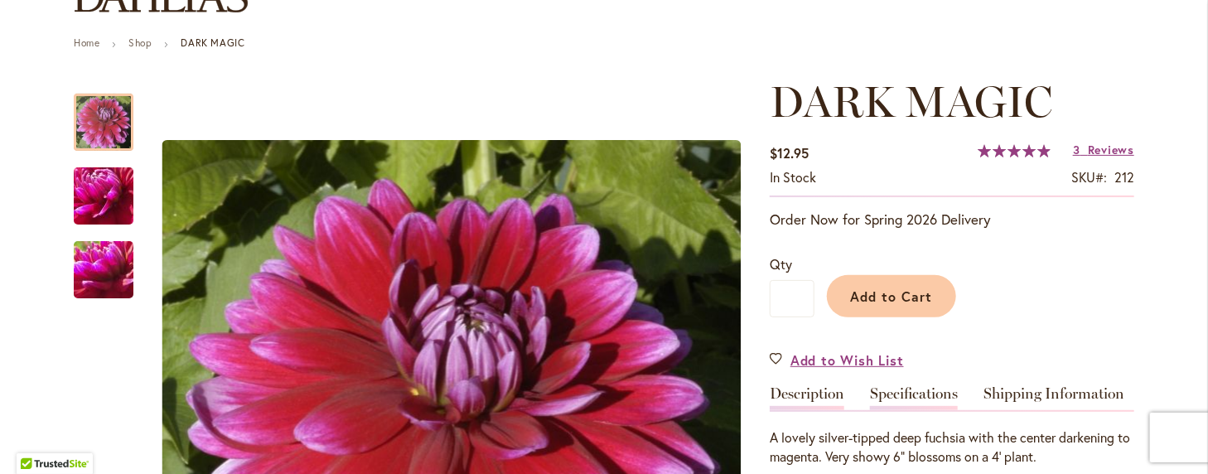
click at [910, 392] on link "Specifications" at bounding box center [914, 398] width 88 height 24
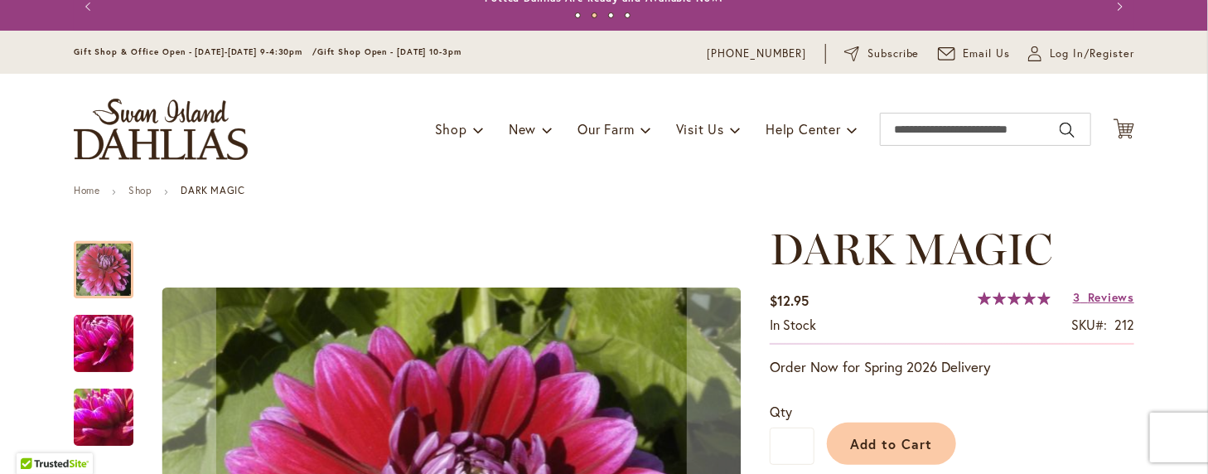
scroll to position [0, 0]
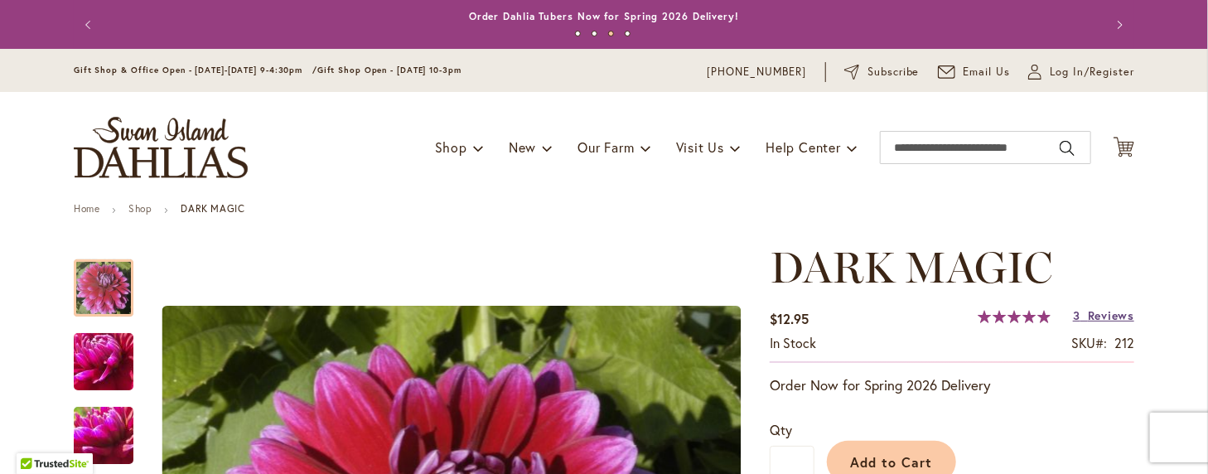
click at [1073, 316] on span "3" at bounding box center [1076, 315] width 7 height 16
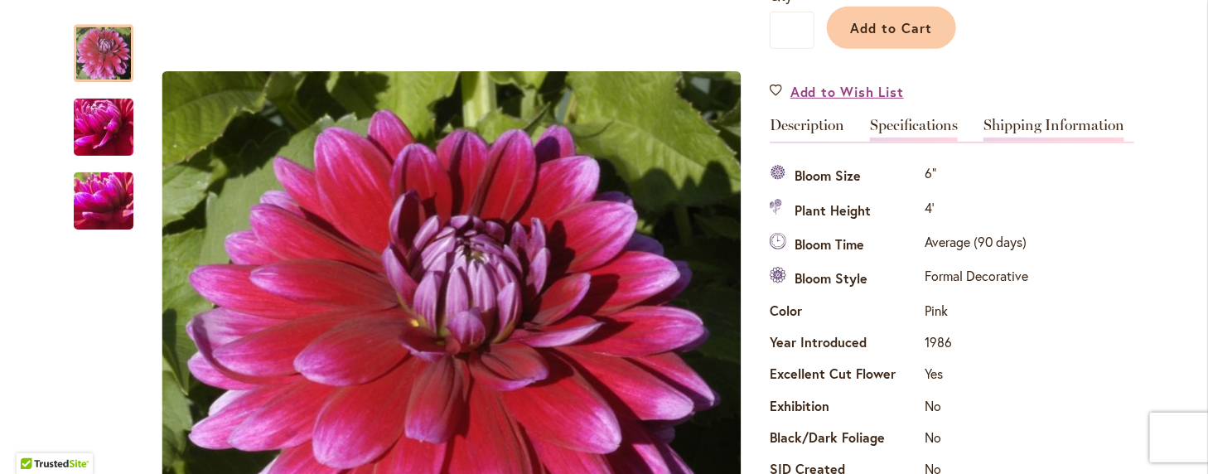
scroll to position [517, 0]
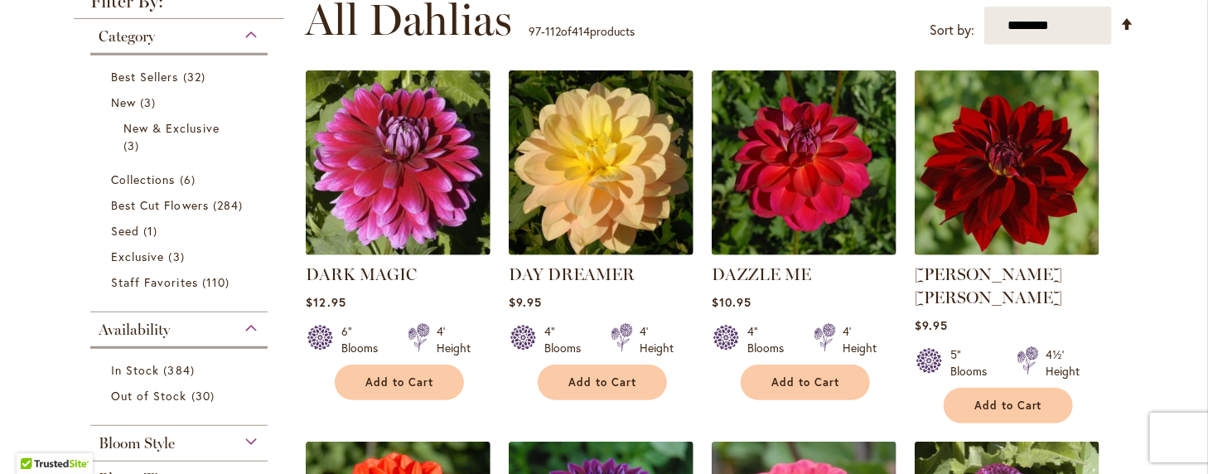
scroll to position [331, 0]
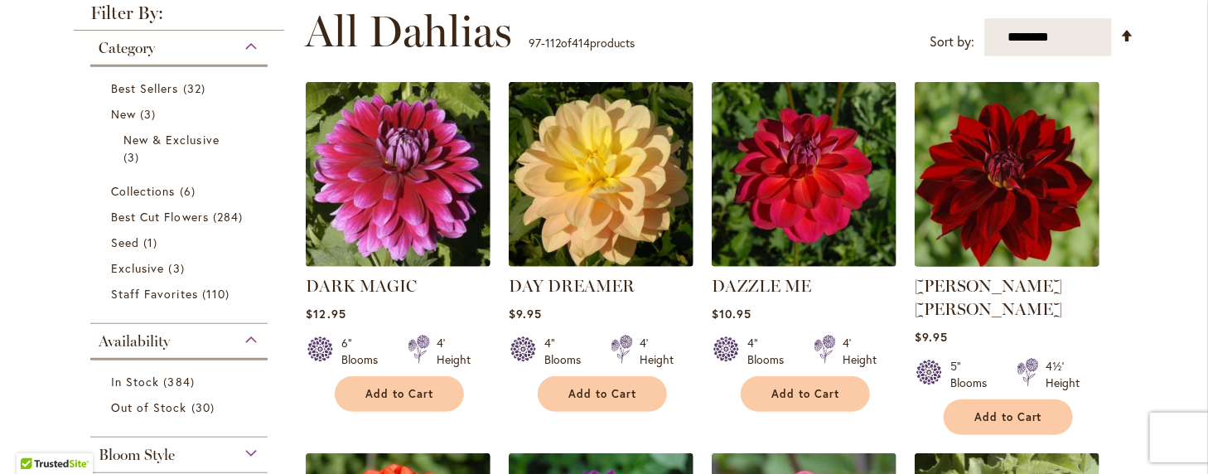
click at [1009, 174] on img at bounding box center [1008, 175] width 194 height 194
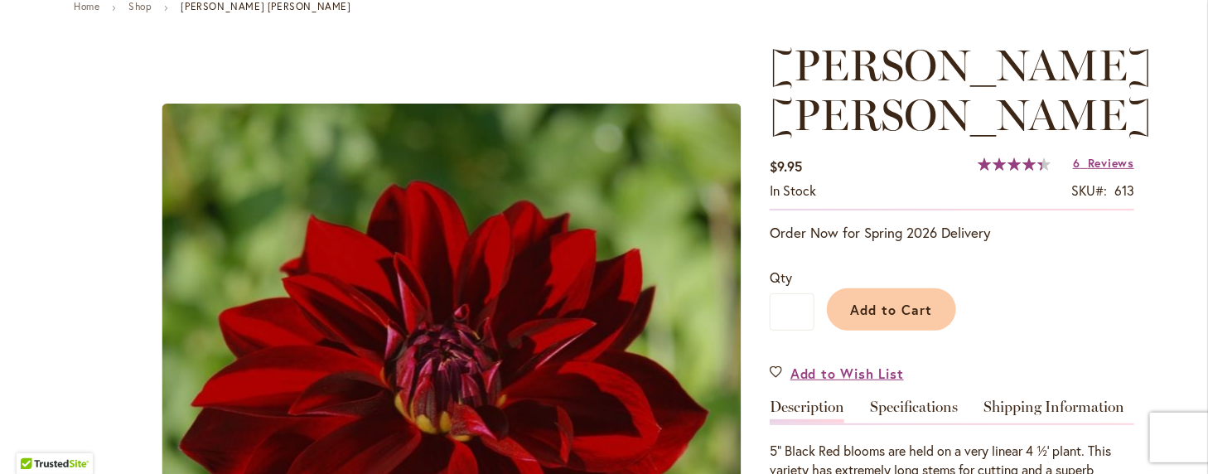
scroll to position [166, 0]
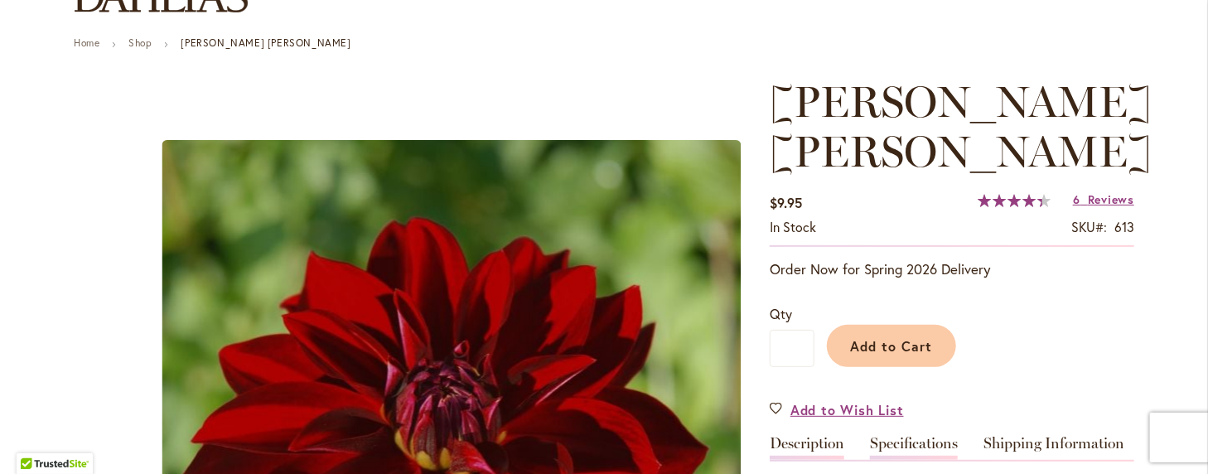
click at [921, 436] on link "Specifications" at bounding box center [914, 448] width 88 height 24
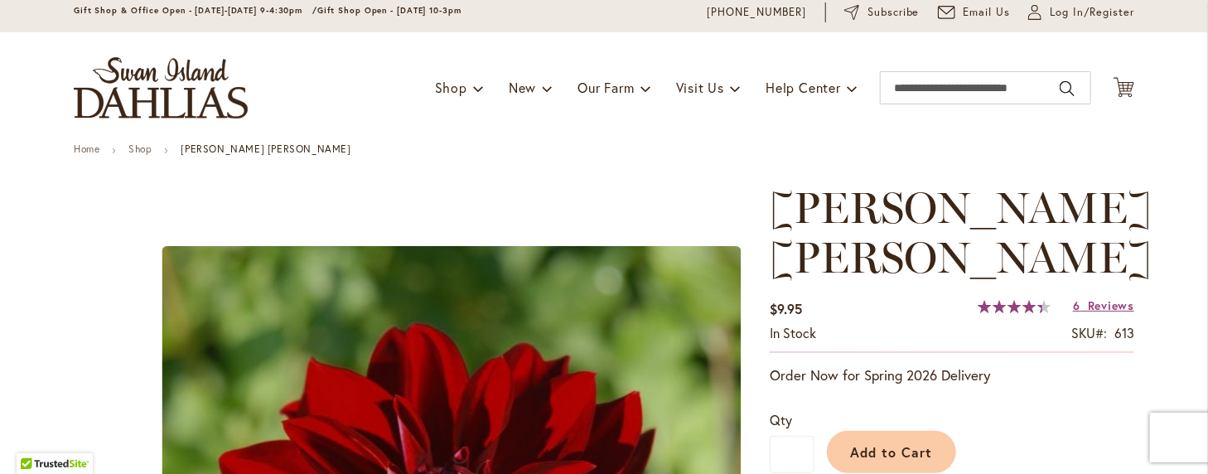
scroll to position [53, 0]
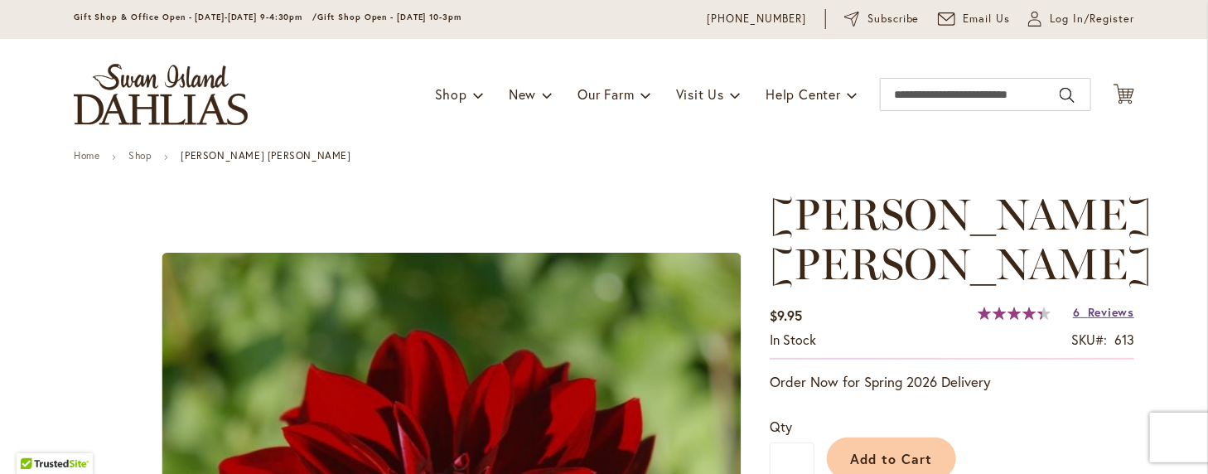
click at [1094, 304] on span "Reviews" at bounding box center [1111, 312] width 46 height 16
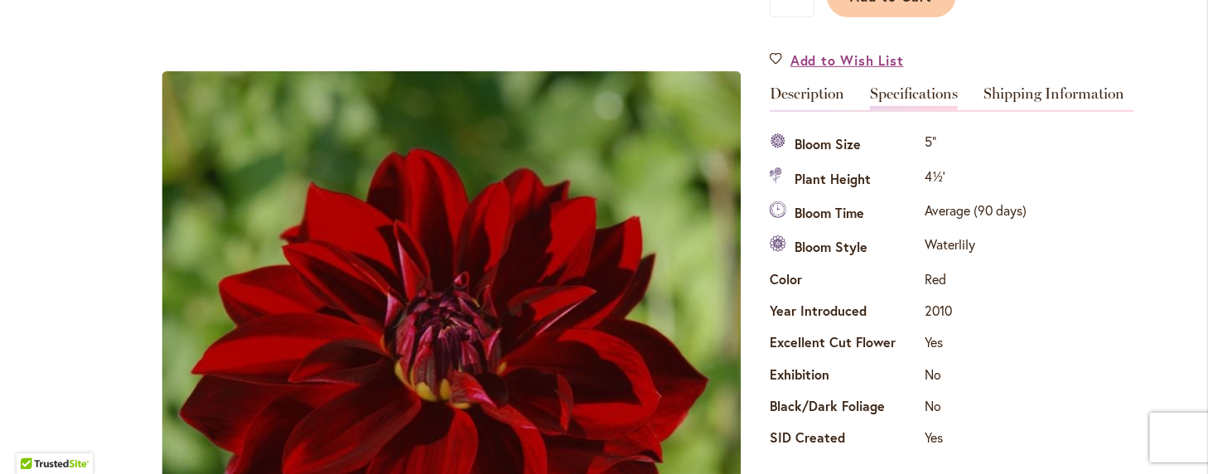
scroll to position [487, 0]
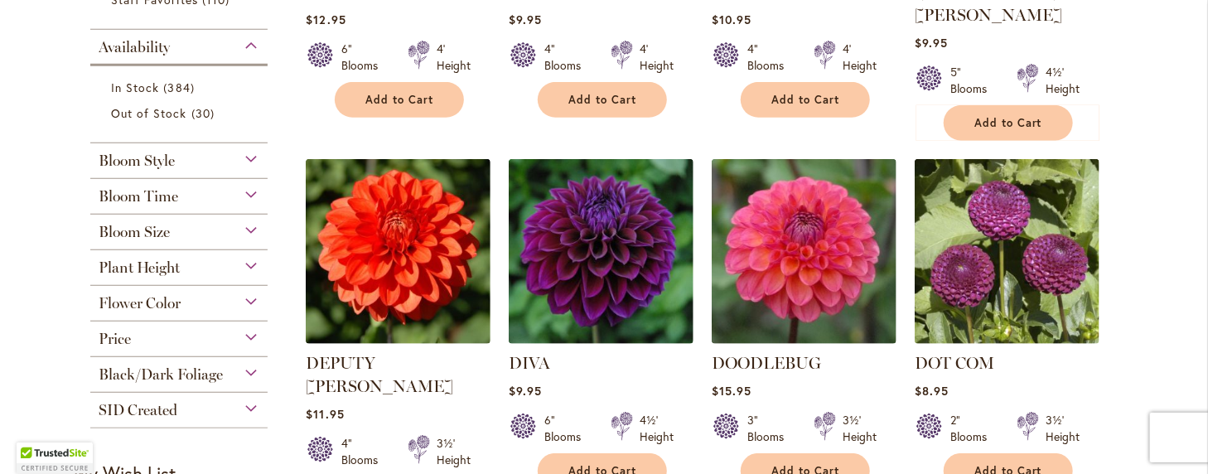
scroll to position [663, 0]
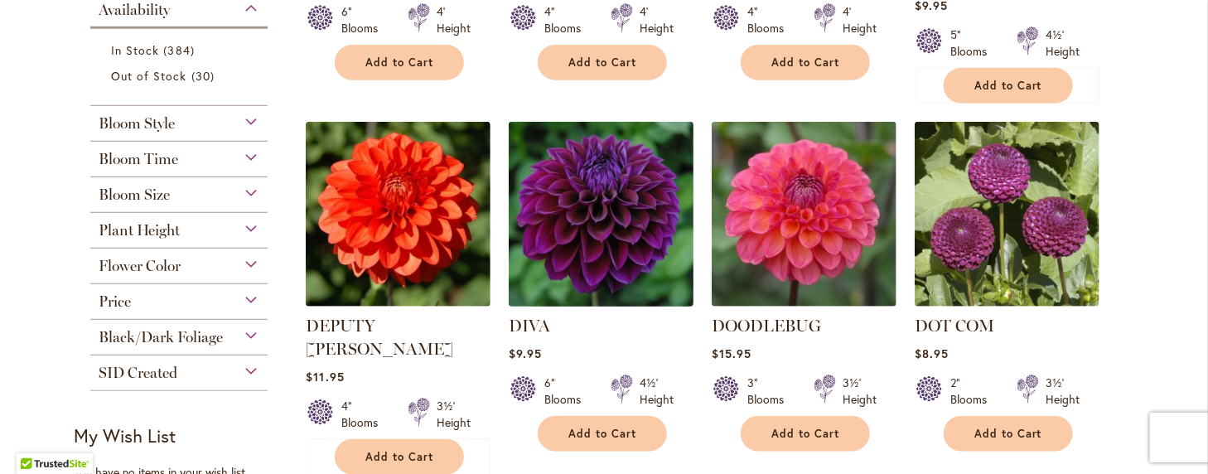
click at [580, 208] on img at bounding box center [602, 215] width 194 height 194
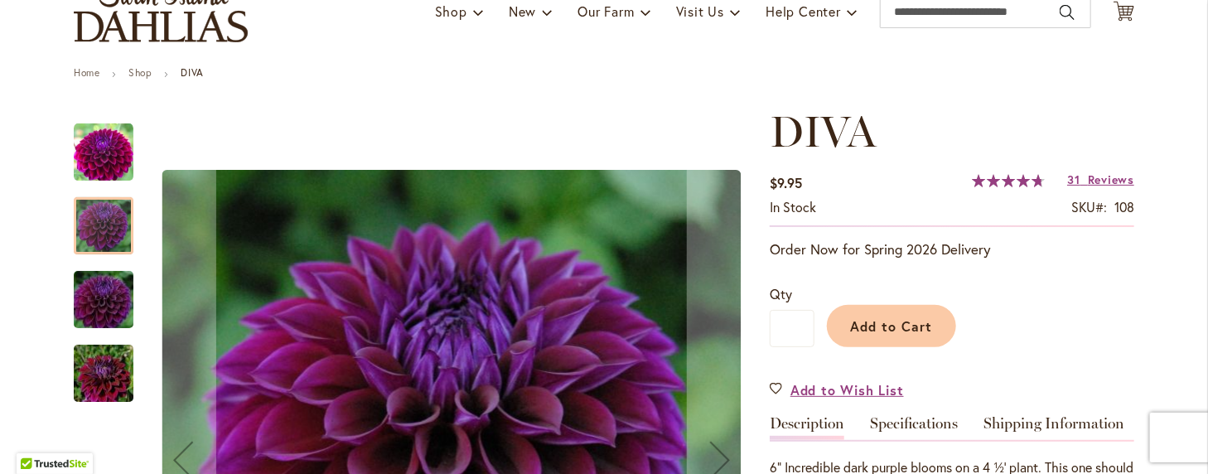
scroll to position [249, 0]
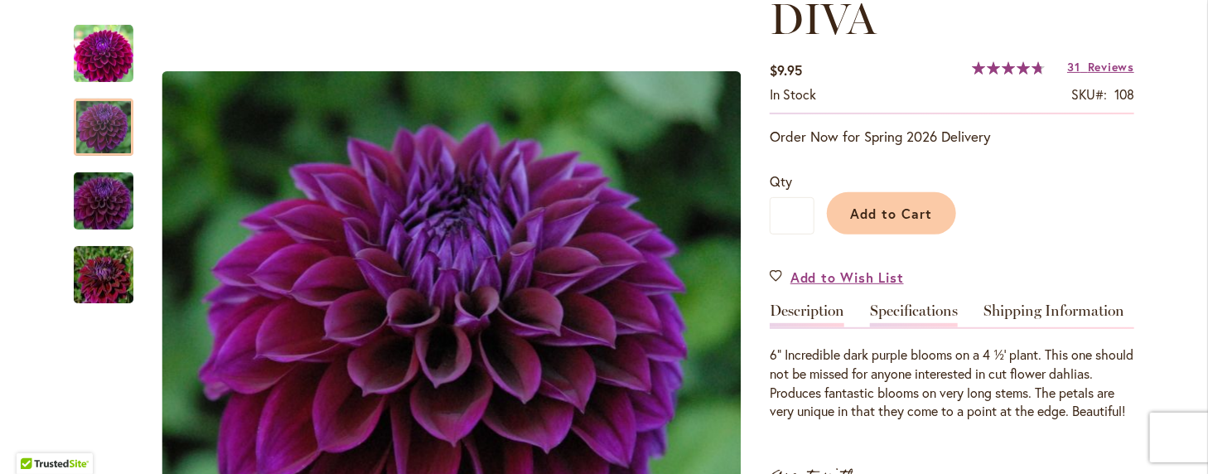
click at [895, 307] on link "Specifications" at bounding box center [914, 315] width 88 height 24
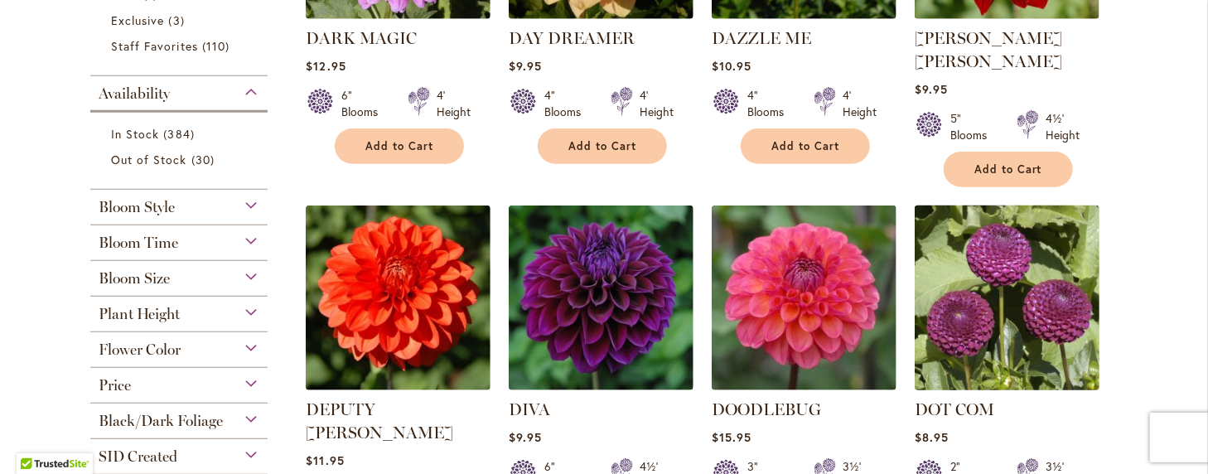
scroll to position [580, 0]
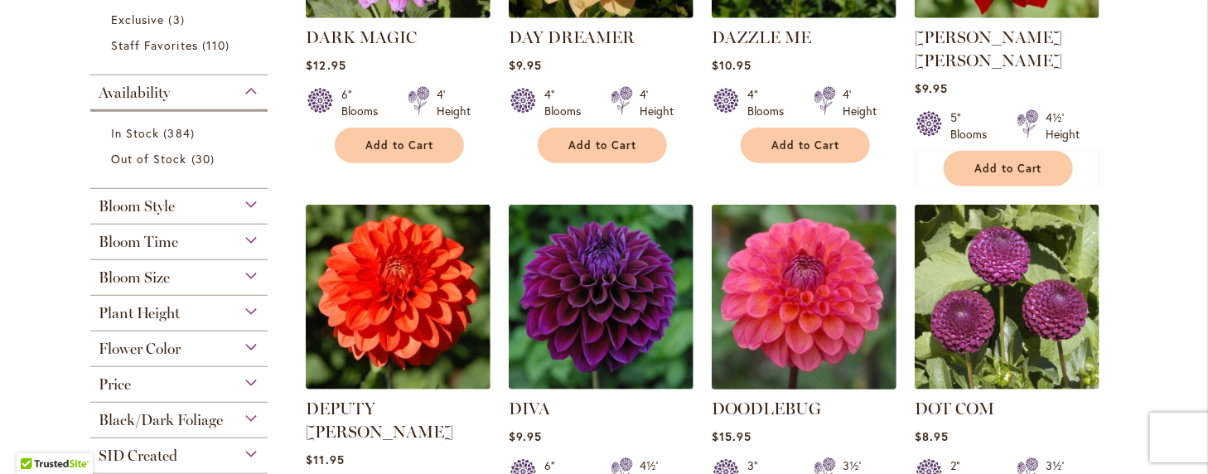
click at [802, 294] on img at bounding box center [805, 298] width 194 height 194
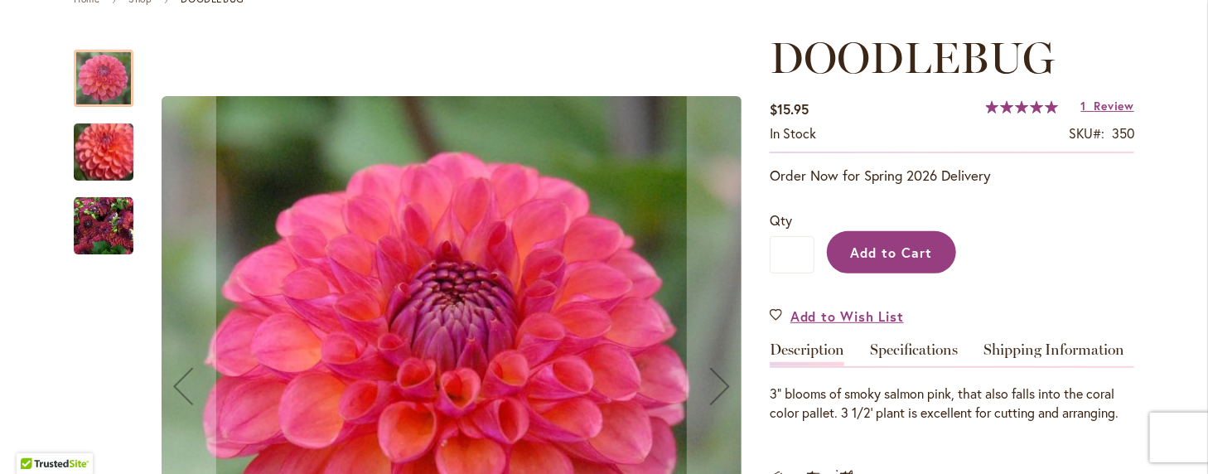
scroll to position [249, 0]
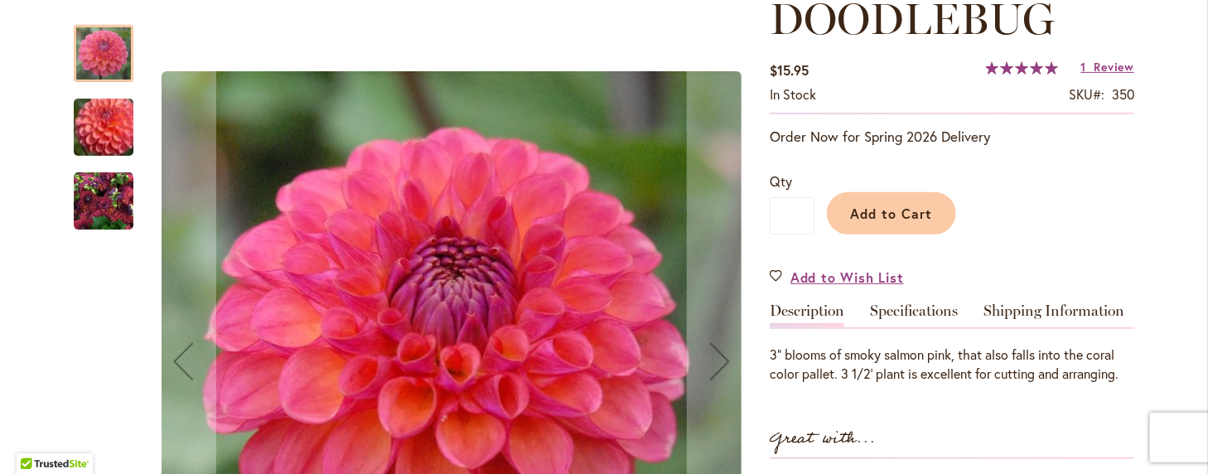
click at [884, 307] on link "Specifications" at bounding box center [914, 315] width 88 height 24
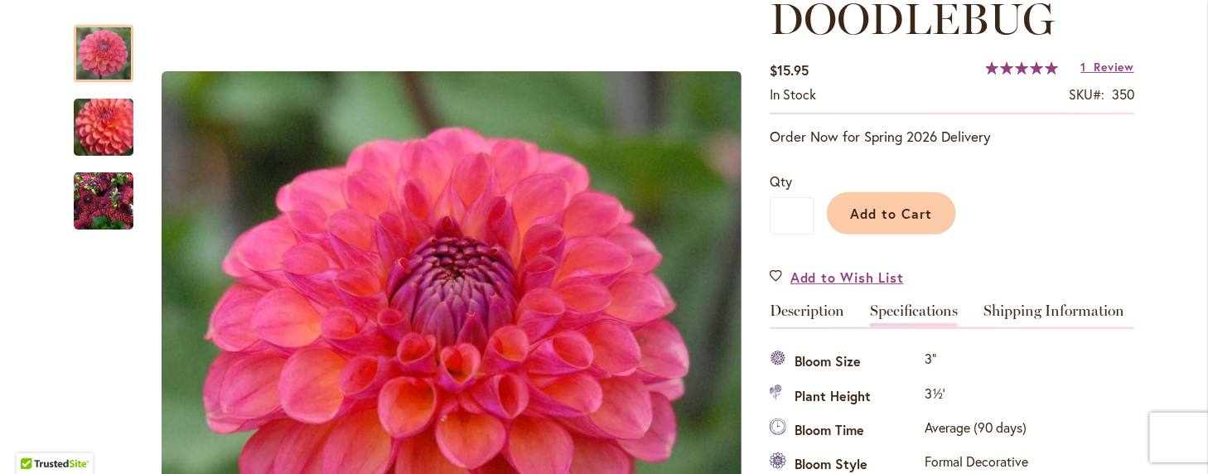
click at [902, 305] on link "Specifications" at bounding box center [914, 315] width 88 height 24
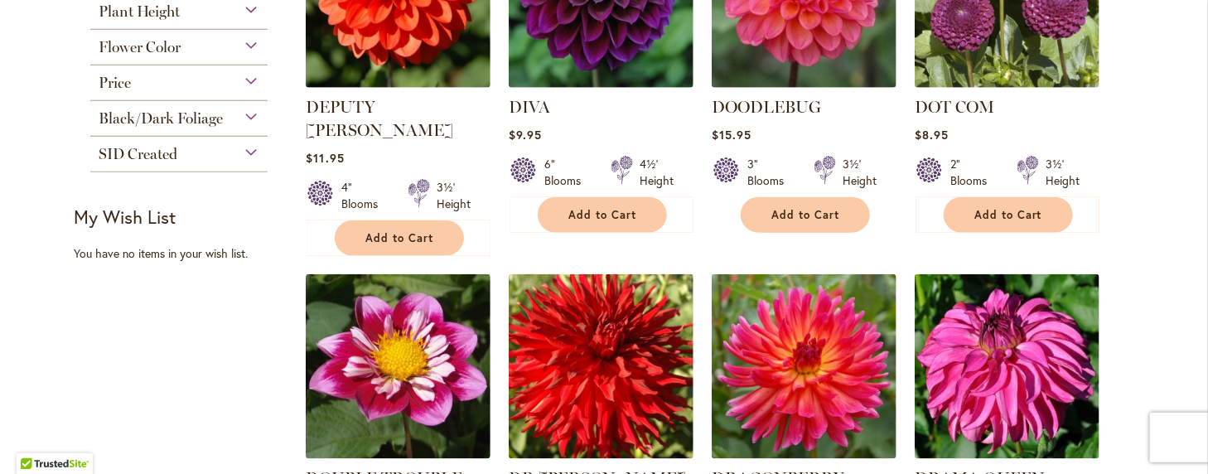
scroll to position [911, 0]
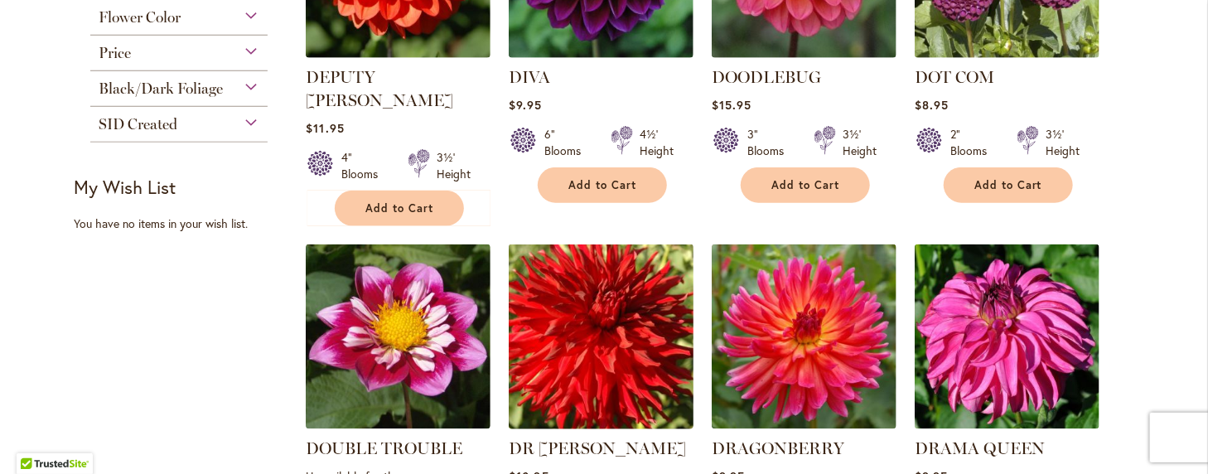
click at [585, 278] on img at bounding box center [602, 337] width 194 height 194
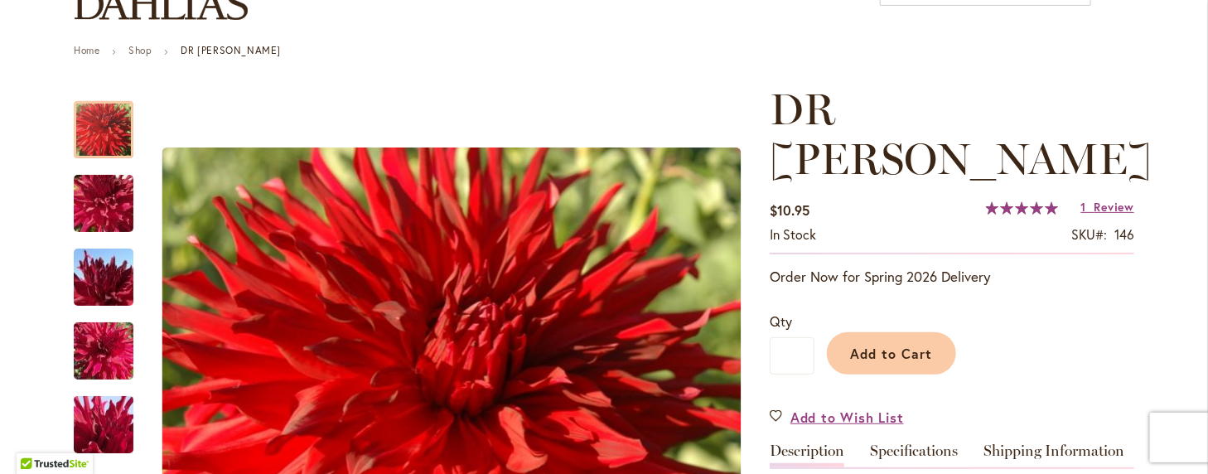
scroll to position [166, 0]
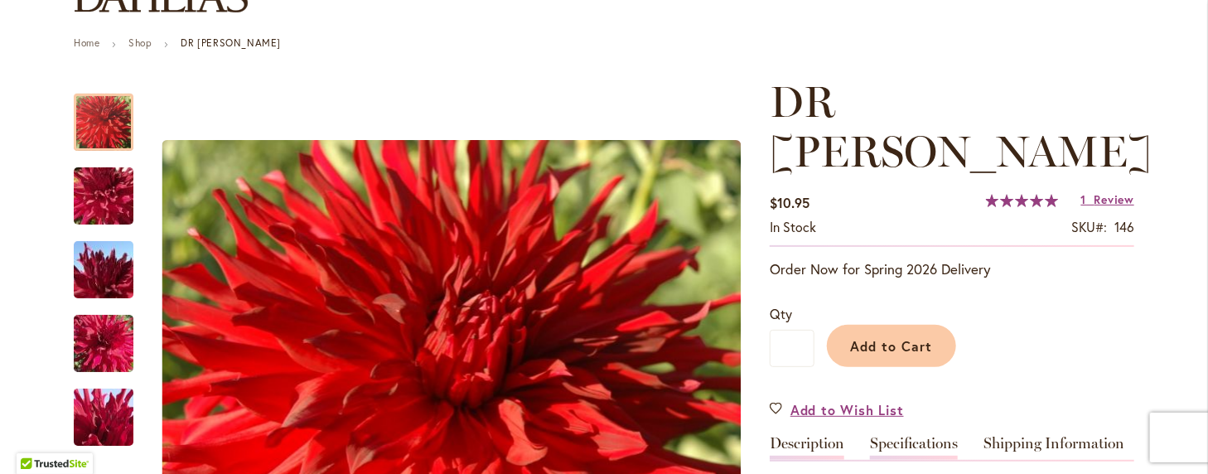
click at [896, 436] on link "Specifications" at bounding box center [914, 448] width 88 height 24
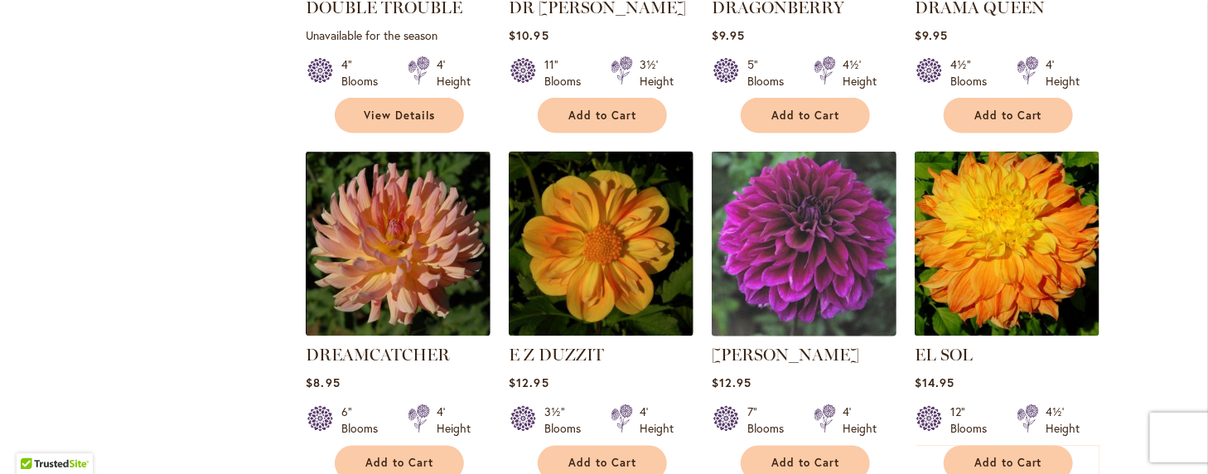
scroll to position [1409, 0]
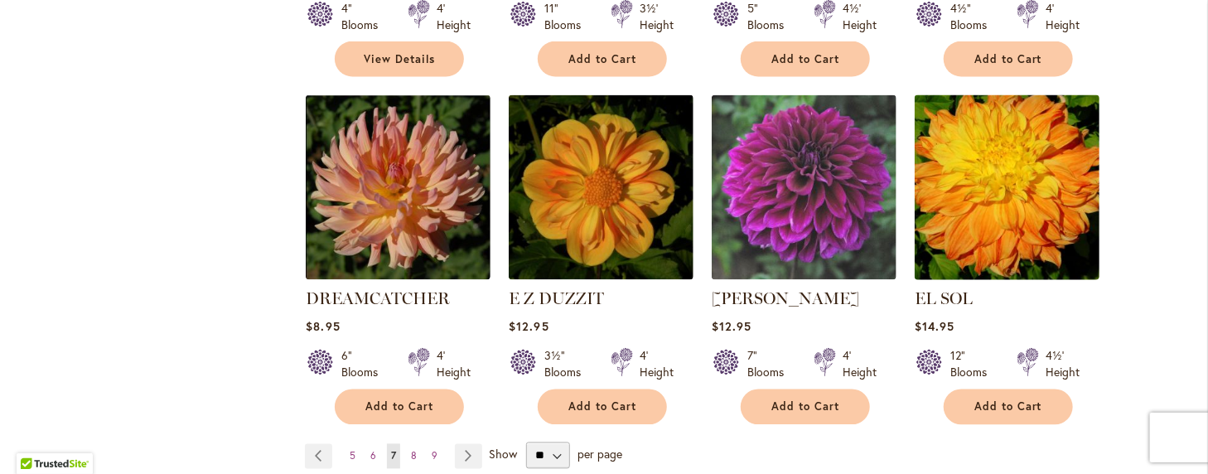
click at [998, 131] on img at bounding box center [1008, 188] width 194 height 194
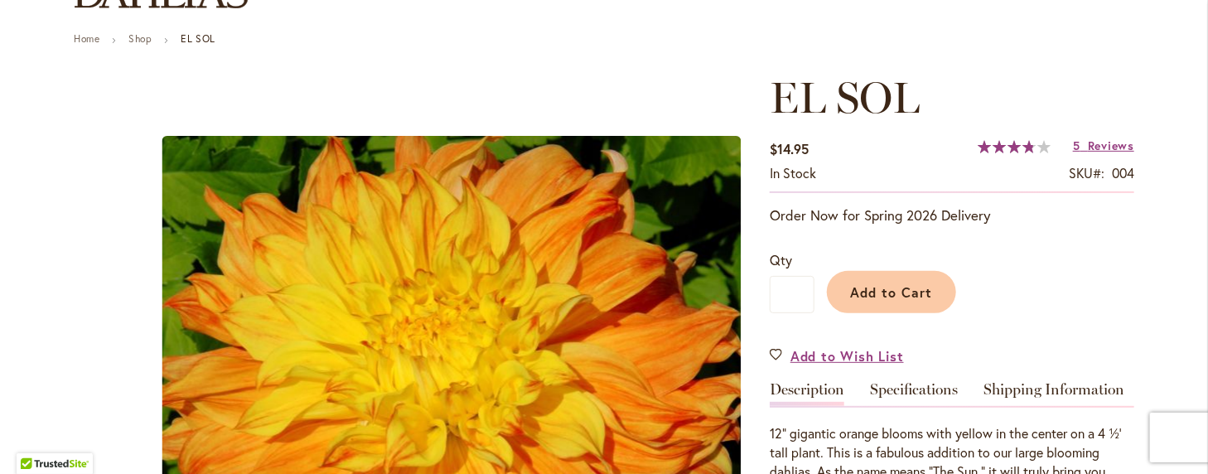
scroll to position [249, 0]
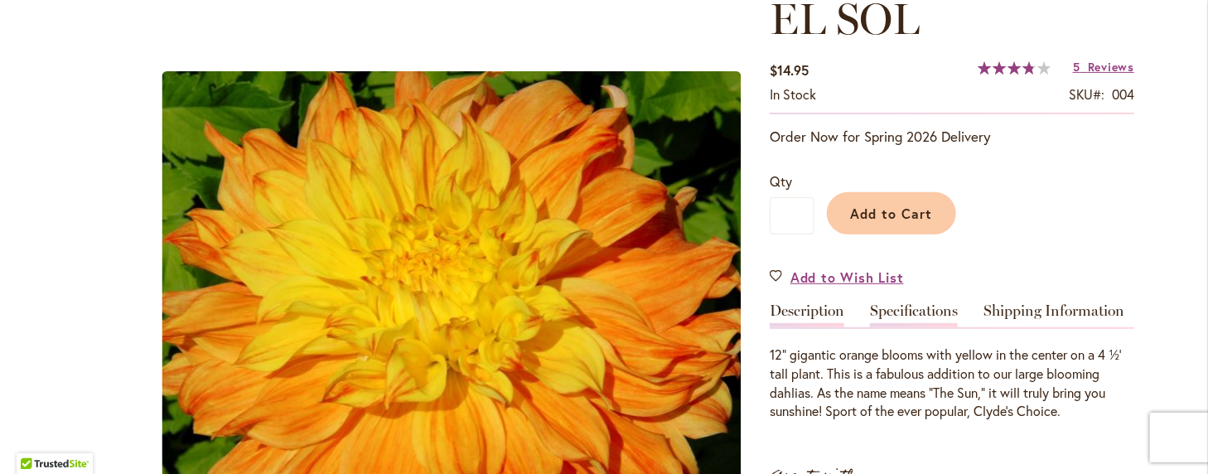
click at [908, 304] on link "Specifications" at bounding box center [914, 315] width 88 height 24
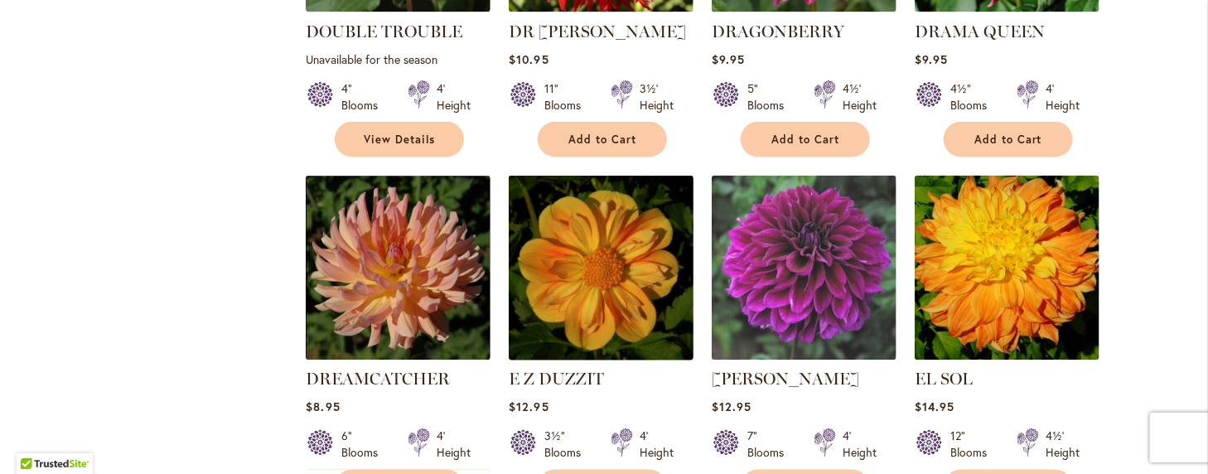
scroll to position [1243, 0]
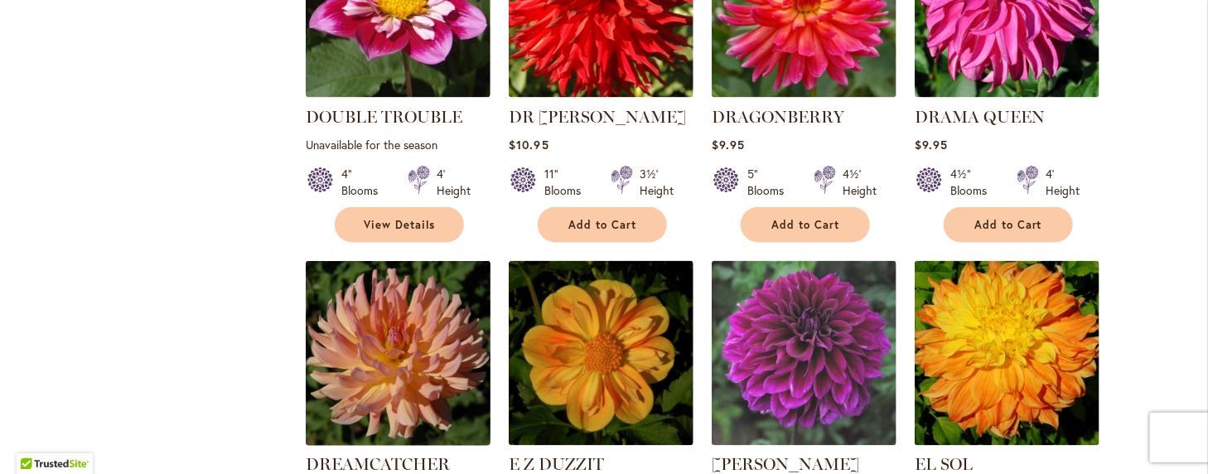
click at [377, 283] on img at bounding box center [399, 354] width 194 height 194
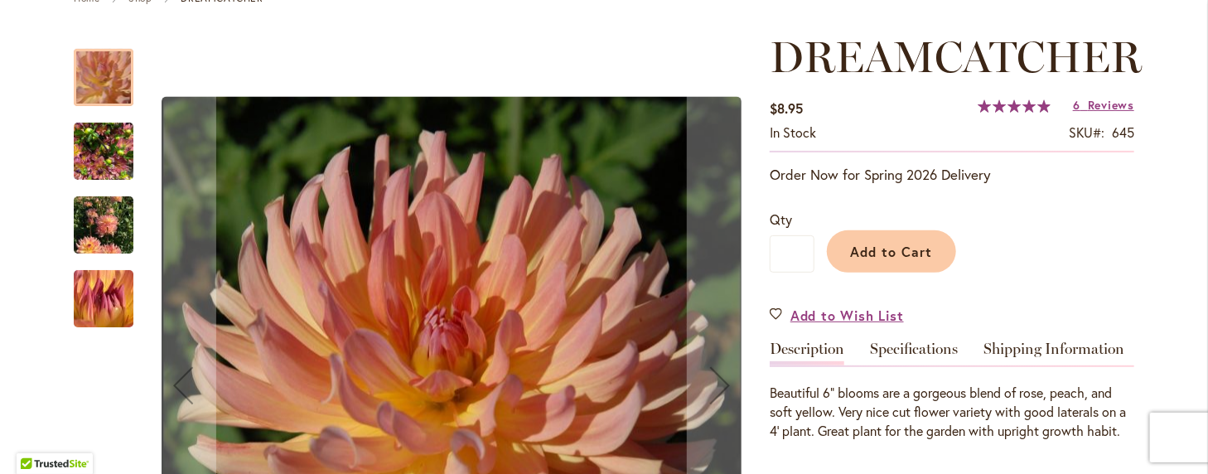
scroll to position [249, 0]
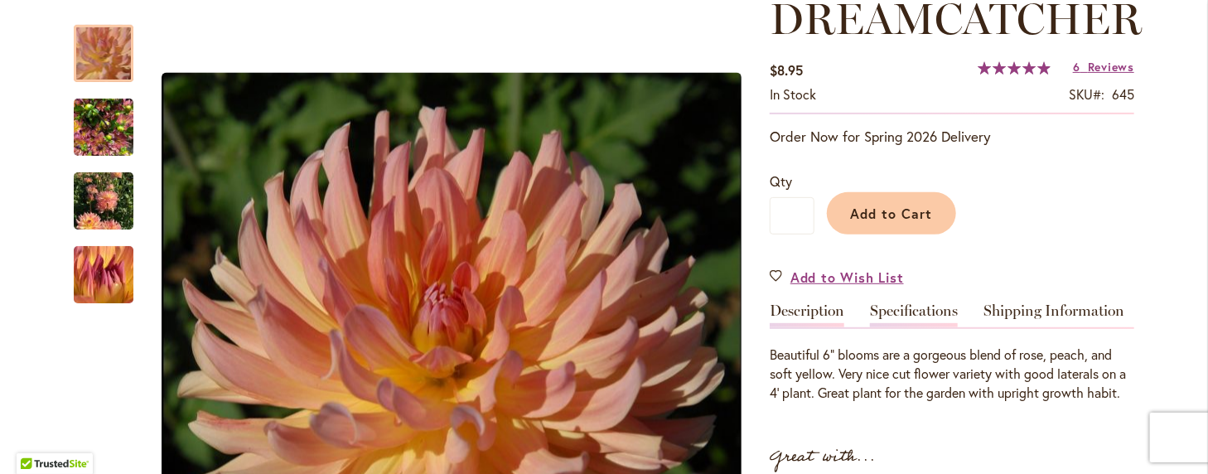
click at [916, 304] on link "Specifications" at bounding box center [914, 315] width 88 height 24
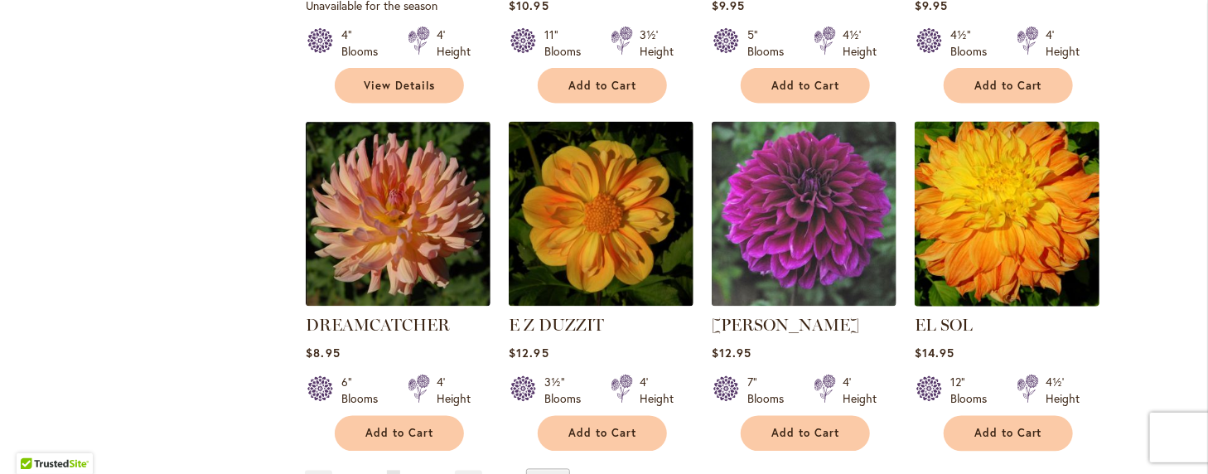
scroll to position [1326, 0]
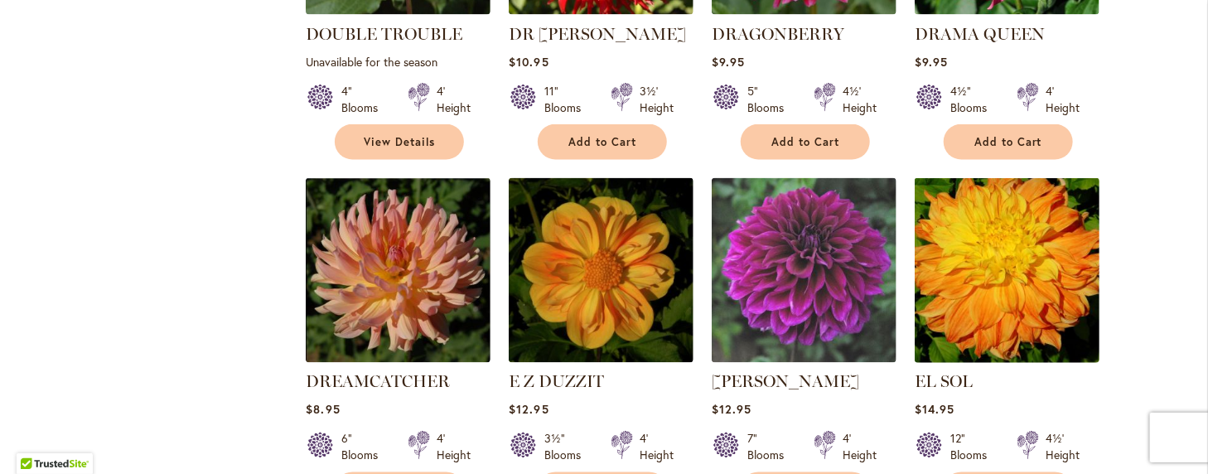
click at [1007, 223] on img at bounding box center [1008, 271] width 194 height 194
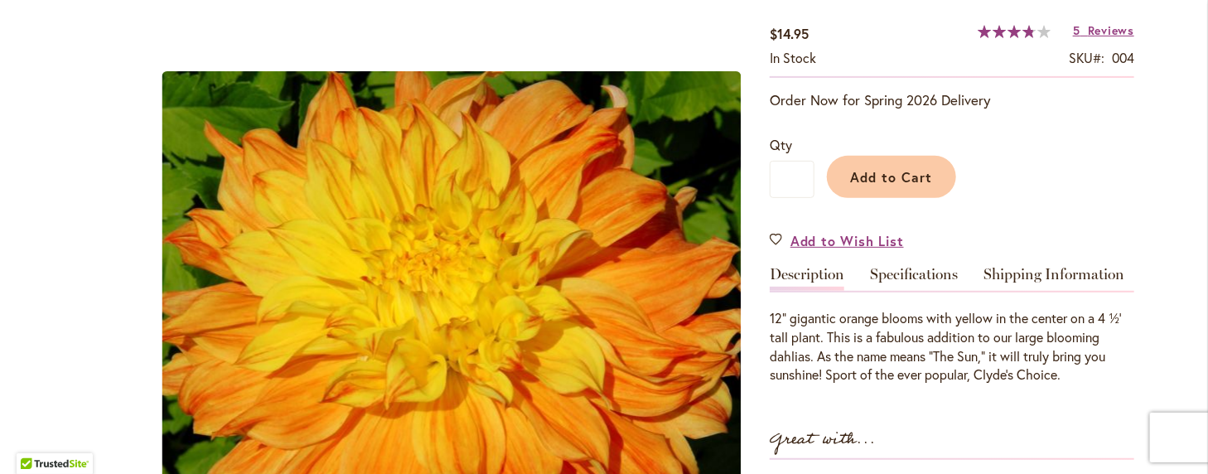
scroll to position [249, 0]
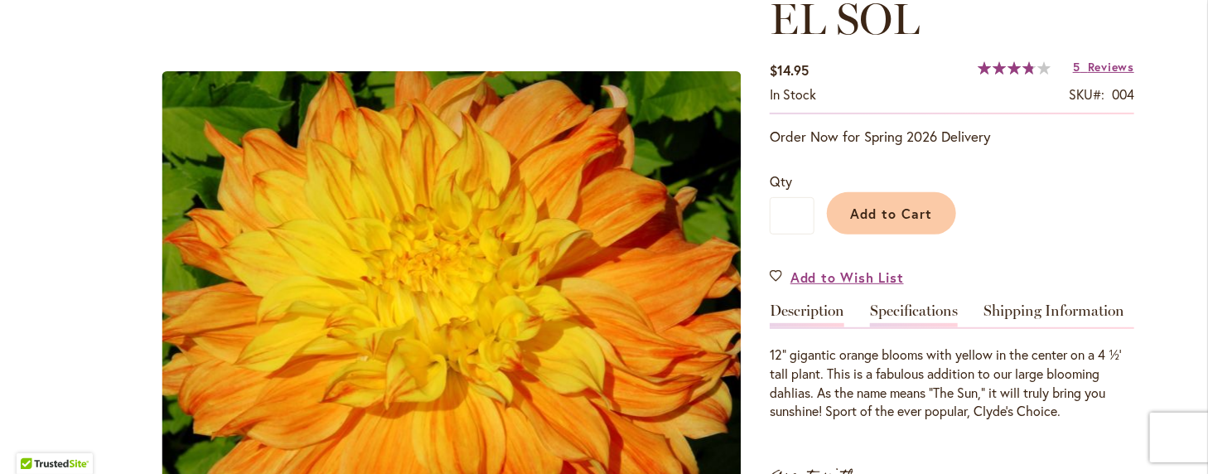
click at [900, 309] on link "Specifications" at bounding box center [914, 315] width 88 height 24
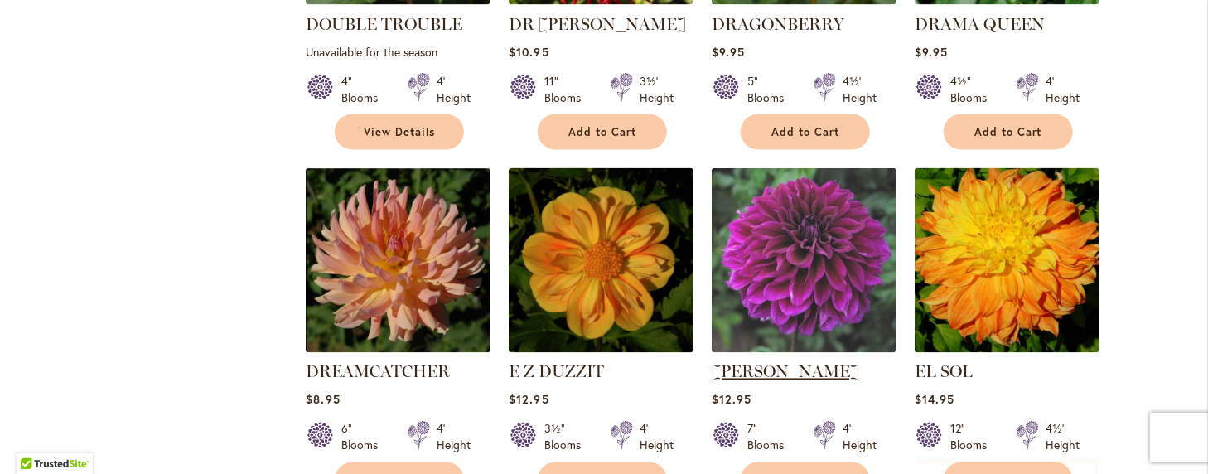
scroll to position [1326, 0]
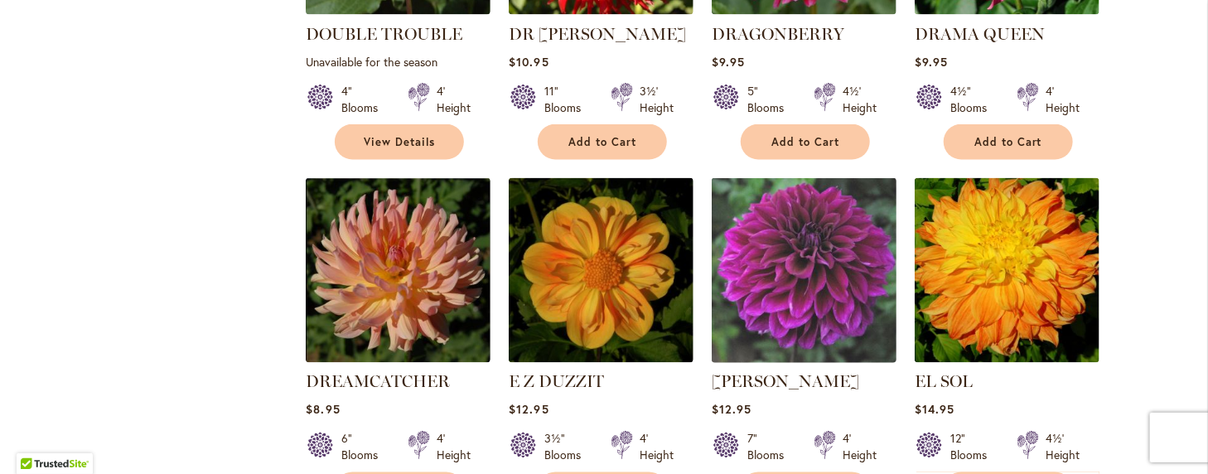
click at [803, 227] on img at bounding box center [805, 271] width 194 height 194
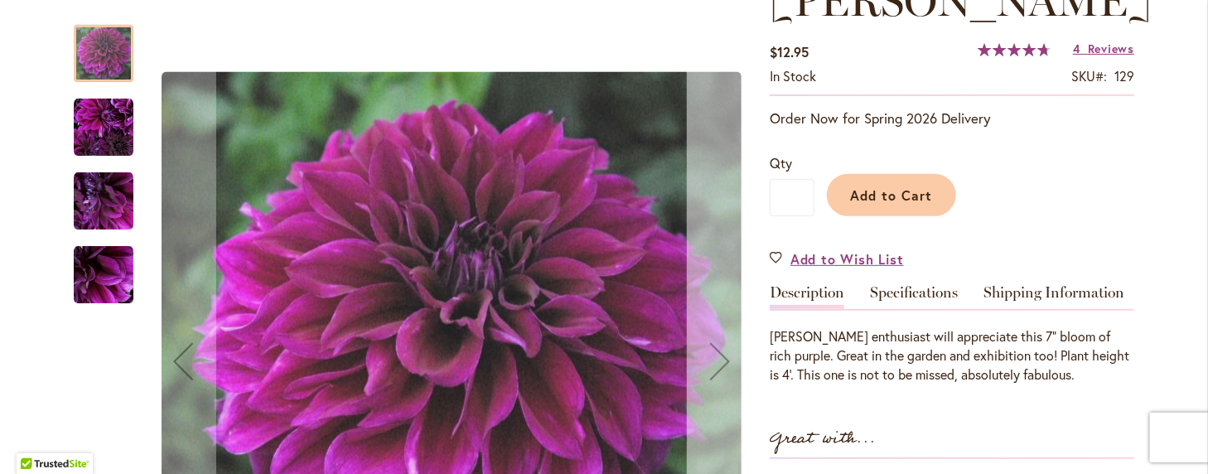
scroll to position [249, 0]
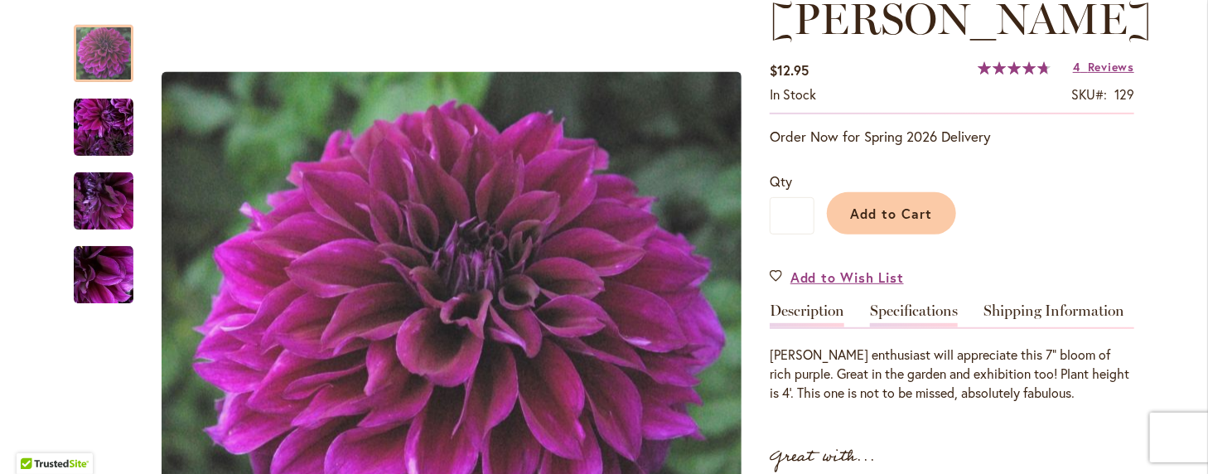
click at [899, 308] on link "Specifications" at bounding box center [914, 315] width 88 height 24
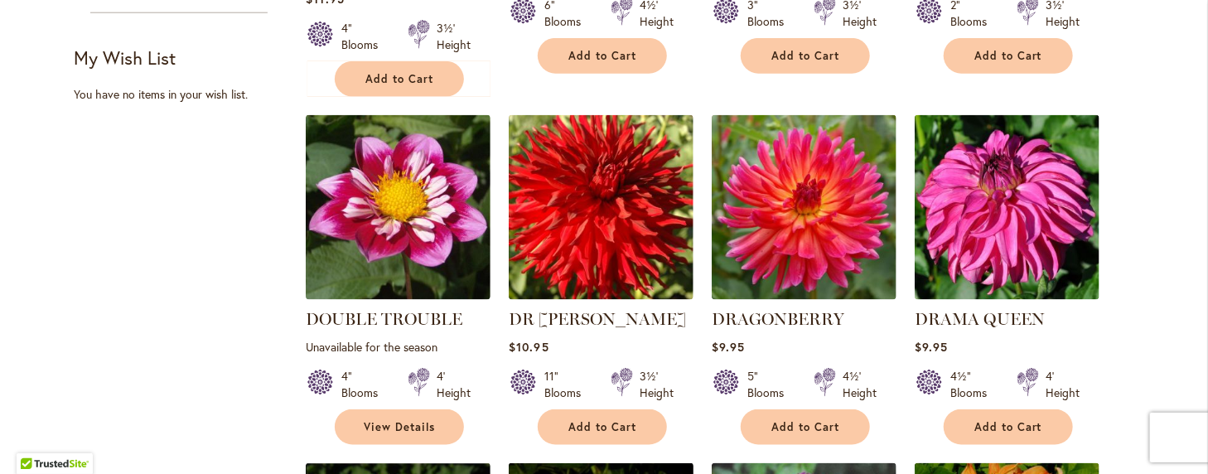
scroll to position [1077, 0]
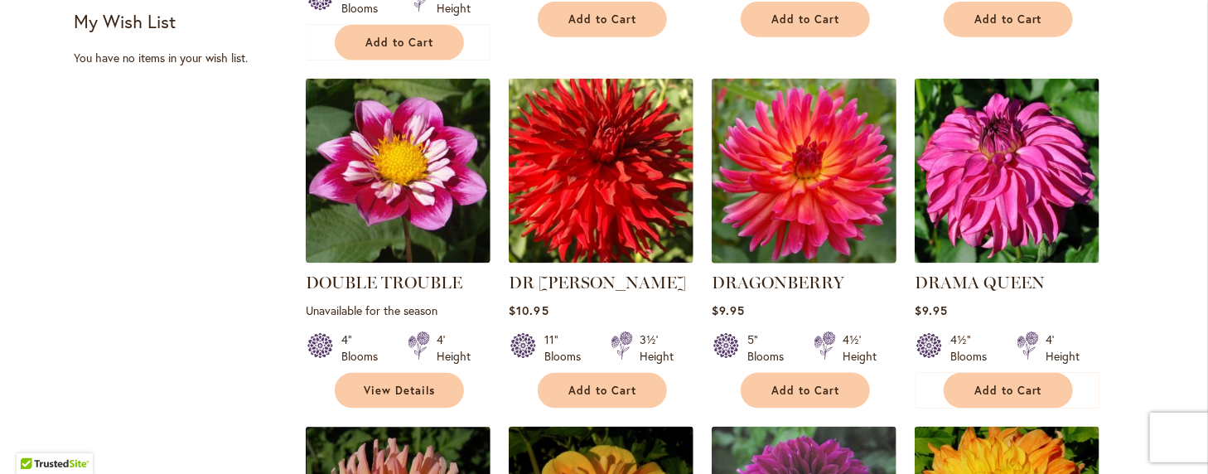
click at [797, 126] on img at bounding box center [805, 172] width 194 height 194
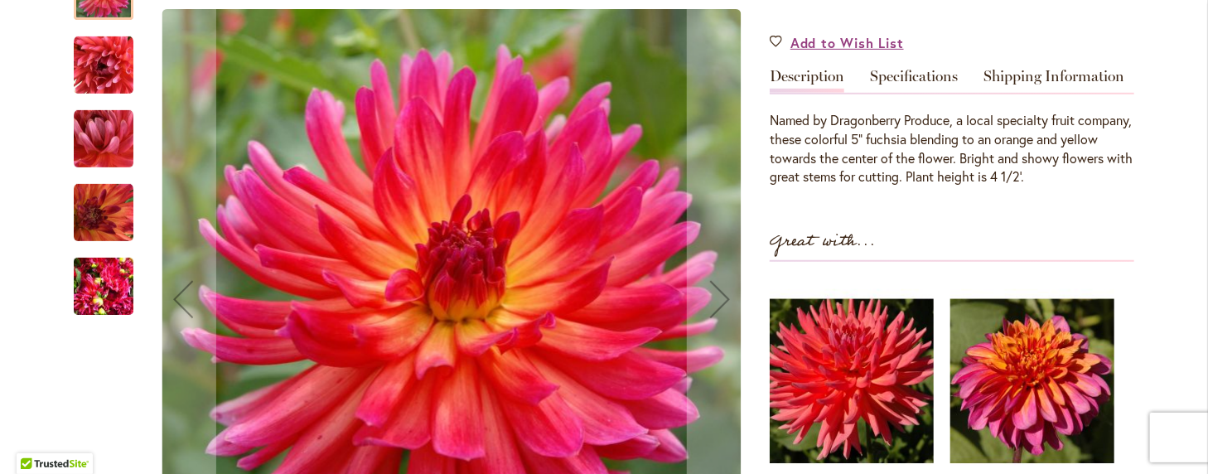
scroll to position [414, 0]
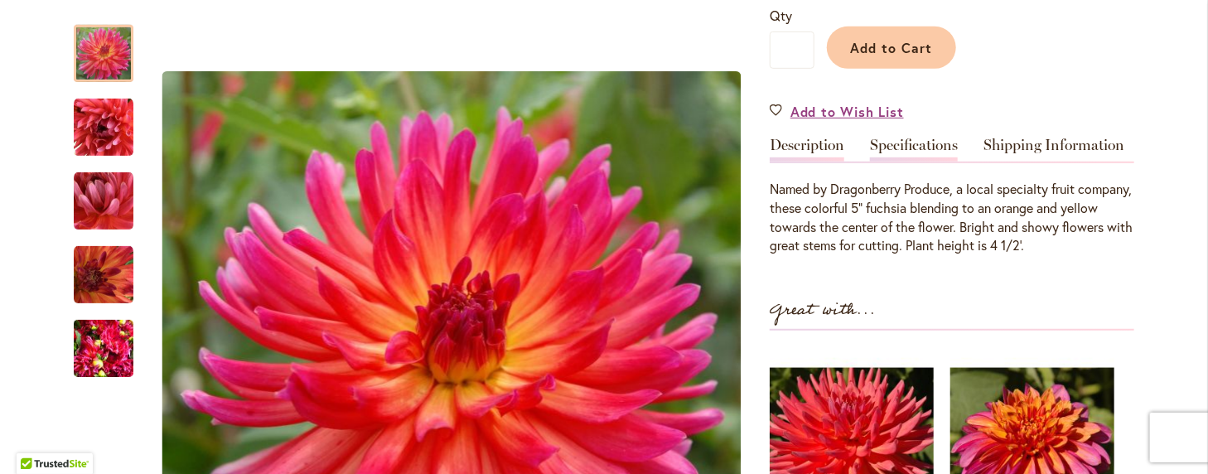
click at [882, 144] on link "Specifications" at bounding box center [914, 150] width 88 height 24
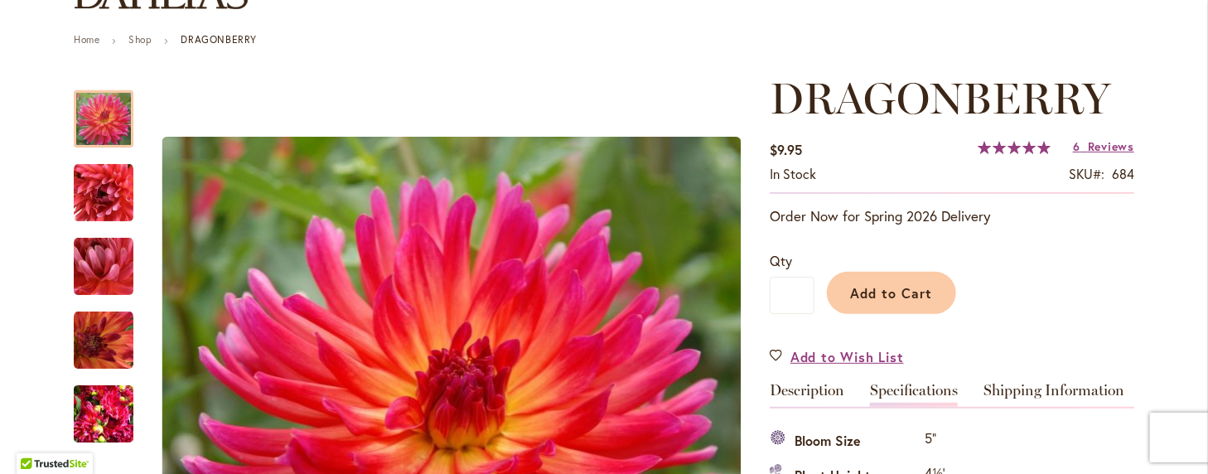
scroll to position [219, 0]
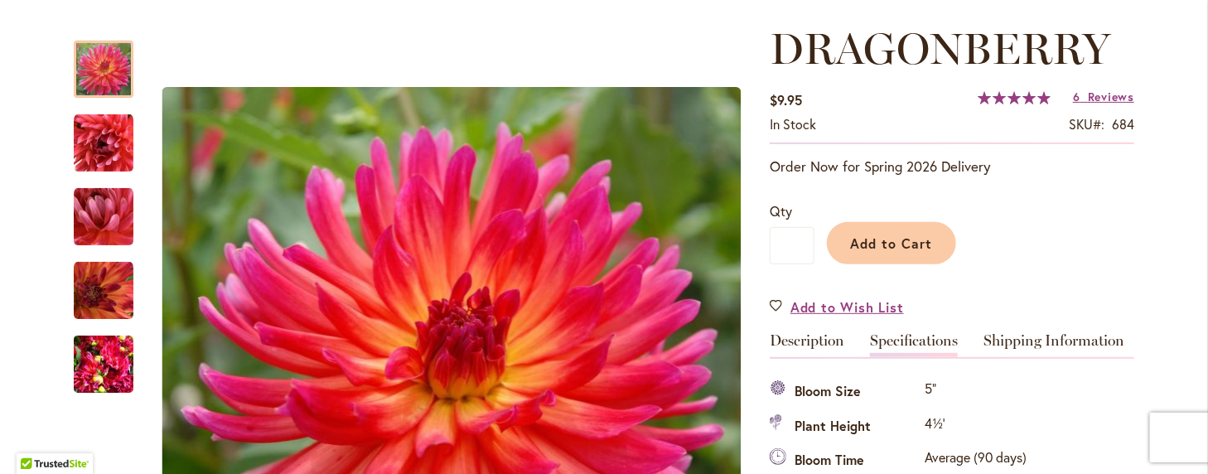
click at [919, 341] on link "Specifications" at bounding box center [914, 345] width 88 height 24
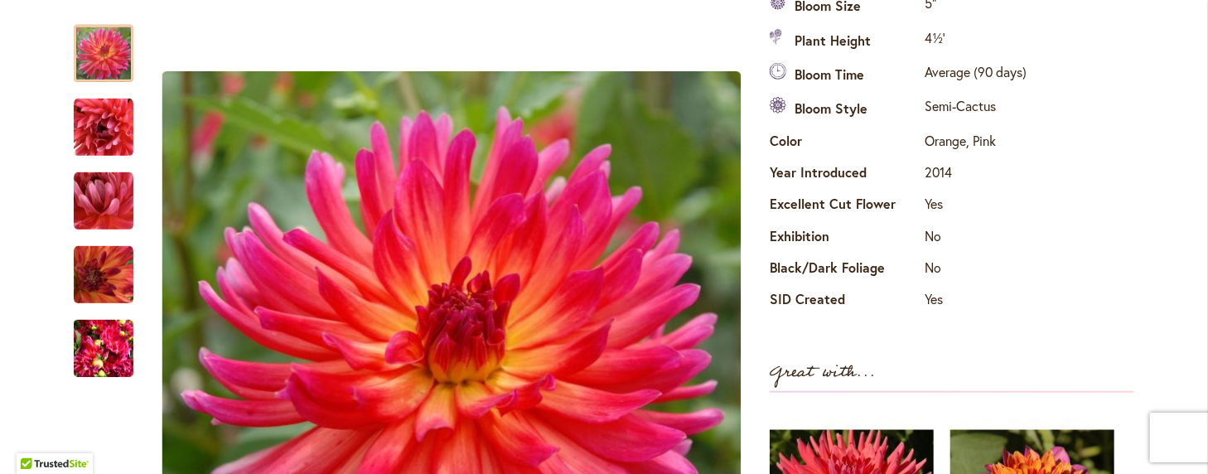
scroll to position [633, 0]
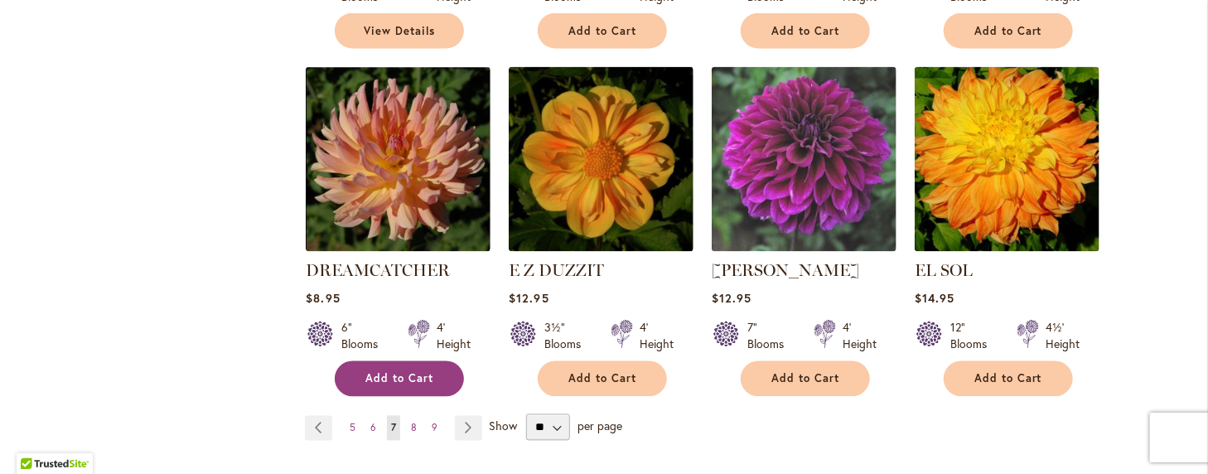
scroll to position [1409, 0]
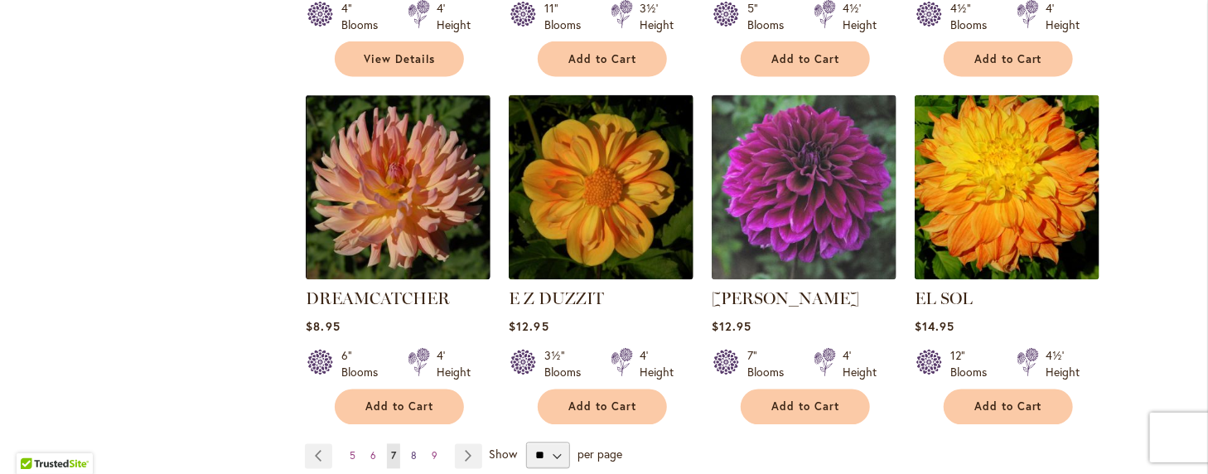
click at [411, 450] on span "8" at bounding box center [414, 456] width 6 height 12
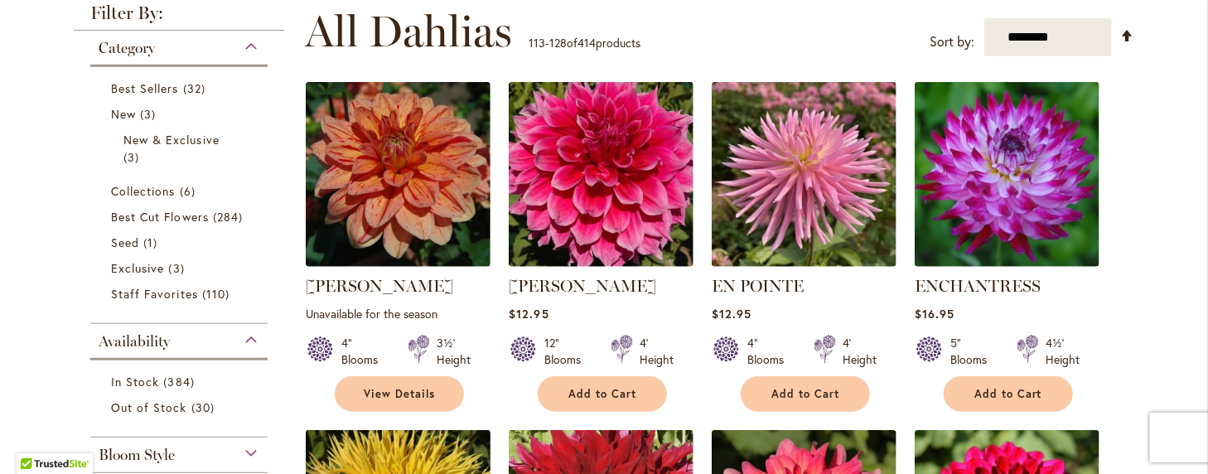
scroll to position [249, 0]
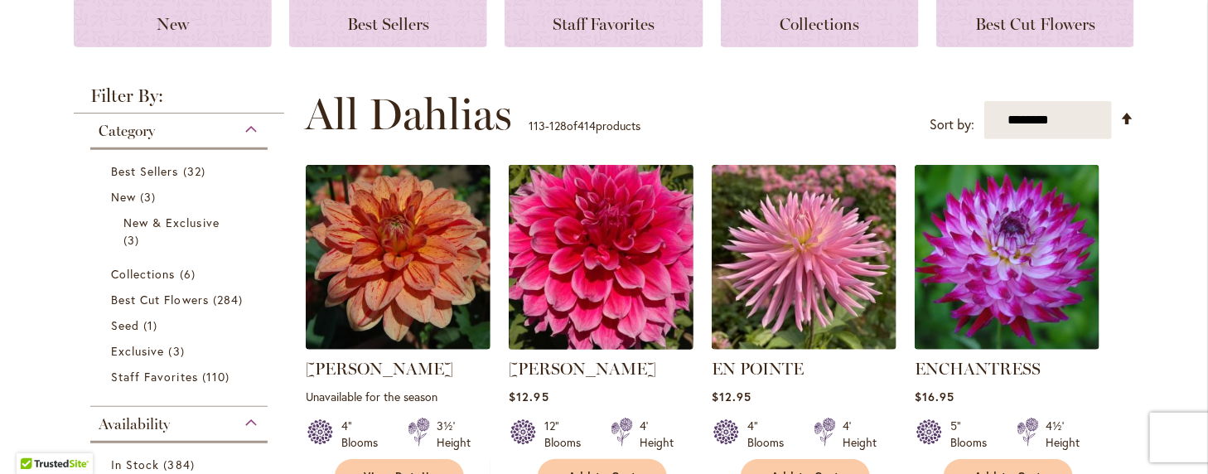
click at [580, 271] on img at bounding box center [602, 258] width 194 height 194
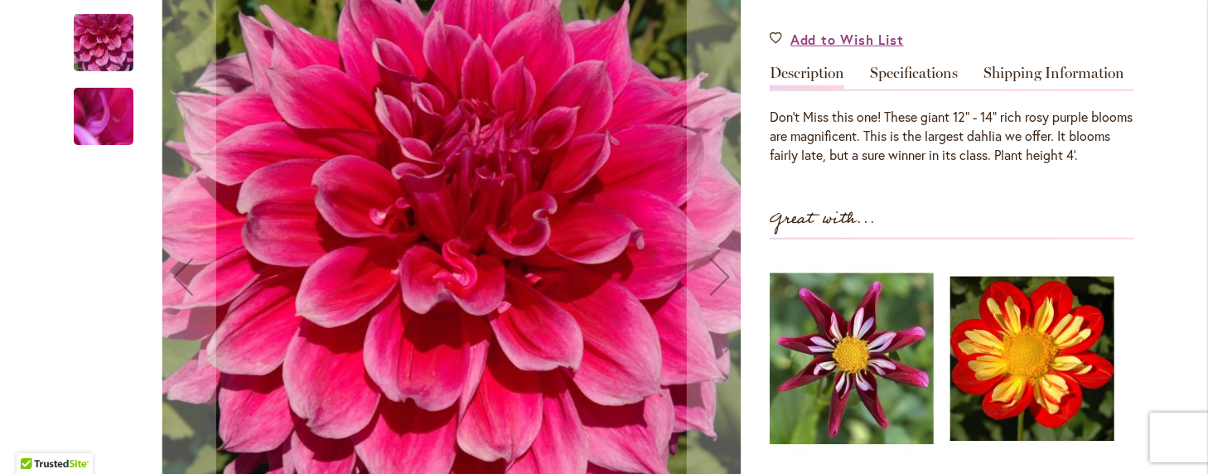
scroll to position [414, 0]
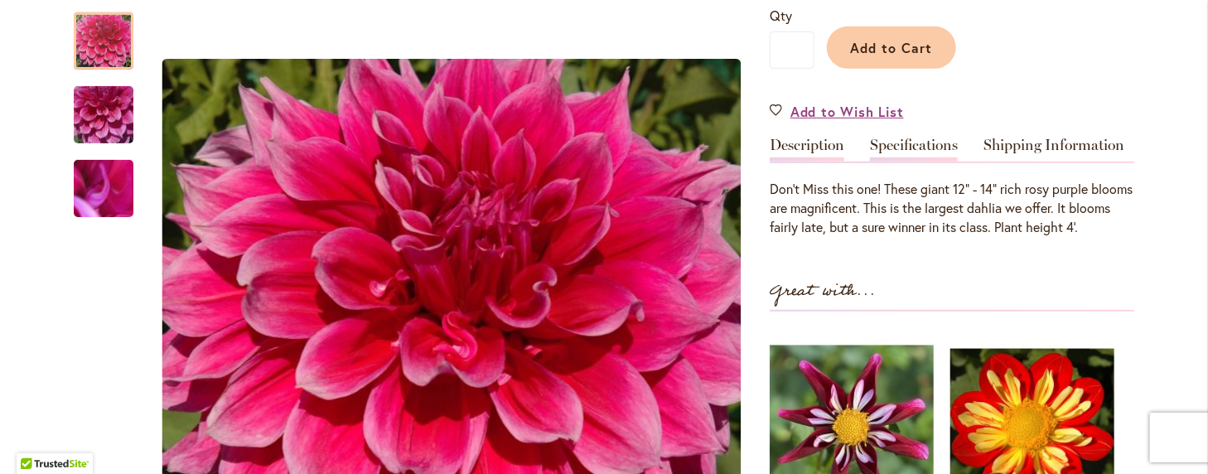
click at [892, 145] on link "Specifications" at bounding box center [914, 150] width 88 height 24
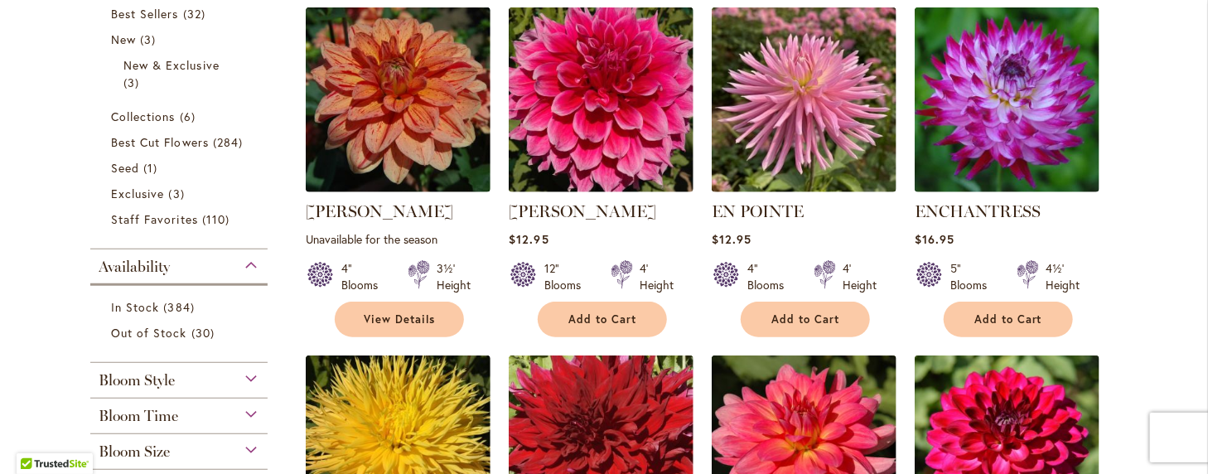
scroll to position [331, 0]
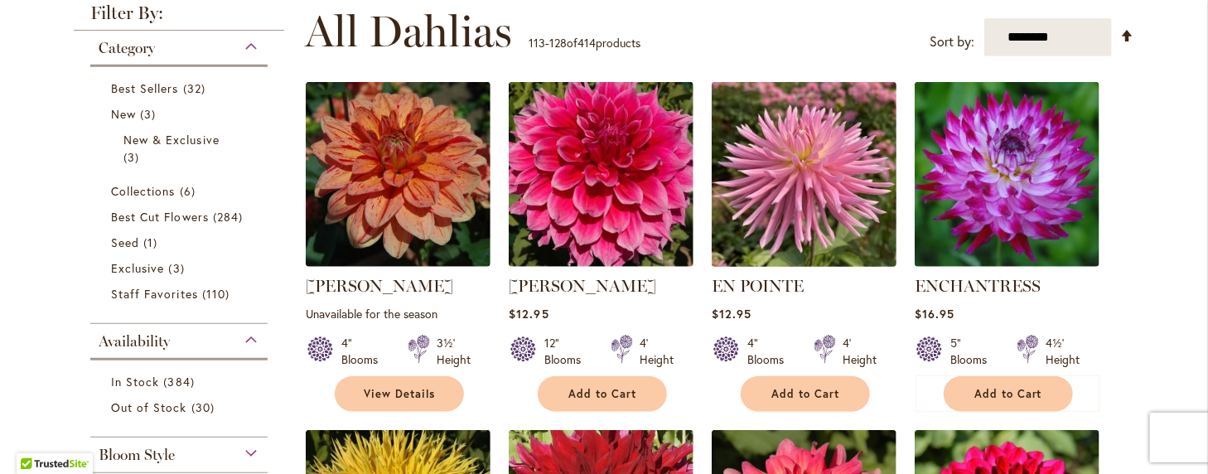
click at [794, 175] on img at bounding box center [805, 175] width 194 height 194
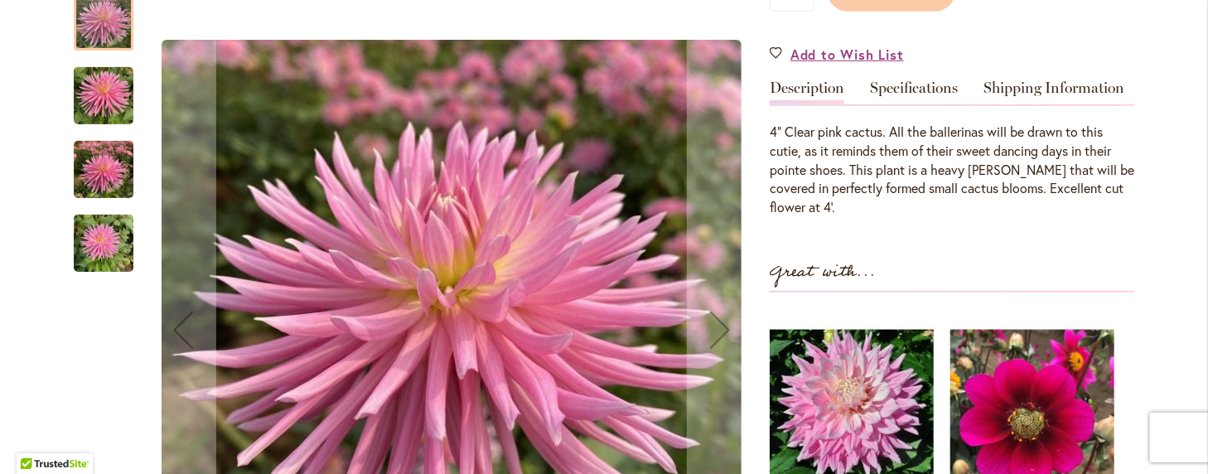
scroll to position [497, 0]
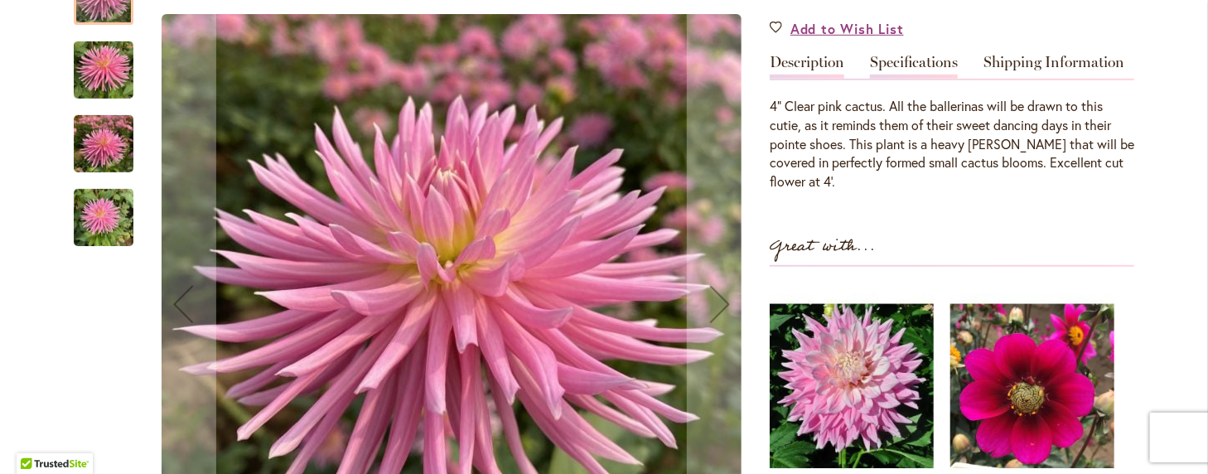
click at [888, 59] on link "Specifications" at bounding box center [914, 67] width 88 height 24
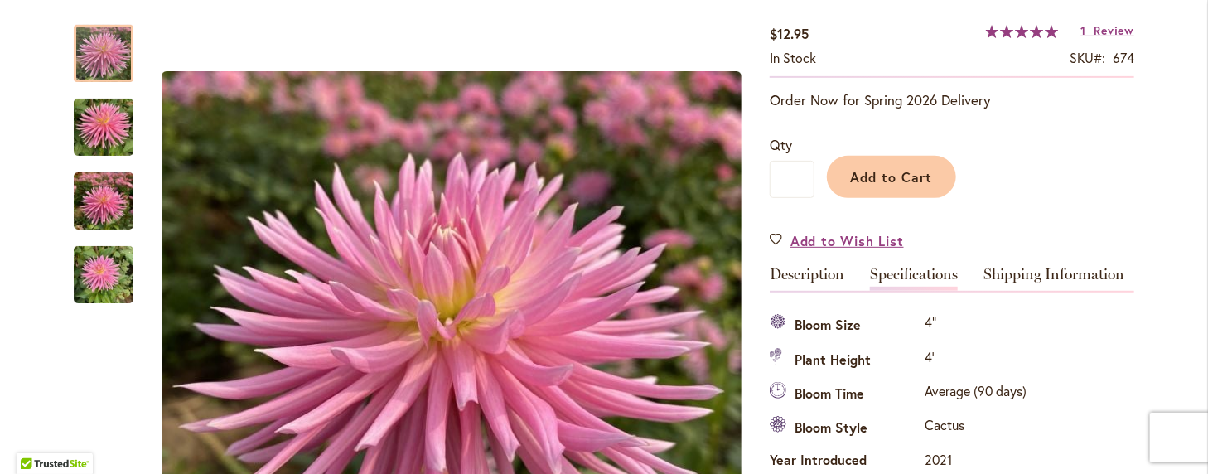
scroll to position [249, 0]
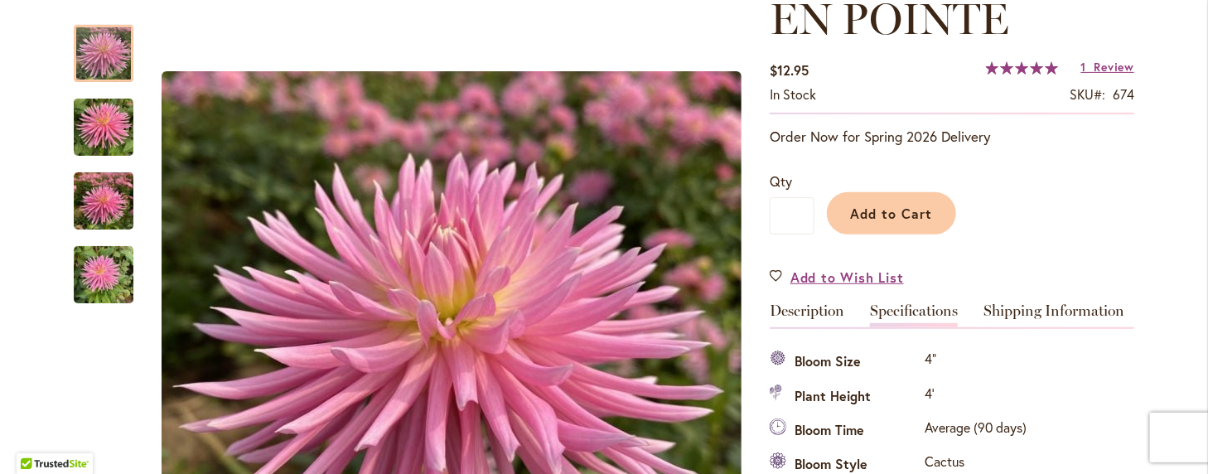
drag, startPoint x: 902, startPoint y: 307, endPoint x: 650, endPoint y: 22, distance: 380.9
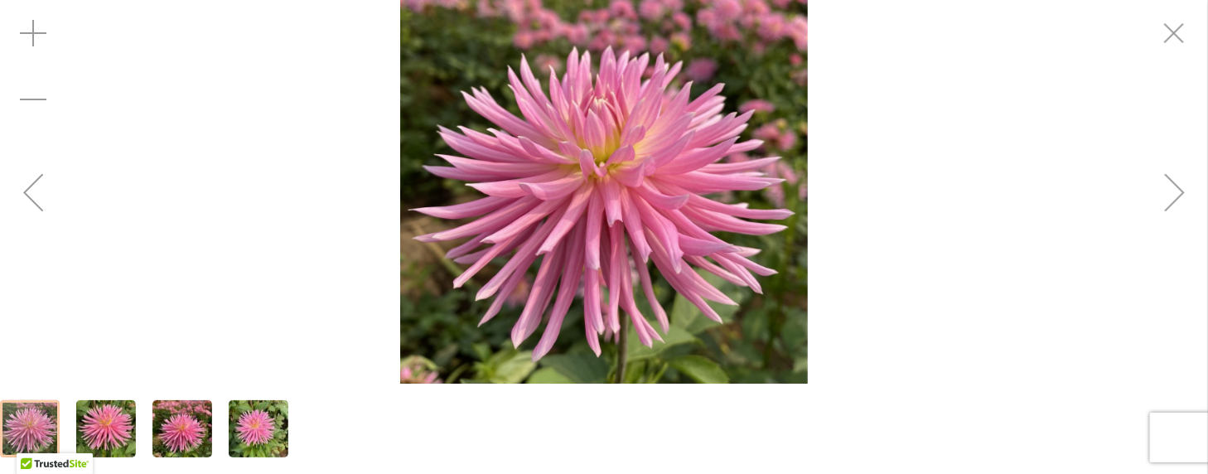
click at [214, 56] on div "EN POINTE" at bounding box center [604, 192] width 1208 height 384
drag, startPoint x: 239, startPoint y: 51, endPoint x: 156, endPoint y: 132, distance: 116.0
click at [156, 132] on div "EN POINTE" at bounding box center [604, 192] width 1208 height 384
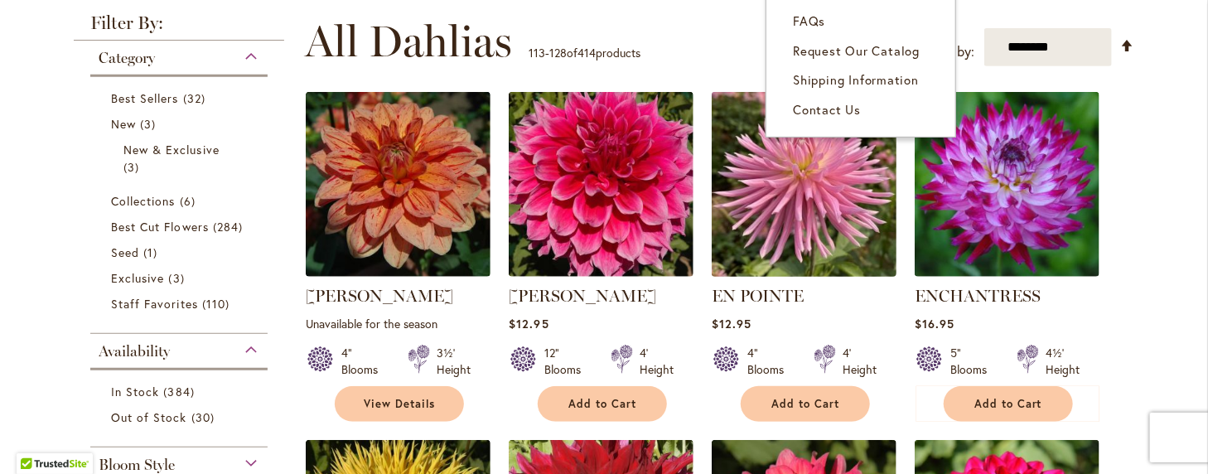
scroll to position [331, 0]
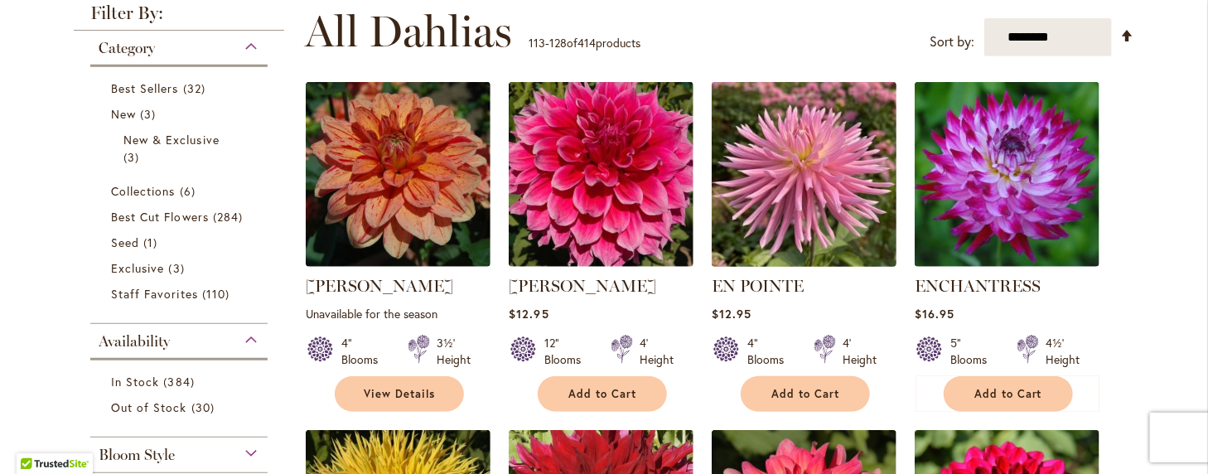
click at [816, 162] on img at bounding box center [805, 175] width 194 height 194
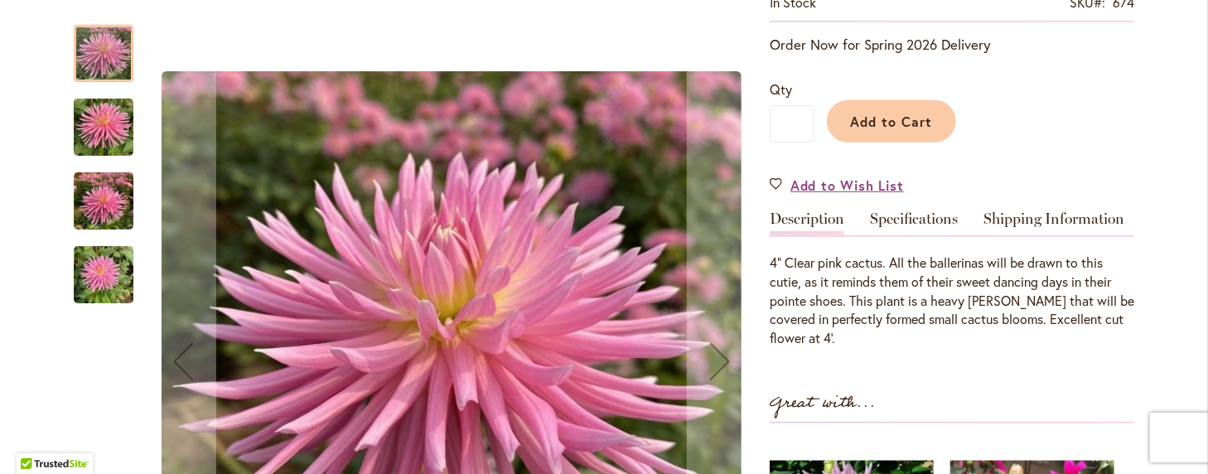
scroll to position [331, 0]
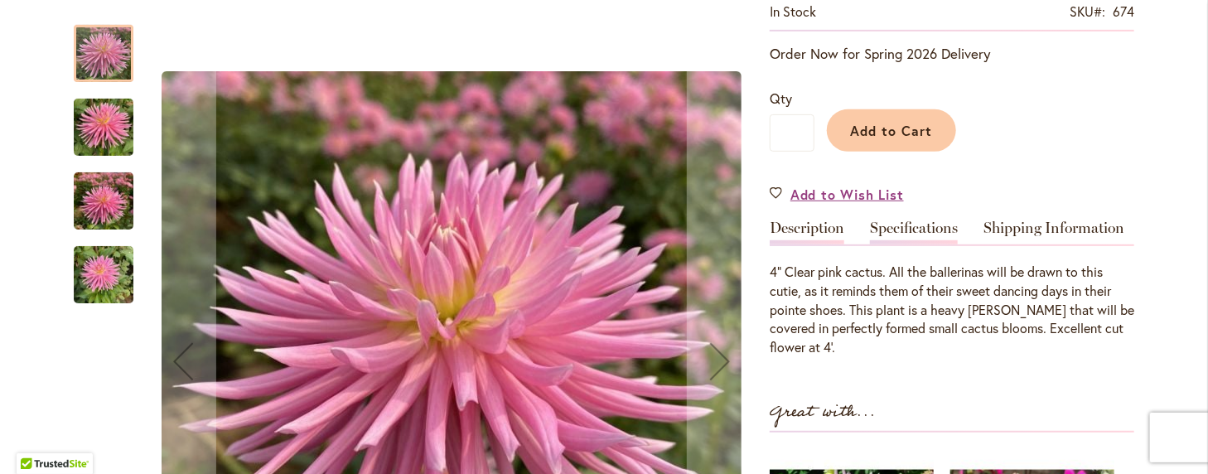
click at [887, 228] on link "Specifications" at bounding box center [914, 232] width 88 height 24
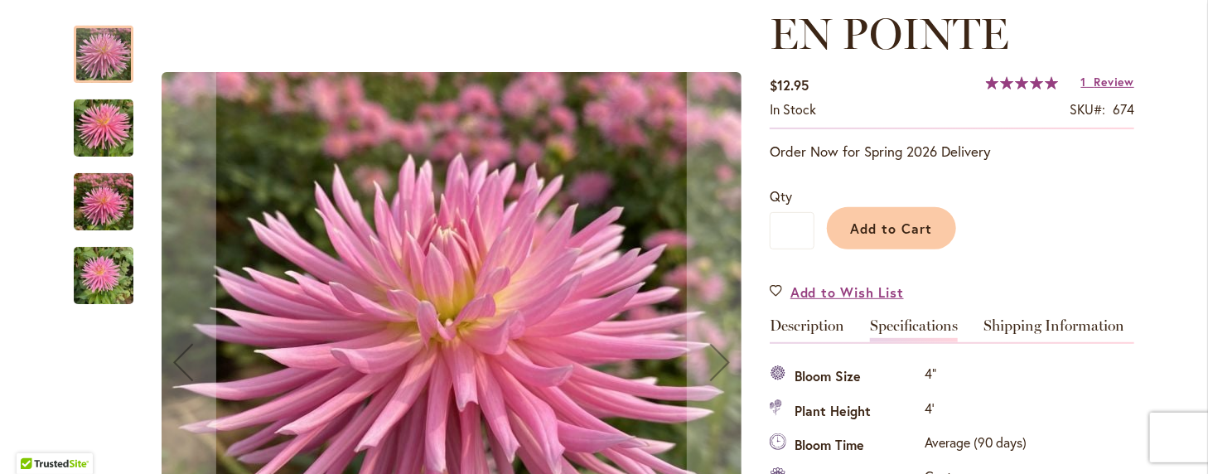
scroll to position [219, 0]
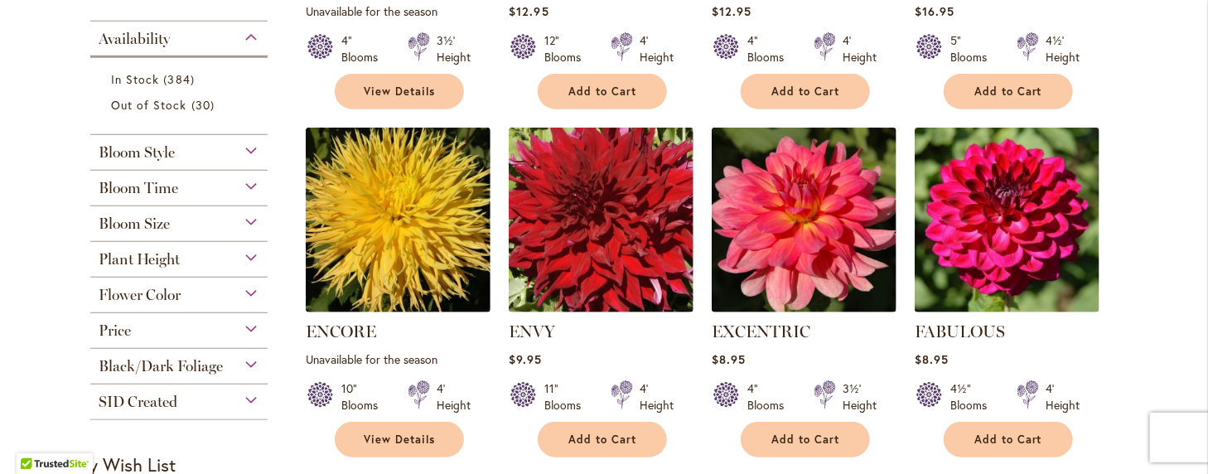
scroll to position [663, 0]
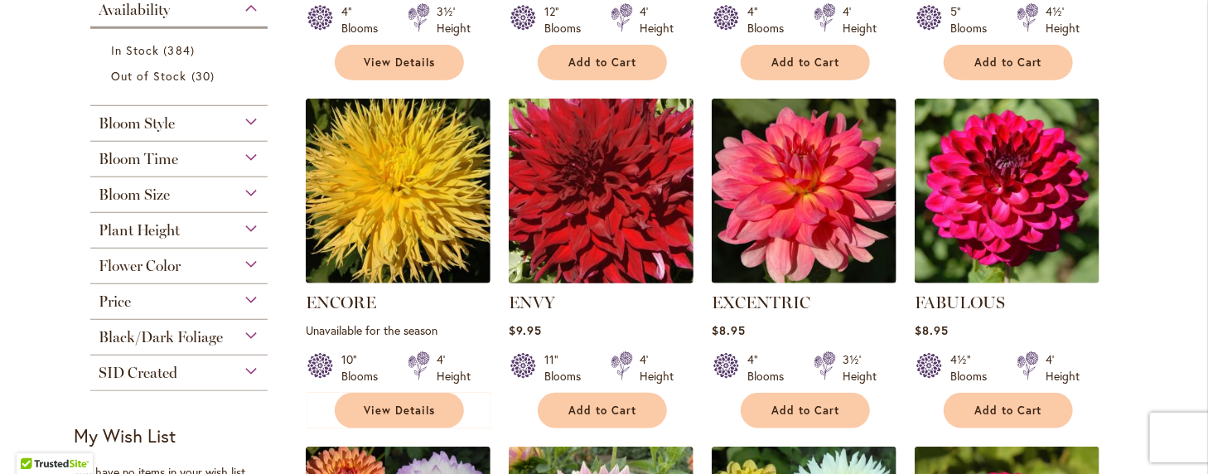
click at [573, 172] on img at bounding box center [602, 191] width 194 height 194
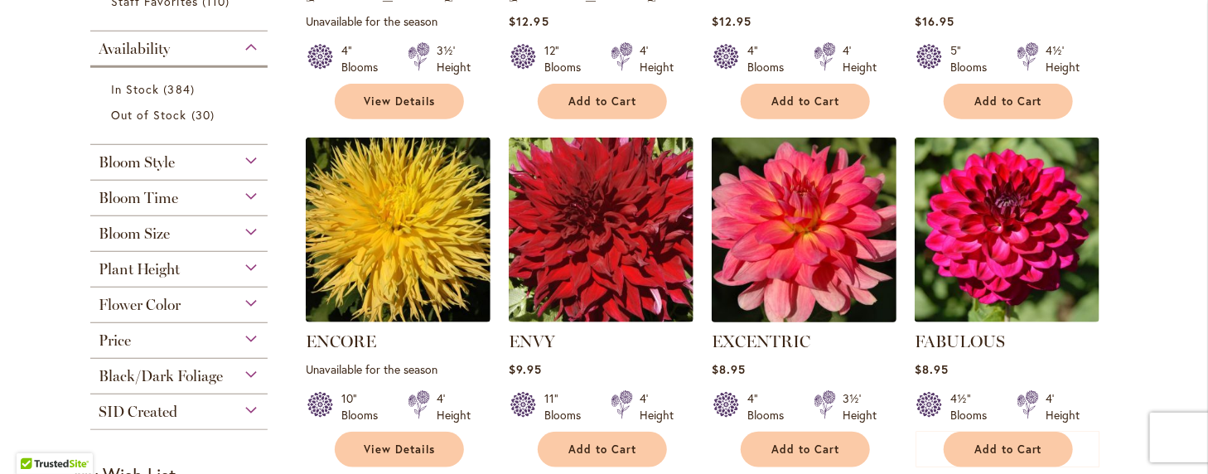
scroll to position [663, 0]
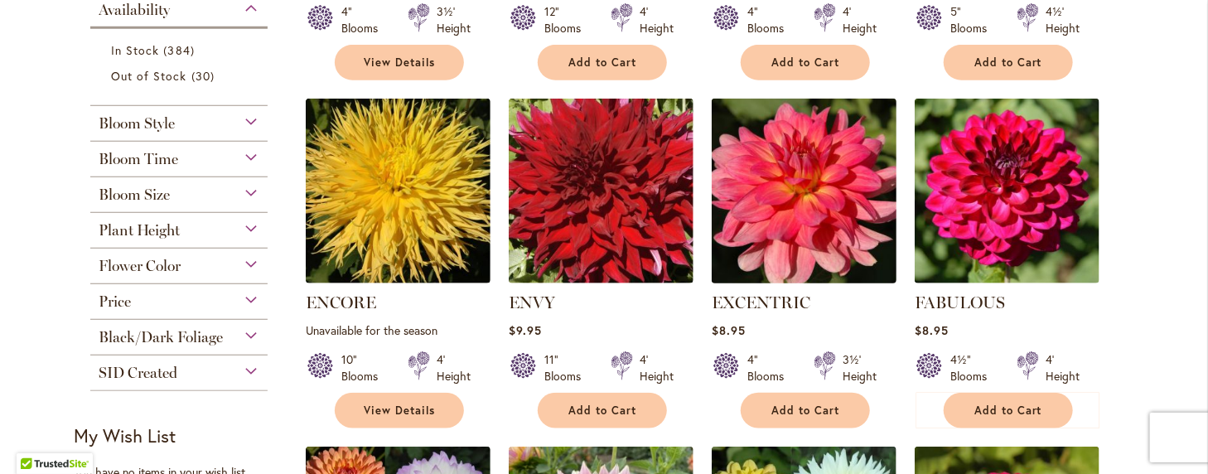
click at [792, 200] on img at bounding box center [805, 191] width 194 height 194
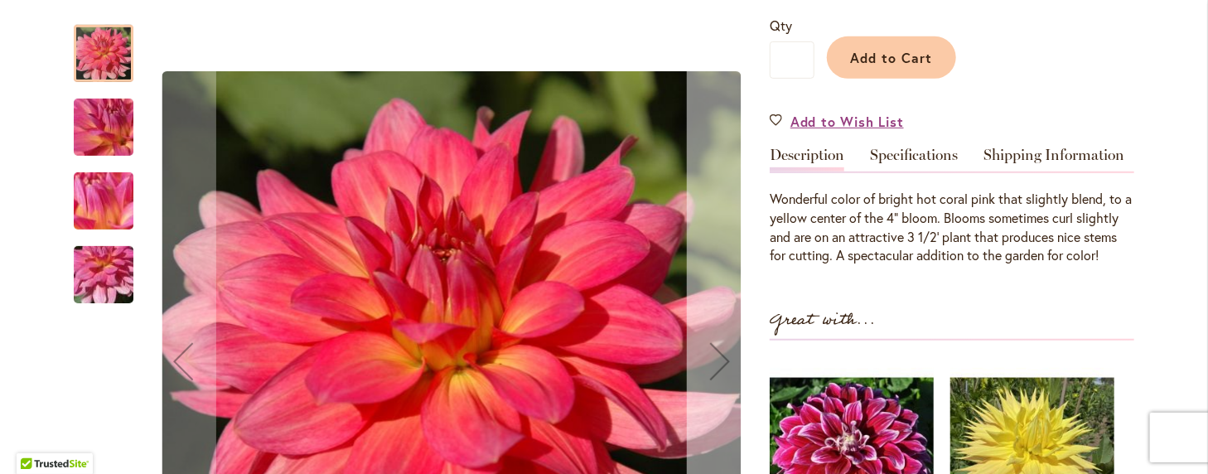
scroll to position [414, 0]
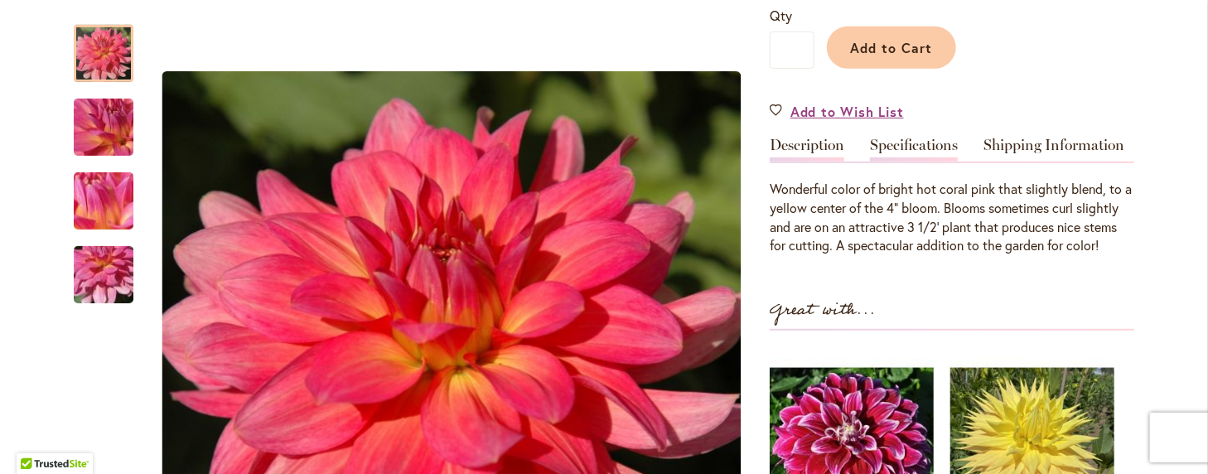
click at [875, 141] on link "Specifications" at bounding box center [914, 150] width 88 height 24
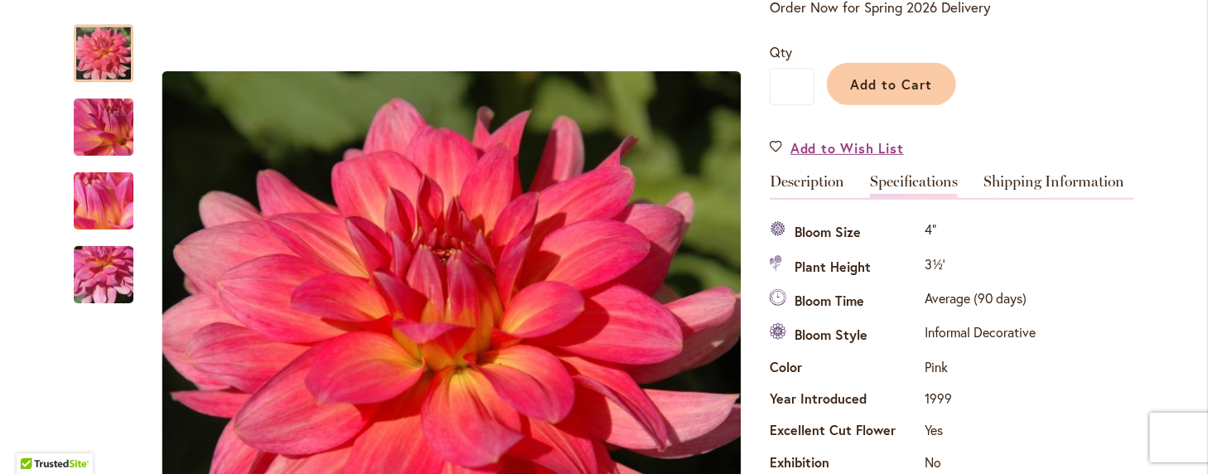
scroll to position [219, 0]
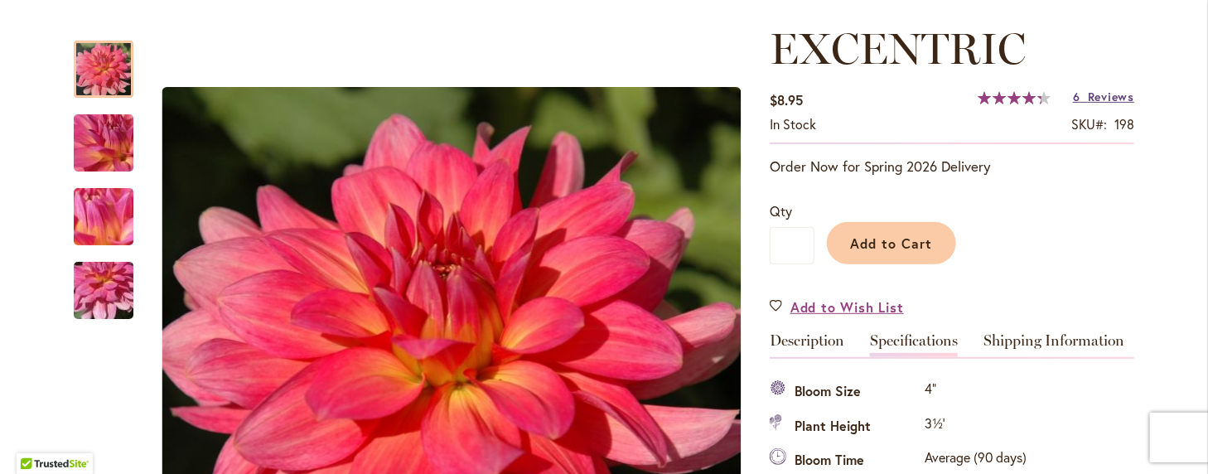
click at [1088, 98] on span "Reviews" at bounding box center [1111, 97] width 46 height 16
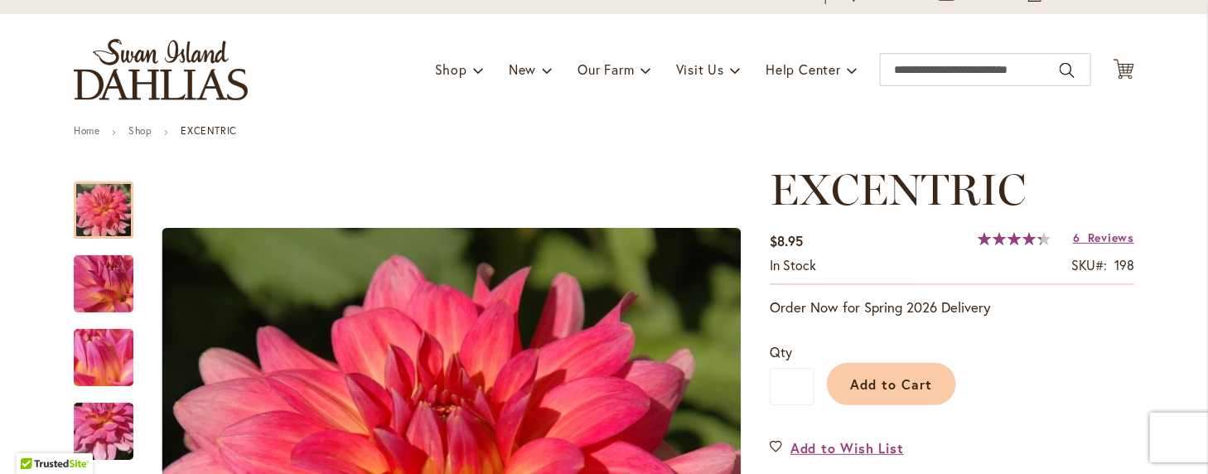
scroll to position [50, 0]
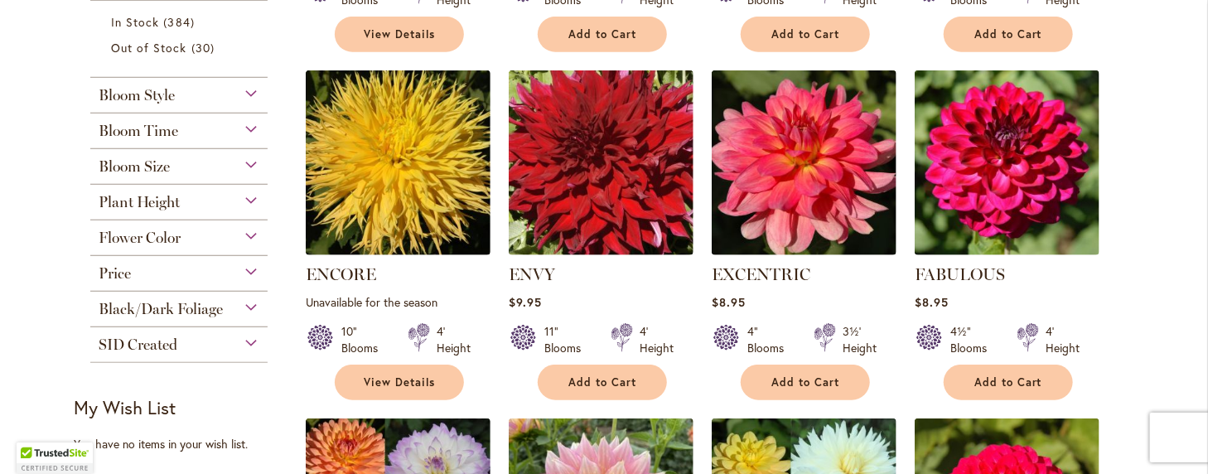
scroll to position [746, 0]
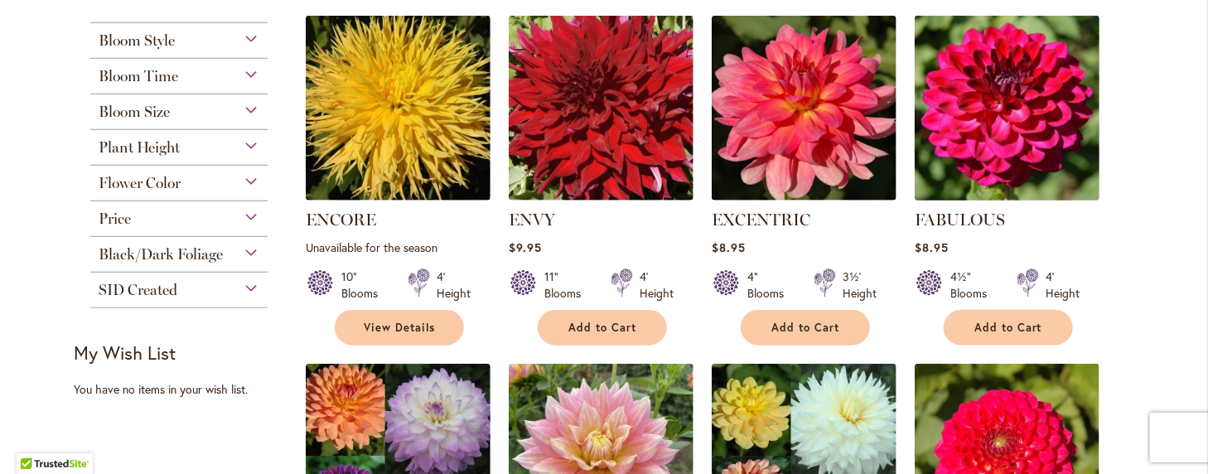
click at [998, 108] on img at bounding box center [1008, 109] width 194 height 194
click at [996, 107] on img at bounding box center [1008, 109] width 194 height 194
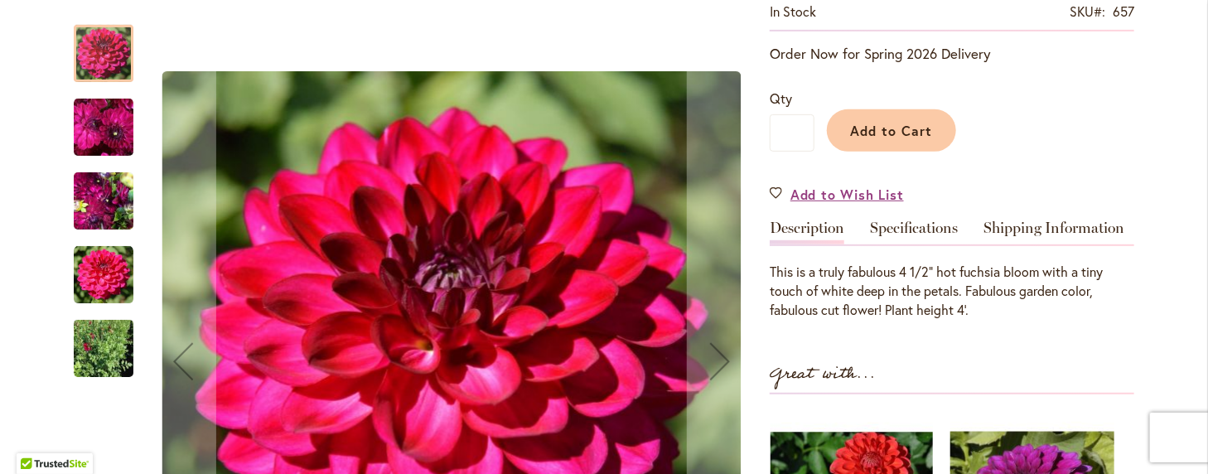
scroll to position [331, 0]
click at [901, 231] on link "Specifications" at bounding box center [914, 232] width 88 height 24
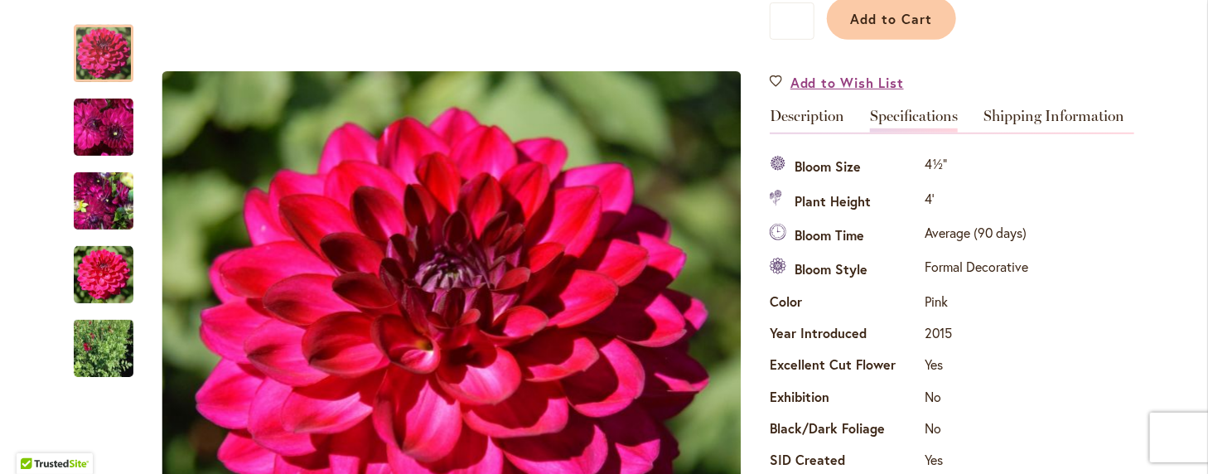
scroll to position [414, 0]
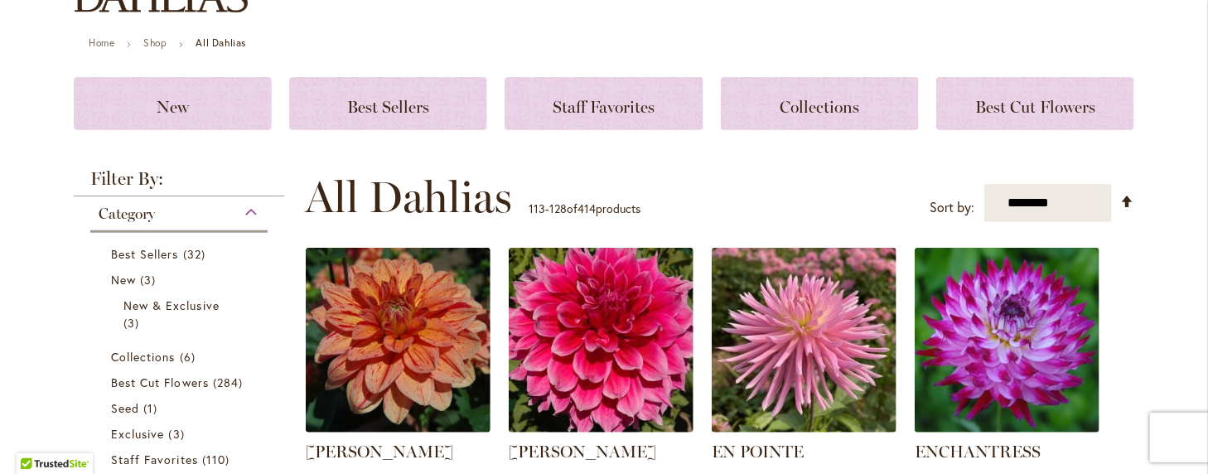
scroll to position [249, 0]
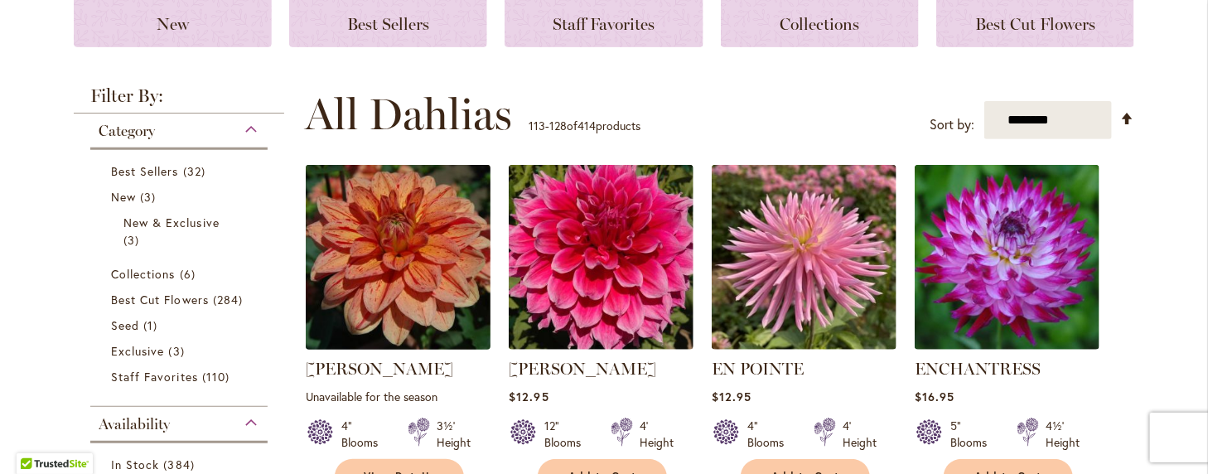
click at [383, 264] on img at bounding box center [399, 258] width 194 height 194
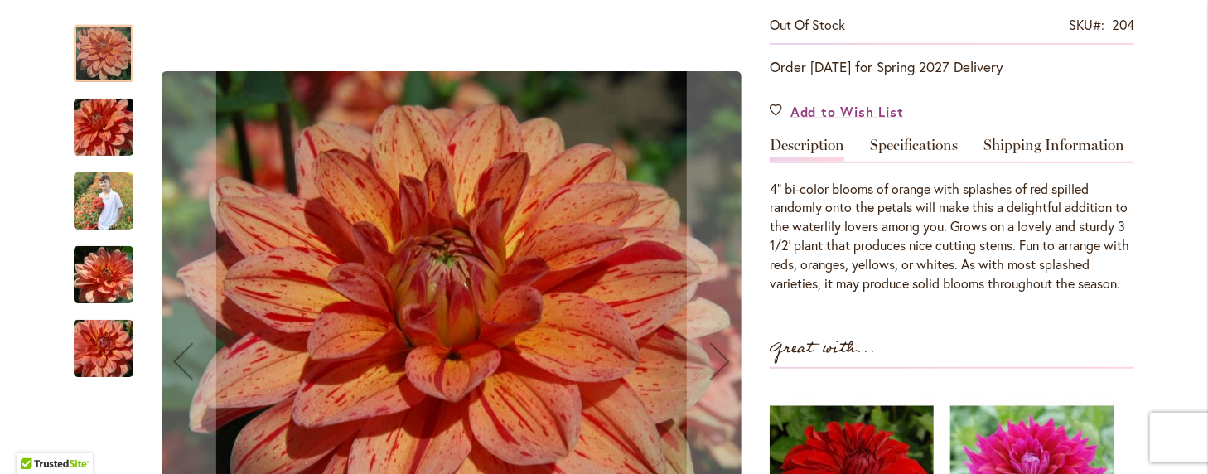
scroll to position [331, 0]
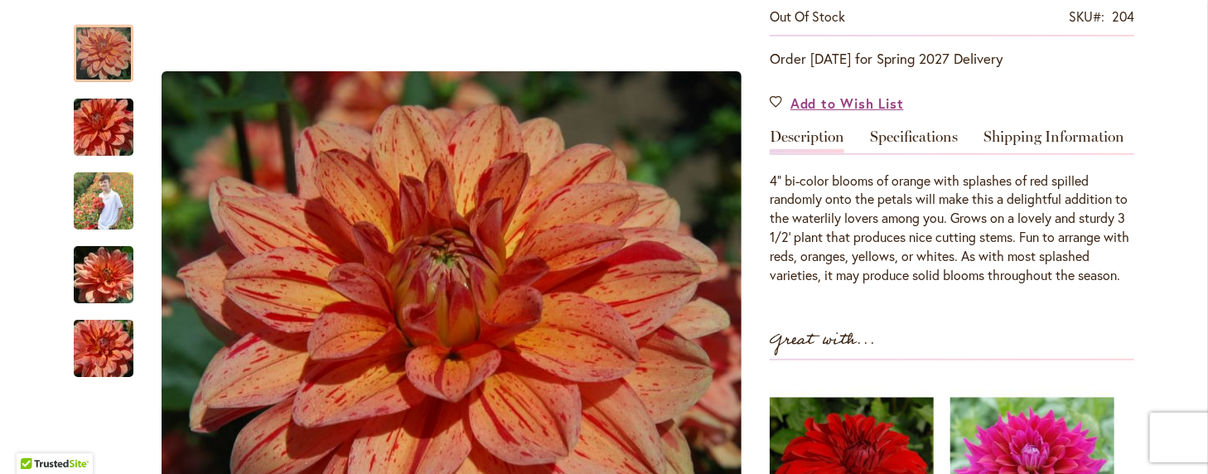
click at [895, 129] on link "Specifications" at bounding box center [914, 141] width 88 height 24
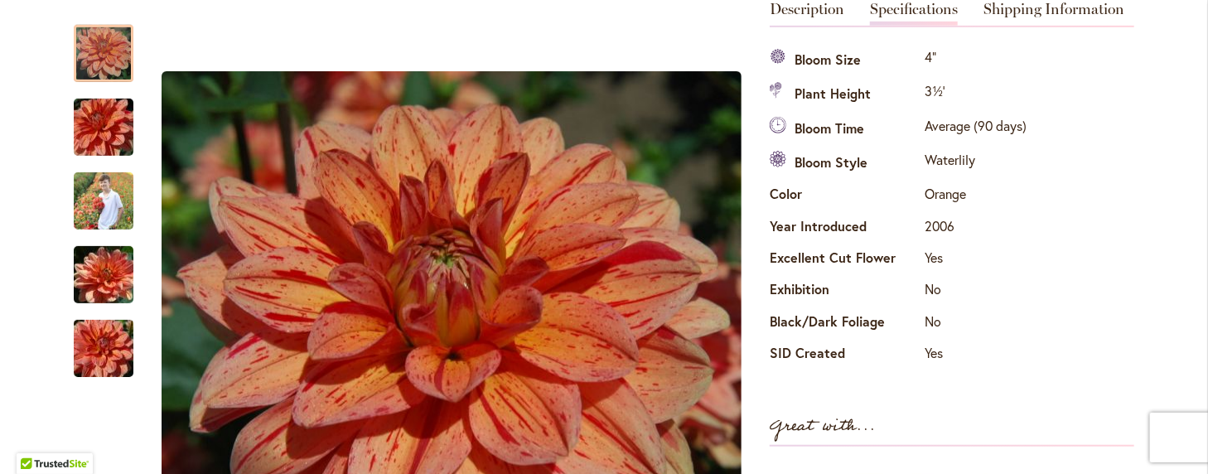
drag, startPoint x: 873, startPoint y: 147, endPoint x: 954, endPoint y: 49, distance: 127.2
click at [954, 49] on td "4"" at bounding box center [976, 61] width 110 height 34
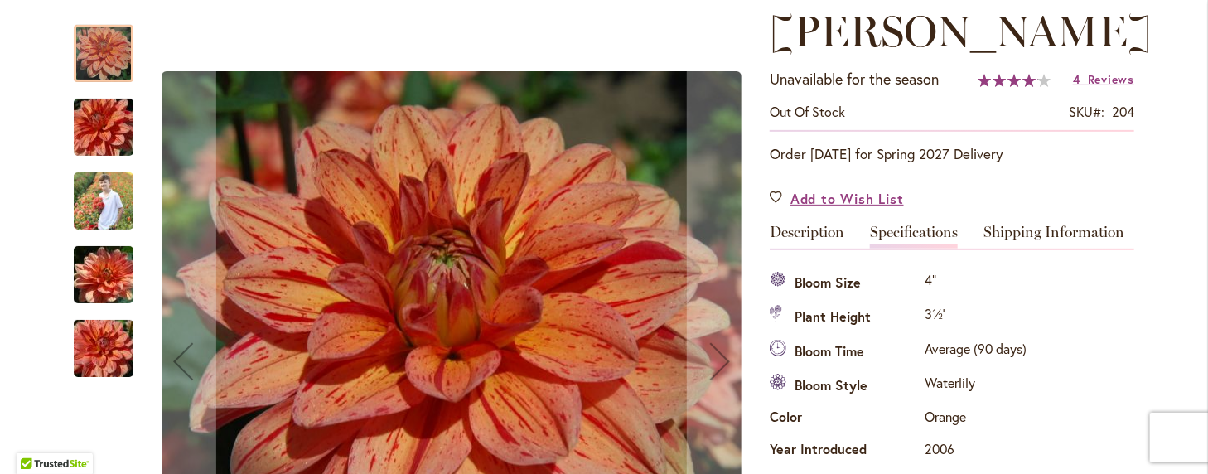
scroll to position [210, 0]
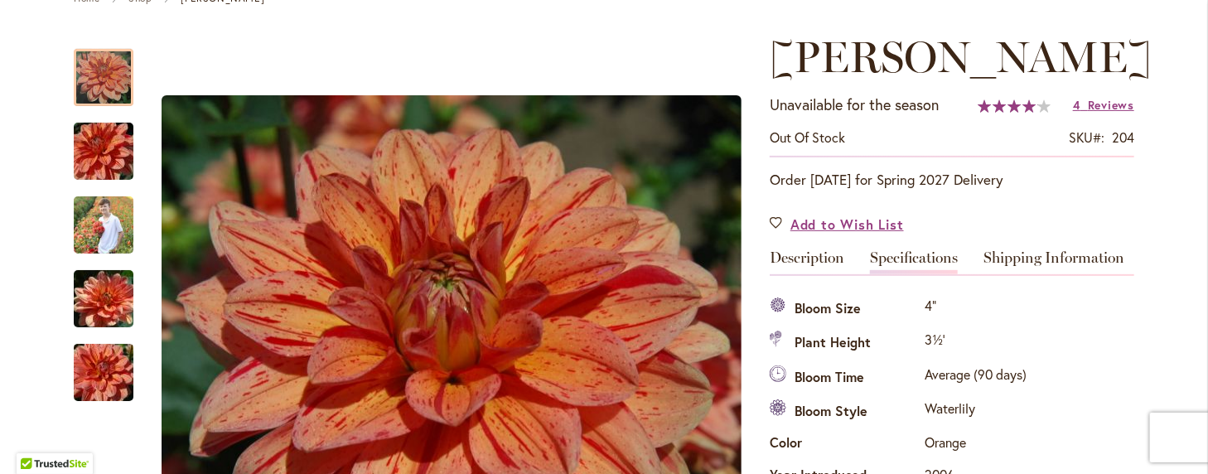
drag, startPoint x: 1094, startPoint y: 96, endPoint x: 1047, endPoint y: 104, distance: 47.1
click at [1093, 97] on span "Reviews" at bounding box center [1111, 105] width 46 height 16
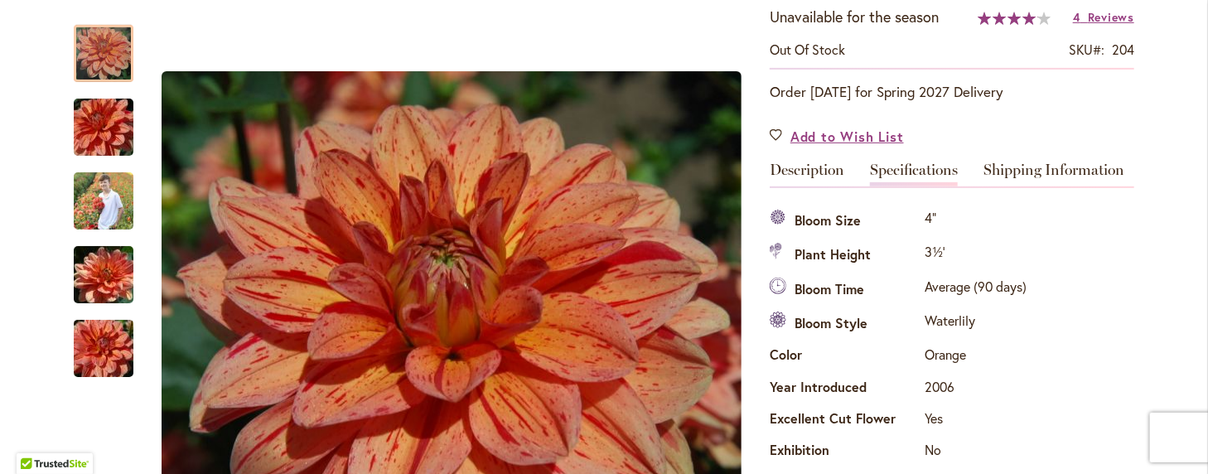
scroll to position [381, 0]
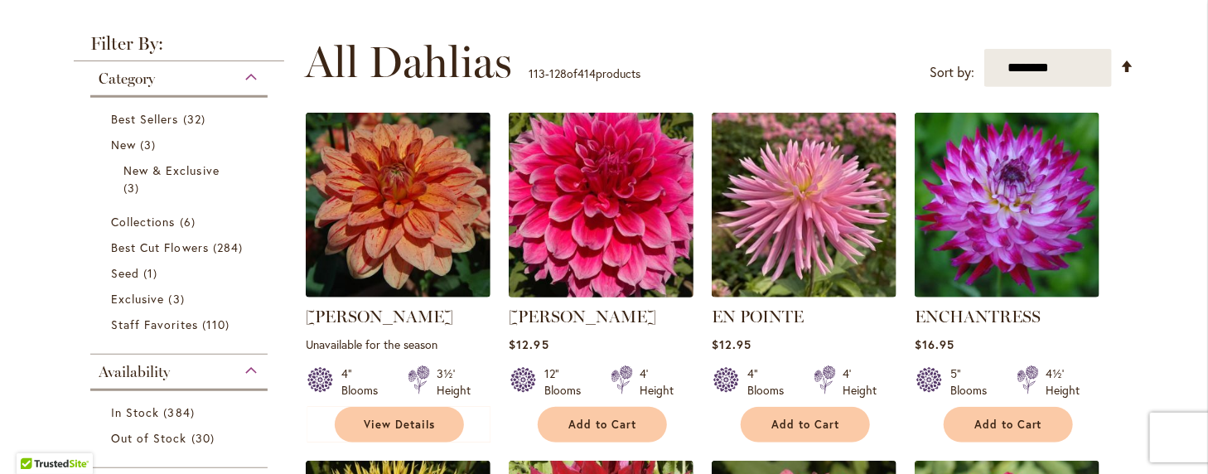
scroll to position [331, 0]
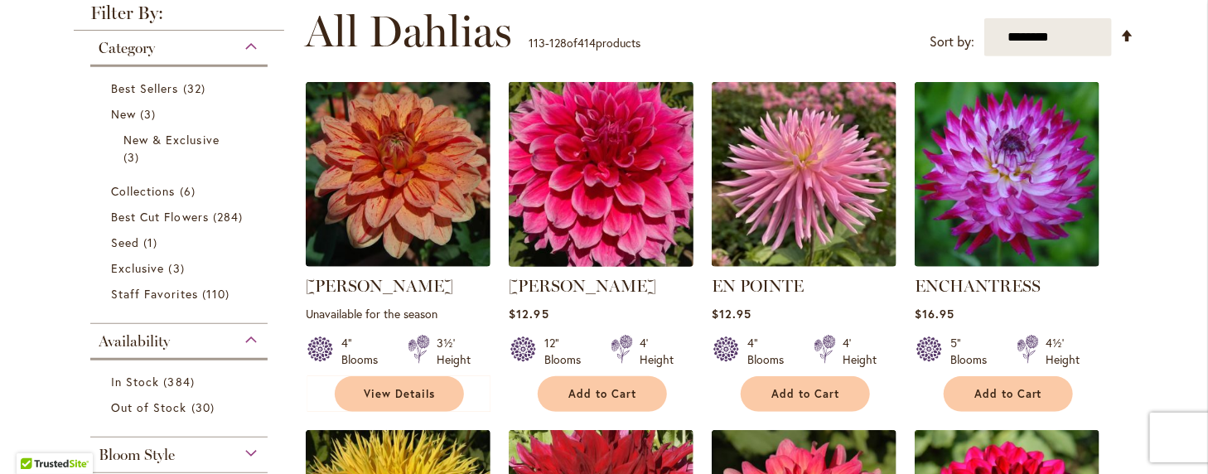
click at [583, 229] on img at bounding box center [602, 175] width 194 height 194
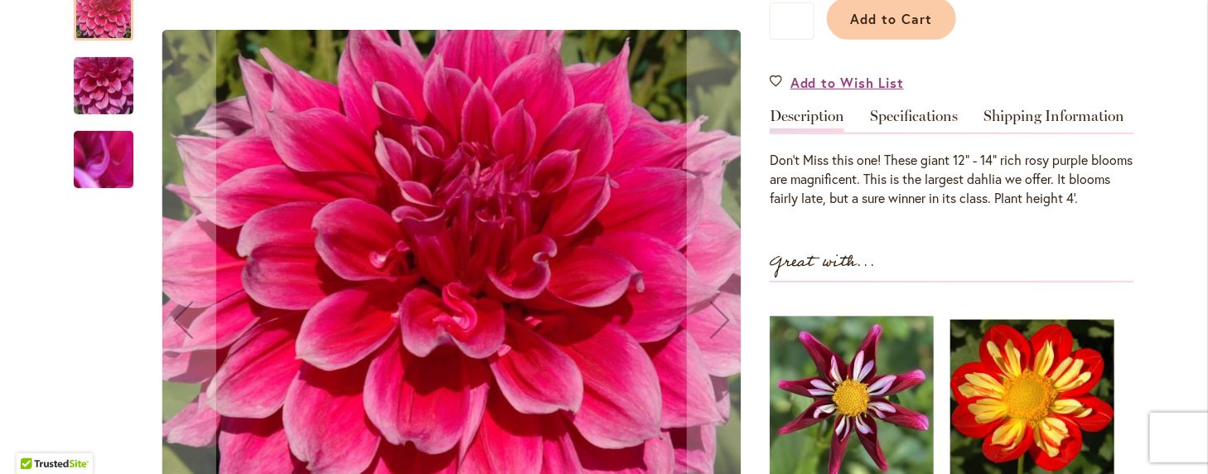
scroll to position [414, 0]
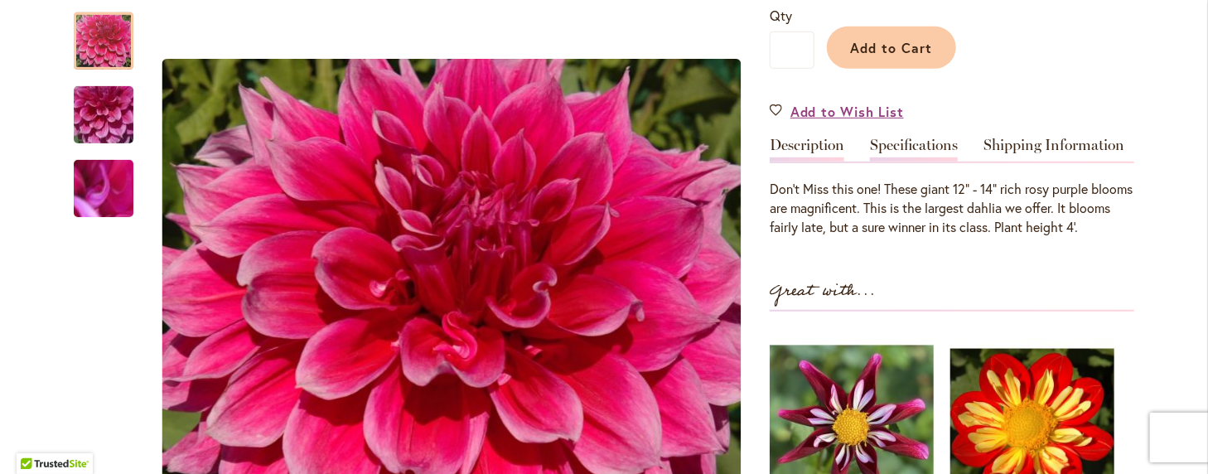
click at [908, 148] on link "Specifications" at bounding box center [914, 150] width 88 height 24
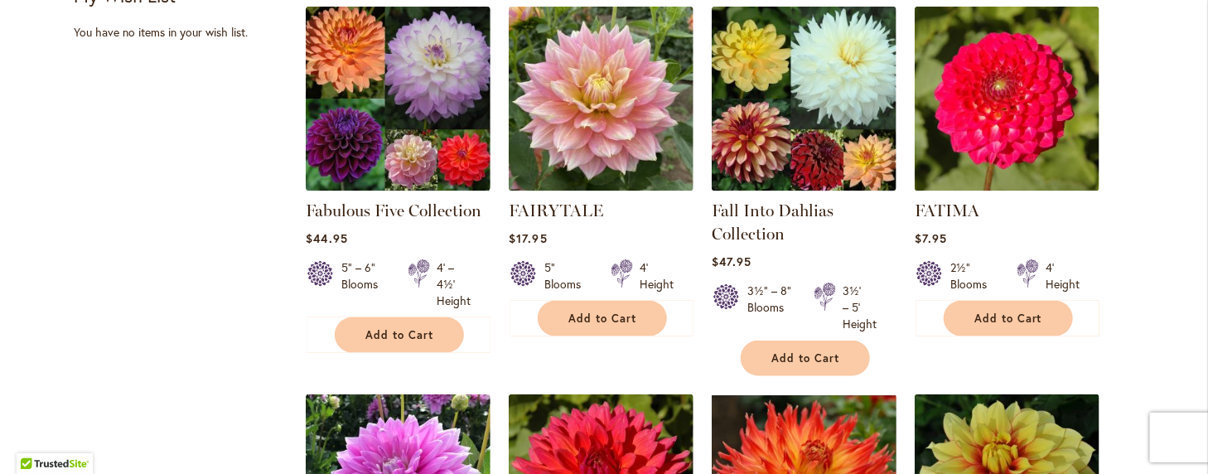
scroll to position [1077, 0]
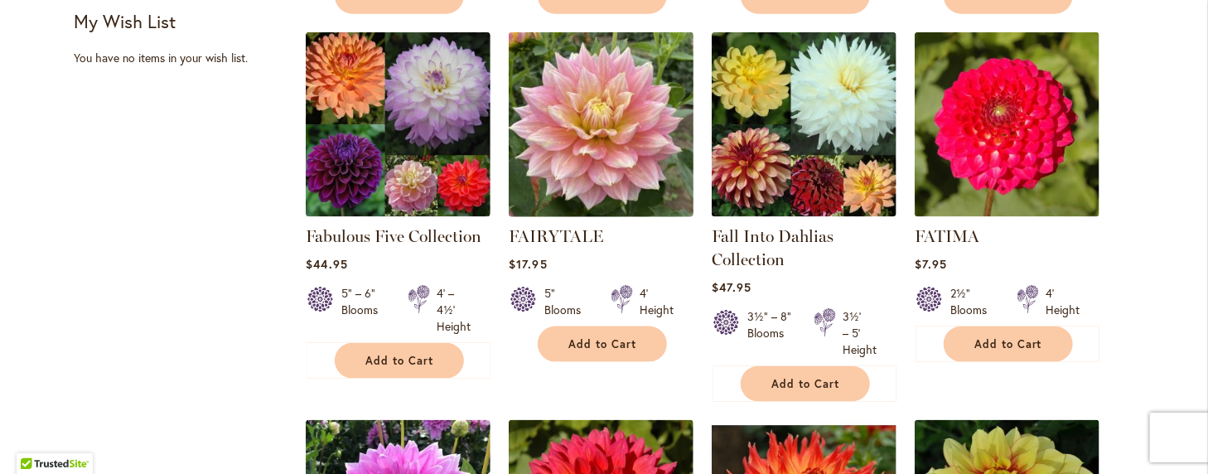
click at [589, 113] on img at bounding box center [602, 125] width 194 height 194
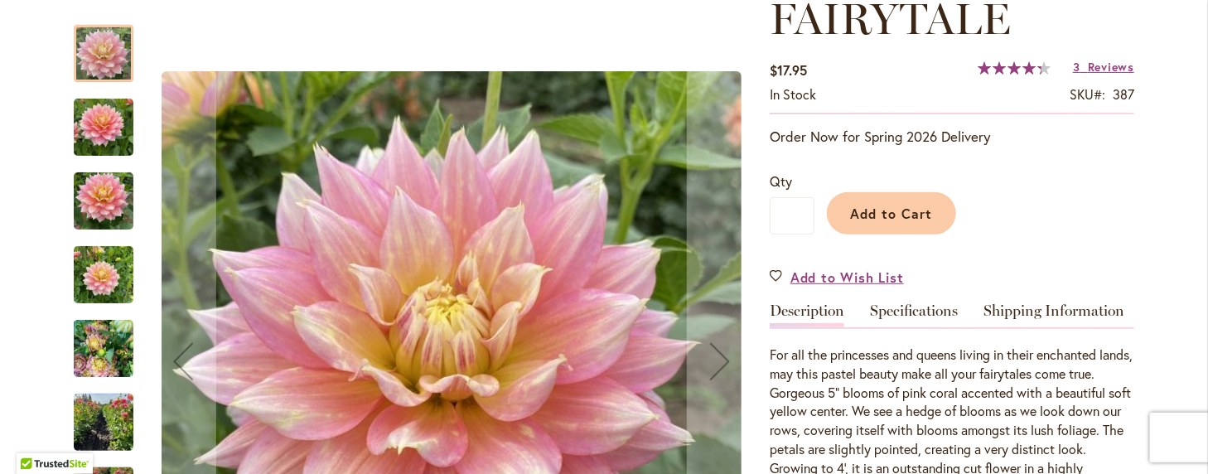
scroll to position [331, 0]
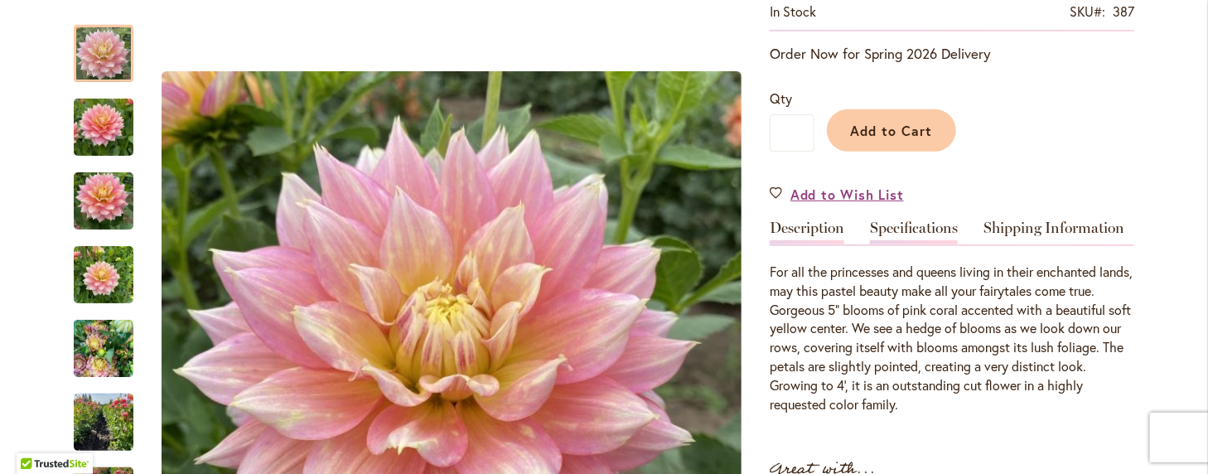
click at [875, 226] on link "Specifications" at bounding box center [914, 232] width 88 height 24
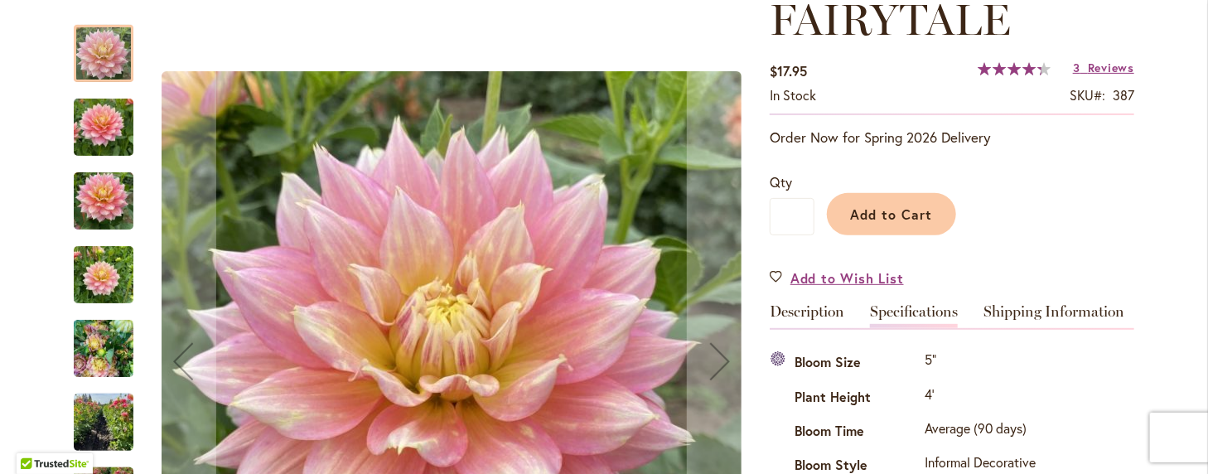
scroll to position [219, 0]
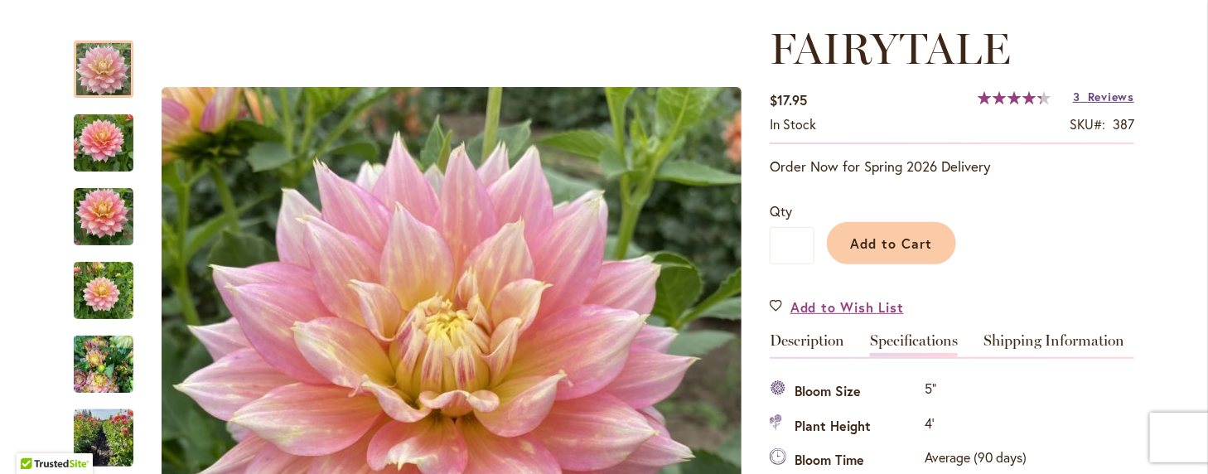
click at [1088, 92] on span "Reviews" at bounding box center [1111, 97] width 46 height 16
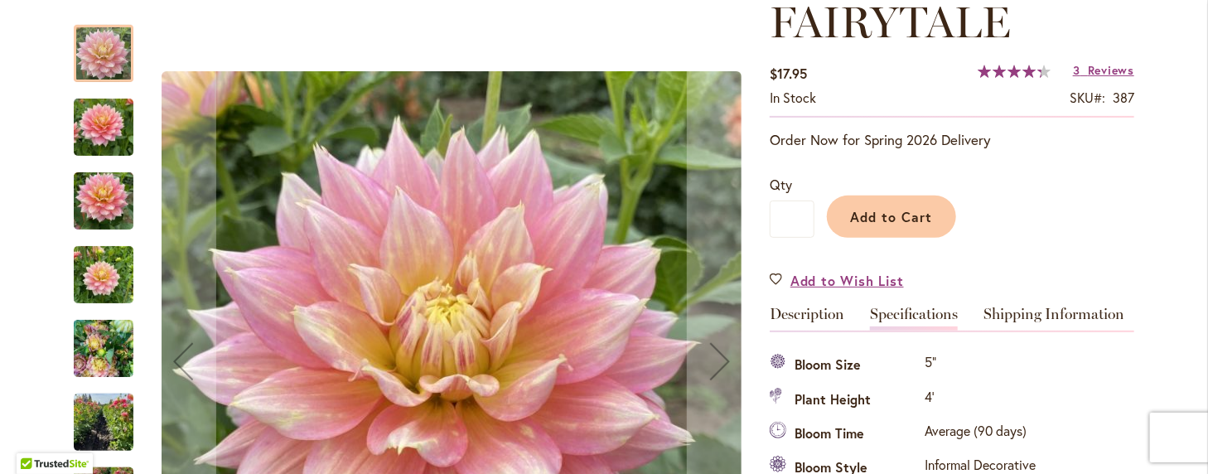
scroll to position [133, 0]
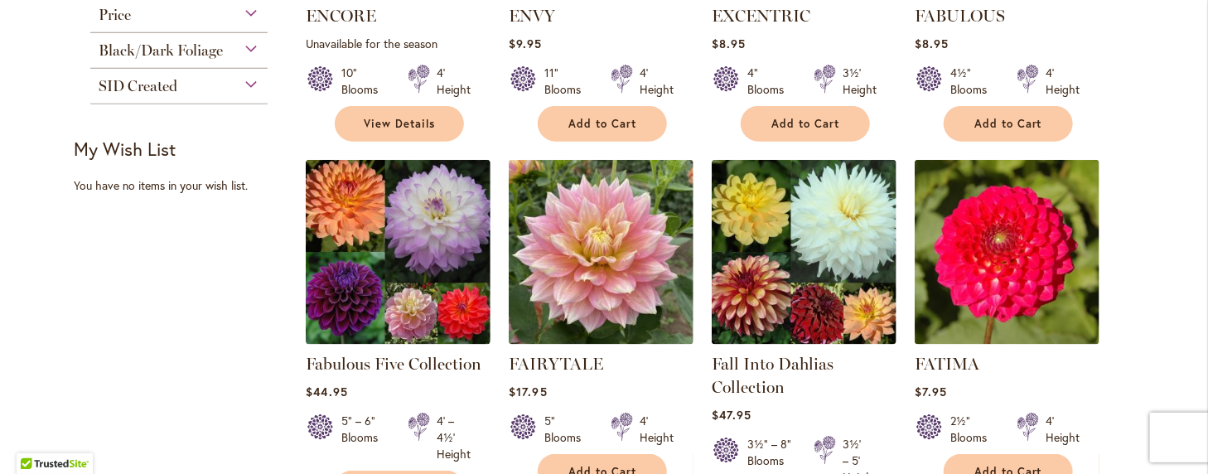
scroll to position [994, 0]
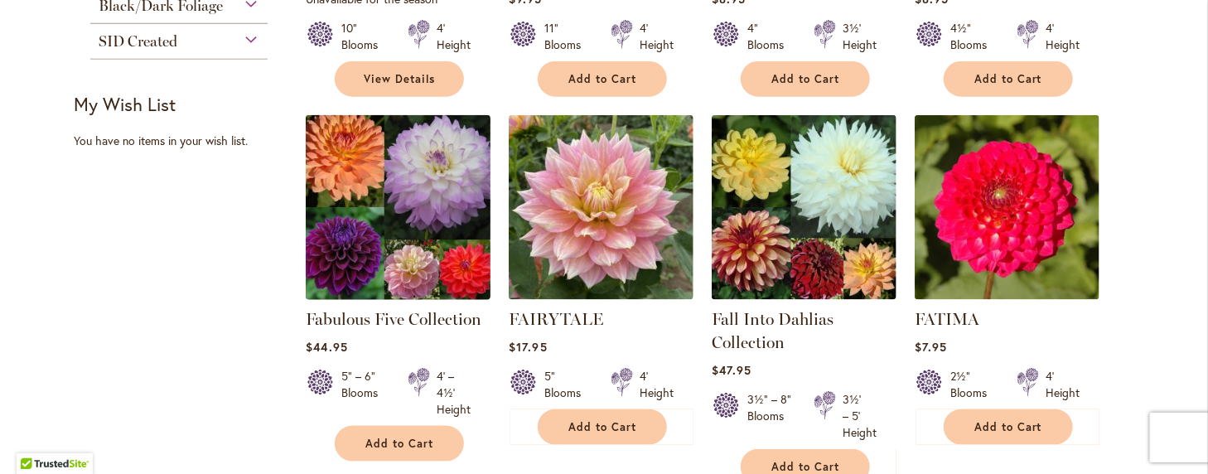
click at [388, 227] on img at bounding box center [399, 208] width 194 height 194
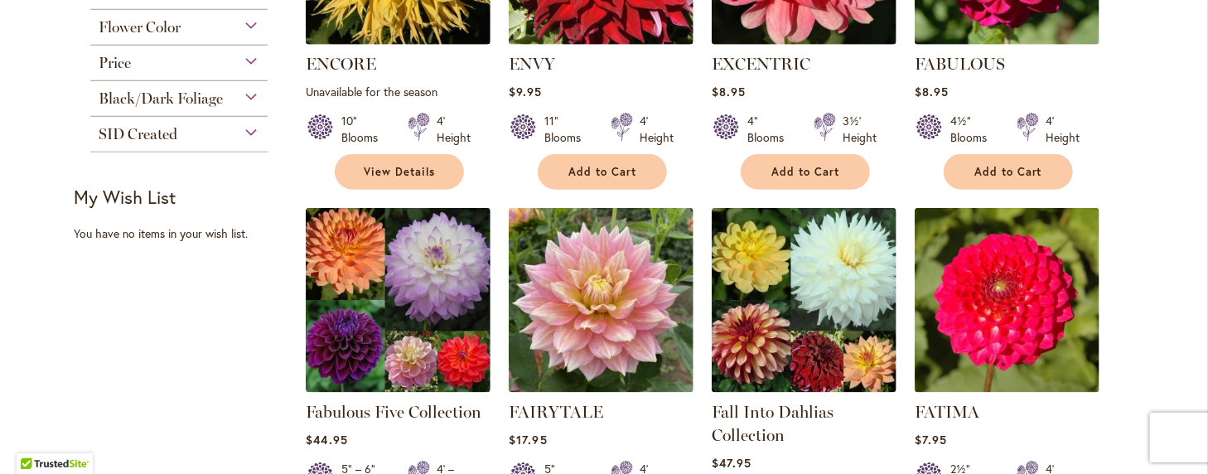
scroll to position [911, 0]
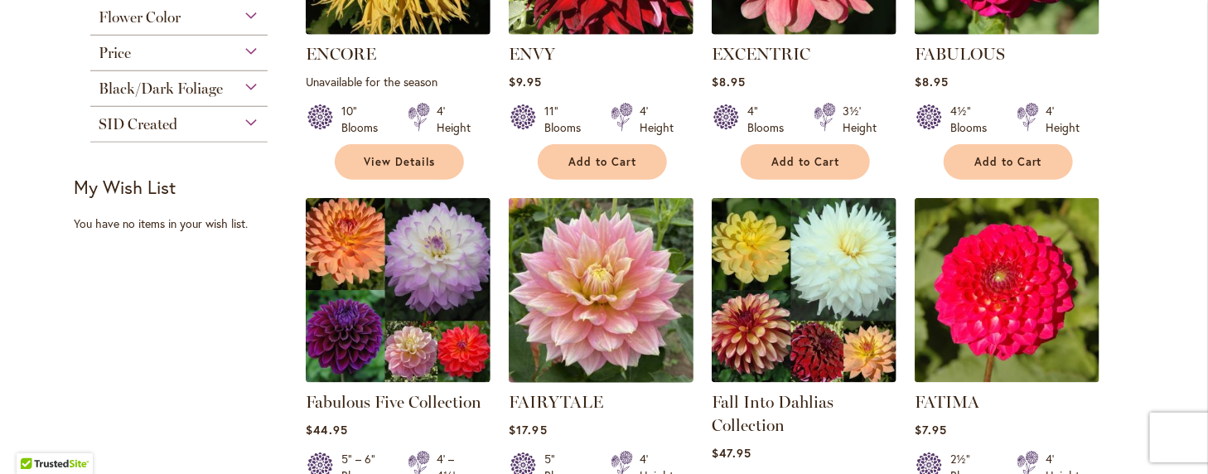
click at [597, 278] on img at bounding box center [602, 291] width 194 height 194
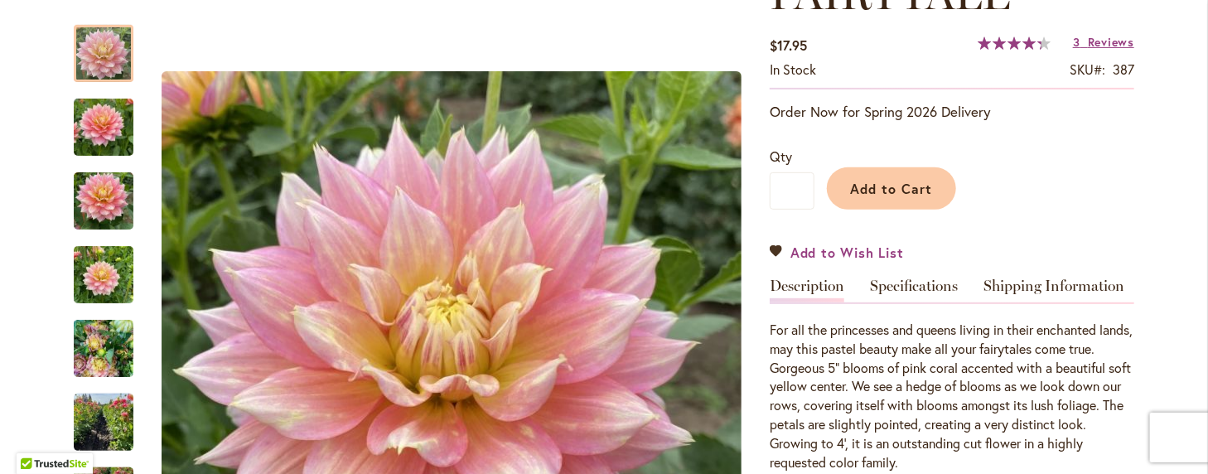
scroll to position [249, 0]
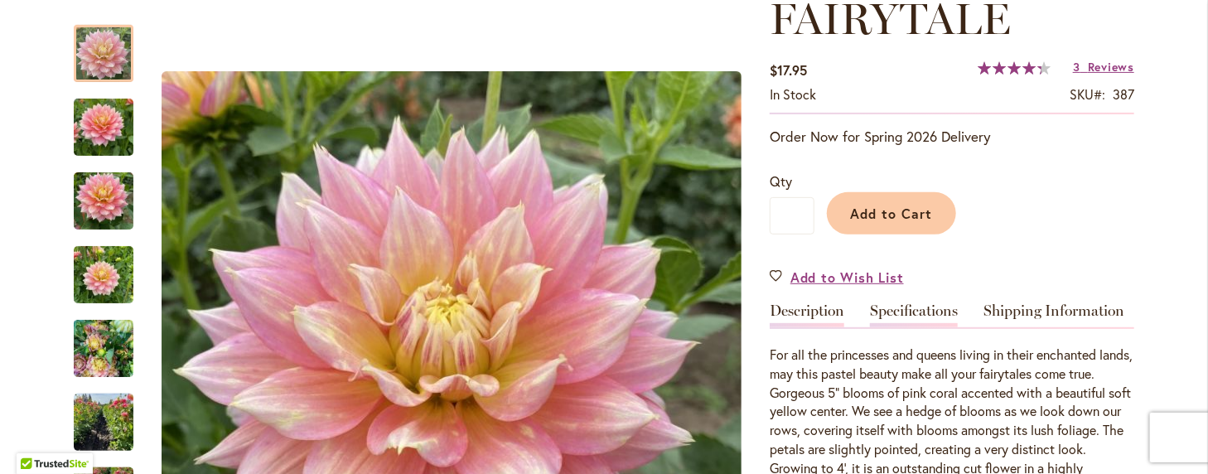
click at [882, 312] on link "Specifications" at bounding box center [914, 315] width 88 height 24
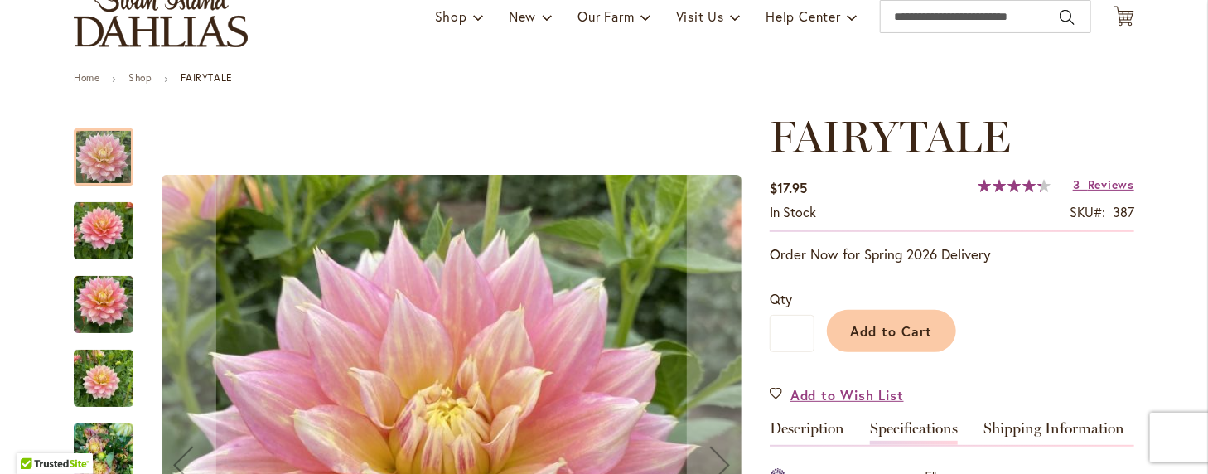
scroll to position [83, 0]
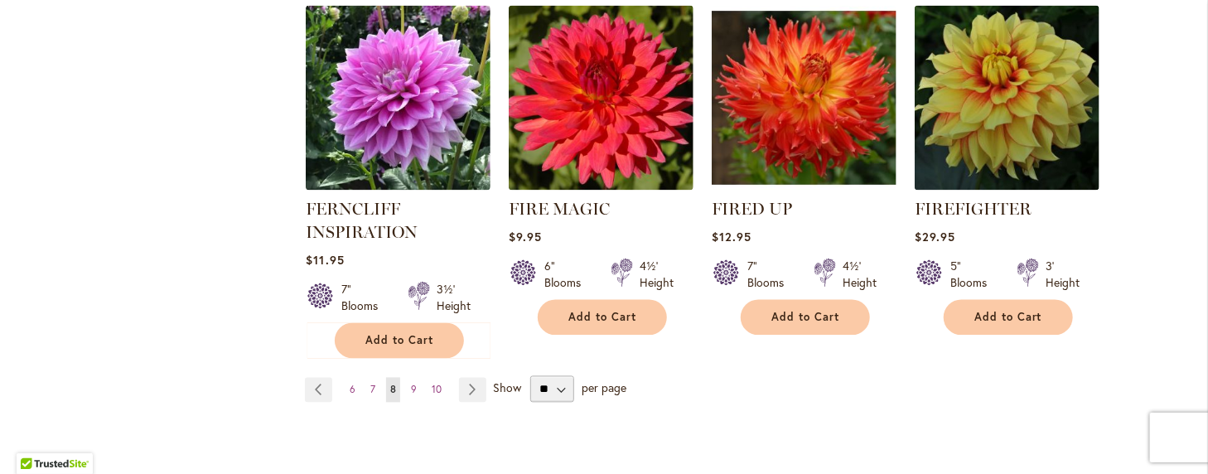
scroll to position [1409, 0]
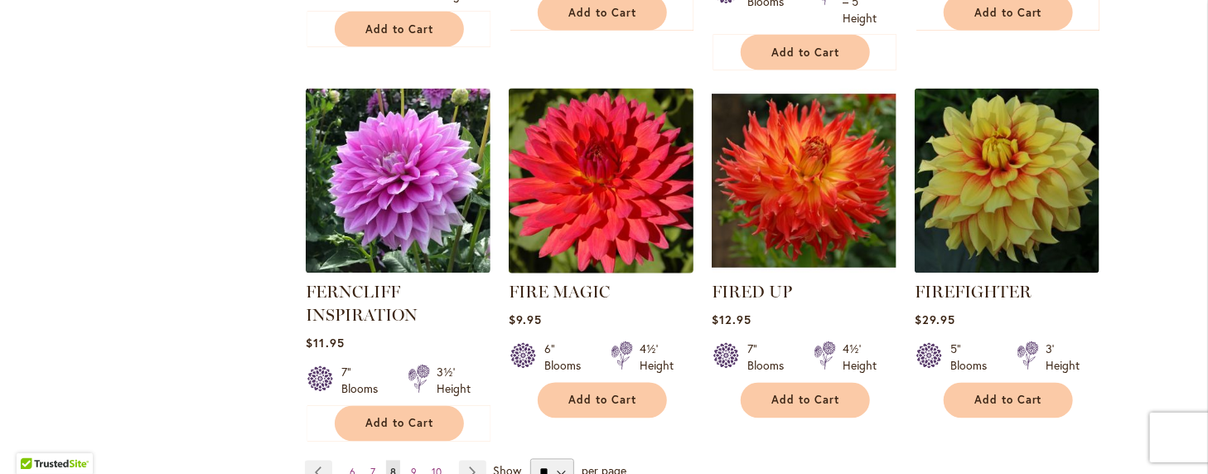
click at [577, 181] on img at bounding box center [602, 182] width 194 height 194
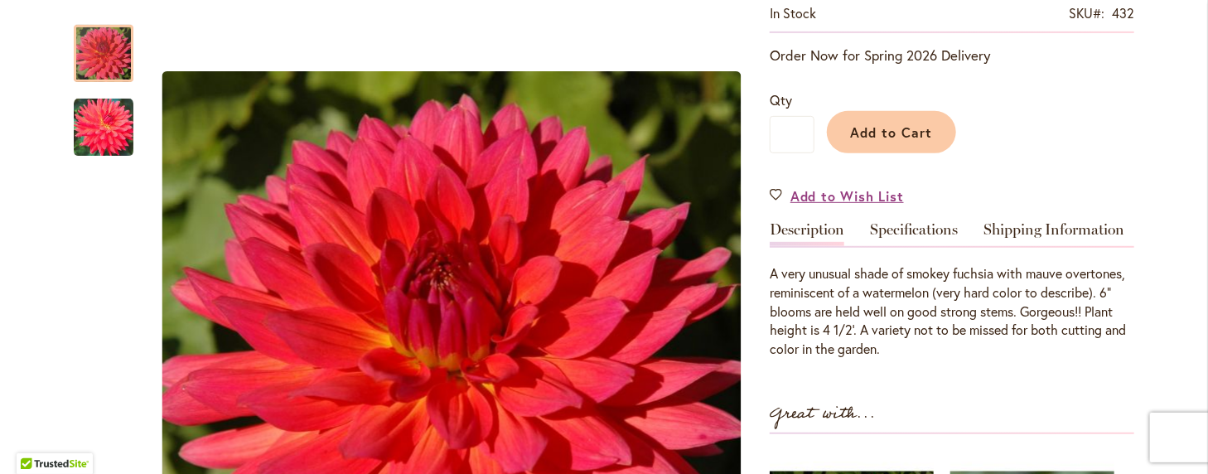
scroll to position [331, 0]
click at [905, 221] on link "Specifications" at bounding box center [914, 232] width 88 height 24
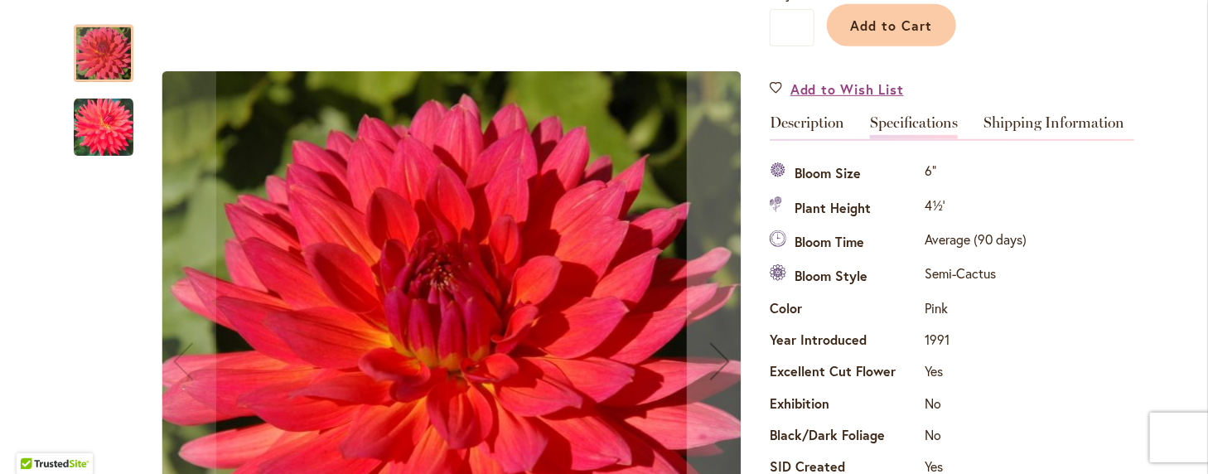
scroll to position [384, 0]
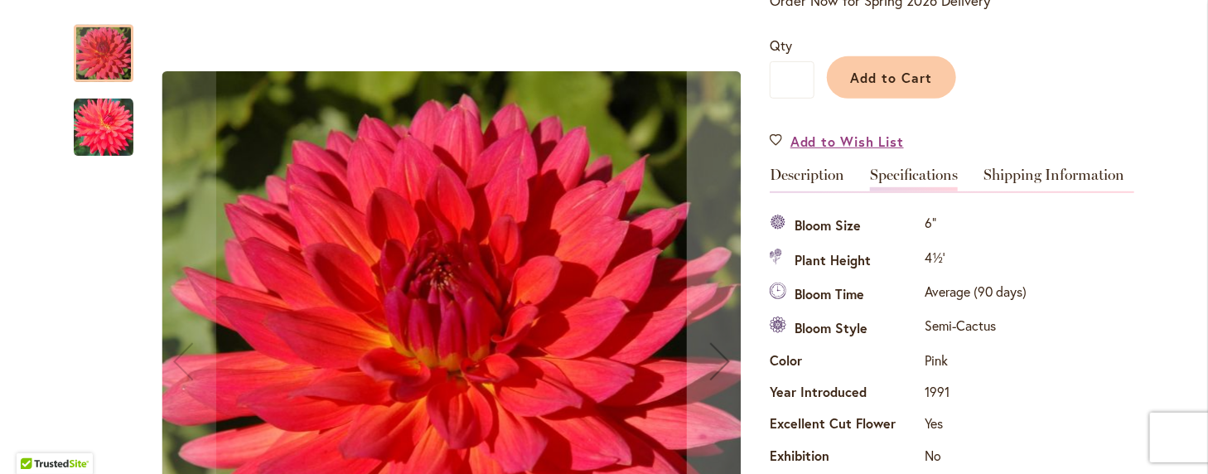
click at [546, 248] on img "FIRE MAGIC" at bounding box center [451, 361] width 579 height 580
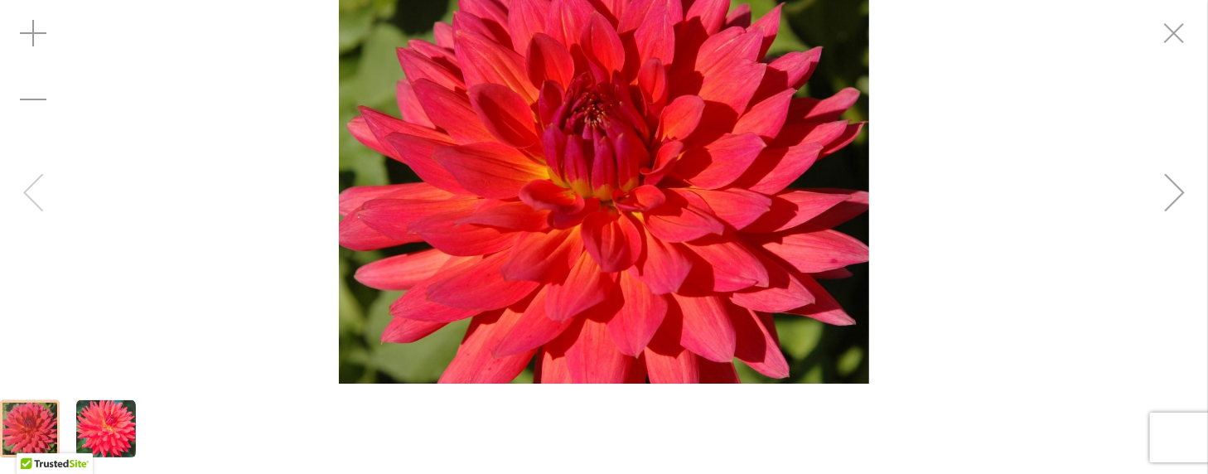
click at [558, 274] on img "FIRE MAGIC" at bounding box center [604, 191] width 530 height 531
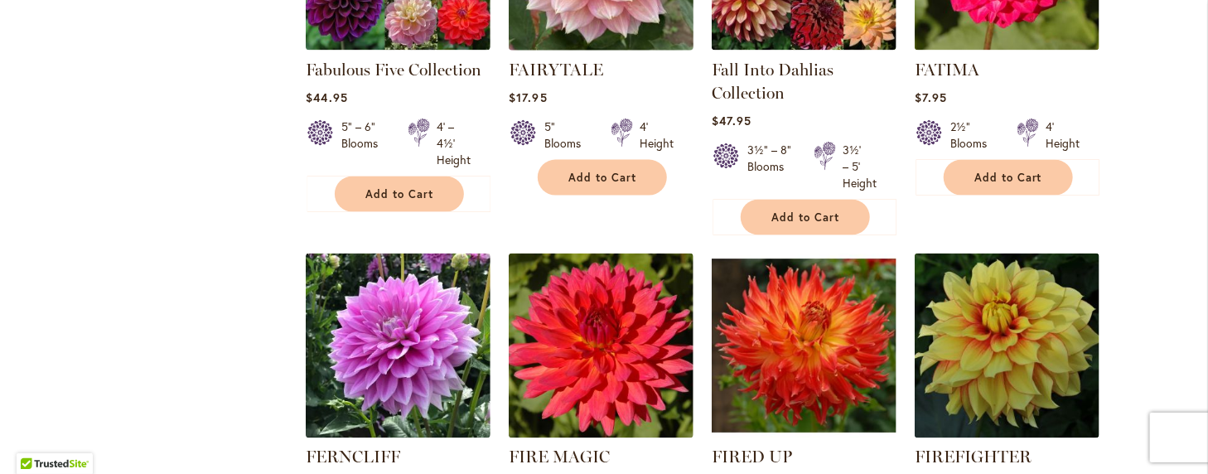
scroll to position [1326, 0]
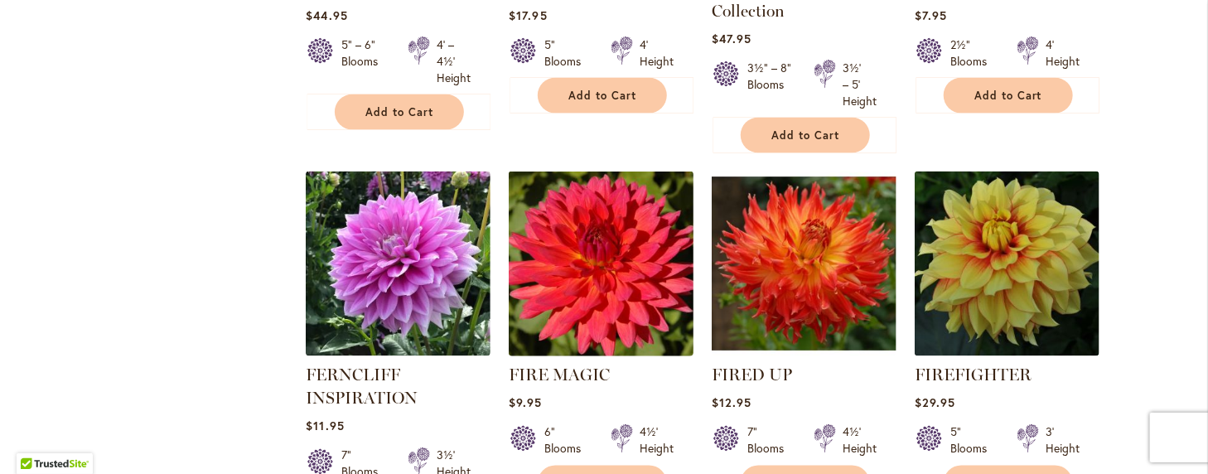
click at [592, 262] on img at bounding box center [602, 264] width 194 height 194
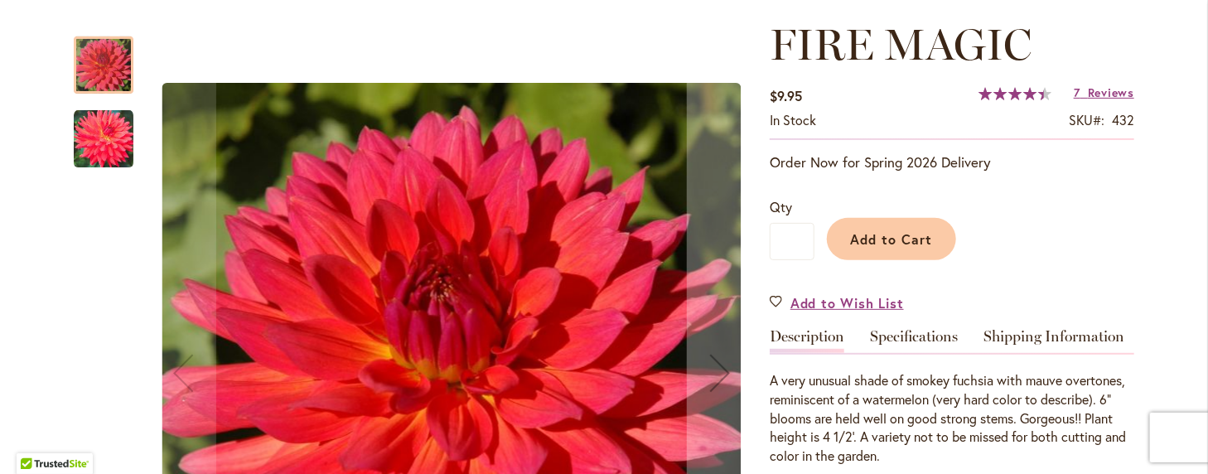
scroll to position [249, 0]
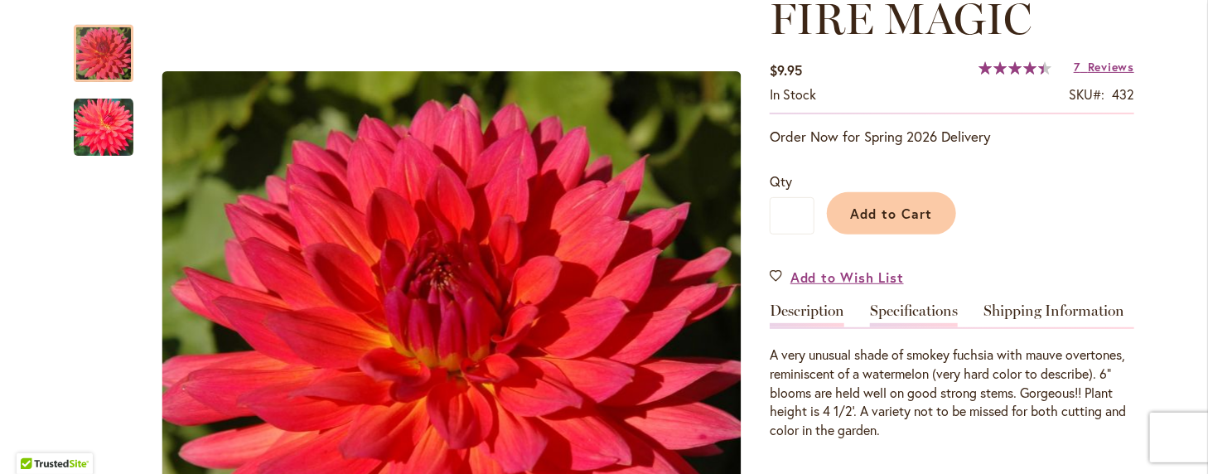
click at [887, 310] on link "Specifications" at bounding box center [914, 315] width 88 height 24
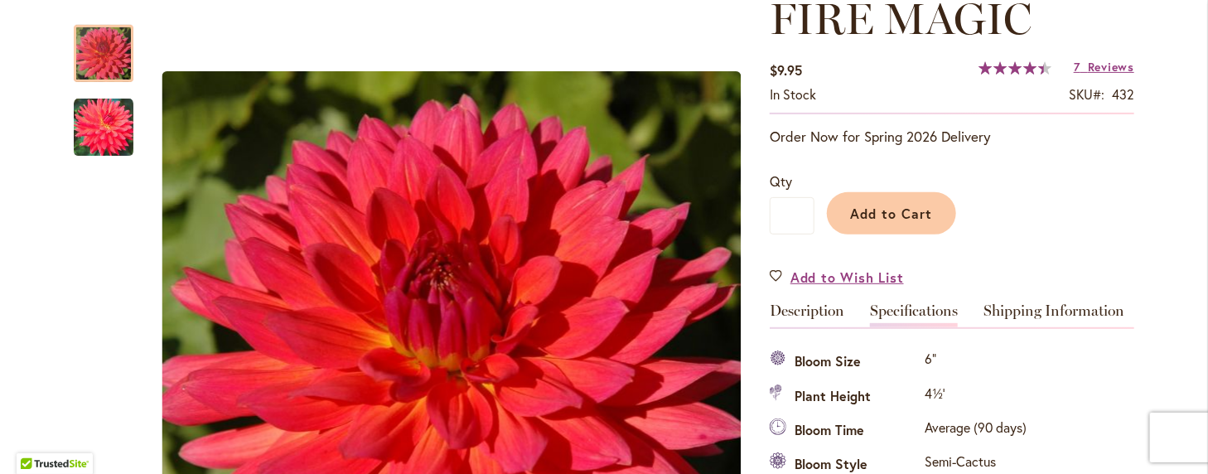
scroll to position [550, 0]
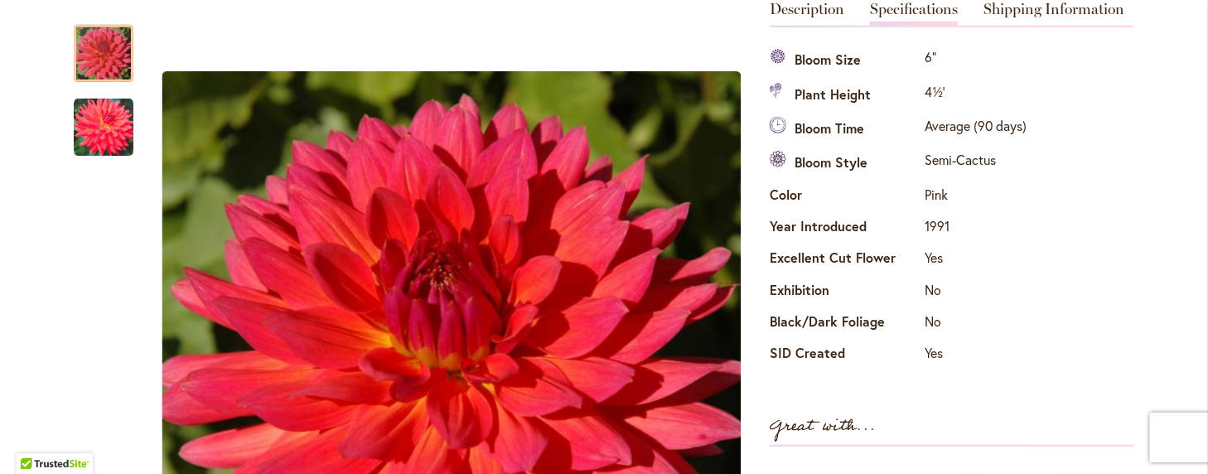
drag, startPoint x: 722, startPoint y: 318, endPoint x: 968, endPoint y: 351, distance: 247.5
click at [968, 351] on td "Yes" at bounding box center [976, 355] width 110 height 31
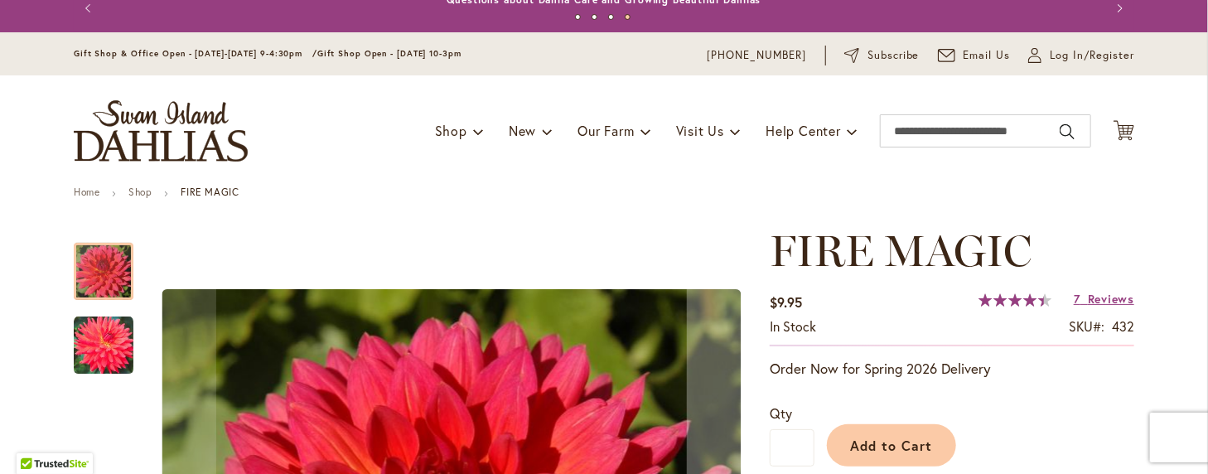
scroll to position [0, 0]
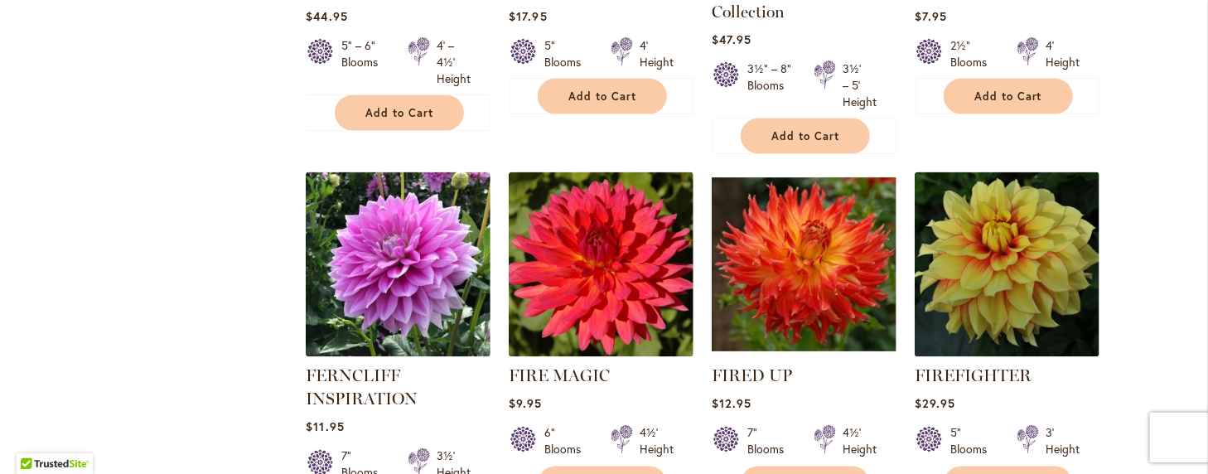
scroll to position [1326, 0]
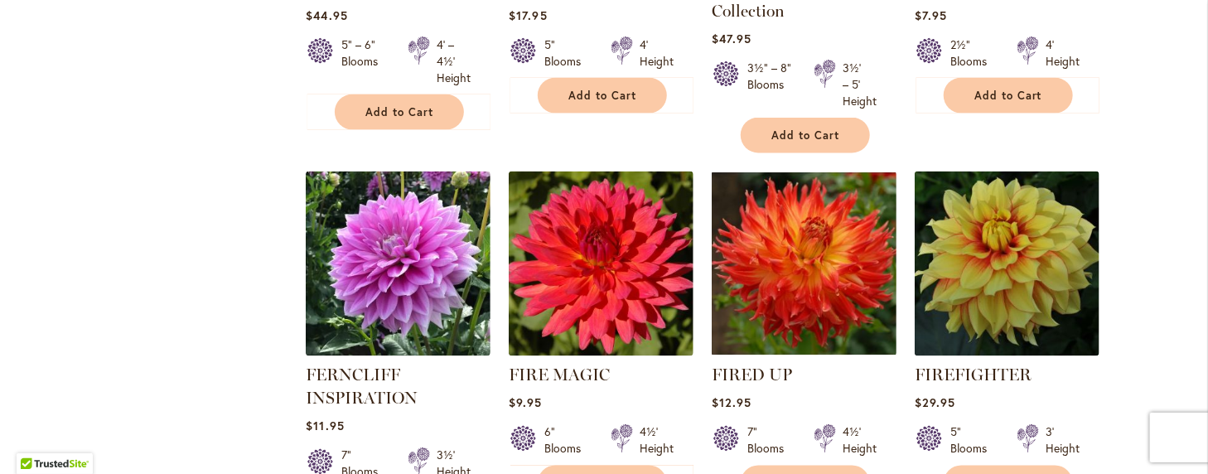
click at [808, 260] on img at bounding box center [805, 264] width 194 height 194
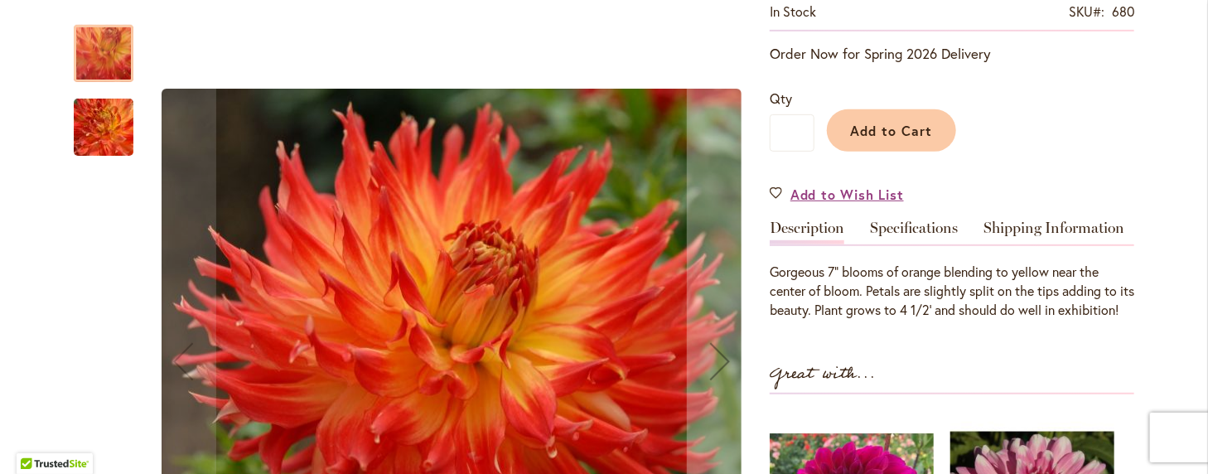
scroll to position [166, 0]
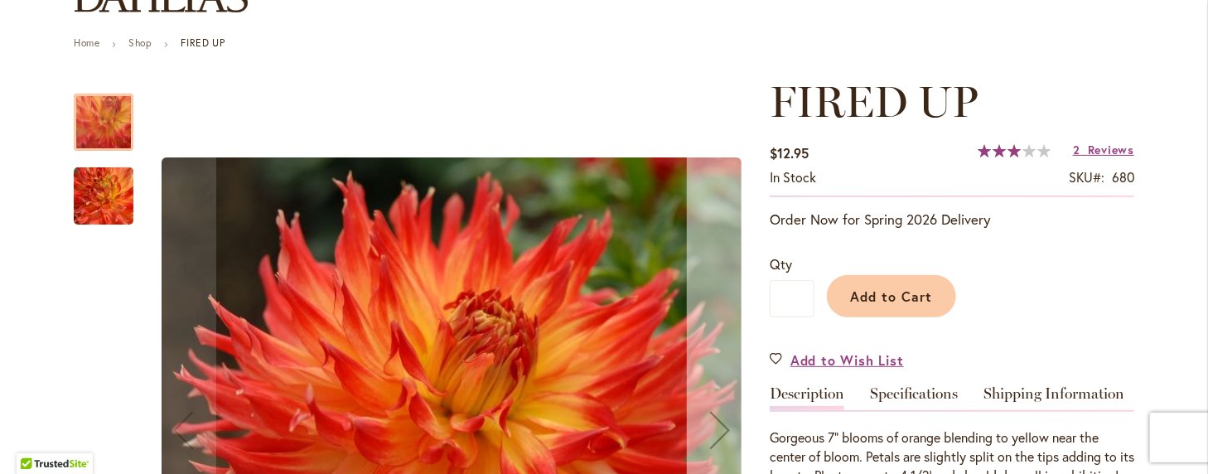
drag, startPoint x: 718, startPoint y: 262, endPoint x: 688, endPoint y: 273, distance: 32.5
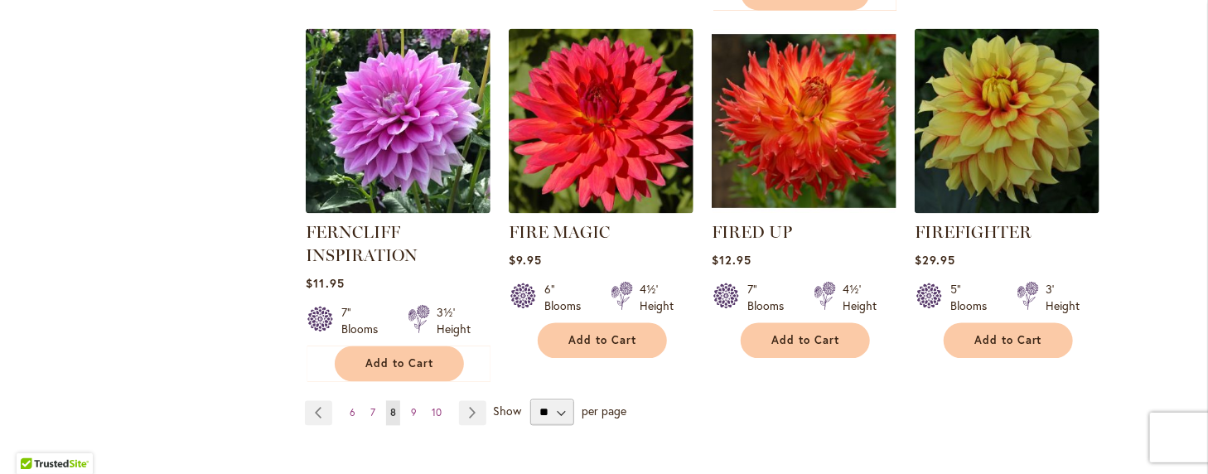
scroll to position [1491, 0]
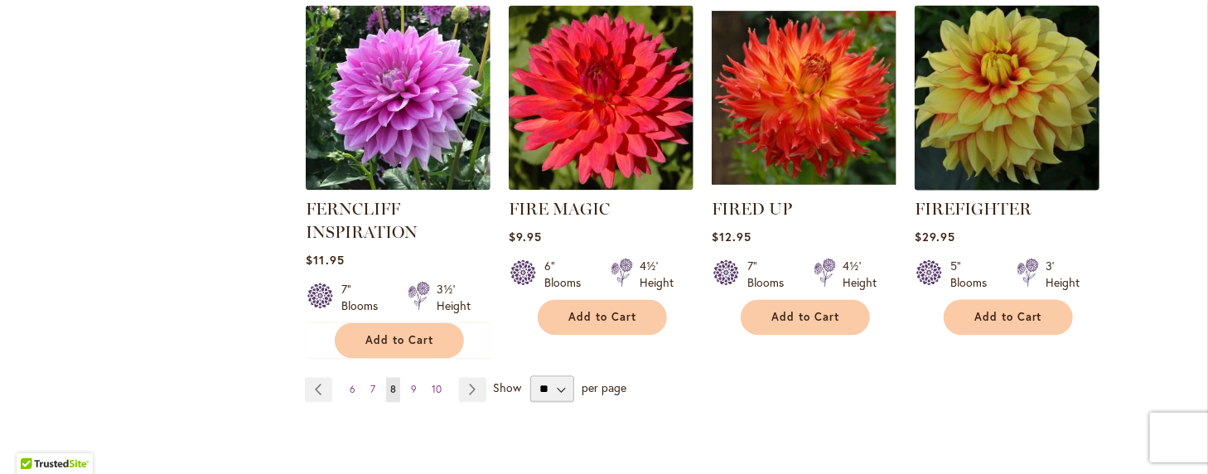
click at [994, 80] on img at bounding box center [1008, 99] width 194 height 194
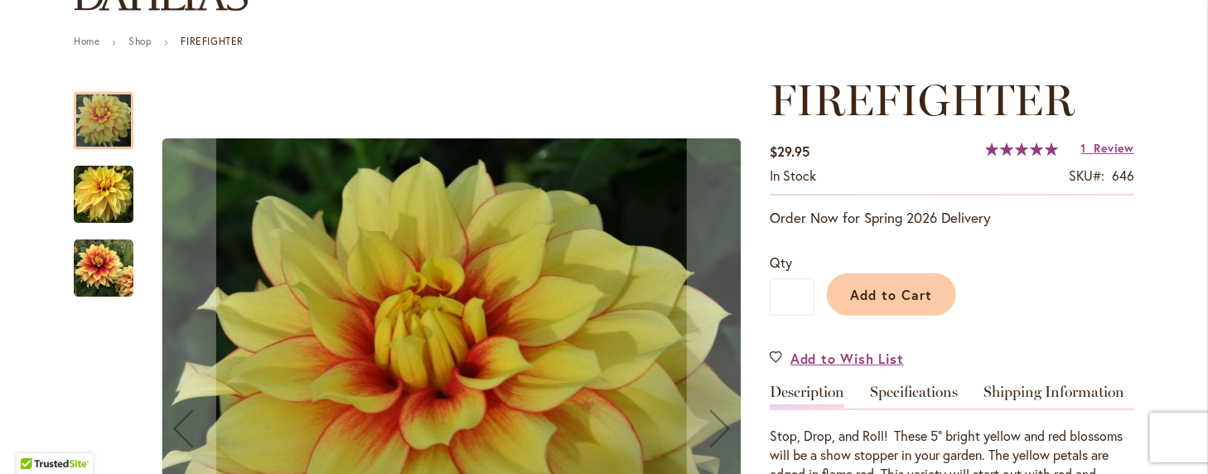
scroll to position [166, 0]
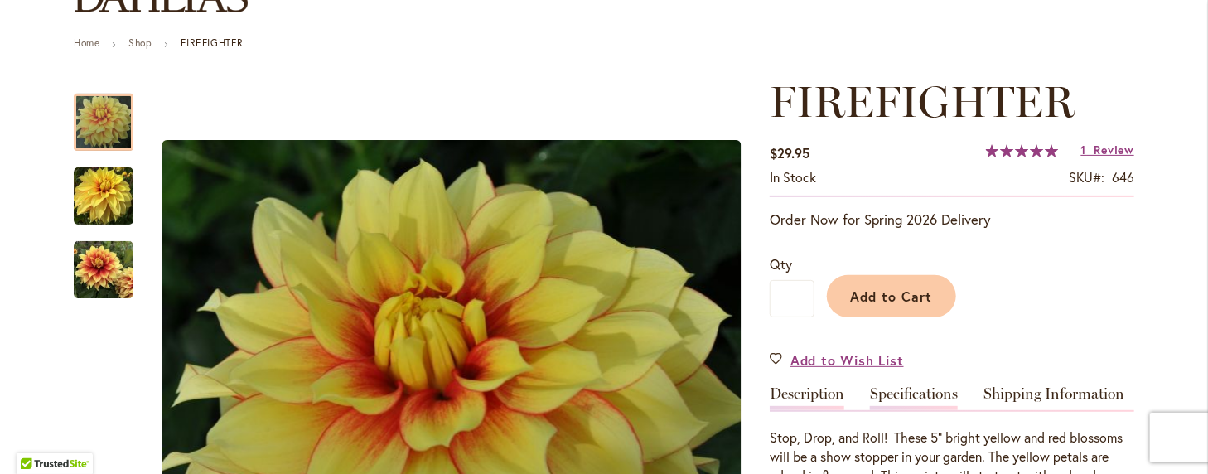
click at [890, 388] on link "Specifications" at bounding box center [914, 398] width 88 height 24
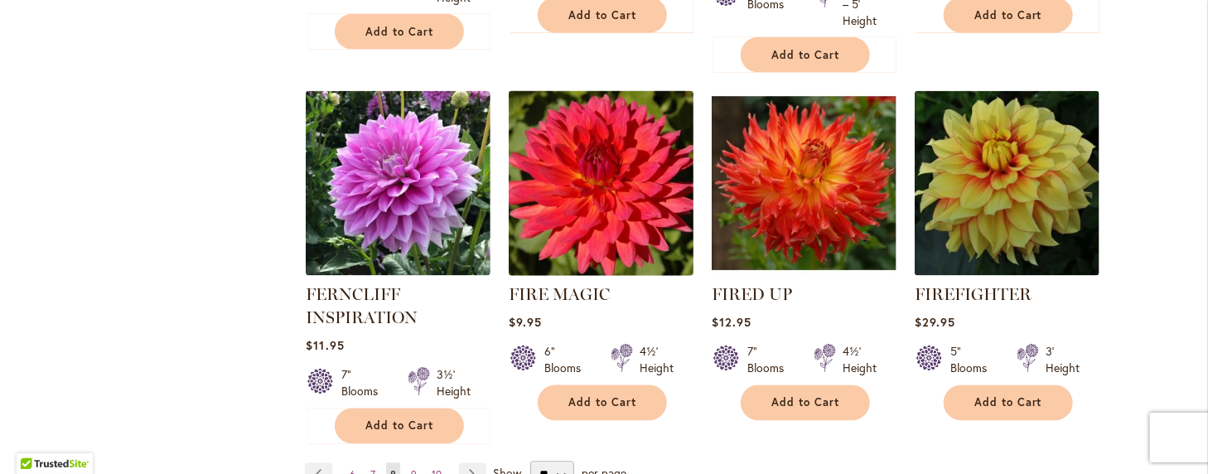
scroll to position [1409, 0]
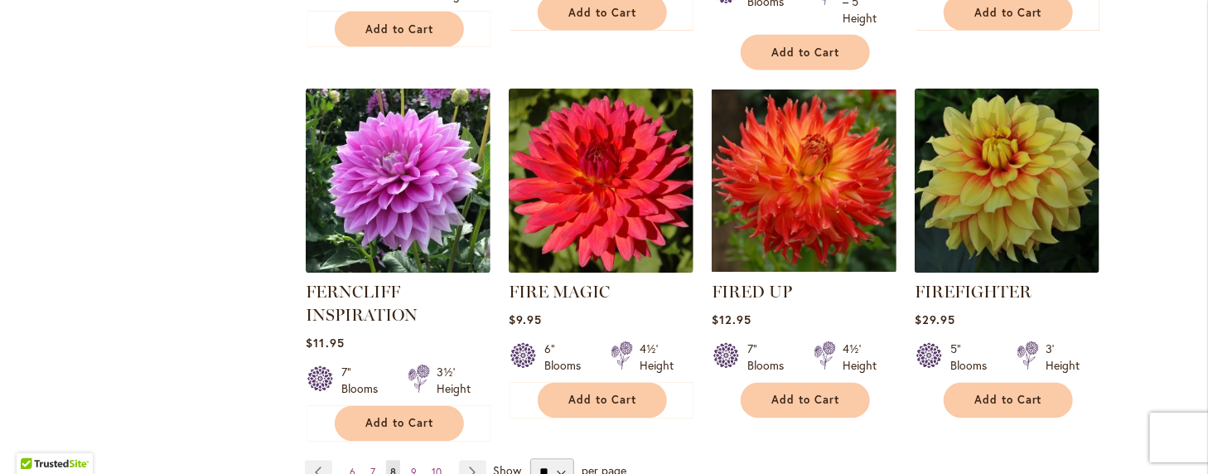
click at [790, 168] on img at bounding box center [805, 182] width 194 height 194
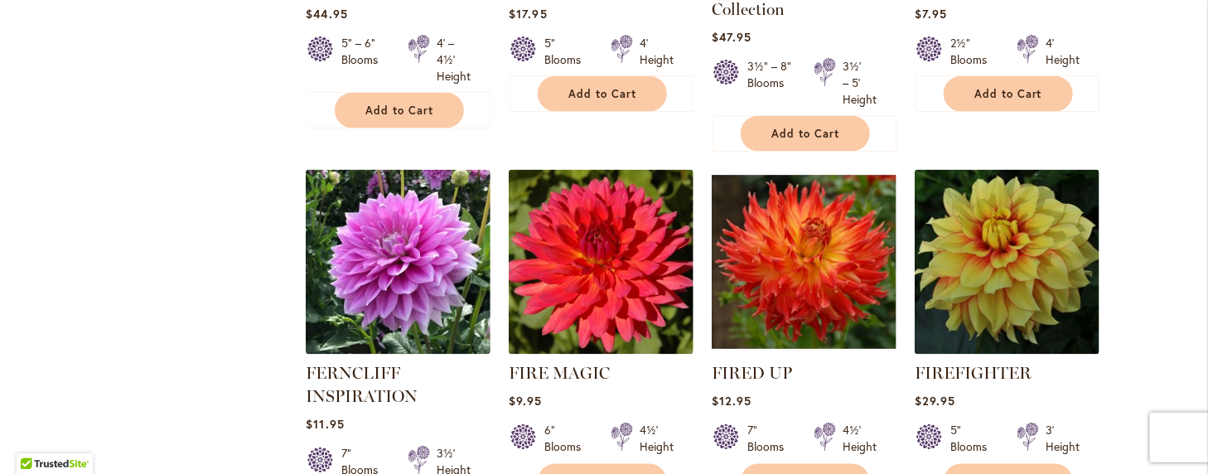
scroll to position [1326, 0]
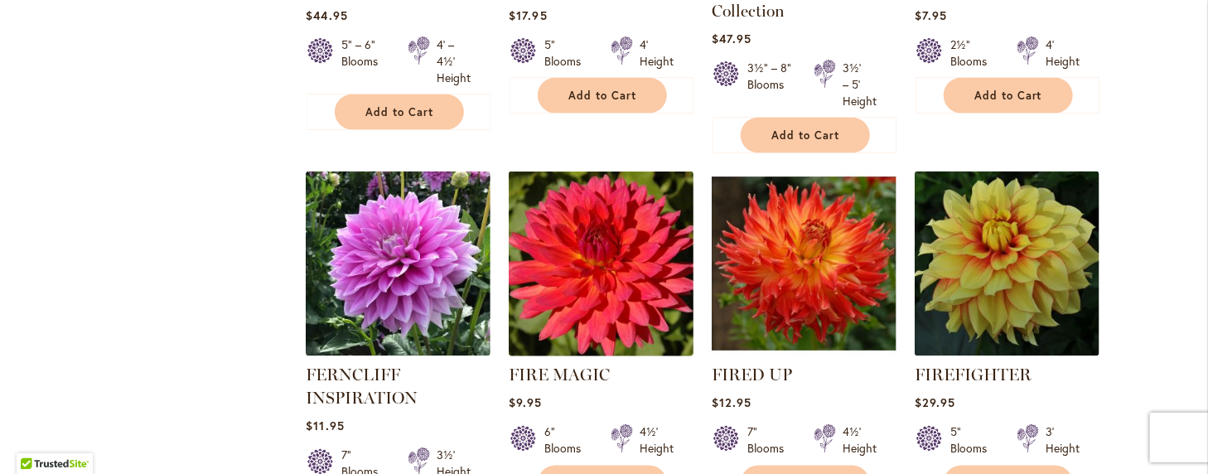
click at [578, 289] on img at bounding box center [602, 264] width 194 height 194
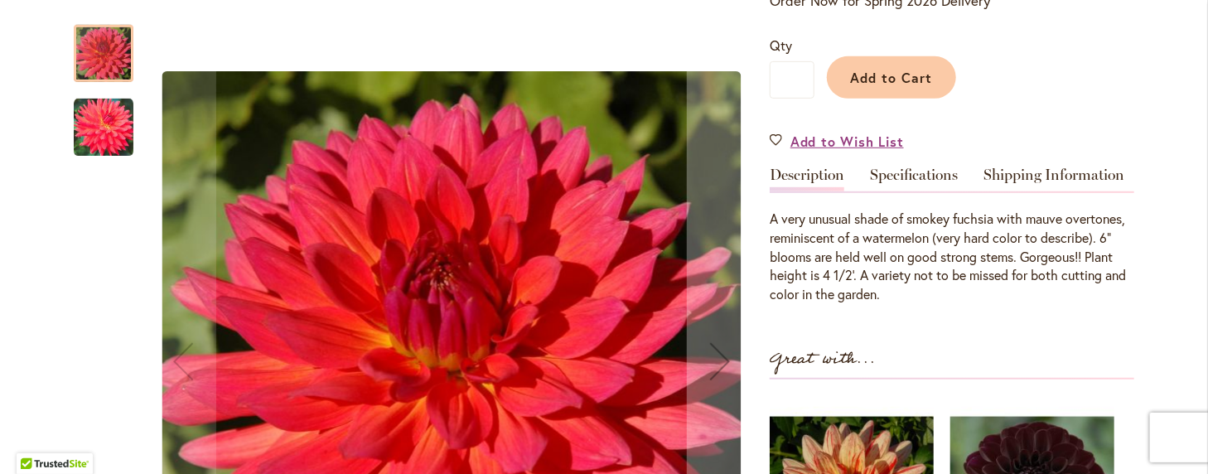
scroll to position [414, 0]
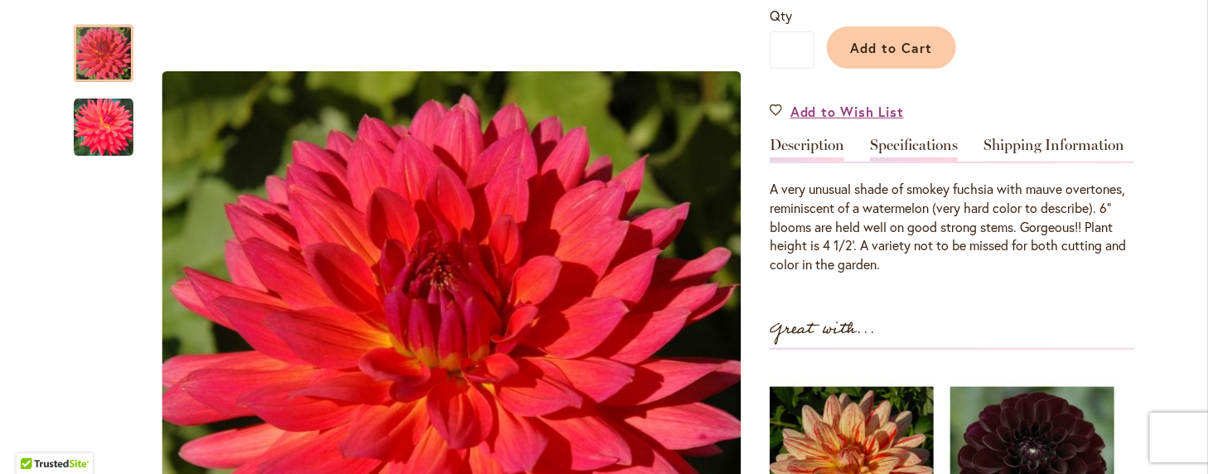
click at [915, 143] on link "Specifications" at bounding box center [914, 150] width 88 height 24
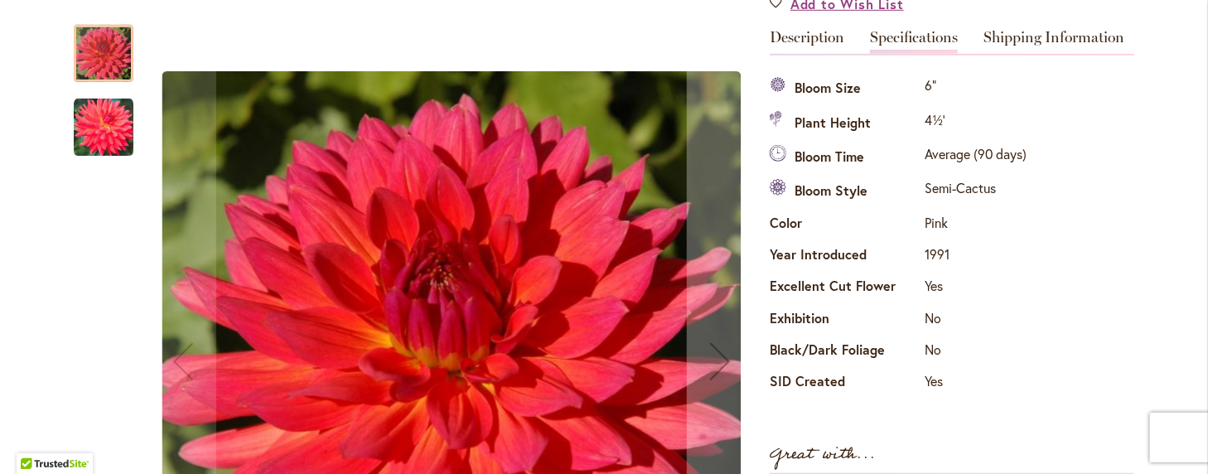
scroll to position [497, 0]
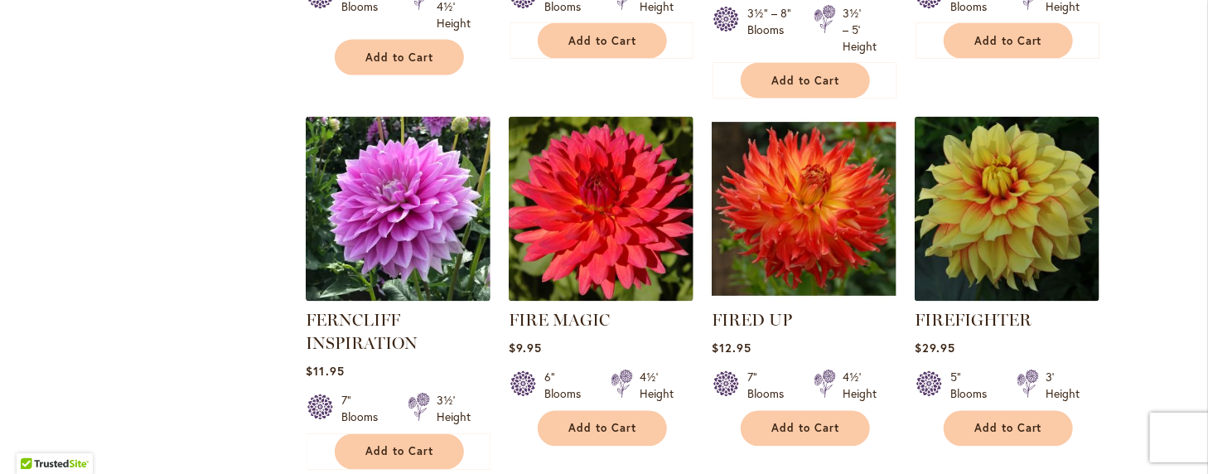
scroll to position [1409, 0]
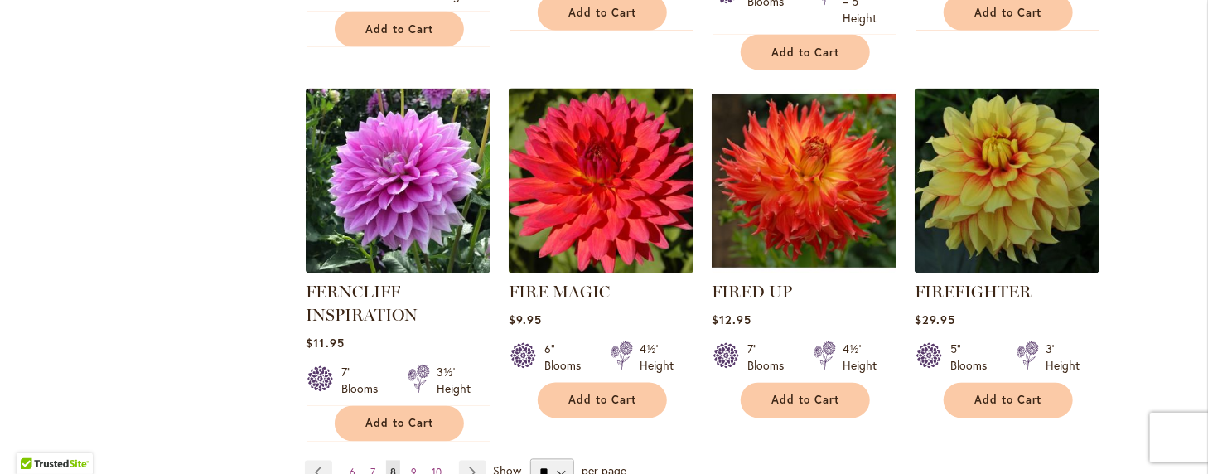
click at [577, 186] on img at bounding box center [602, 182] width 194 height 194
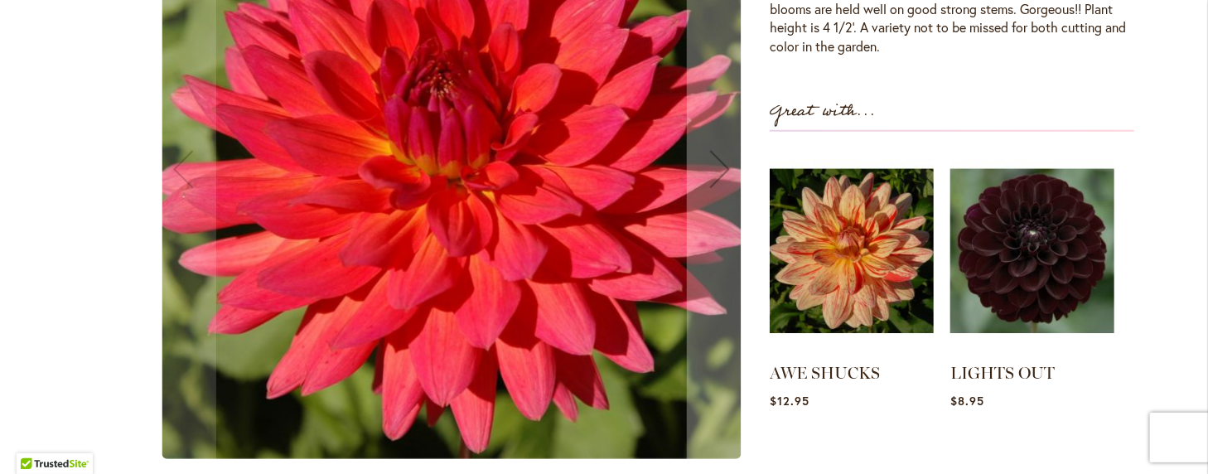
scroll to position [497, 0]
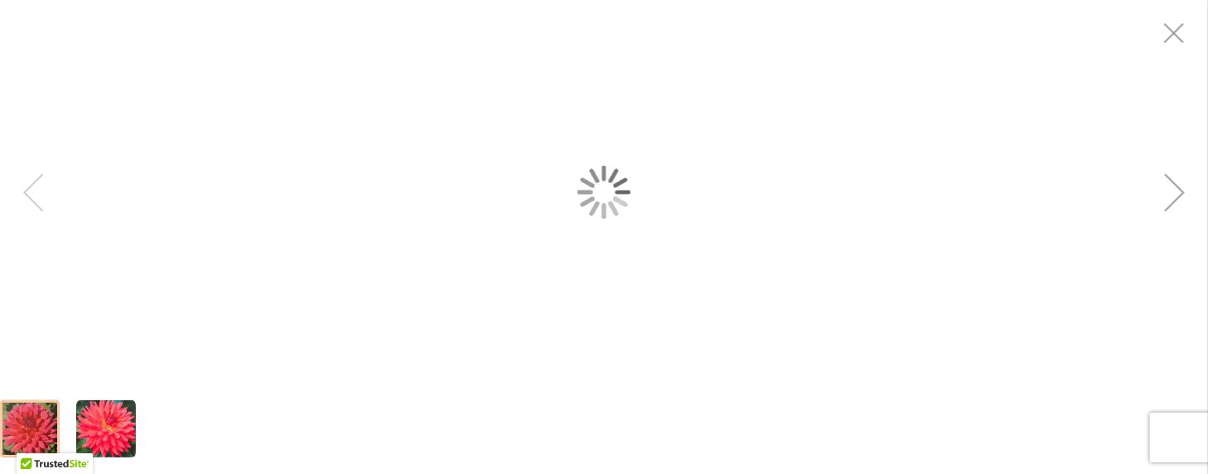
click at [456, 278] on div "FIRE MAGIC" at bounding box center [604, 192] width 1208 height 384
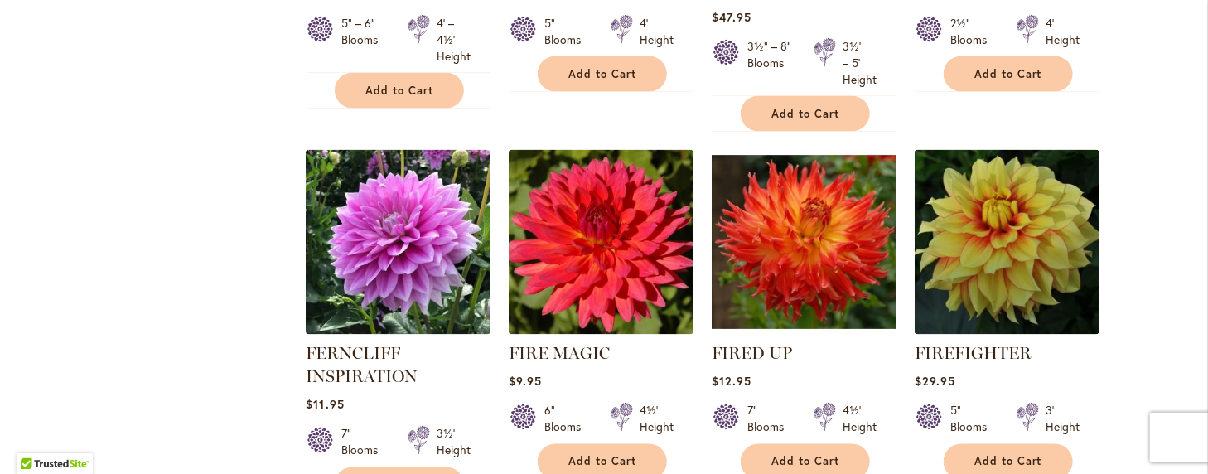
scroll to position [1264, 0]
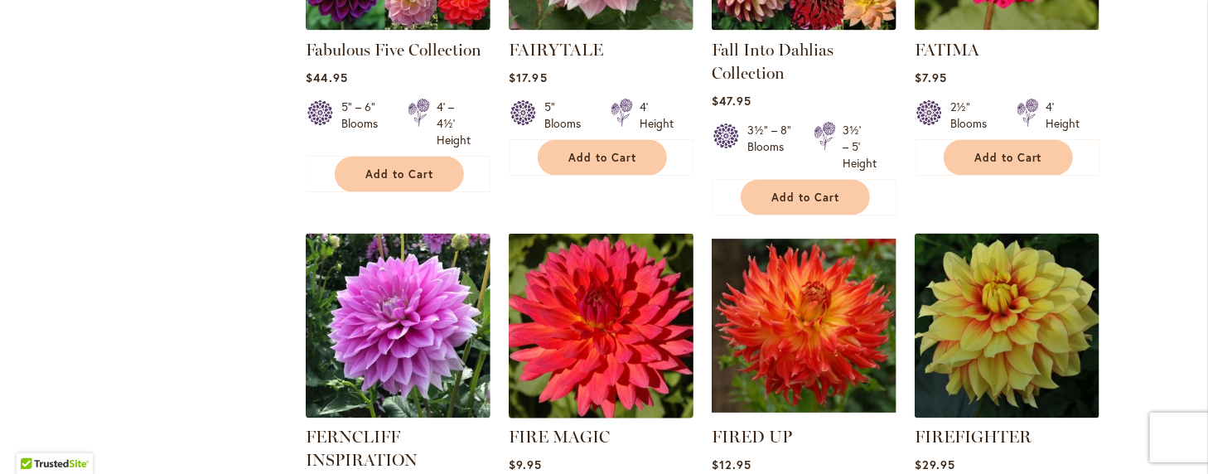
click at [592, 301] on img at bounding box center [602, 327] width 194 height 194
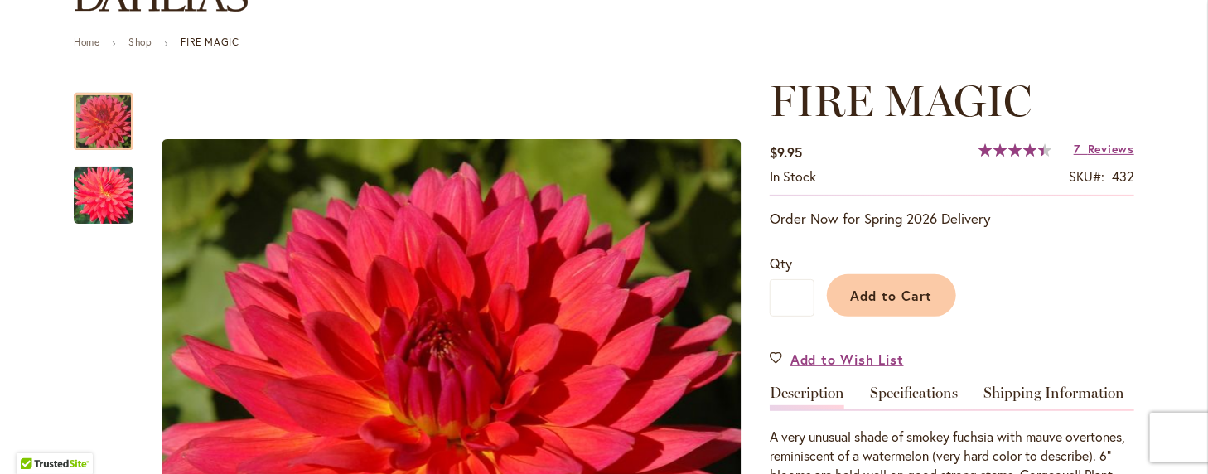
scroll to position [249, 0]
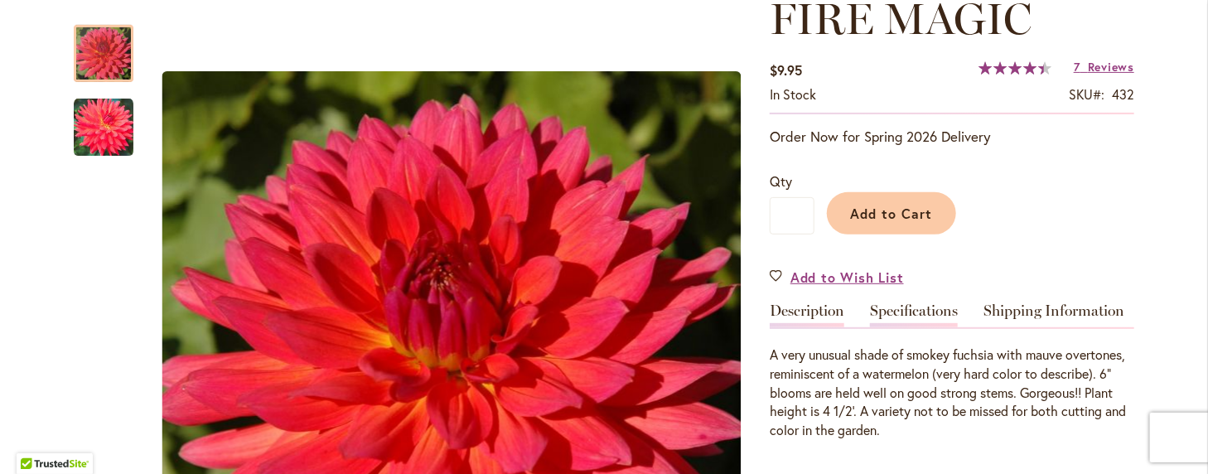
click at [887, 304] on link "Specifications" at bounding box center [914, 315] width 88 height 24
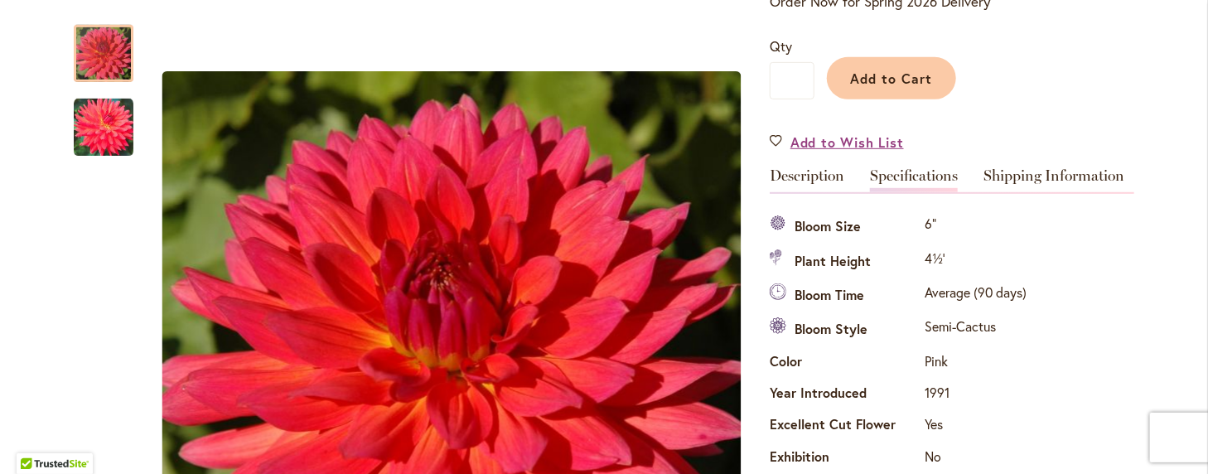
scroll to position [302, 0]
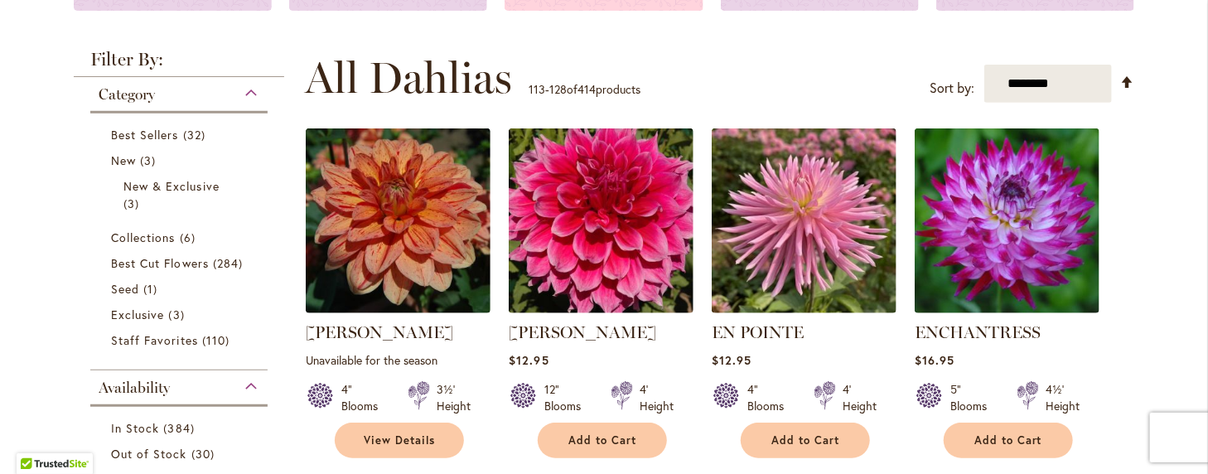
scroll to position [166, 0]
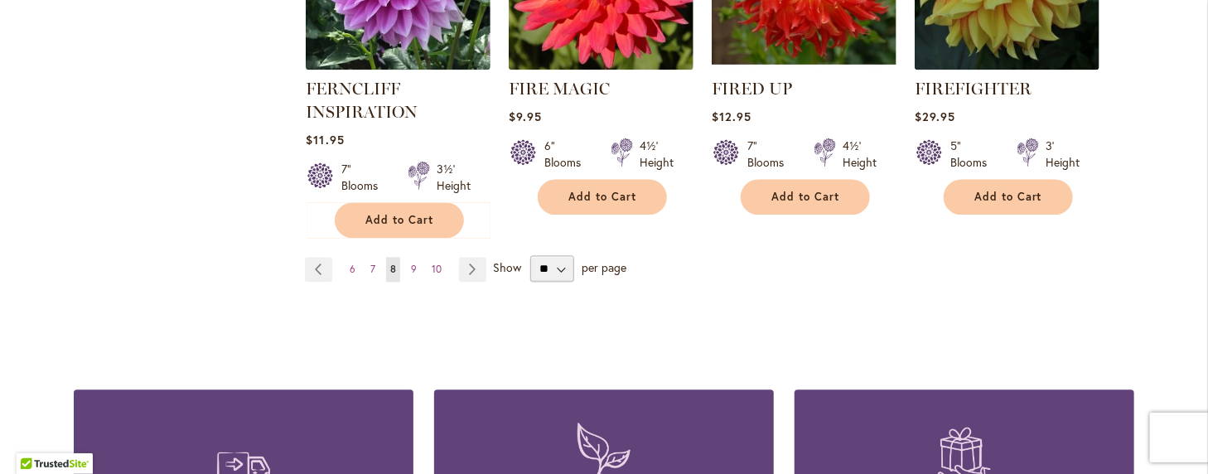
scroll to position [1574, 0]
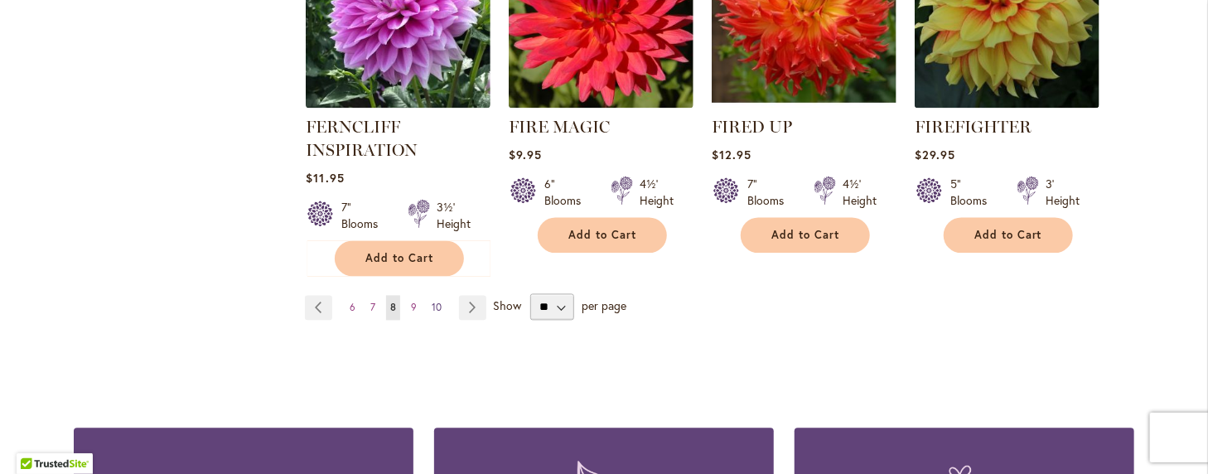
click at [432, 304] on span "10" at bounding box center [437, 307] width 10 height 12
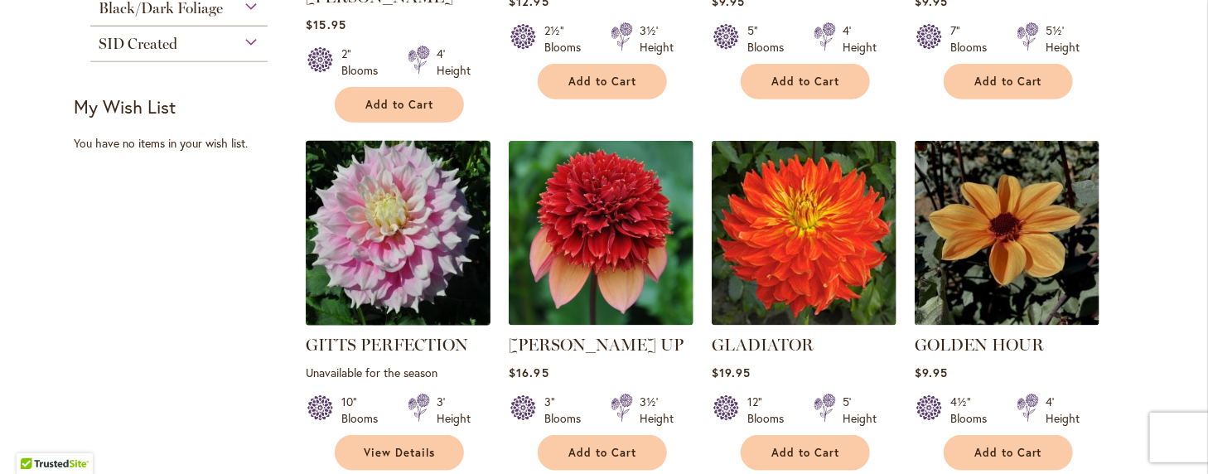
scroll to position [994, 0]
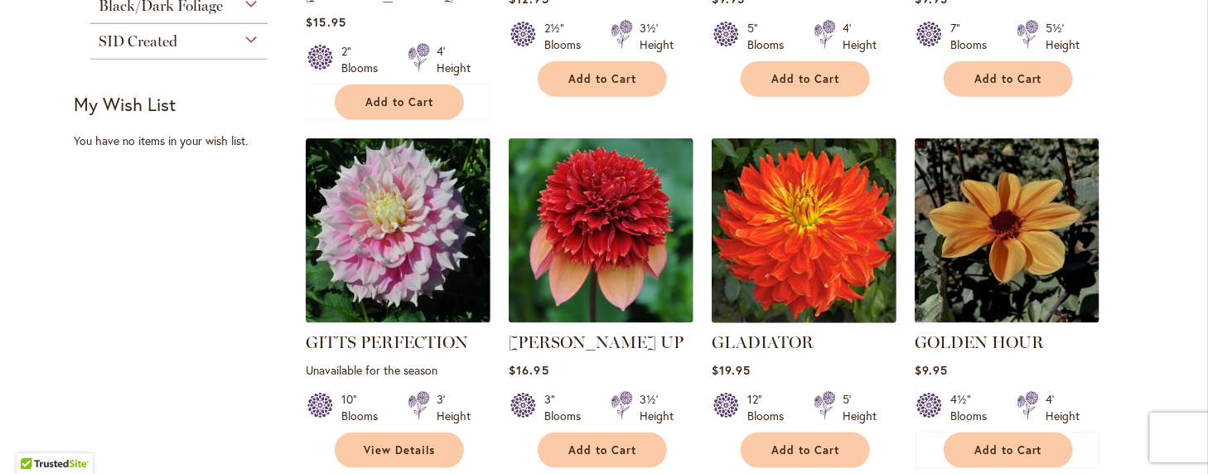
click at [805, 204] on img at bounding box center [805, 231] width 194 height 194
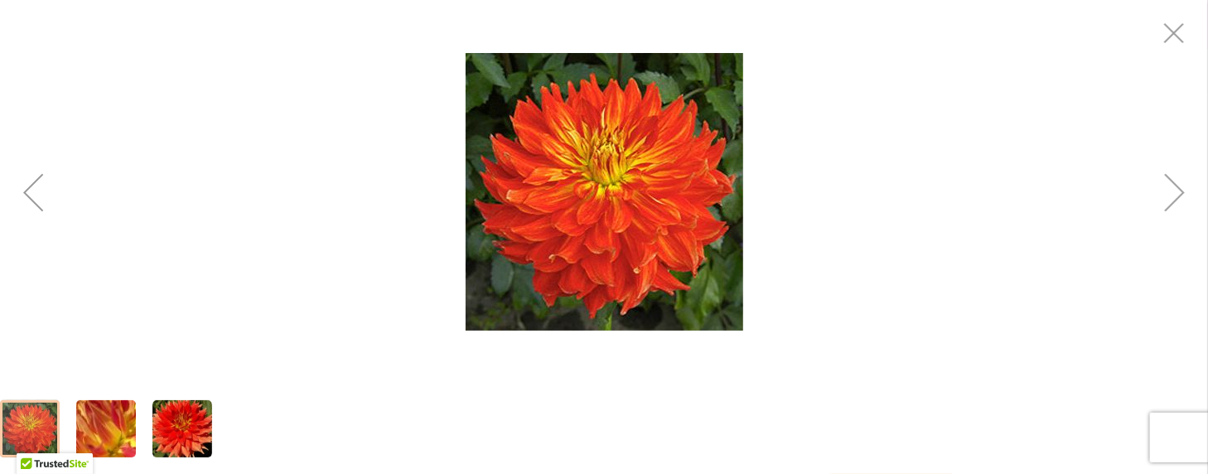
click at [606, 210] on img "Gladiator" at bounding box center [605, 192] width 278 height 278
click at [897, 261] on div "Gladiator" at bounding box center [604, 192] width 1208 height 384
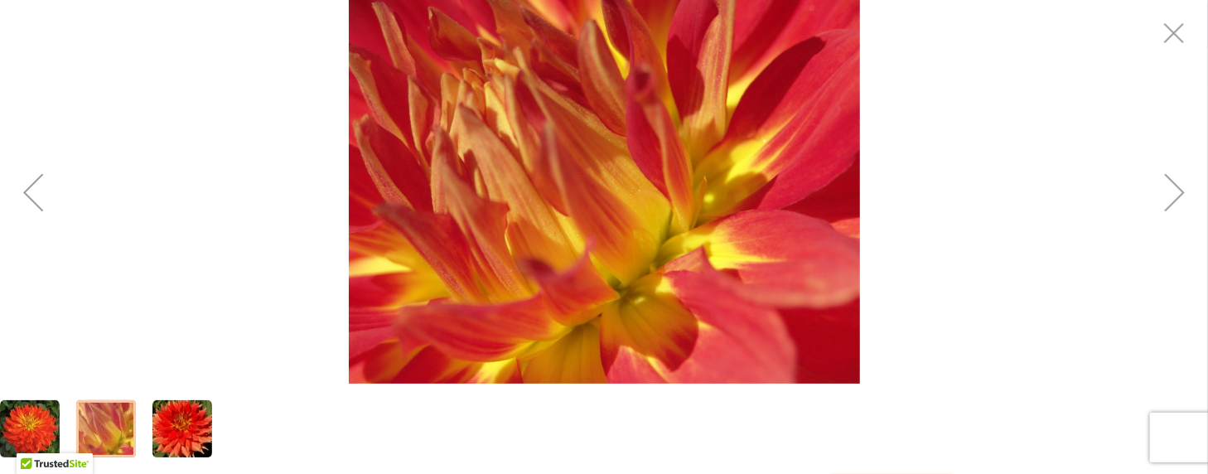
click at [860, 263] on img "Gladiator" at bounding box center [604, 192] width 511 height 384
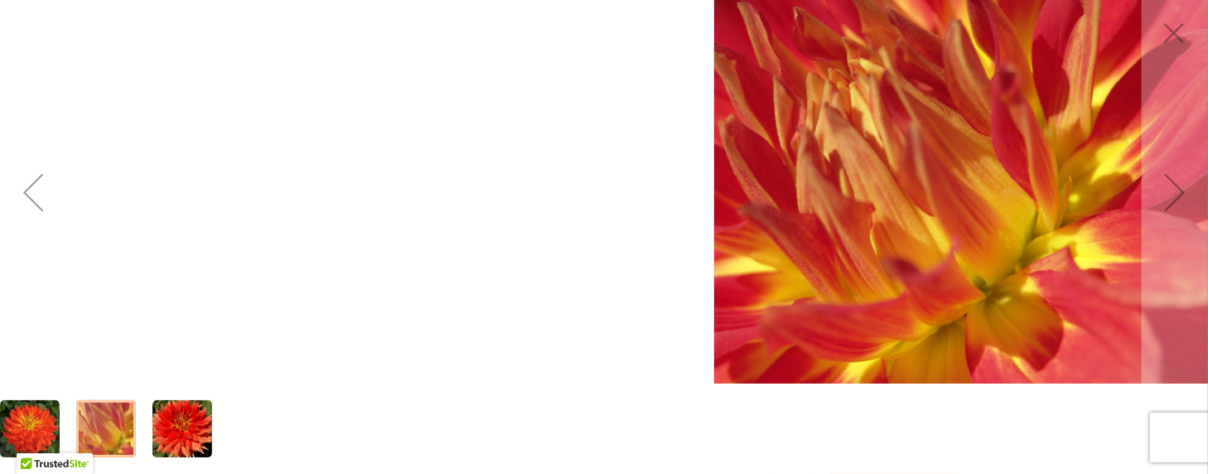
click at [578, 259] on div "Gladiator" at bounding box center [969, 192] width 1208 height 384
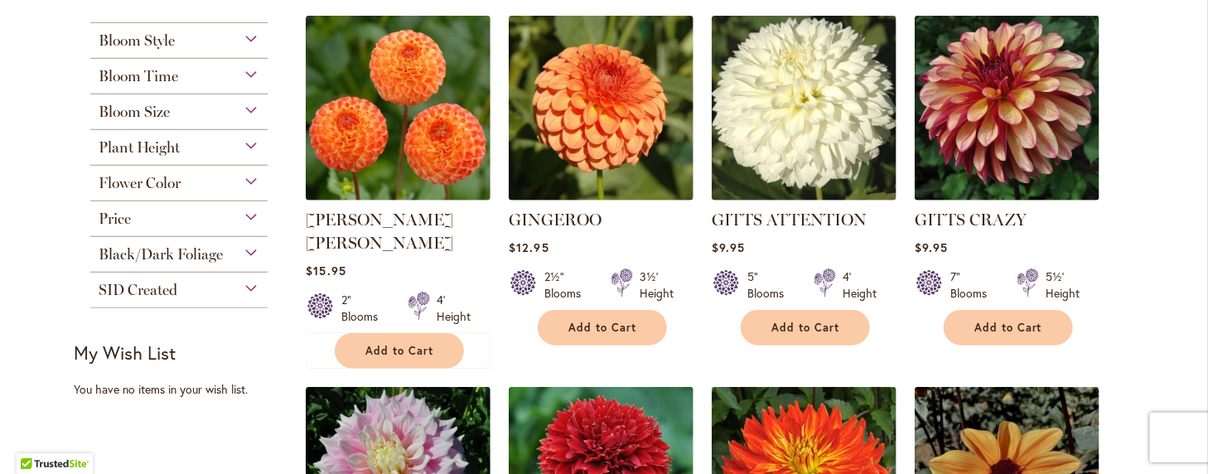
scroll to position [663, 0]
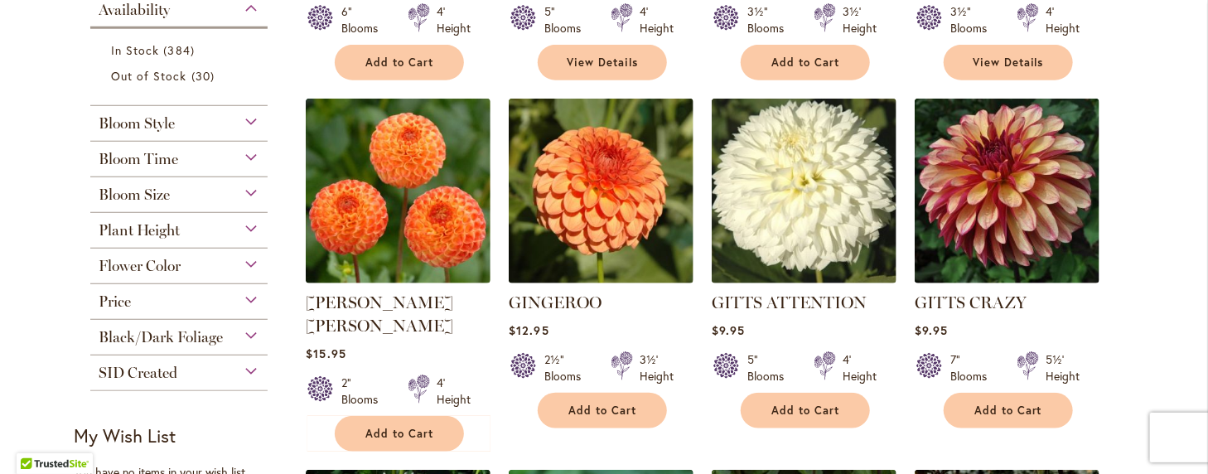
drag, startPoint x: 734, startPoint y: 274, endPoint x: 630, endPoint y: 319, distance: 113.6
click at [630, 319] on div "GINGEROO $12.95 2½" Blooms 3½' Height" at bounding box center [601, 355] width 185 height 129
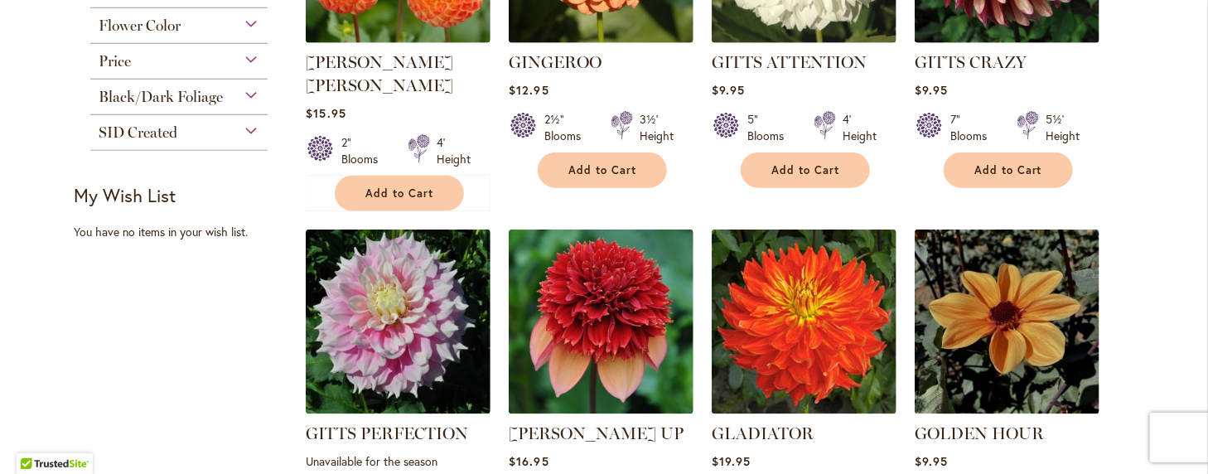
scroll to position [911, 0]
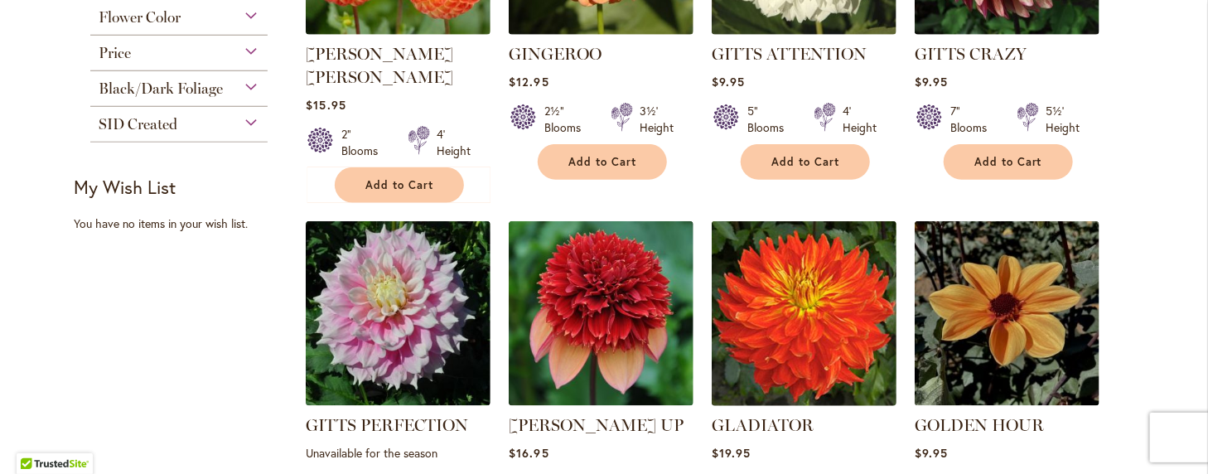
click at [796, 292] on img at bounding box center [805, 314] width 194 height 194
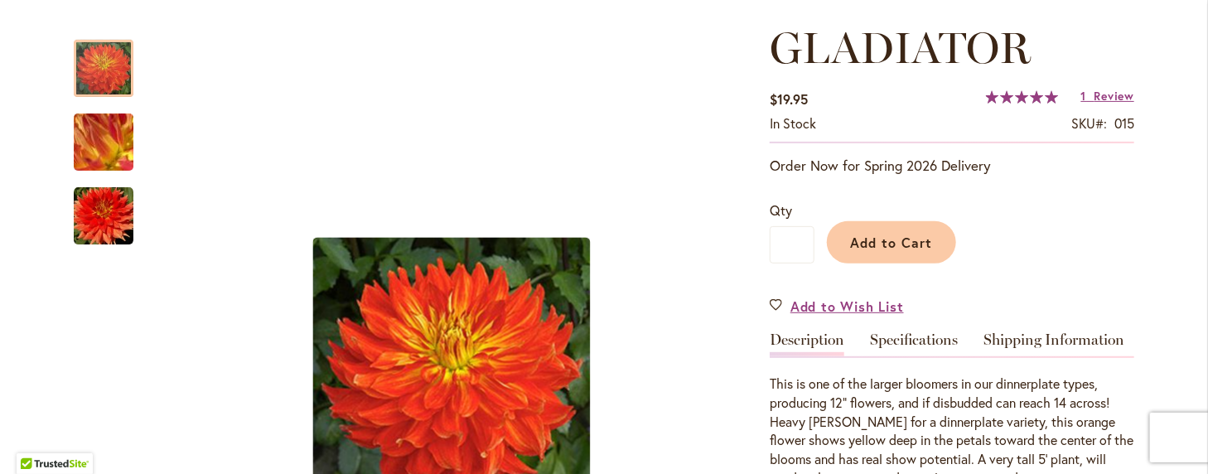
scroll to position [249, 0]
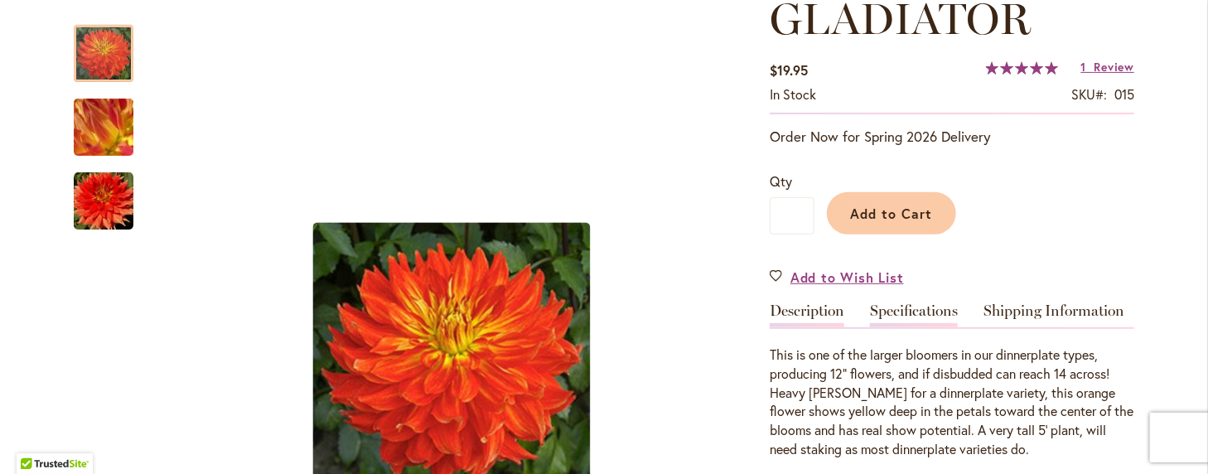
click at [936, 308] on link "Specifications" at bounding box center [914, 315] width 88 height 24
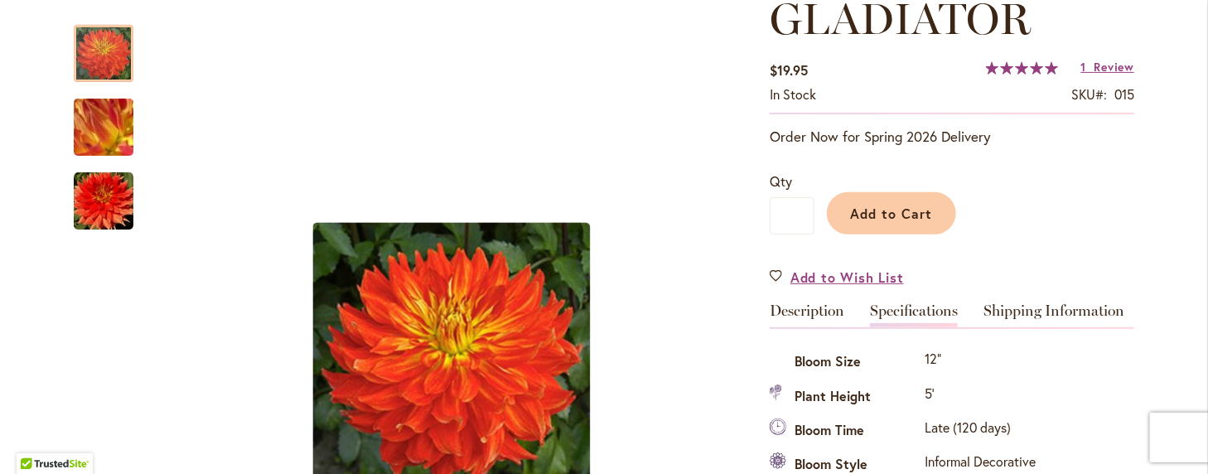
scroll to position [550, 0]
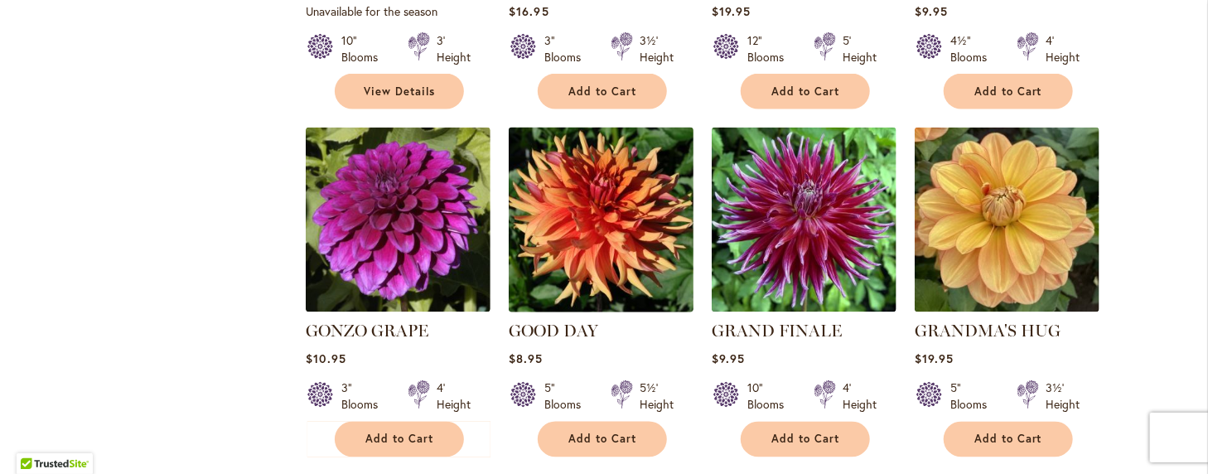
scroll to position [1326, 0]
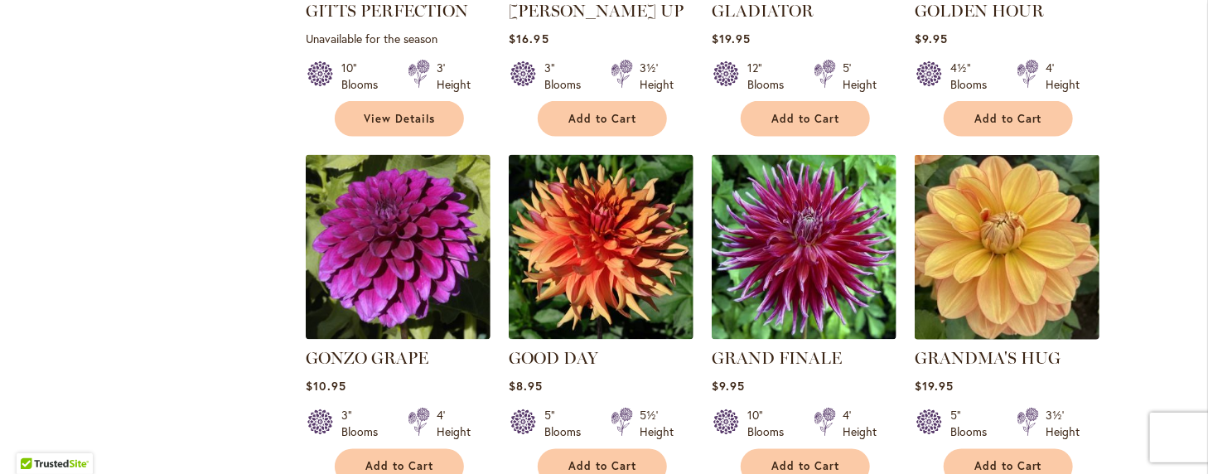
click img
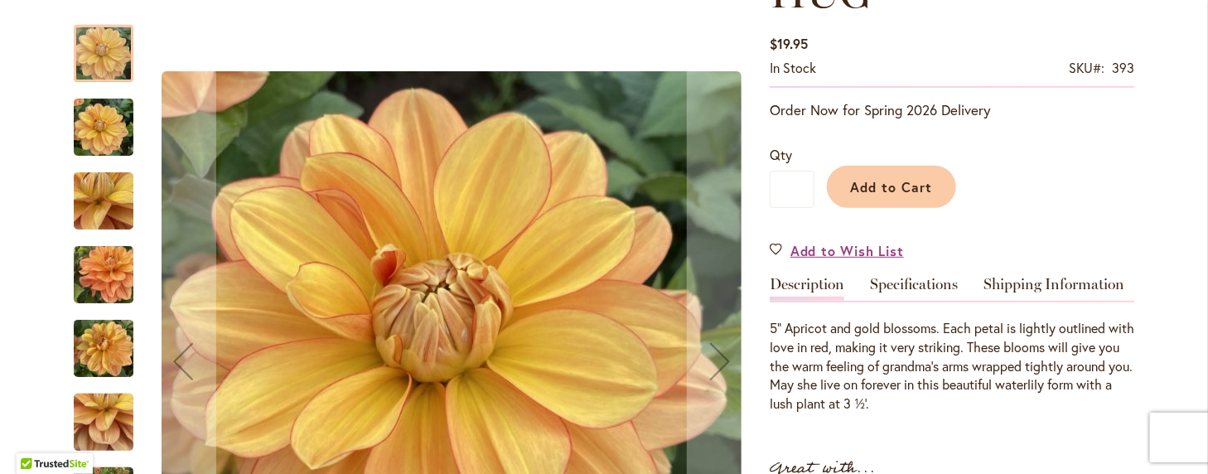
scroll to position [331, 0]
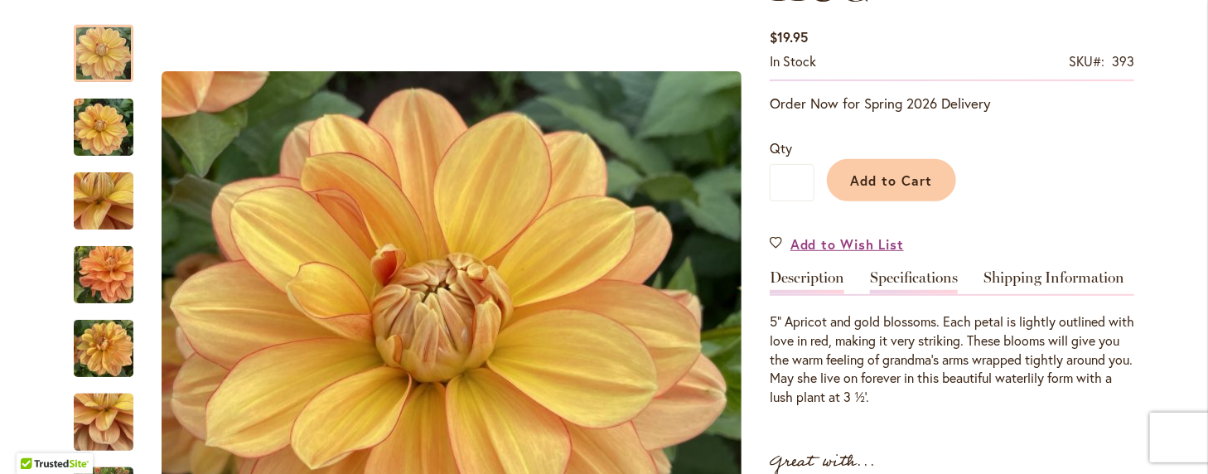
click at [915, 274] on link "Specifications" at bounding box center [914, 282] width 88 height 24
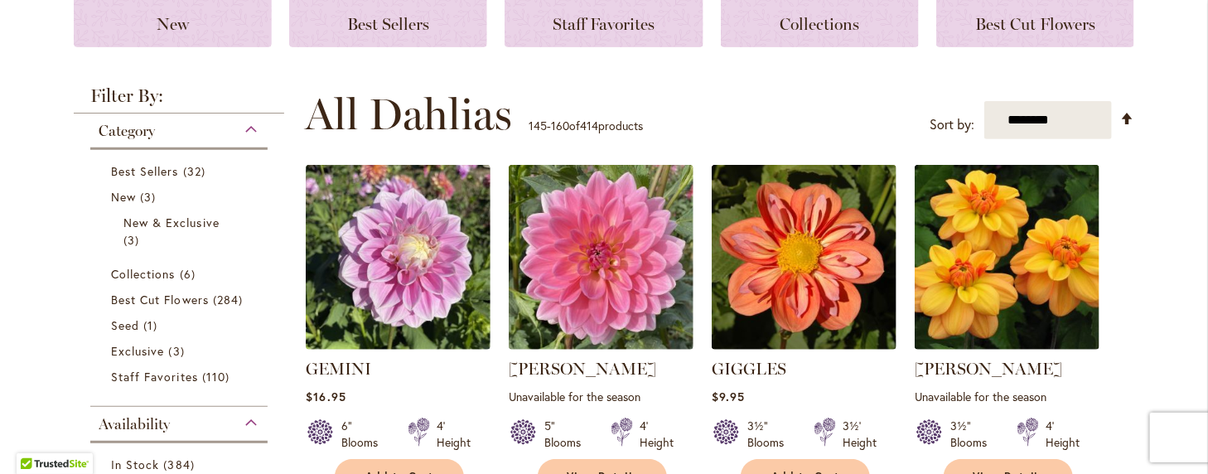
scroll to position [331, 0]
